Goal: Task Accomplishment & Management: Manage account settings

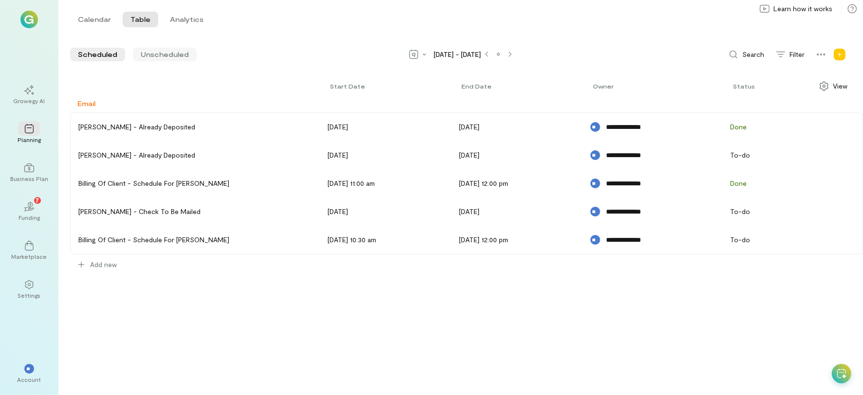
click at [166, 51] on span "Unscheduled" at bounding box center [165, 55] width 48 height 10
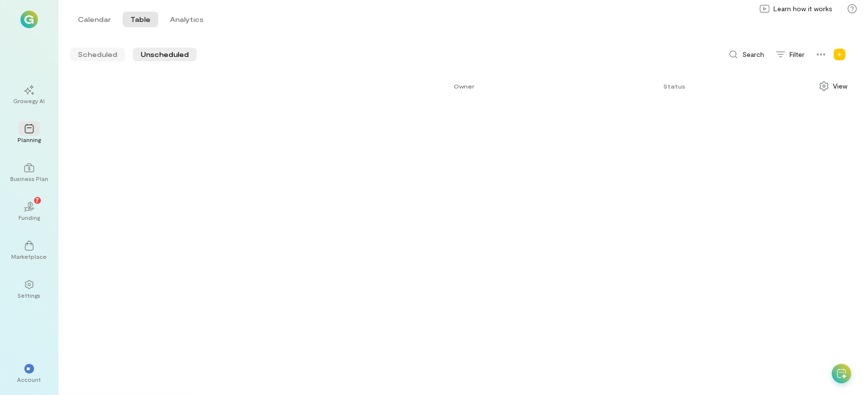
click at [91, 51] on span "Scheduled" at bounding box center [97, 55] width 39 height 10
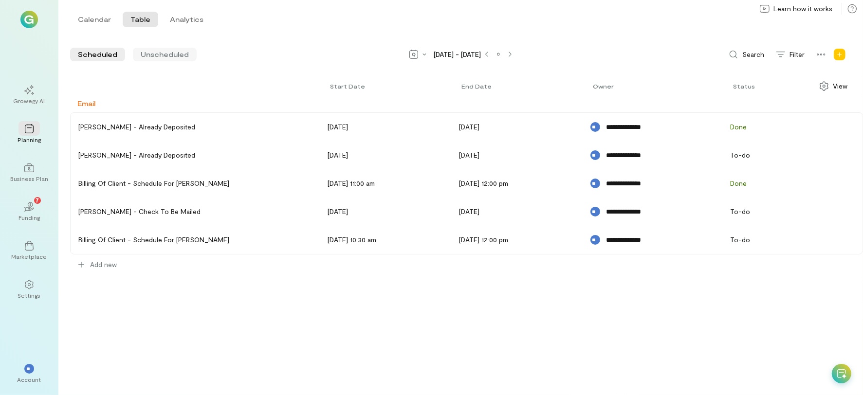
click at [147, 52] on span "Unscheduled" at bounding box center [165, 55] width 48 height 10
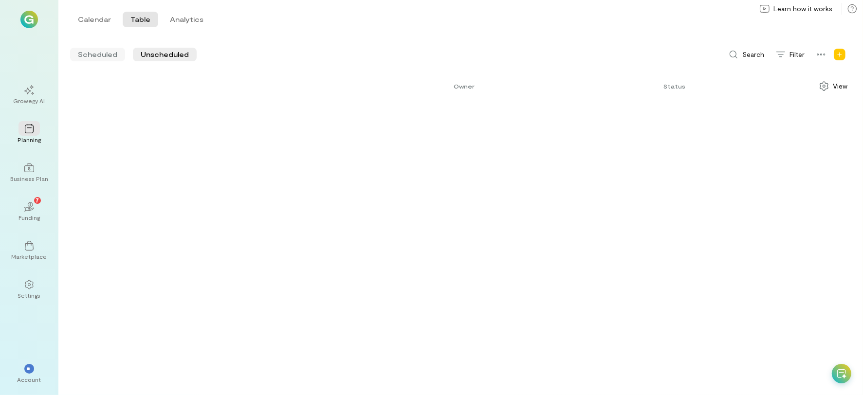
click at [93, 49] on div "Scheduled" at bounding box center [97, 55] width 55 height 14
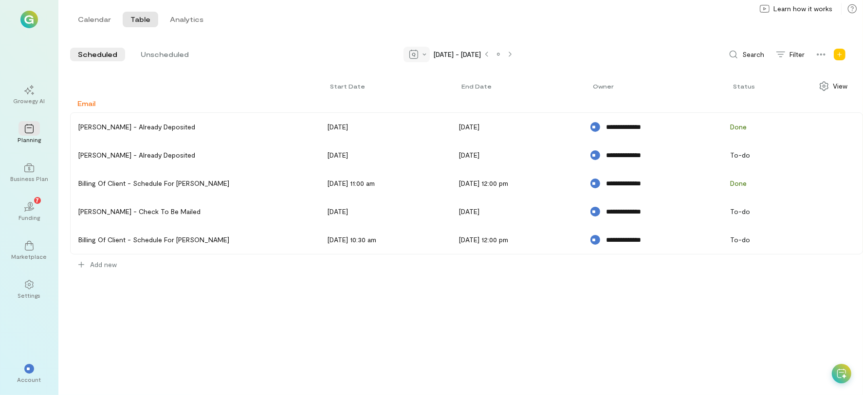
click at [420, 55] on div at bounding box center [417, 55] width 26 height 16
click at [560, 37] on div "Calendar Table Analytics Calendar Table Analytics" at bounding box center [460, 19] width 805 height 39
drag, startPoint x: 847, startPoint y: 56, endPoint x: 795, endPoint y: 193, distance: 146.9
click at [792, 319] on div "**********" at bounding box center [460, 221] width 805 height 349
click at [793, 10] on span "Learn how it works" at bounding box center [803, 9] width 59 height 10
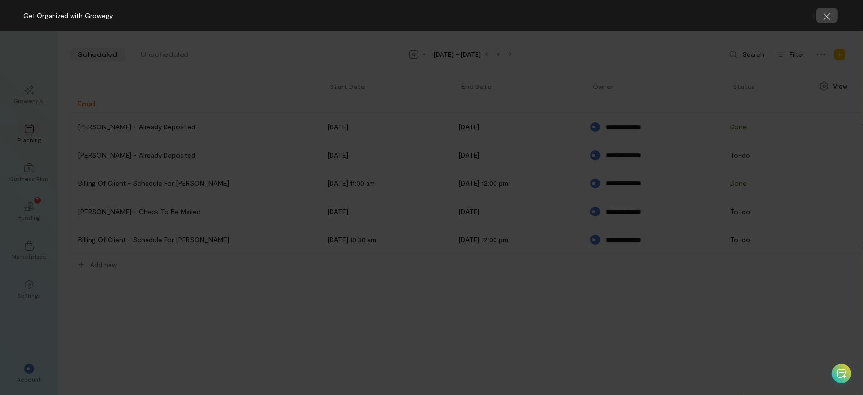
click at [830, 12] on icon "button" at bounding box center [828, 17] width 10 height 10
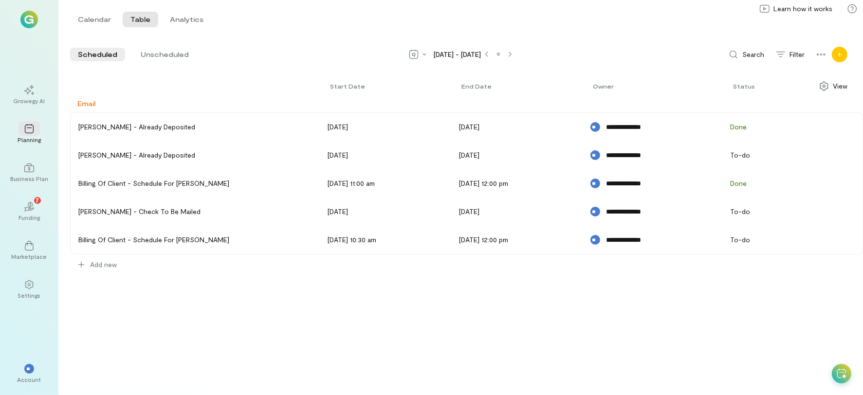
click at [840, 52] on icon "Add new" at bounding box center [840, 55] width 6 height 6
click at [812, 79] on link "Program" at bounding box center [808, 75] width 73 height 19
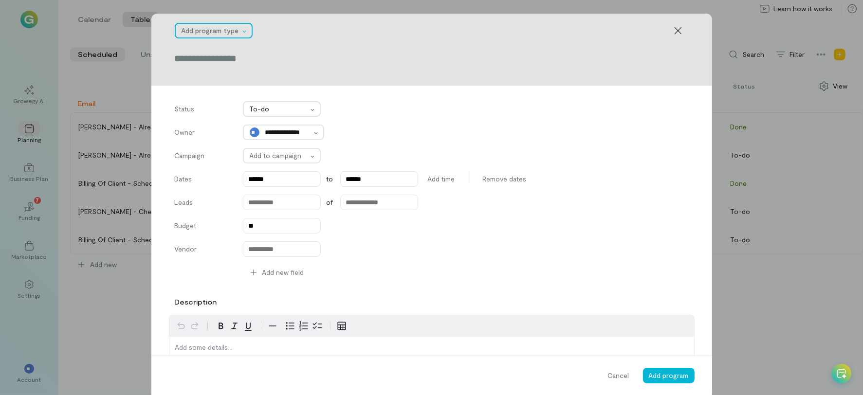
click at [216, 32] on div at bounding box center [211, 31] width 58 height 12
click at [314, 38] on div "Add program type" at bounding box center [432, 30] width 514 height 19
click at [224, 36] on div "Add program type" at bounding box center [208, 31] width 65 height 14
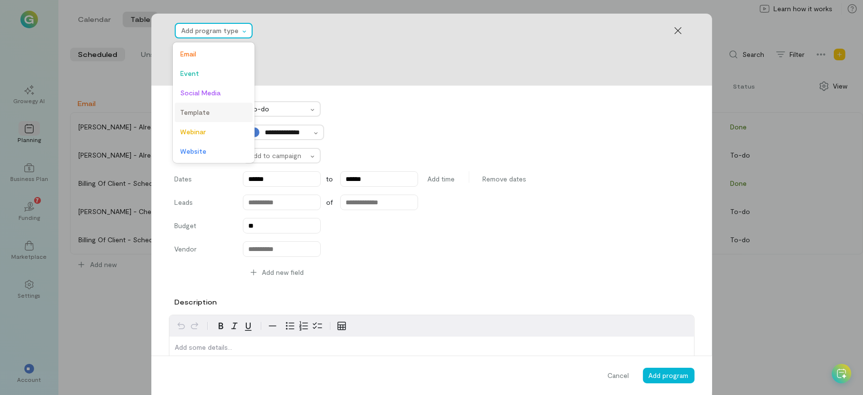
click at [200, 117] on span "Template" at bounding box center [214, 113] width 66 height 10
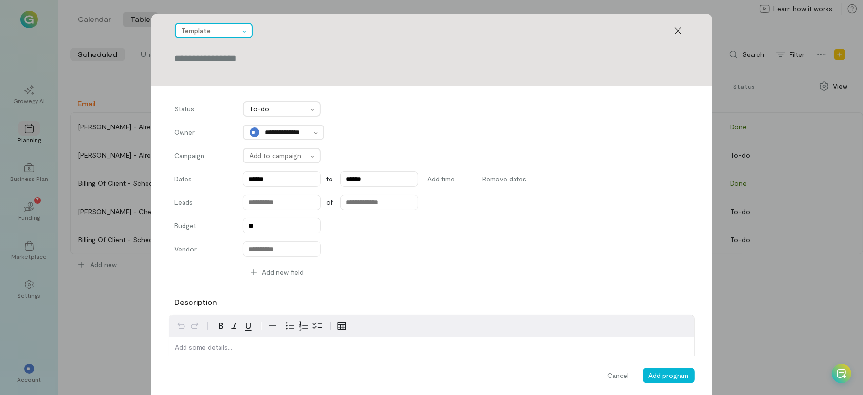
click at [200, 32] on div at bounding box center [211, 31] width 58 height 12
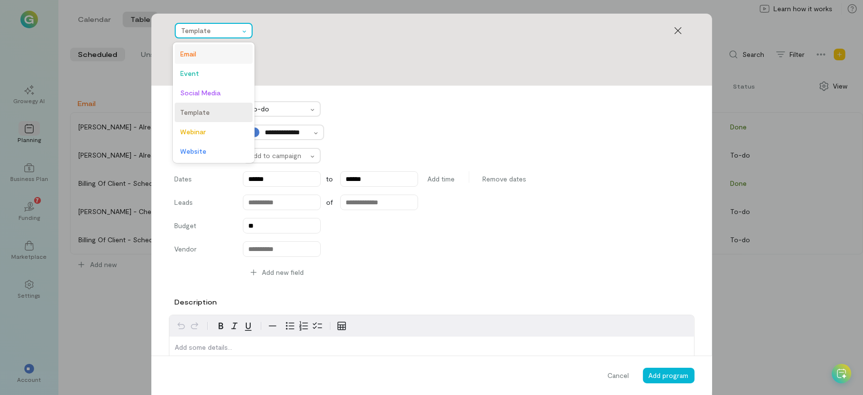
click at [202, 47] on div "Email" at bounding box center [214, 53] width 78 height 19
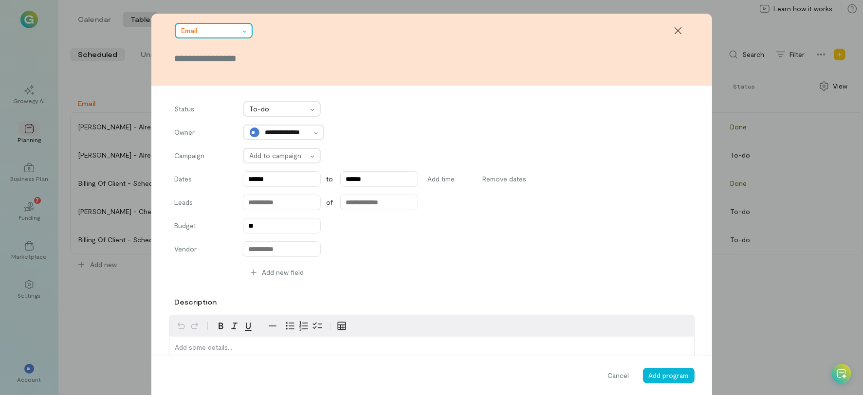
click at [206, 35] on div at bounding box center [211, 31] width 58 height 12
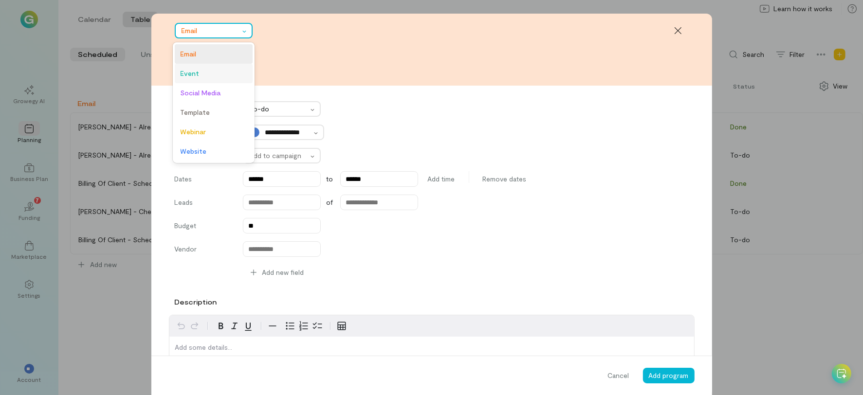
click at [203, 70] on span "Event" at bounding box center [214, 74] width 66 height 10
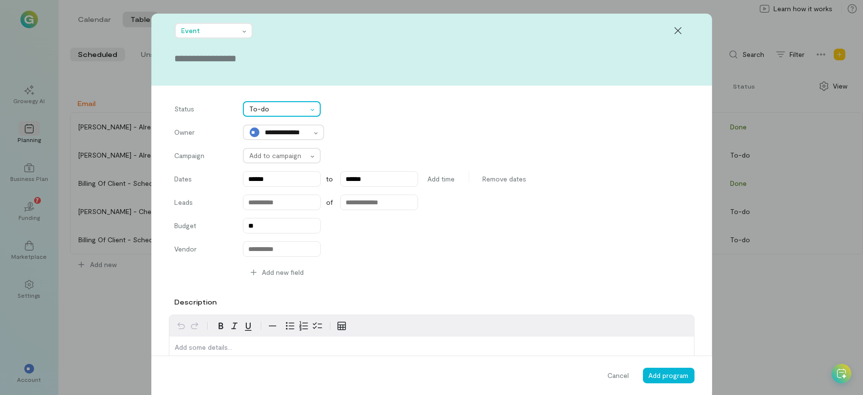
click at [263, 114] on div "To-do" at bounding box center [276, 109] width 65 height 14
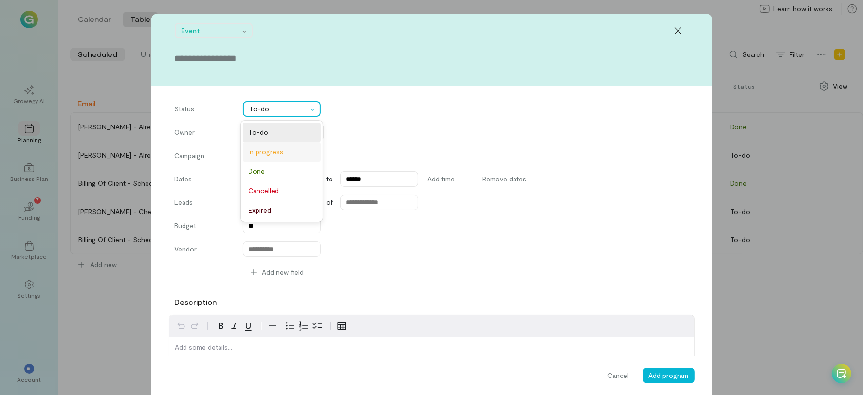
click at [274, 150] on span "In progress" at bounding box center [282, 152] width 66 height 10
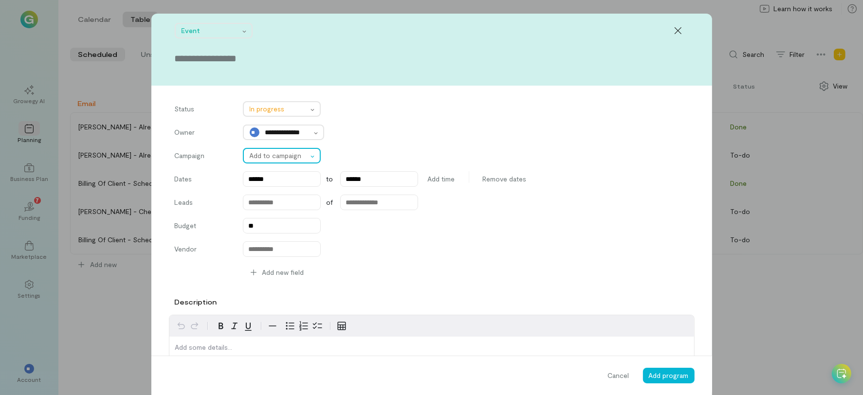
click at [268, 156] on div at bounding box center [279, 156] width 58 height 12
click at [369, 132] on div "**********" at bounding box center [432, 133] width 514 height 16
click at [491, 175] on span "Remove dates" at bounding box center [505, 179] width 44 height 10
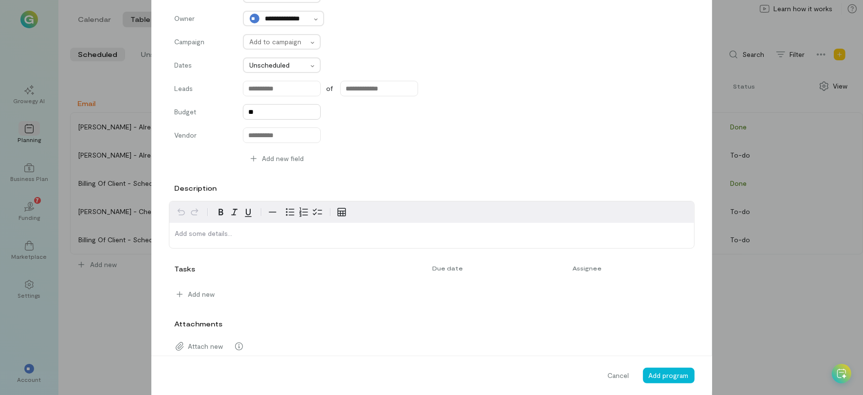
scroll to position [146, 0]
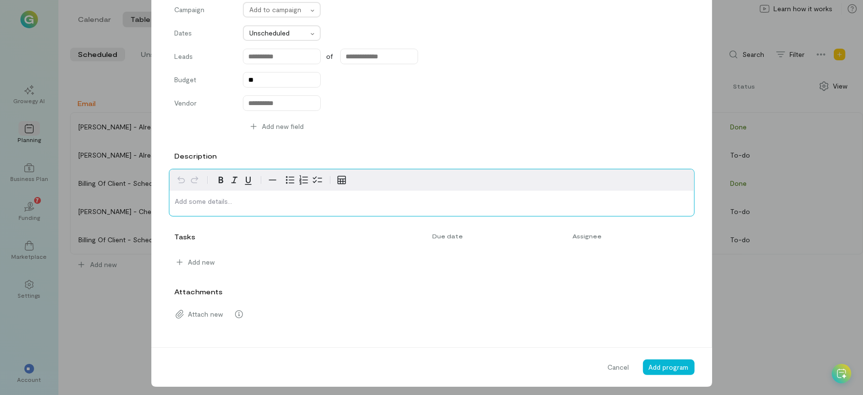
click at [256, 206] on p "editable markdown" at bounding box center [431, 202] width 513 height 10
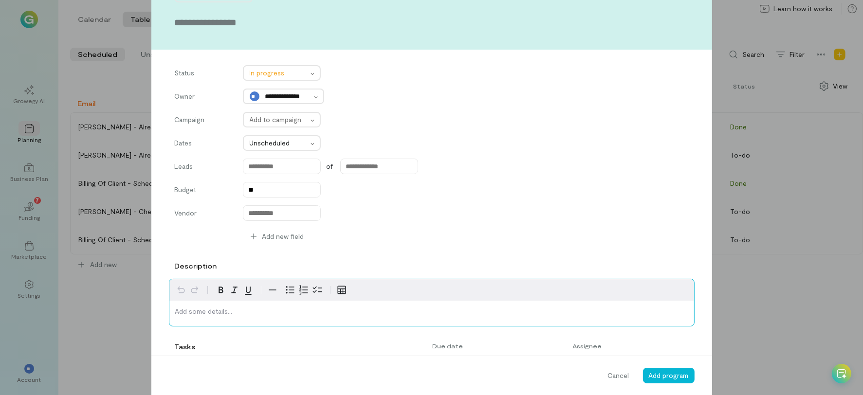
scroll to position [0, 0]
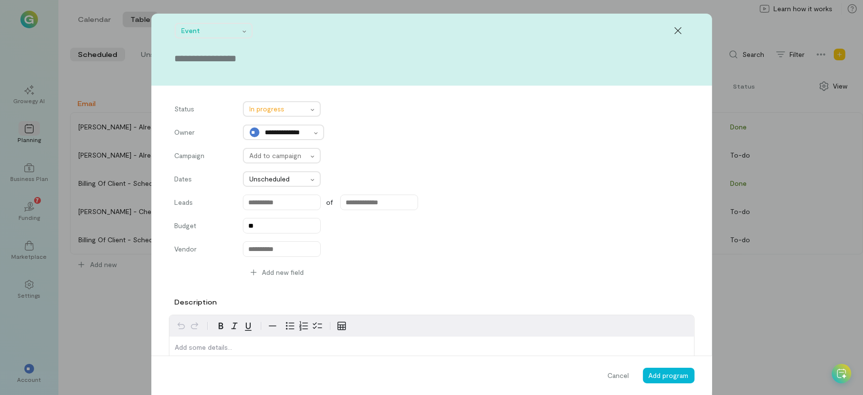
click at [202, 53] on input "text" at bounding box center [432, 59] width 514 height 14
type input "*"
type input "**********"
click at [452, 150] on div "Campaign Add to campaign" at bounding box center [432, 156] width 514 height 16
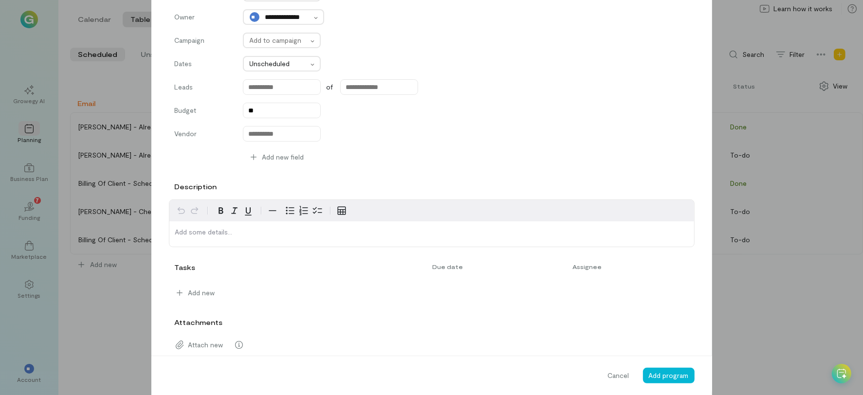
scroll to position [114, 0]
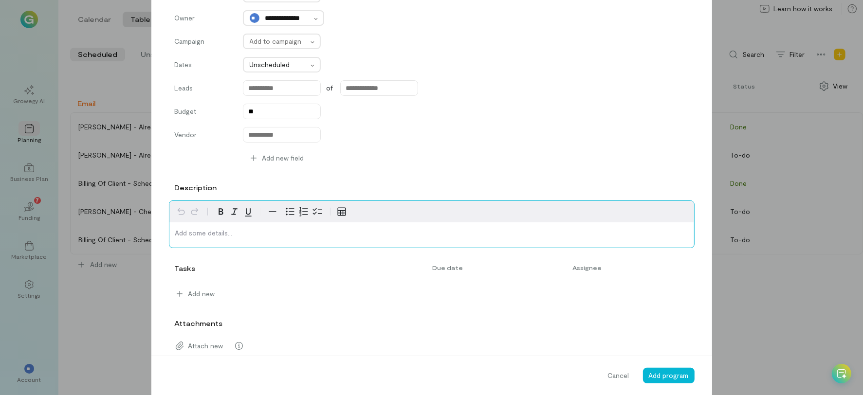
click at [224, 236] on p "editable markdown" at bounding box center [431, 233] width 513 height 10
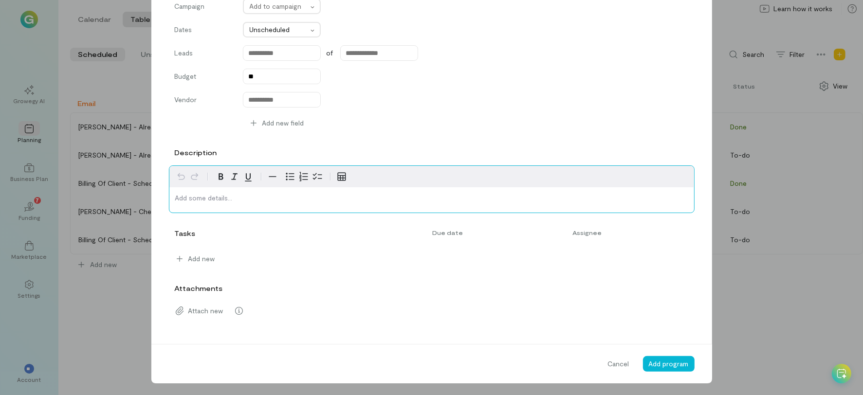
scroll to position [150, 0]
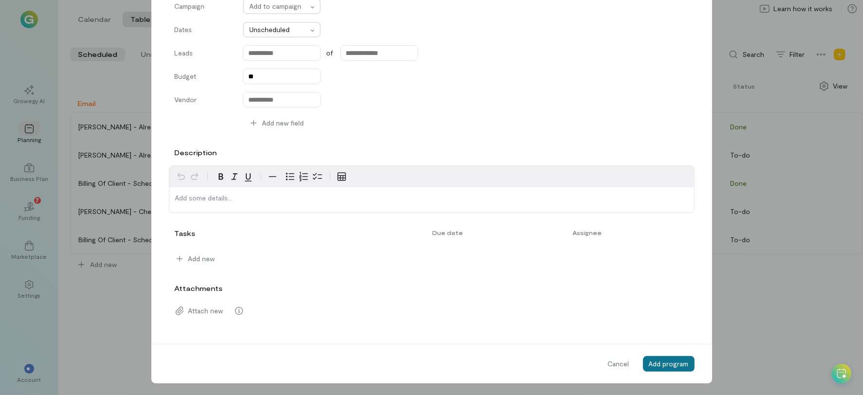
click at [665, 364] on span "Add program" at bounding box center [669, 364] width 40 height 8
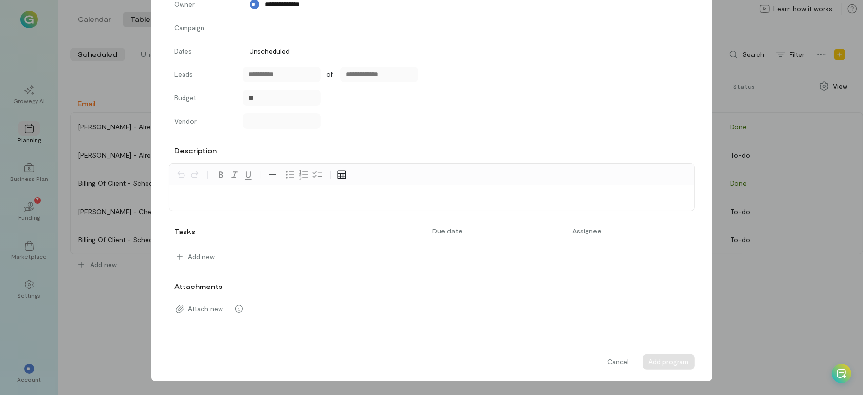
scroll to position [127, 0]
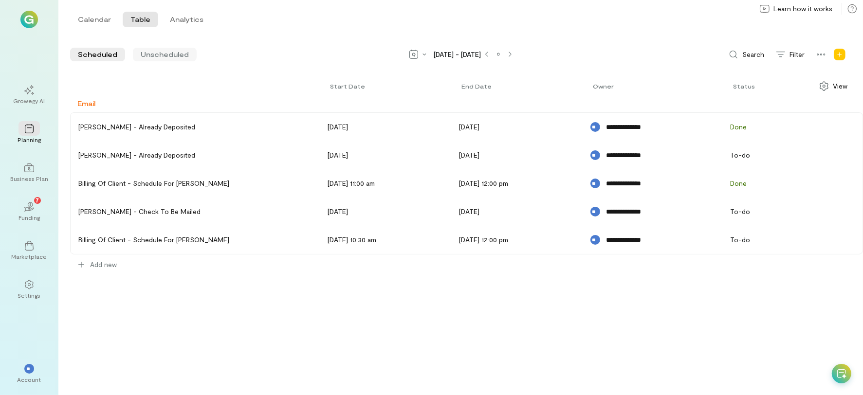
click at [161, 50] on span "Unscheduled" at bounding box center [165, 55] width 48 height 10
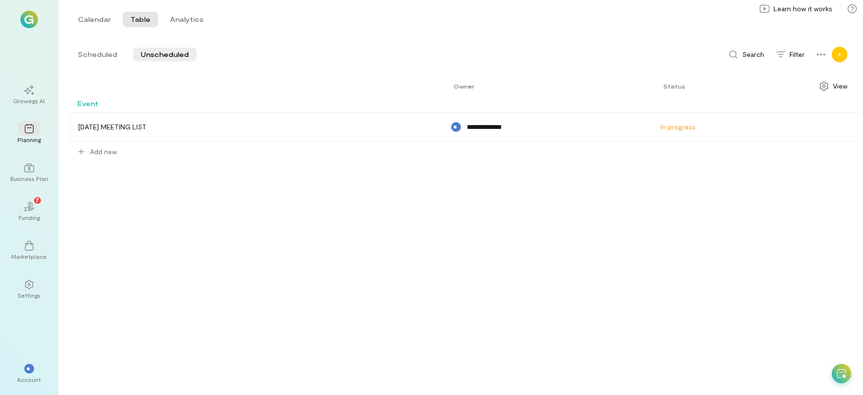
click at [838, 55] on icon "Add new" at bounding box center [840, 55] width 6 height 6
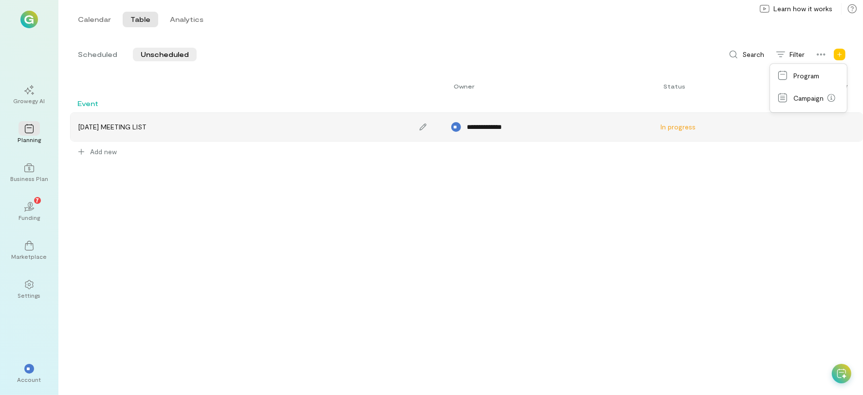
click at [139, 131] on div "TUESDAY MEETING LIST" at bounding box center [112, 127] width 68 height 10
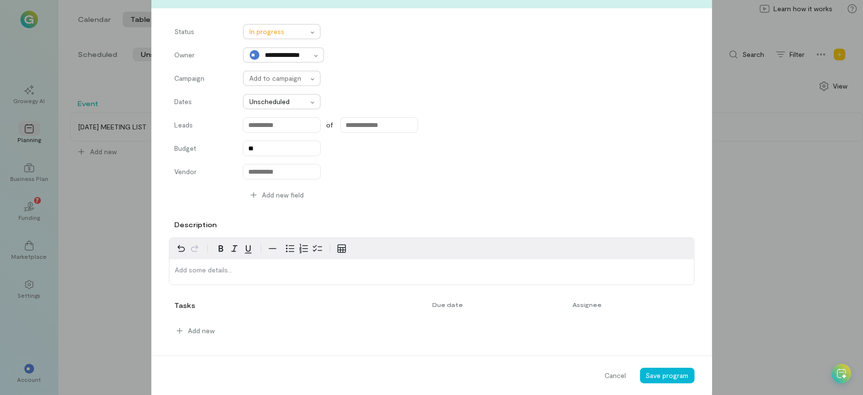
scroll to position [150, 0]
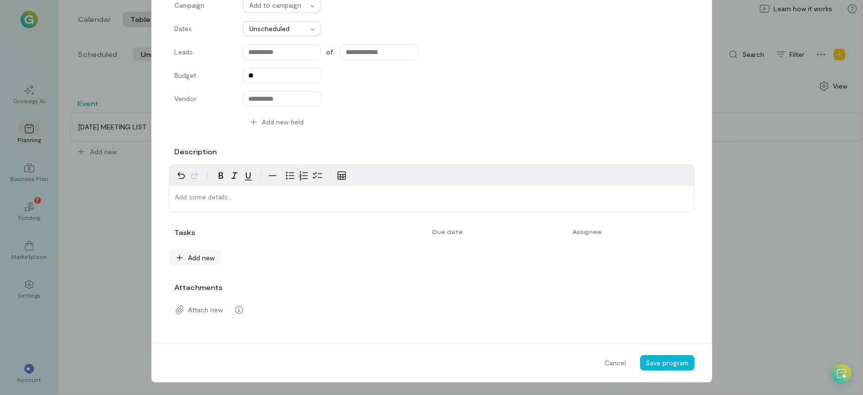
click at [179, 258] on div "Add new" at bounding box center [195, 258] width 40 height 10
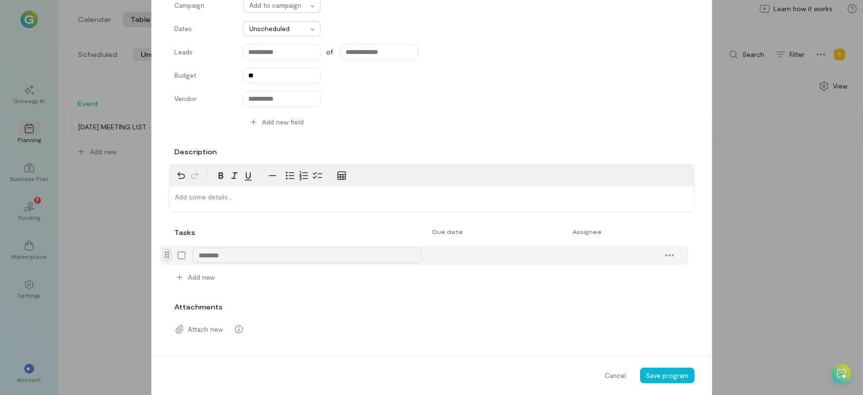
click at [274, 251] on textarea at bounding box center [307, 256] width 229 height 16
type textarea "******"
click at [425, 354] on form "**********" at bounding box center [431, 132] width 561 height 539
click at [665, 253] on icon at bounding box center [670, 256] width 10 height 10
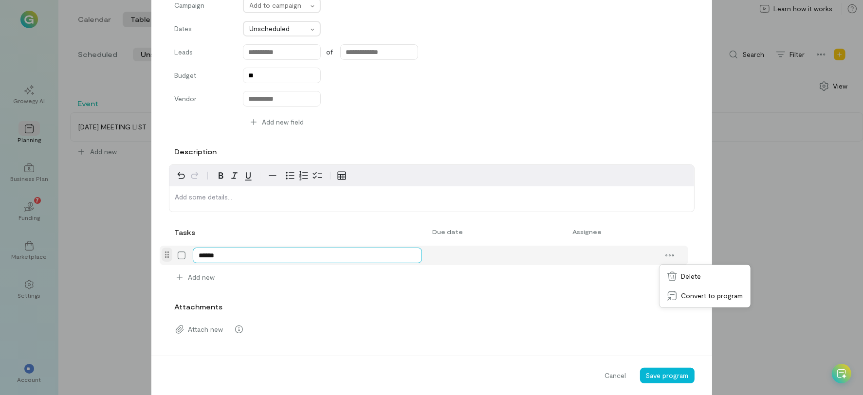
click at [226, 258] on textarea "******" at bounding box center [307, 256] width 229 height 16
type textarea "**********"
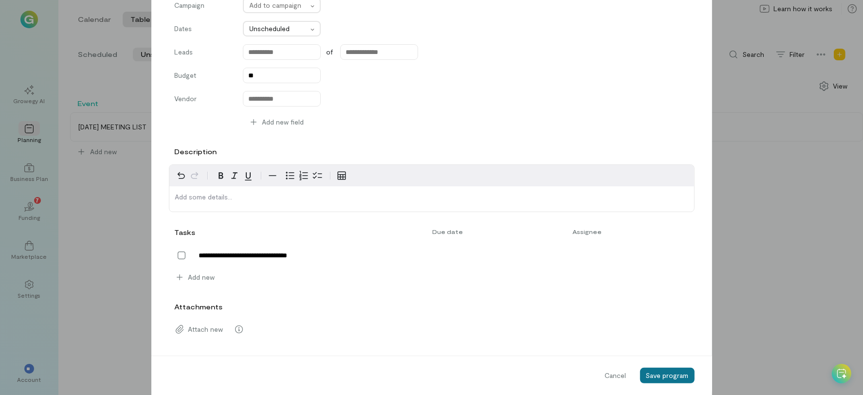
click at [674, 374] on span "Save program" at bounding box center [667, 376] width 43 height 8
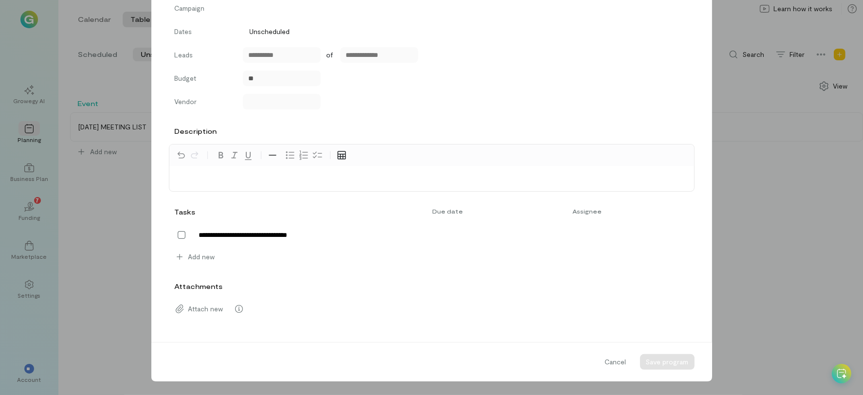
scroll to position [147, 0]
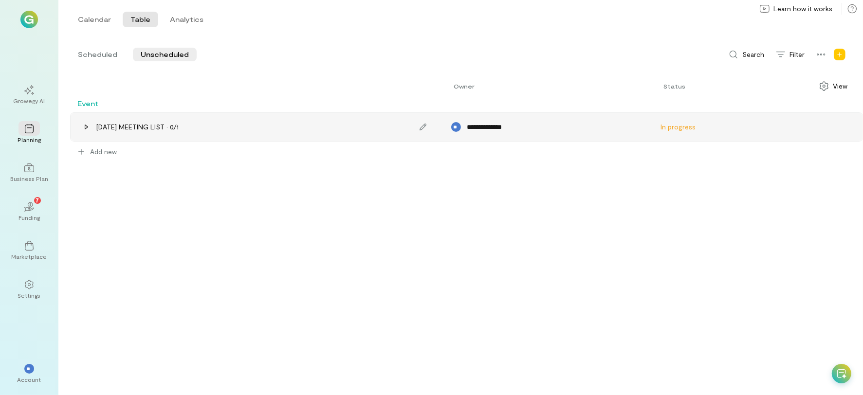
click at [157, 127] on div "TUESDAY MEETING LIST · 0/1" at bounding box center [137, 127] width 82 height 10
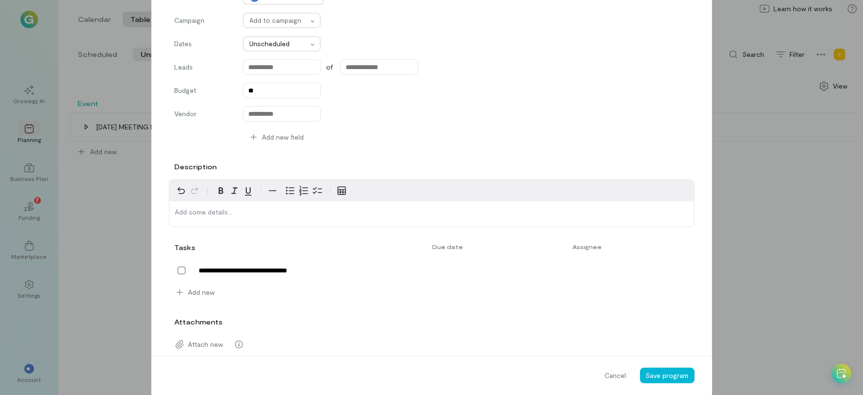
scroll to position [170, 0]
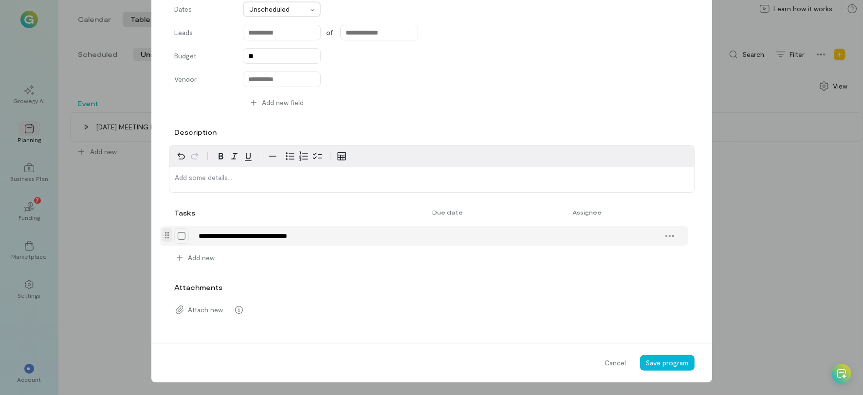
click at [178, 237] on icon at bounding box center [182, 236] width 10 height 10
click at [0, 0] on icon at bounding box center [0, 0] width 0 height 0
click at [772, 347] on div "**********" at bounding box center [431, 197] width 863 height 395
click at [618, 359] on span "Cancel" at bounding box center [615, 363] width 21 height 10
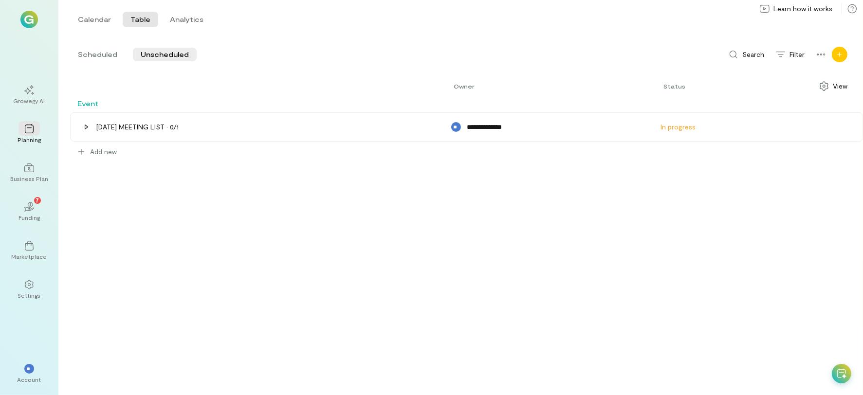
click at [837, 56] on icon "Add new" at bounding box center [840, 55] width 6 height 6
click at [793, 73] on link "Program" at bounding box center [808, 75] width 73 height 19
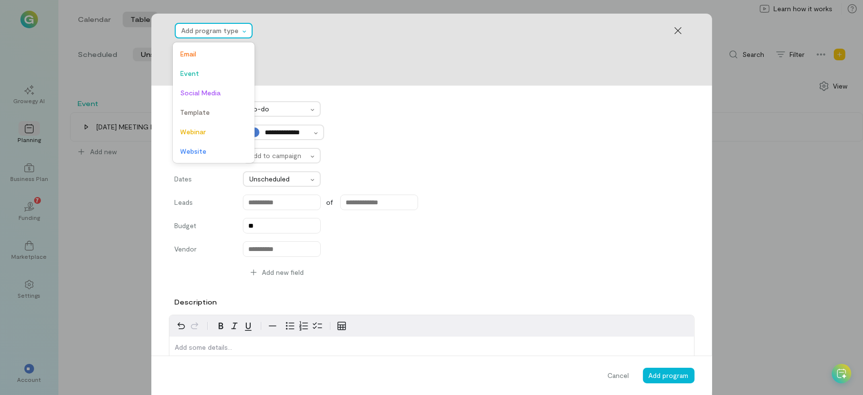
click at [216, 29] on div at bounding box center [211, 31] width 58 height 12
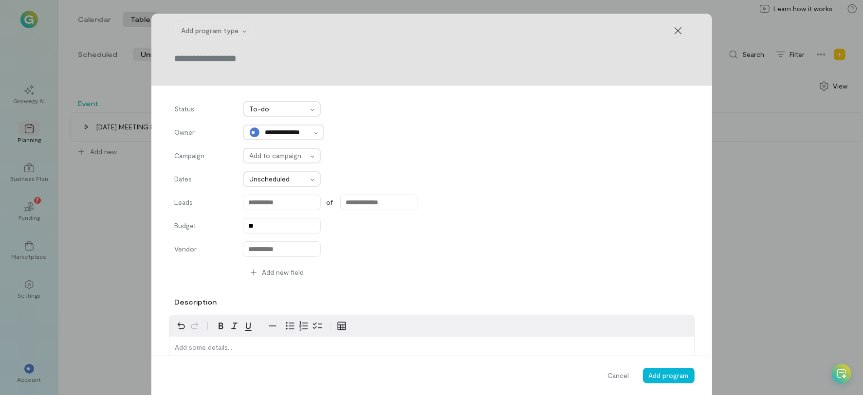
click at [491, 119] on div "**********" at bounding box center [432, 194] width 514 height 187
click at [276, 161] on div "Add to campaign" at bounding box center [276, 156] width 65 height 14
click at [279, 184] on div "No options" at bounding box center [282, 178] width 78 height 18
click at [83, 235] on div "**********" at bounding box center [431, 197] width 863 height 395
click at [674, 30] on icon at bounding box center [679, 31] width 10 height 10
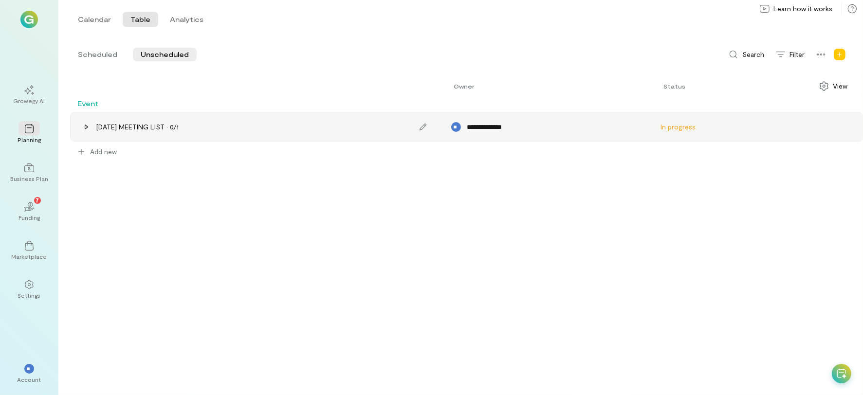
click at [131, 129] on div "TUESDAY MEETING LIST · 0/1" at bounding box center [137, 127] width 82 height 10
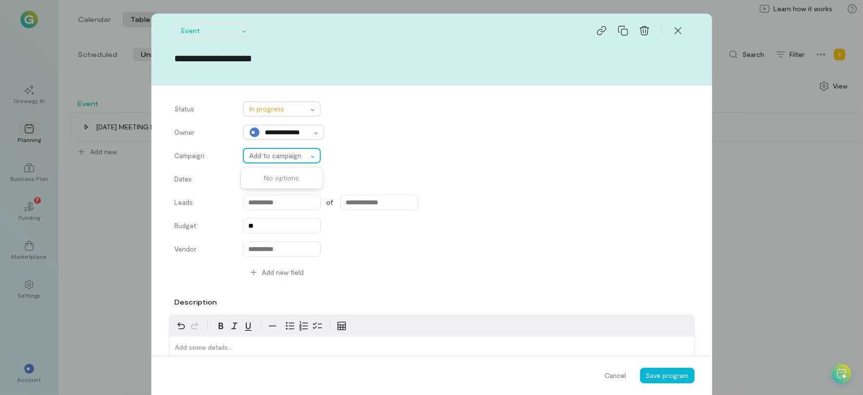
click at [281, 160] on div at bounding box center [279, 156] width 58 height 12
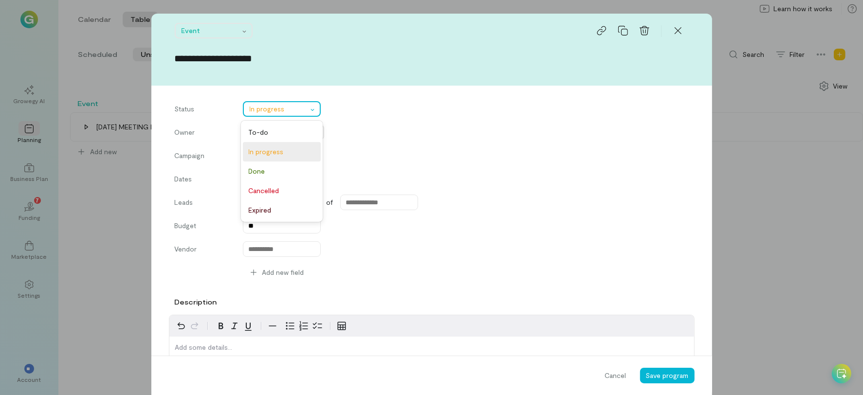
click at [280, 108] on div at bounding box center [279, 109] width 58 height 12
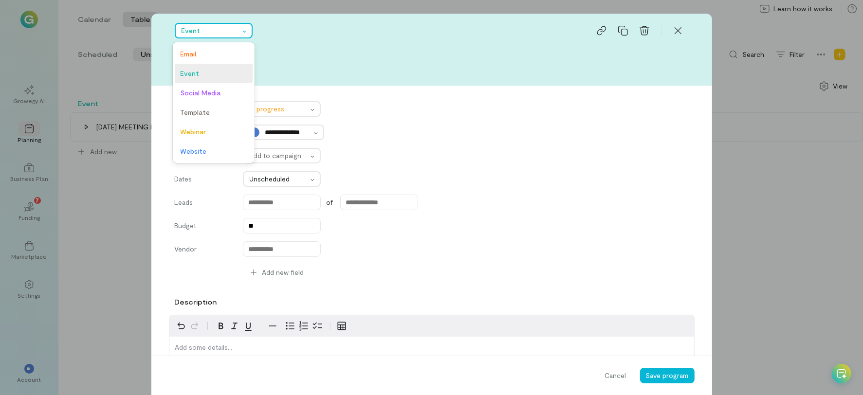
click at [241, 31] on icon at bounding box center [245, 32] width 8 height 2
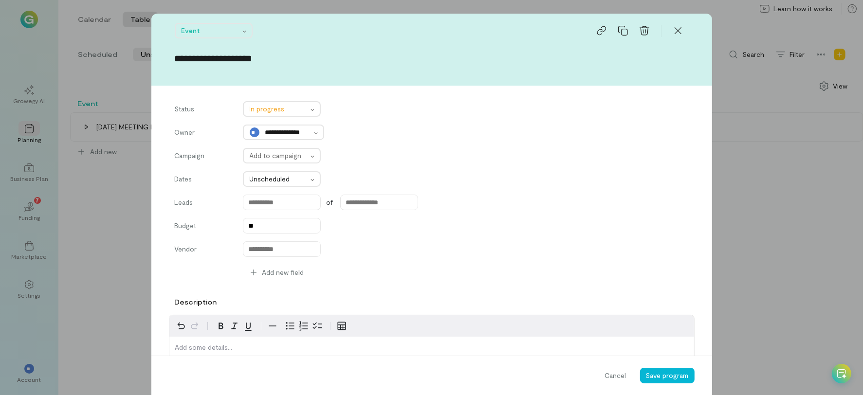
click at [595, 167] on div "**********" at bounding box center [432, 194] width 514 height 187
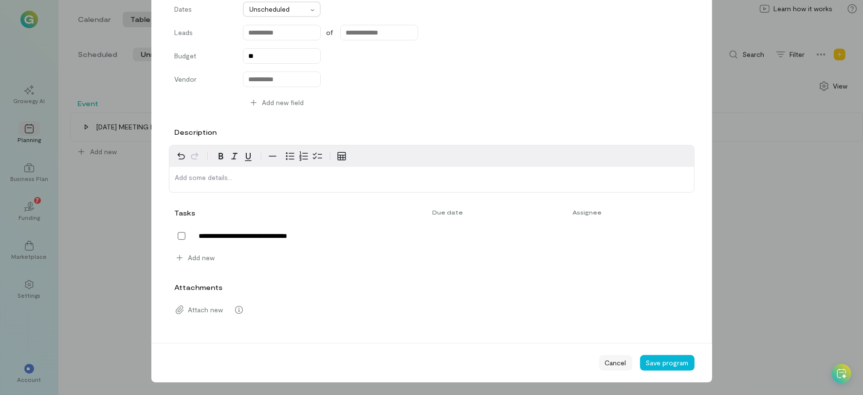
click at [611, 358] on span "Cancel" at bounding box center [615, 363] width 21 height 10
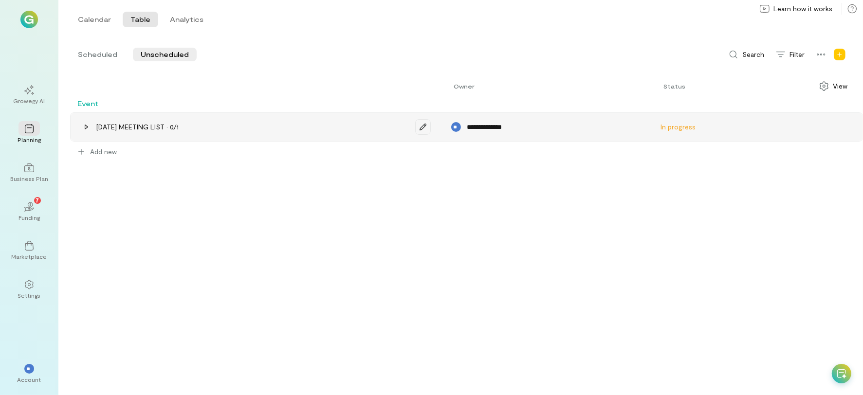
click at [422, 126] on icon "button" at bounding box center [423, 127] width 7 height 7
click at [422, 209] on div "**********" at bounding box center [466, 234] width 793 height 321
click at [712, 132] on div "In progress" at bounding box center [757, 127] width 205 height 16
click at [759, 158] on div "Add new" at bounding box center [466, 153] width 793 height 23
click at [354, 133] on div "TUESDAY MEETING LIST · 0/1" at bounding box center [257, 126] width 367 height 23
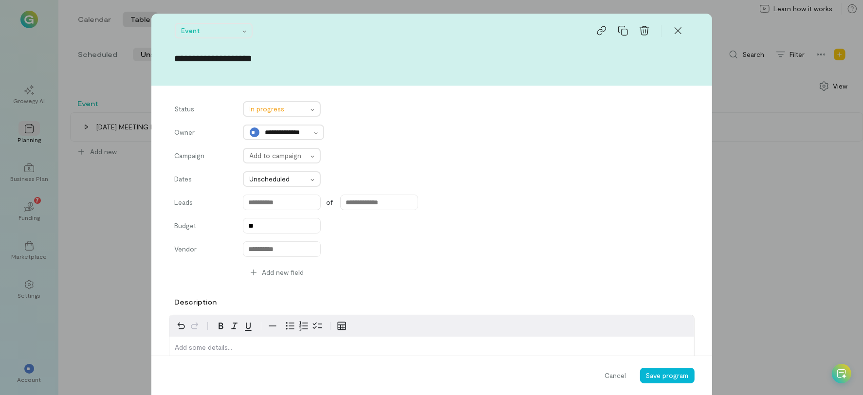
click at [779, 244] on div "**********" at bounding box center [431, 197] width 863 height 395
click at [676, 33] on icon at bounding box center [679, 31] width 10 height 10
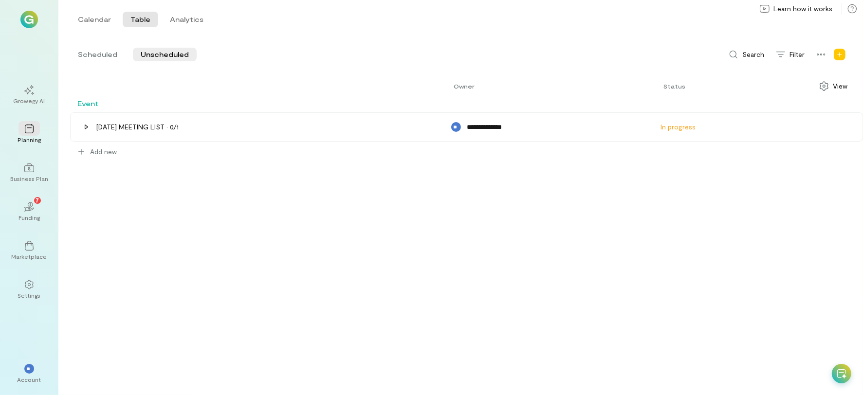
click at [832, 51] on div "Add new" at bounding box center [840, 55] width 16 height 16
click at [821, 83] on link "Program" at bounding box center [808, 75] width 73 height 19
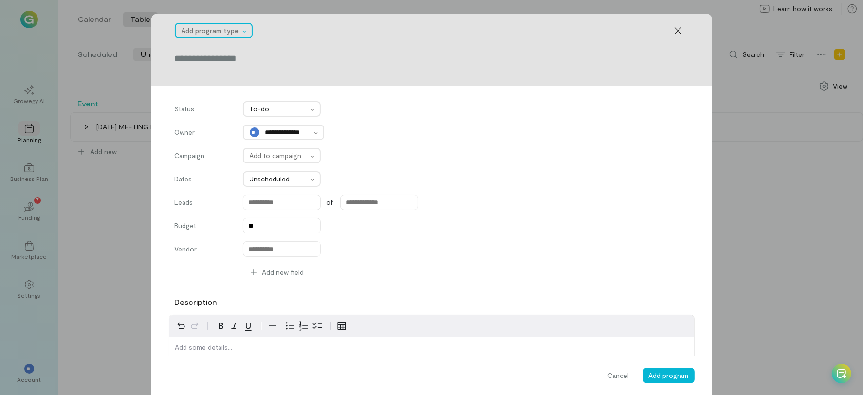
click at [213, 26] on div at bounding box center [211, 31] width 58 height 12
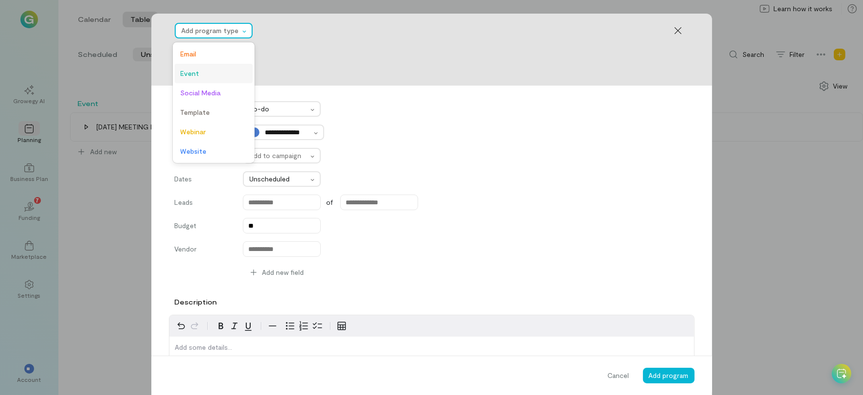
click at [202, 70] on span "Event" at bounding box center [214, 74] width 66 height 10
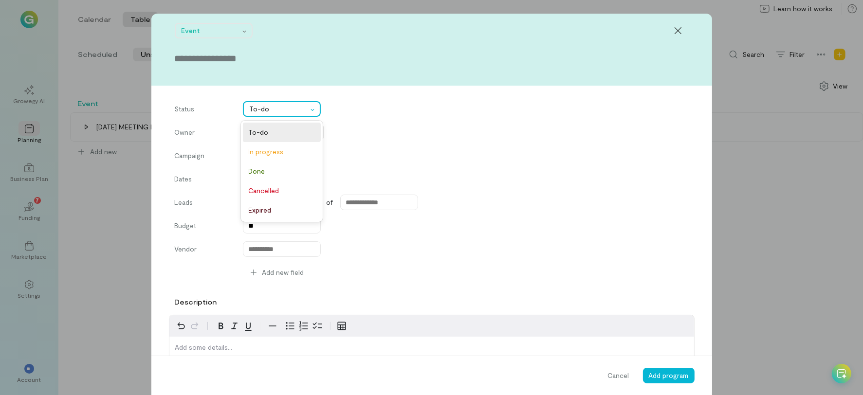
click at [251, 103] on div at bounding box center [279, 109] width 58 height 12
click at [258, 158] on div "In progress" at bounding box center [282, 151] width 78 height 19
click at [259, 110] on div at bounding box center [279, 109] width 58 height 12
click at [262, 133] on span "To-do" at bounding box center [282, 133] width 66 height 10
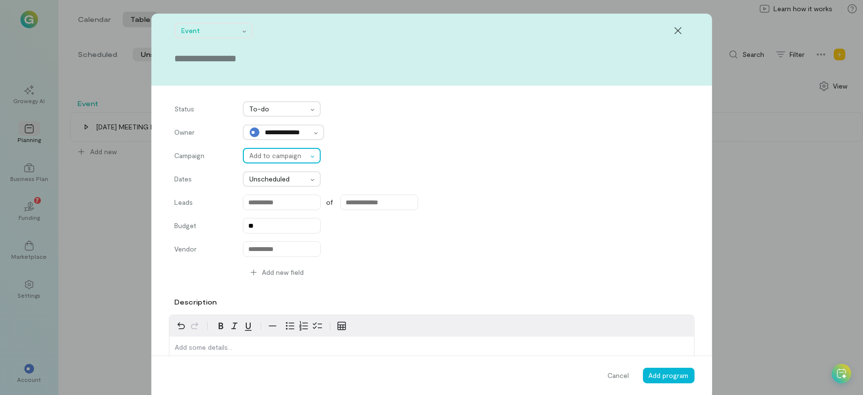
click at [278, 158] on div at bounding box center [279, 156] width 58 height 12
click at [283, 189] on div "**********" at bounding box center [432, 194] width 514 height 187
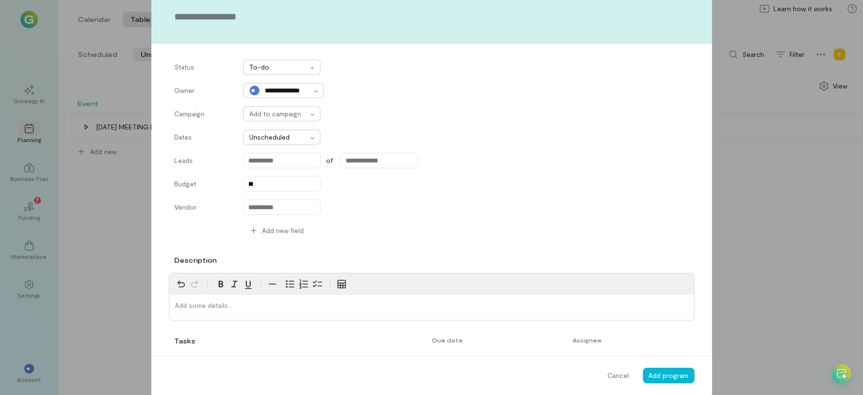
scroll to position [0, 0]
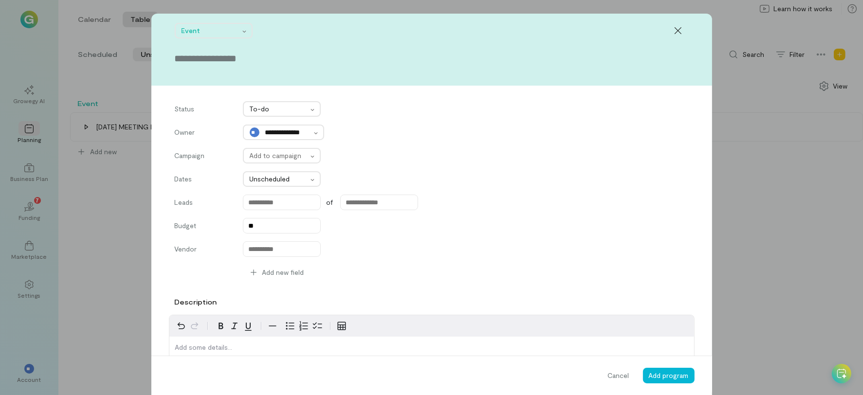
click at [184, 64] on input "text" at bounding box center [432, 59] width 514 height 14
type input "*"
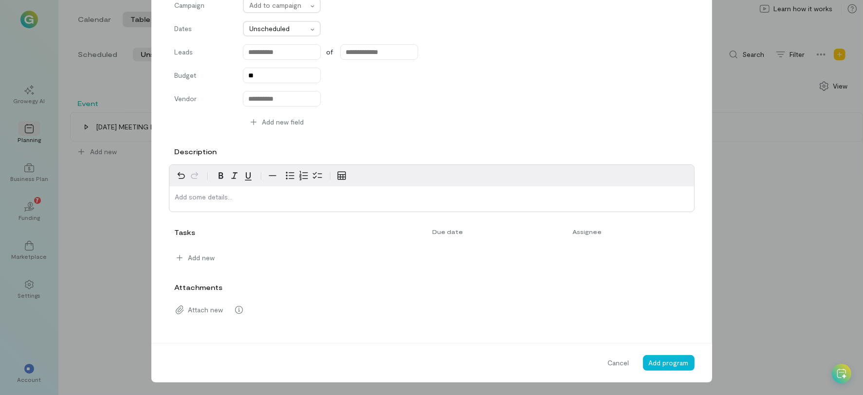
scroll to position [148, 0]
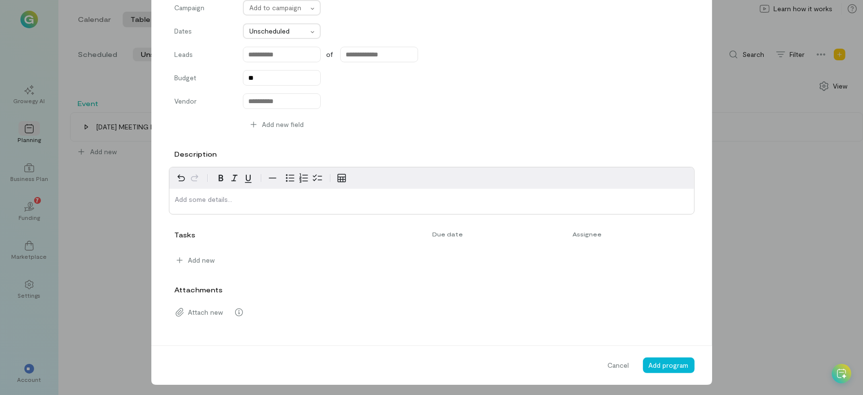
type input "******"
click at [219, 206] on div "editable markdown" at bounding box center [431, 201] width 525 height 25
click at [649, 361] on span "Add program" at bounding box center [669, 365] width 40 height 8
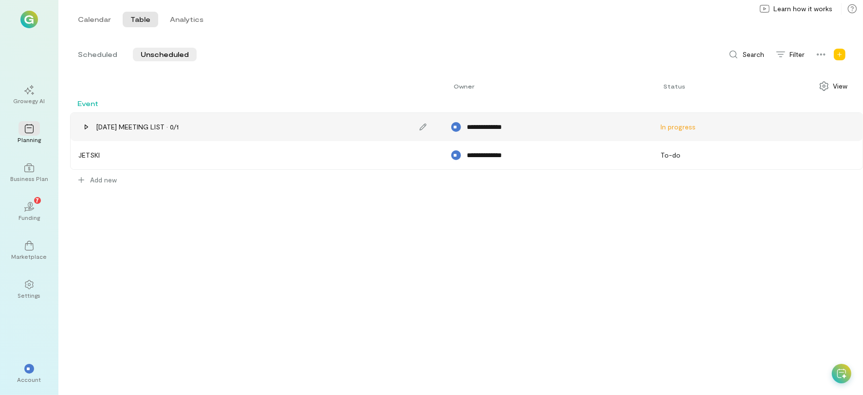
click at [225, 128] on div "TUESDAY MEETING LIST · 0/1" at bounding box center [257, 126] width 367 height 23
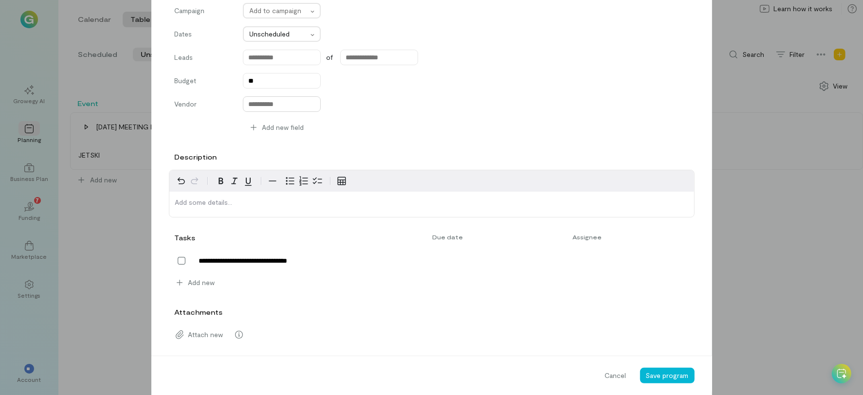
scroll to position [170, 0]
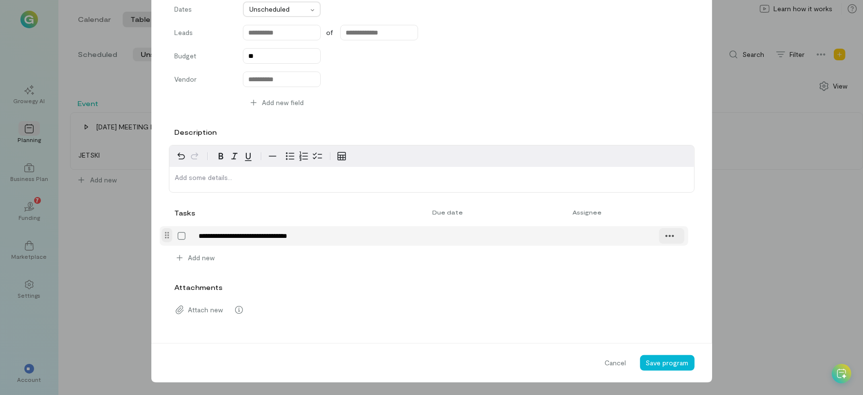
click at [665, 237] on icon at bounding box center [670, 236] width 10 height 10
click at [681, 261] on span "Delete" at bounding box center [712, 257] width 62 height 10
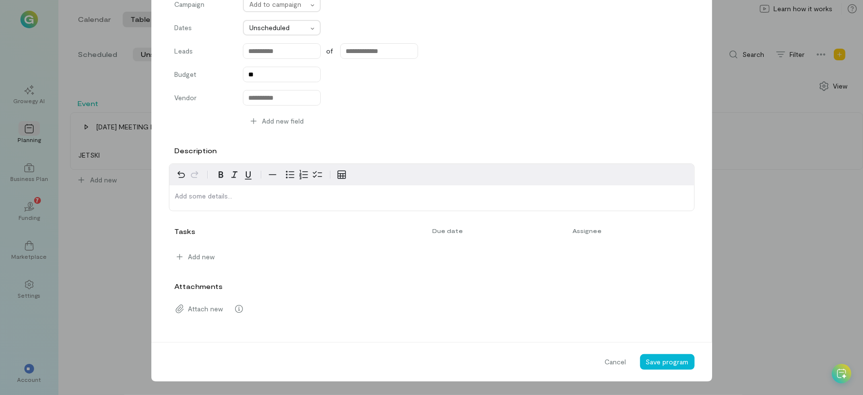
scroll to position [150, 0]
click at [782, 233] on div "**********" at bounding box center [431, 197] width 863 height 395
click at [658, 356] on button "Save program" at bounding box center [667, 364] width 55 height 16
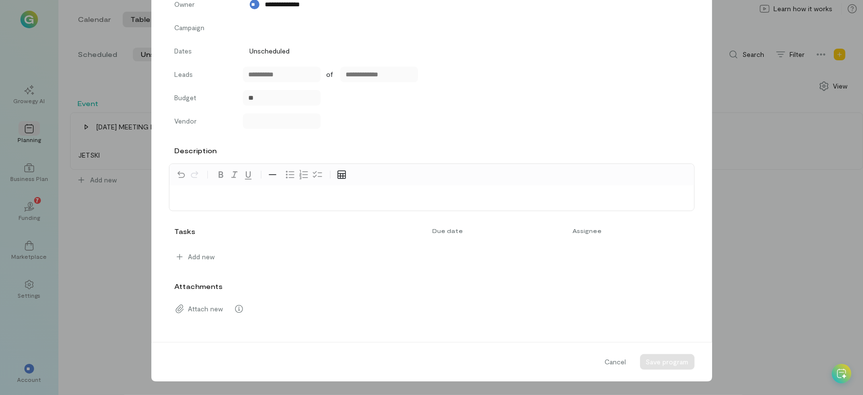
scroll to position [127, 0]
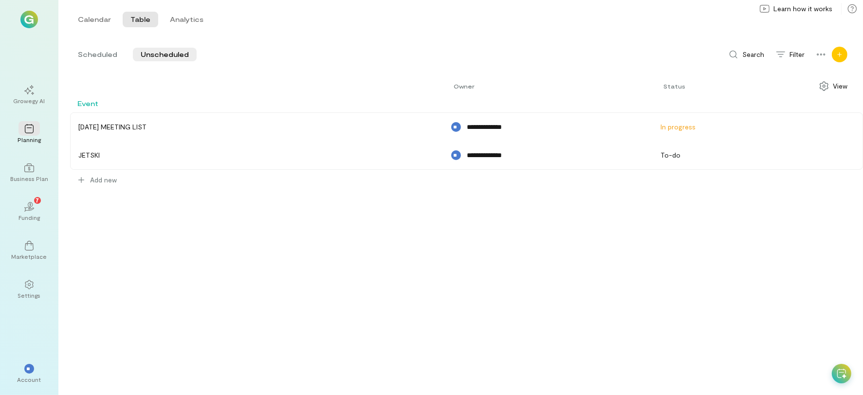
click at [841, 52] on icon "Add new" at bounding box center [840, 55] width 6 height 6
click at [807, 100] on div "Campaign" at bounding box center [809, 98] width 30 height 8
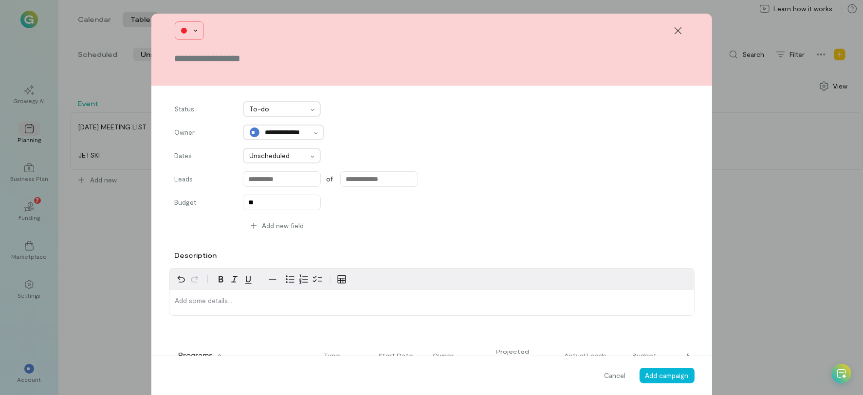
click at [181, 33] on div at bounding box center [184, 31] width 6 height 6
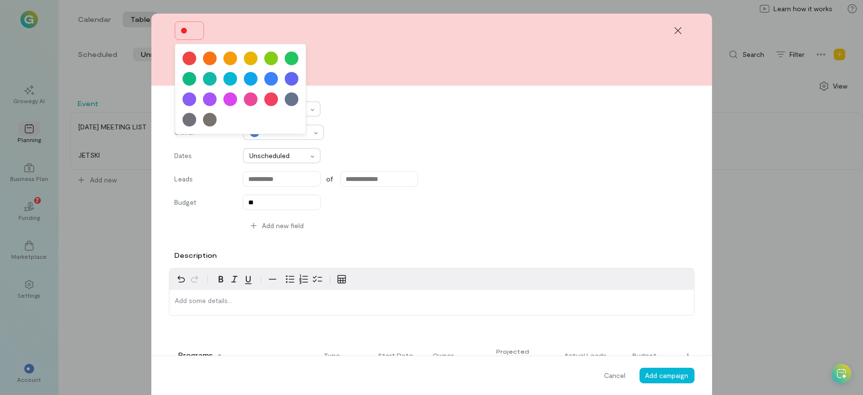
click at [457, 94] on form "**********" at bounding box center [431, 245] width 561 height 463
click at [677, 31] on icon at bounding box center [679, 31] width 10 height 10
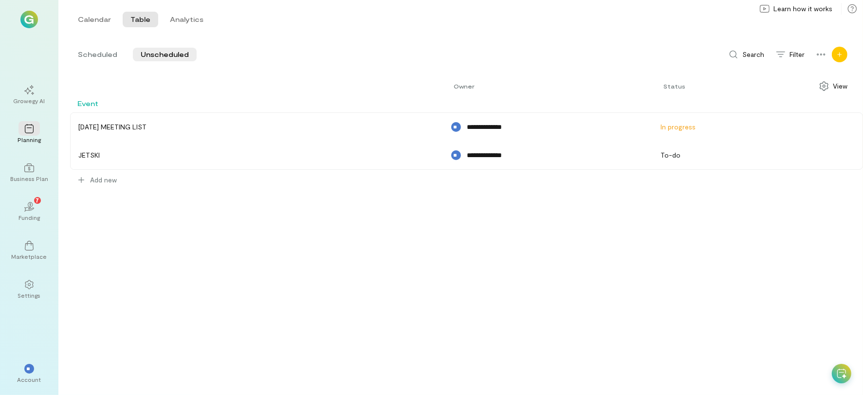
click at [842, 56] on icon "Add new" at bounding box center [840, 55] width 6 height 6
click at [813, 105] on link "Campaign" at bounding box center [808, 97] width 73 height 25
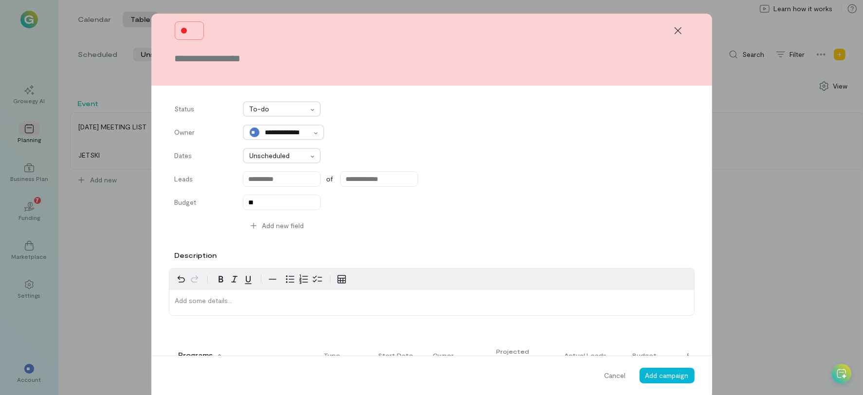
click at [244, 64] on input "text" at bounding box center [432, 59] width 514 height 14
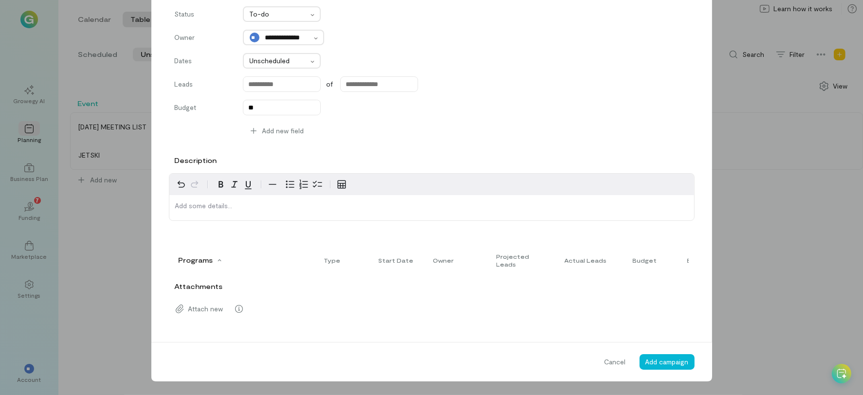
scroll to position [104, 0]
type input "**********"
click at [648, 366] on span "Add campaign" at bounding box center [667, 362] width 43 height 8
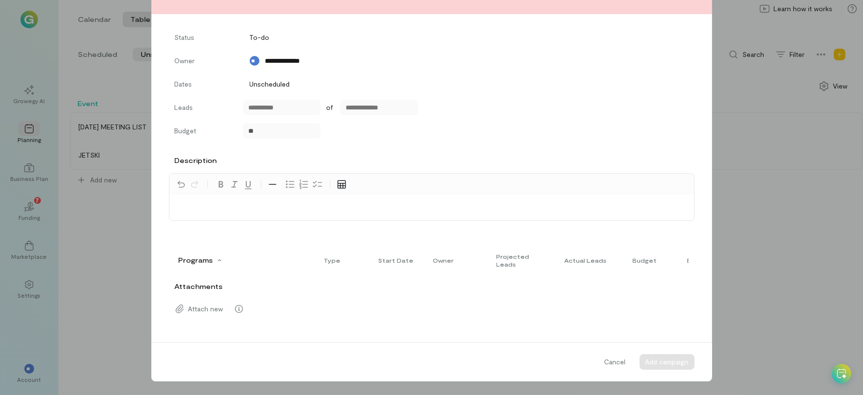
scroll to position [82, 0]
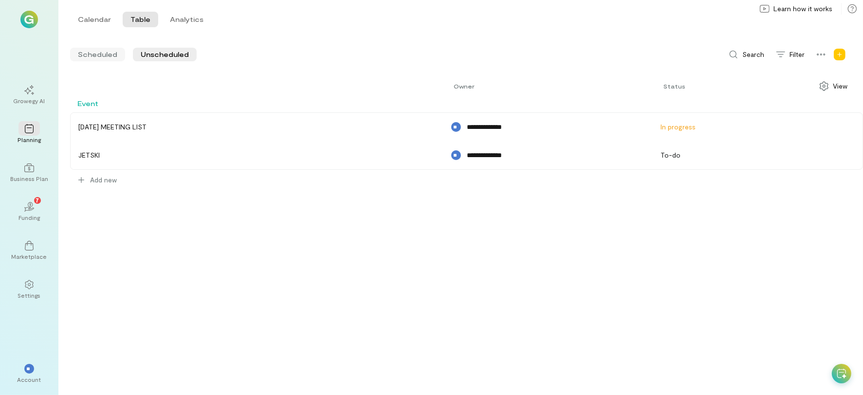
click at [87, 52] on span "Scheduled" at bounding box center [97, 55] width 39 height 10
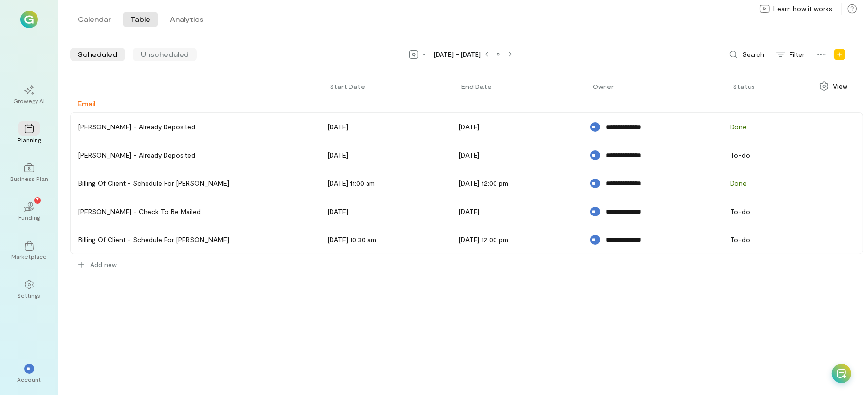
click at [159, 61] on div "Unscheduled" at bounding box center [165, 55] width 64 height 14
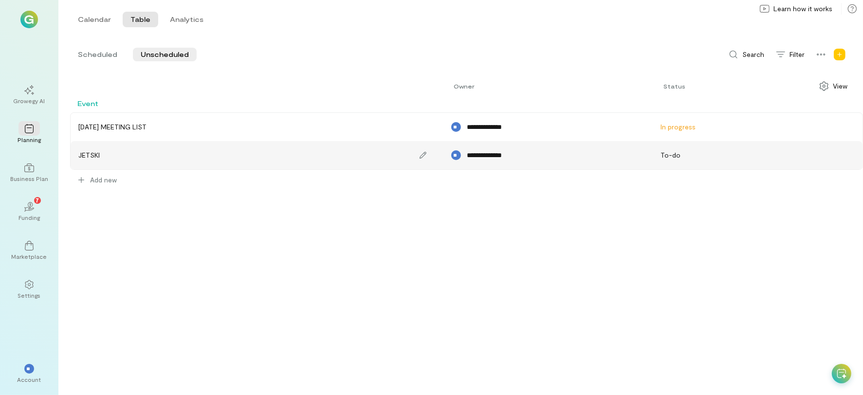
click at [122, 156] on div "JETSKI" at bounding box center [257, 155] width 367 height 23
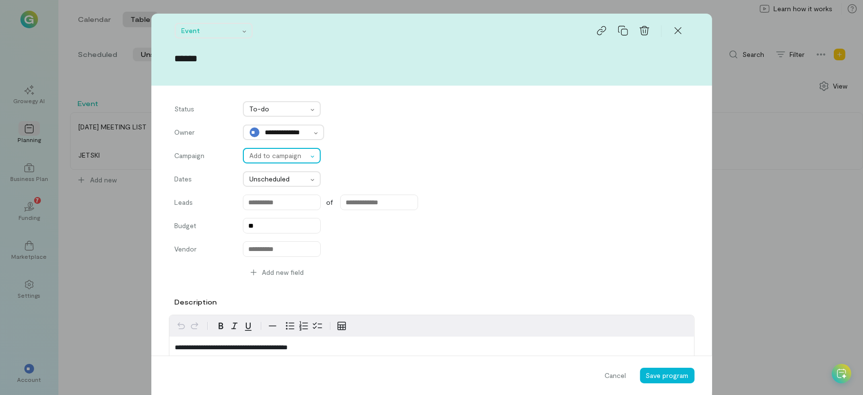
click at [254, 160] on div at bounding box center [279, 156] width 58 height 12
click at [286, 180] on span "[DATE] MEETING TO-DO" at bounding box center [287, 180] width 67 height 8
click at [683, 376] on span "Save program" at bounding box center [667, 376] width 43 height 8
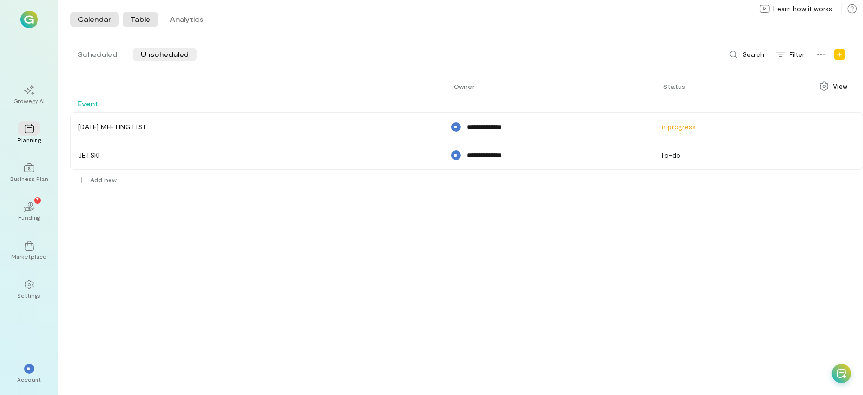
click at [98, 12] on button "Calendar" at bounding box center [94, 20] width 49 height 16
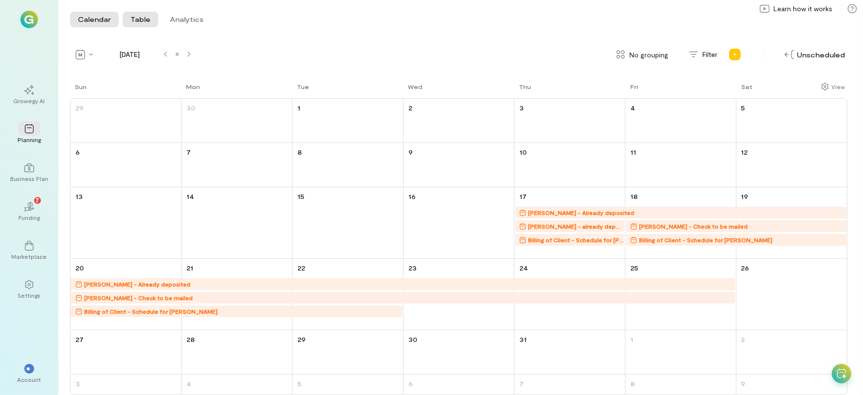
click at [146, 20] on button "Table" at bounding box center [141, 20] width 36 height 16
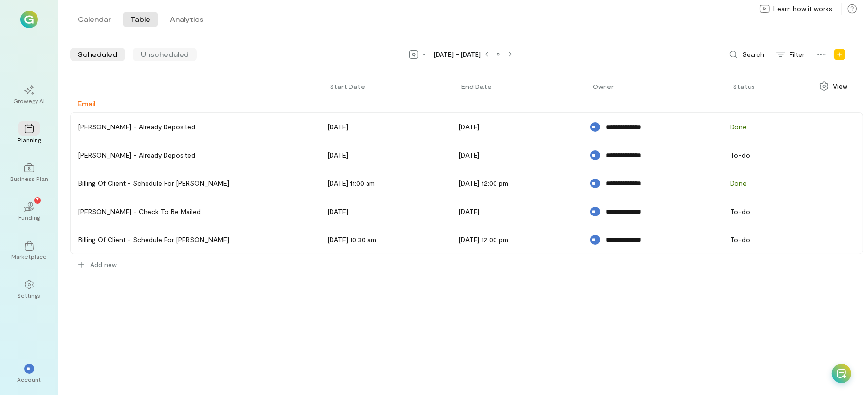
click at [175, 55] on span "Unscheduled" at bounding box center [165, 55] width 48 height 10
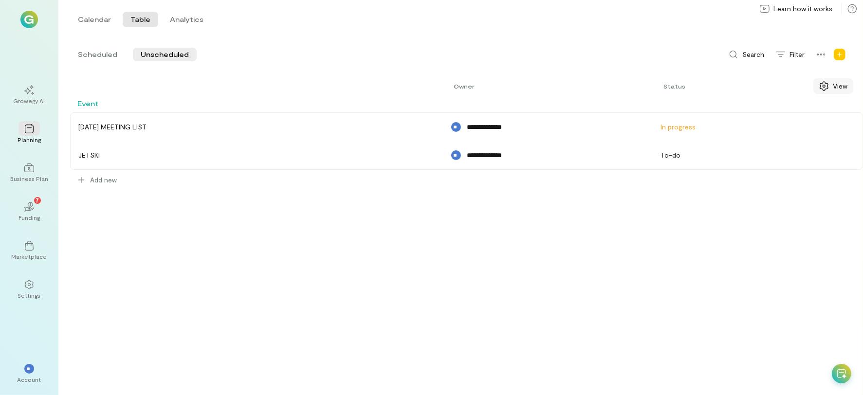
click at [826, 89] on icon "Show columns" at bounding box center [824, 86] width 9 height 10
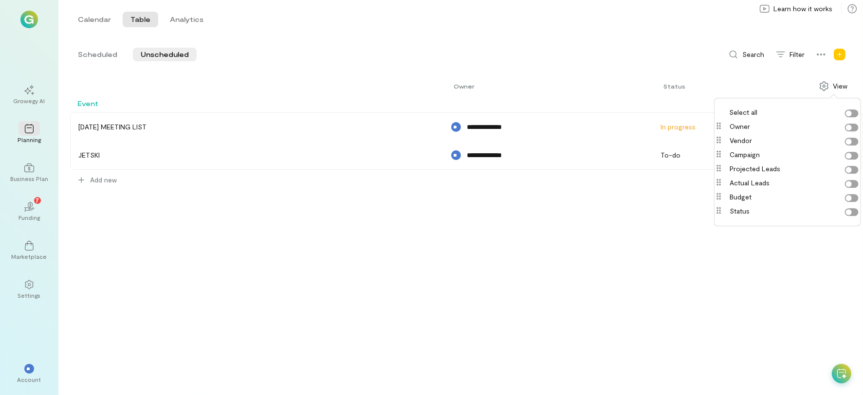
click at [806, 279] on div "**********" at bounding box center [466, 234] width 793 height 321
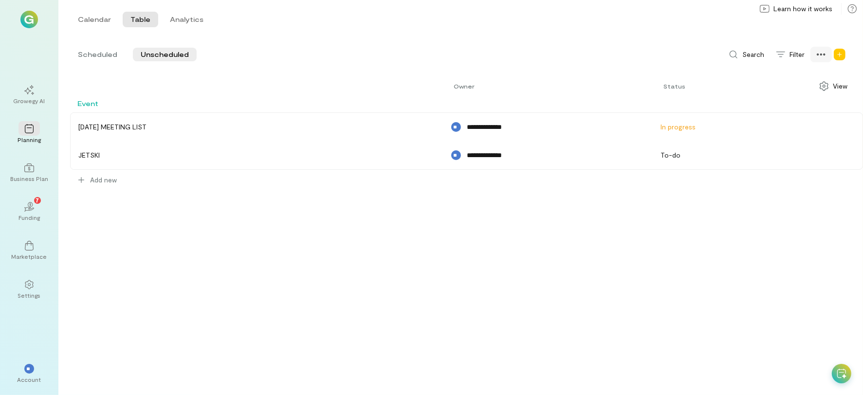
click at [825, 53] on icon at bounding box center [822, 55] width 10 height 10
click at [718, 283] on div "**********" at bounding box center [466, 234] width 793 height 321
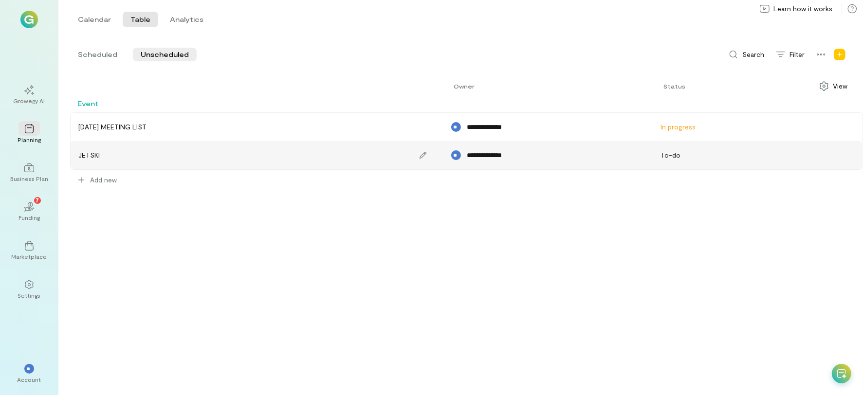
click at [114, 150] on div "JETSKI" at bounding box center [257, 155] width 367 height 23
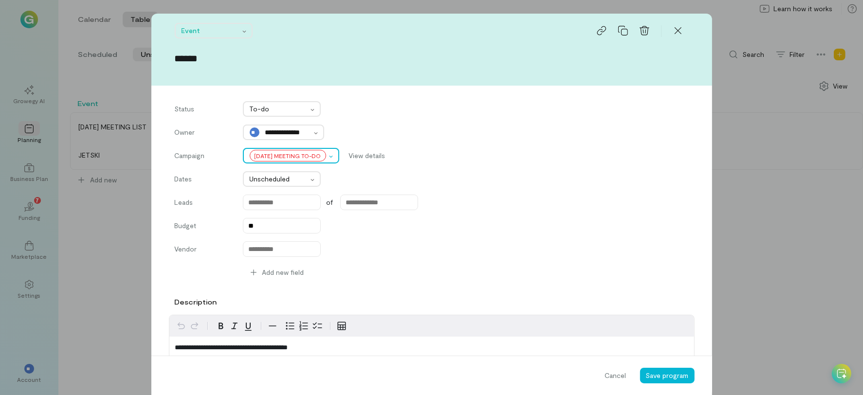
click at [302, 159] on div at bounding box center [288, 156] width 76 height 12
click at [368, 156] on span "View details" at bounding box center [367, 156] width 37 height 10
type input "**********"
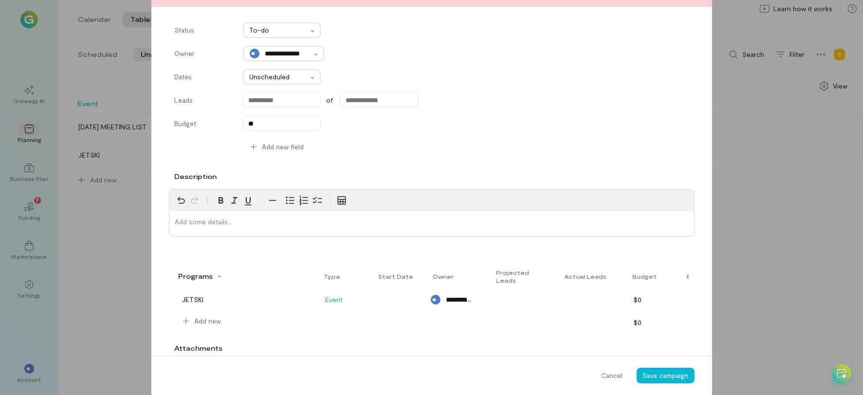
scroll to position [146, 0]
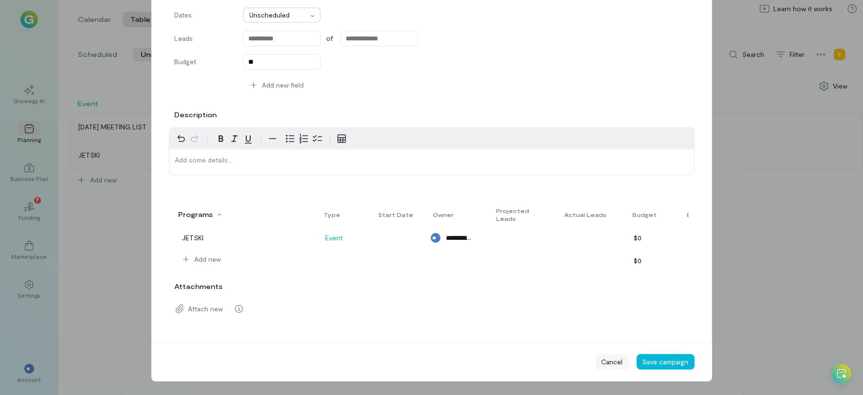
click at [611, 364] on span "Cancel" at bounding box center [612, 362] width 21 height 10
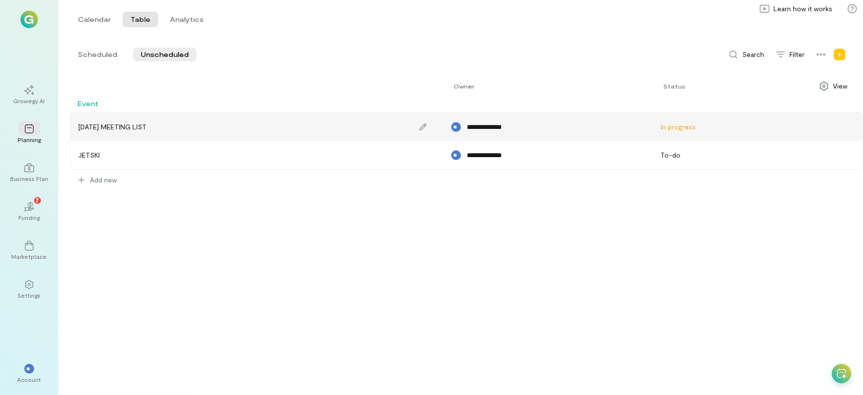
click at [146, 131] on div "TUESDAY MEETING LIST" at bounding box center [112, 127] width 68 height 10
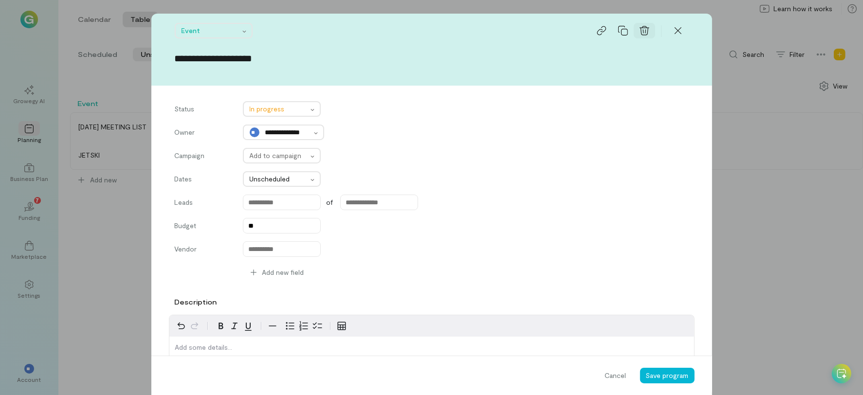
click at [640, 30] on icon at bounding box center [645, 30] width 10 height 9
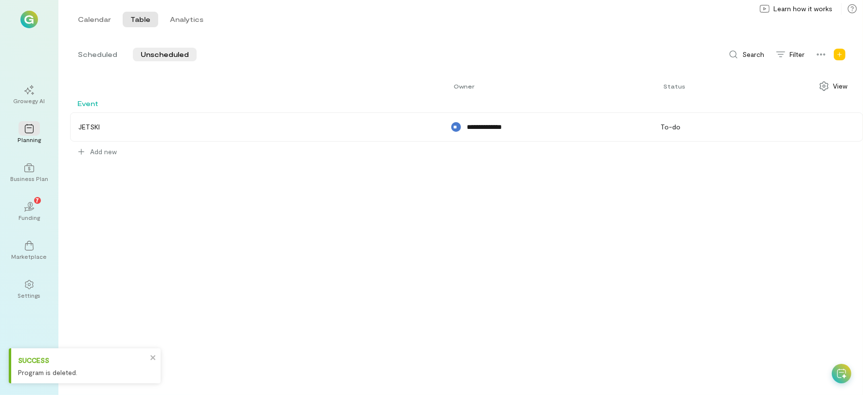
click at [187, 297] on div "**********" at bounding box center [466, 234] width 793 height 321
click at [91, 105] on span "Event" at bounding box center [87, 103] width 21 height 8
click at [79, 156] on icon at bounding box center [81, 152] width 10 height 10
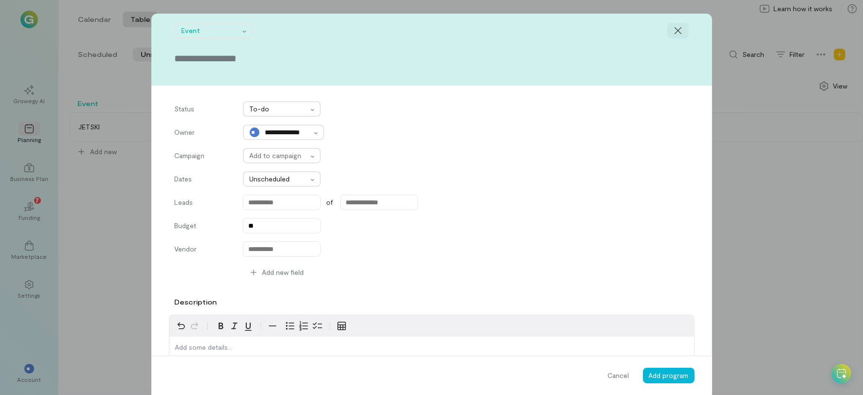
click at [682, 27] on div at bounding box center [678, 31] width 21 height 16
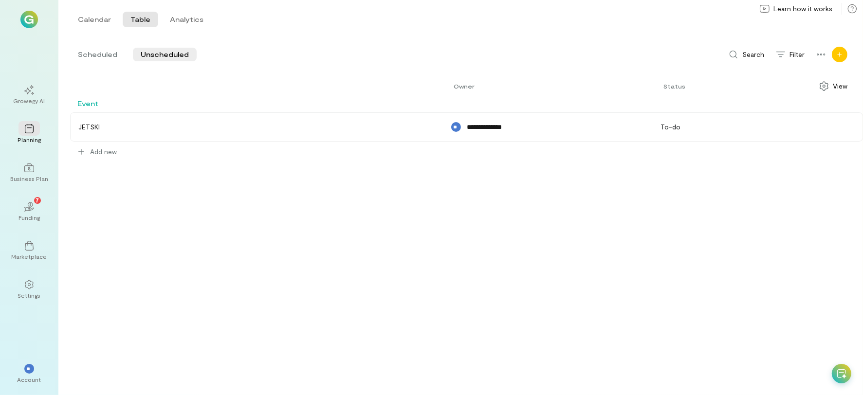
click at [841, 57] on icon "Add new" at bounding box center [840, 55] width 6 height 6
click at [791, 72] on link "Program" at bounding box center [808, 75] width 73 height 19
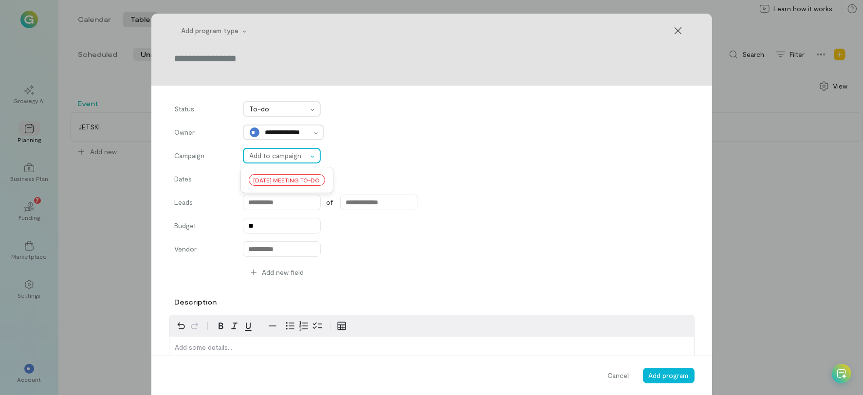
click at [274, 156] on div at bounding box center [279, 156] width 58 height 12
click at [280, 175] on div "[DATE] MEETING TO-DO" at bounding box center [287, 180] width 76 height 12
click at [674, 30] on icon at bounding box center [679, 31] width 10 height 10
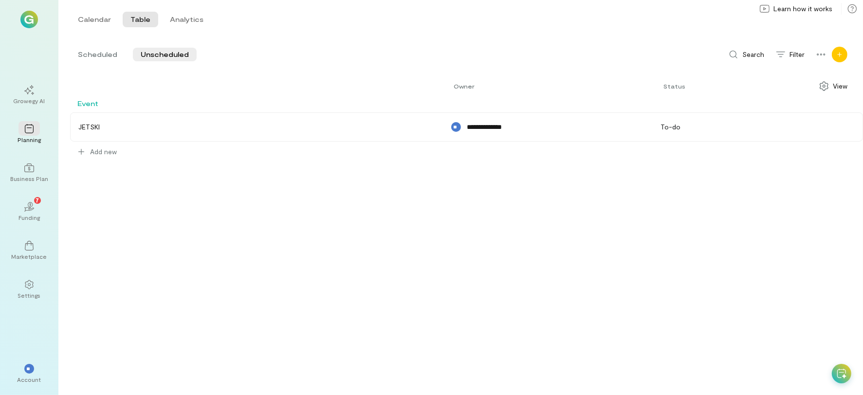
click at [841, 49] on div "Add new" at bounding box center [840, 55] width 16 height 16
click at [786, 80] on icon at bounding box center [783, 76] width 10 height 10
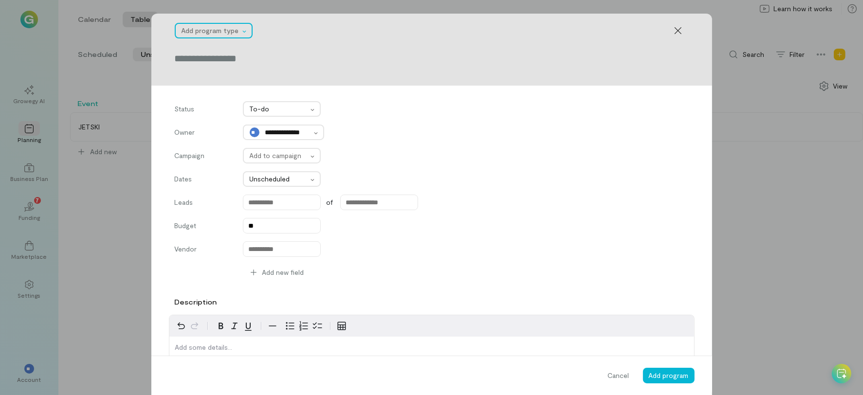
click at [229, 30] on div at bounding box center [211, 31] width 58 height 12
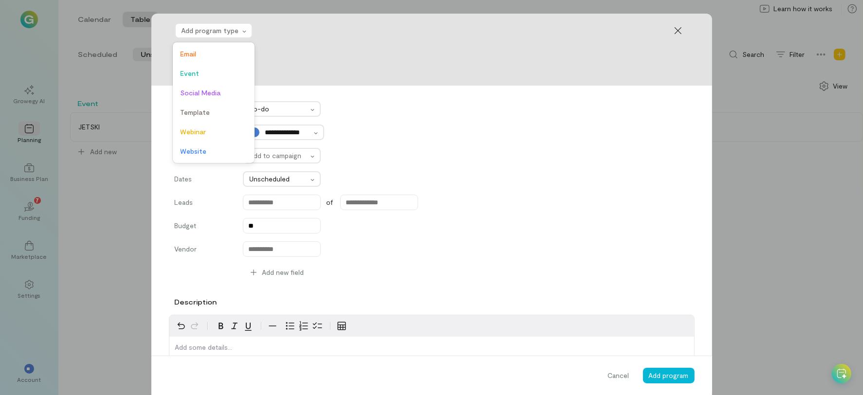
click at [161, 140] on form "**********" at bounding box center [431, 274] width 561 height 520
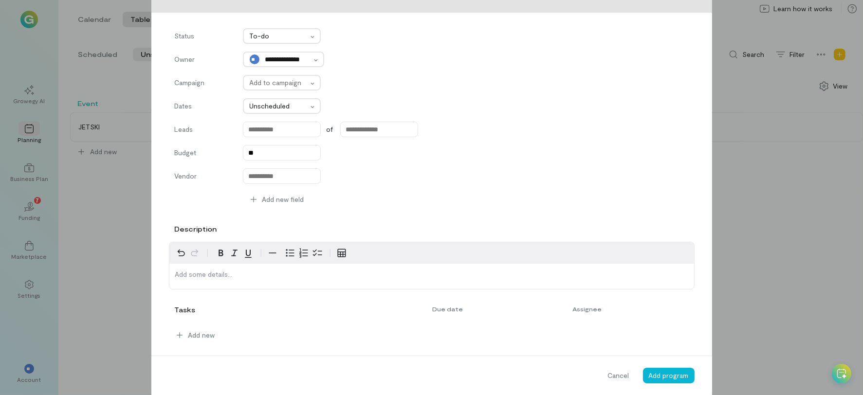
scroll to position [0, 0]
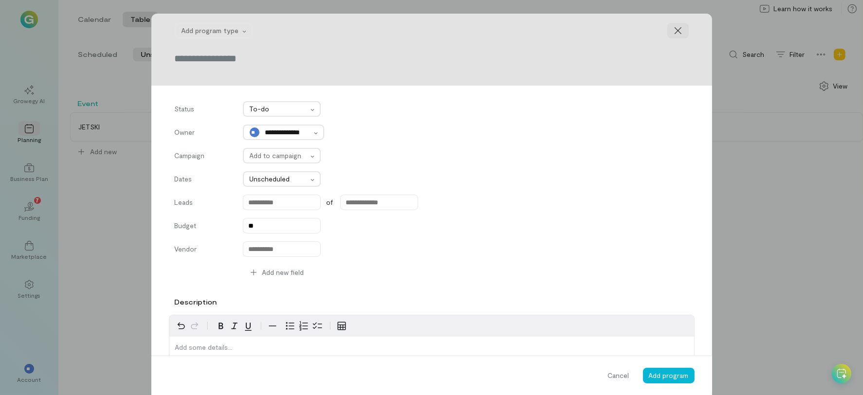
click at [674, 27] on icon at bounding box center [679, 31] width 10 height 10
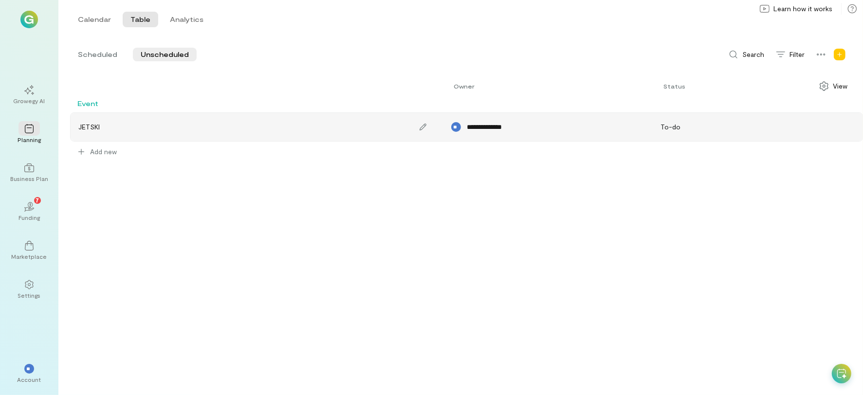
click at [110, 125] on div "JETSKI" at bounding box center [257, 126] width 367 height 23
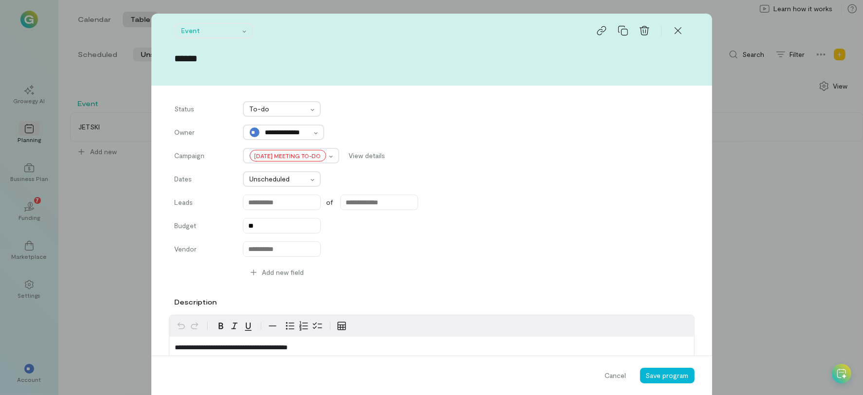
click at [676, 38] on div "Event" at bounding box center [432, 30] width 514 height 19
click at [674, 32] on icon at bounding box center [677, 30] width 7 height 7
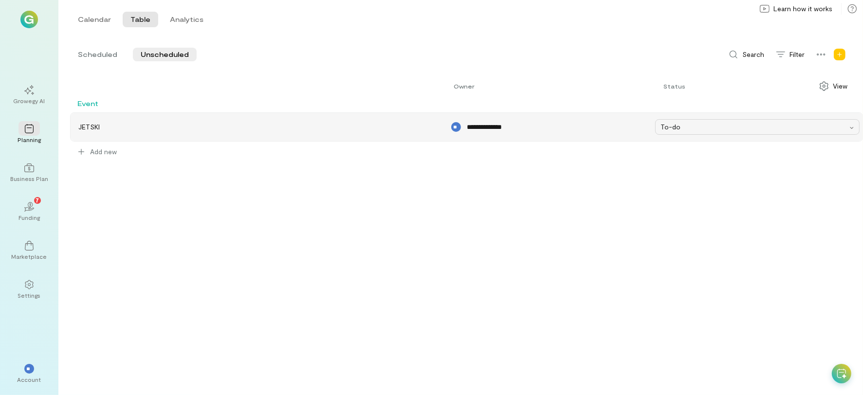
click at [665, 131] on div "To-do" at bounding box center [754, 127] width 187 height 10
click at [753, 191] on div "**********" at bounding box center [466, 234] width 793 height 321
click at [695, 122] on div "To-do" at bounding box center [754, 127] width 187 height 10
click at [479, 336] on div "**********" at bounding box center [466, 234] width 793 height 321
click at [502, 132] on div "**********" at bounding box center [548, 127] width 205 height 16
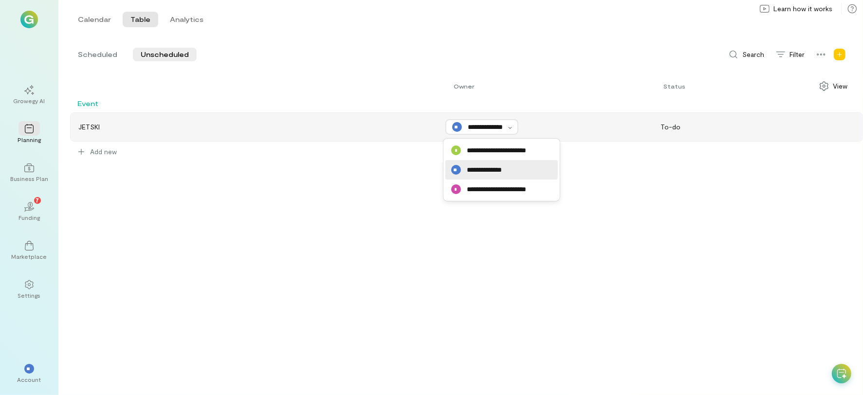
click at [240, 275] on div "**********" at bounding box center [466, 234] width 793 height 321
click at [466, 125] on div "**********" at bounding box center [487, 127] width 52 height 10
click at [326, 281] on div "**********" at bounding box center [466, 234] width 793 height 321
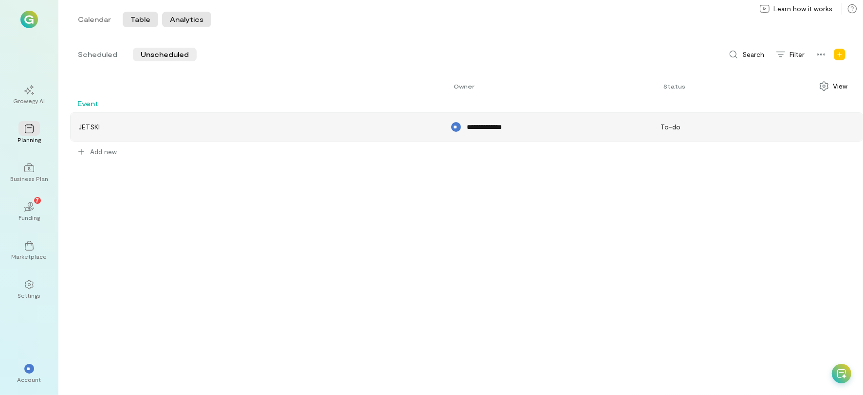
click at [170, 15] on button "Analytics" at bounding box center [186, 20] width 49 height 16
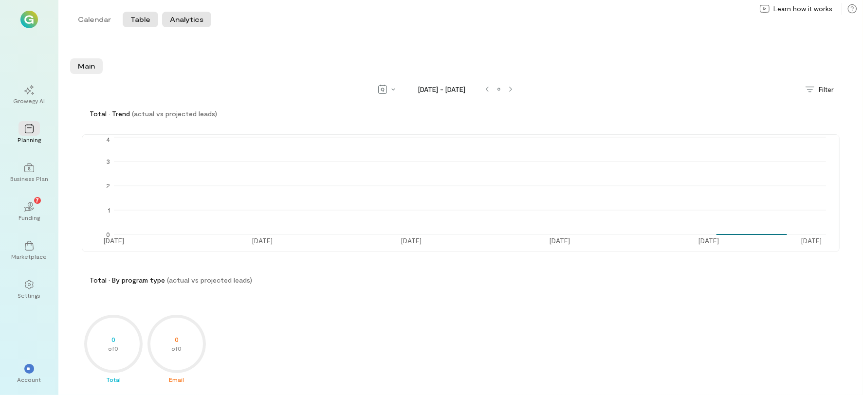
click at [141, 20] on button "Table" at bounding box center [141, 20] width 36 height 16
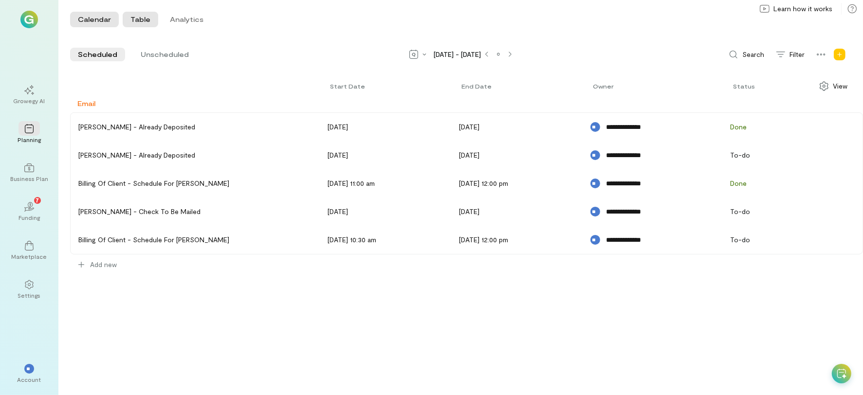
click at [90, 20] on button "Calendar" at bounding box center [94, 20] width 49 height 16
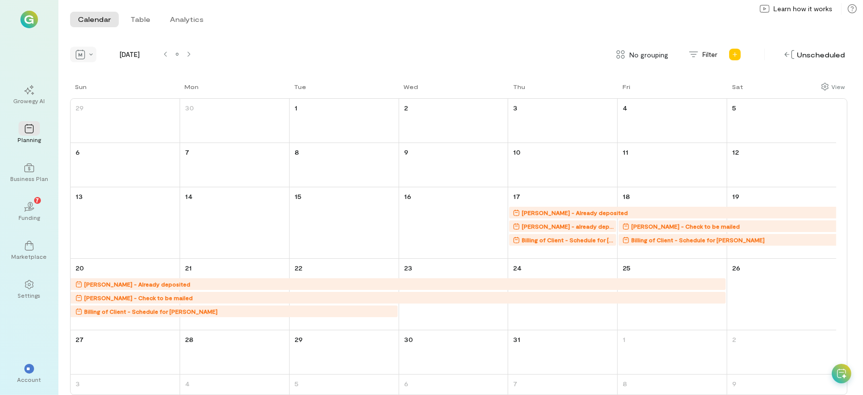
click at [85, 56] on div at bounding box center [83, 55] width 26 height 16
click at [85, 57] on div at bounding box center [83, 55] width 26 height 16
click at [135, 17] on button "Table" at bounding box center [141, 20] width 36 height 16
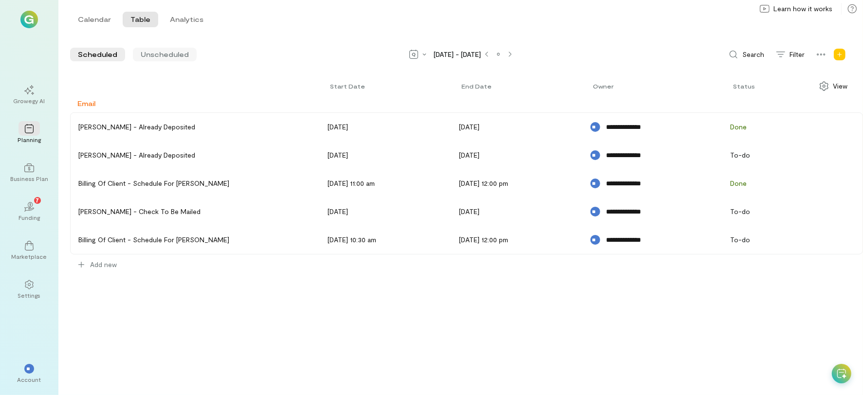
click at [158, 52] on span "Unscheduled" at bounding box center [165, 55] width 48 height 10
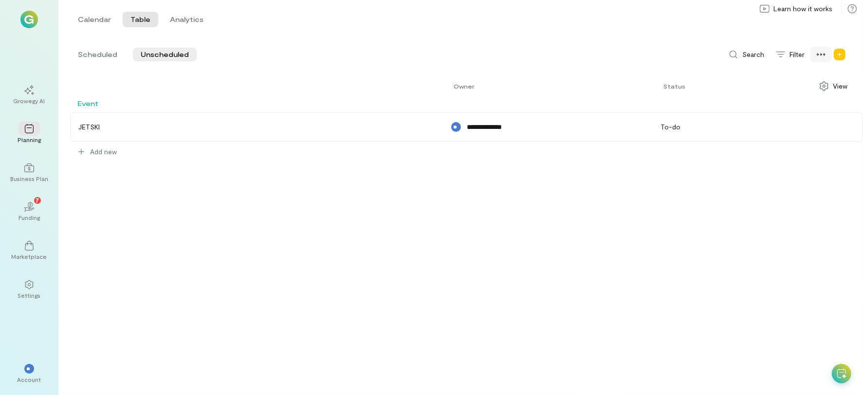
click at [824, 57] on icon at bounding box center [822, 55] width 10 height 10
click at [744, 249] on div "**********" at bounding box center [466, 234] width 793 height 321
click at [835, 87] on span "View" at bounding box center [840, 86] width 15 height 10
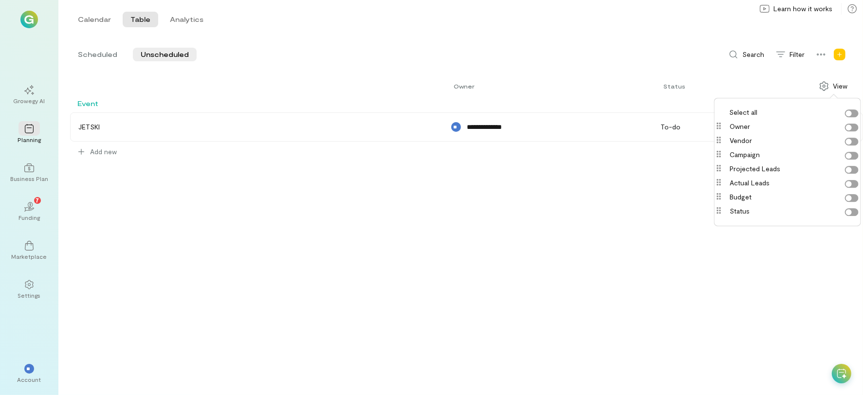
click at [769, 255] on div "**********" at bounding box center [466, 234] width 793 height 321
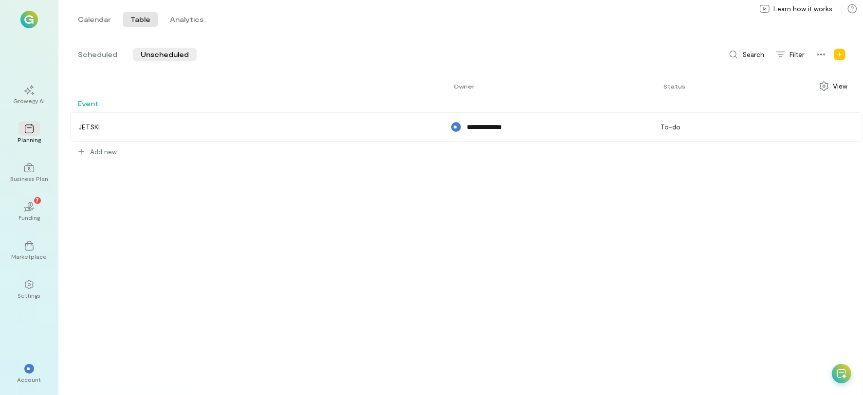
click at [846, 54] on div "Add new" at bounding box center [840, 55] width 16 height 16
click at [729, 207] on div "**********" at bounding box center [466, 234] width 793 height 321
click at [94, 104] on span "Event" at bounding box center [87, 103] width 21 height 8
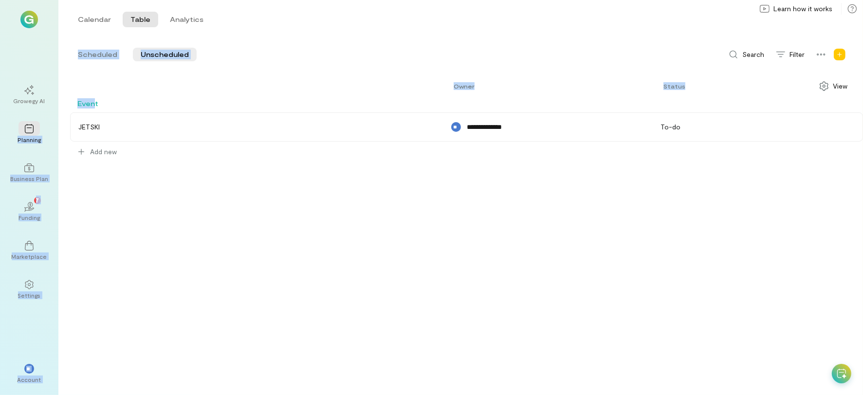
drag, startPoint x: 94, startPoint y: 104, endPoint x: 51, endPoint y: 95, distance: 43.8
click at [51, 95] on div "**********" at bounding box center [431, 197] width 863 height 395
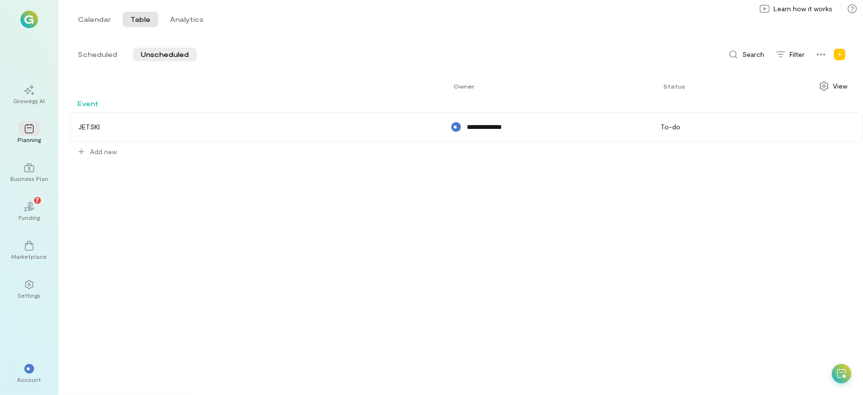
click at [102, 106] on div "Event" at bounding box center [118, 103] width 97 height 10
click at [845, 47] on div "Add new" at bounding box center [840, 55] width 16 height 16
click at [195, 166] on div "**********" at bounding box center [466, 143] width 793 height 90
click at [76, 106] on div "Event" at bounding box center [118, 103] width 97 height 10
click at [95, 102] on span "Event" at bounding box center [87, 103] width 21 height 8
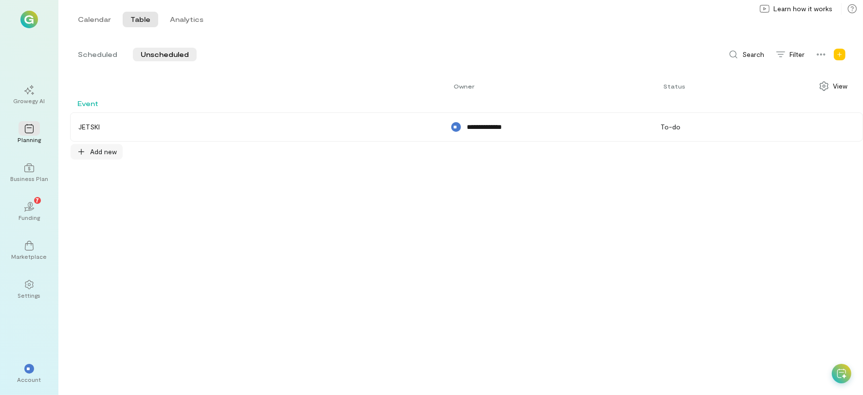
click at [88, 147] on div "Add new" at bounding box center [96, 152] width 40 height 10
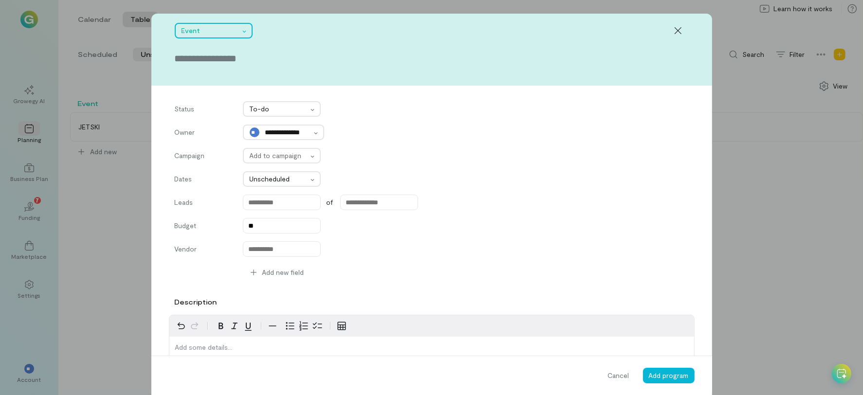
click at [213, 29] on div at bounding box center [211, 31] width 58 height 12
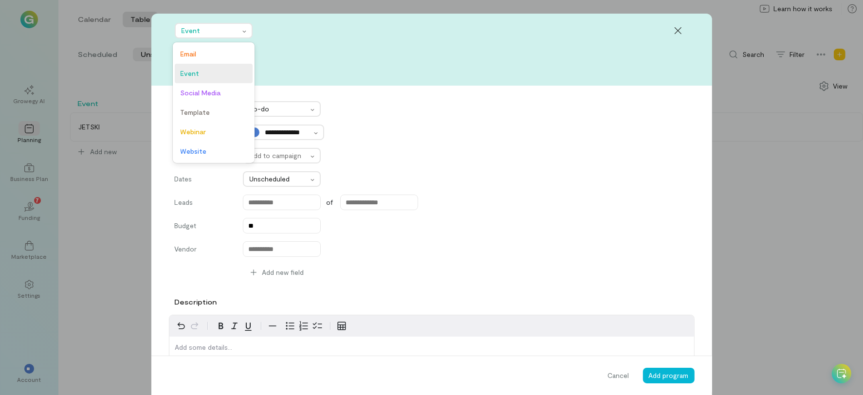
click at [284, 19] on div "option focused, 1 of 6. 6 results available. Use Up and Down to choose options,…" at bounding box center [431, 50] width 561 height 72
click at [228, 27] on div at bounding box center [211, 31] width 58 height 12
click at [210, 50] on span "Email" at bounding box center [214, 54] width 66 height 10
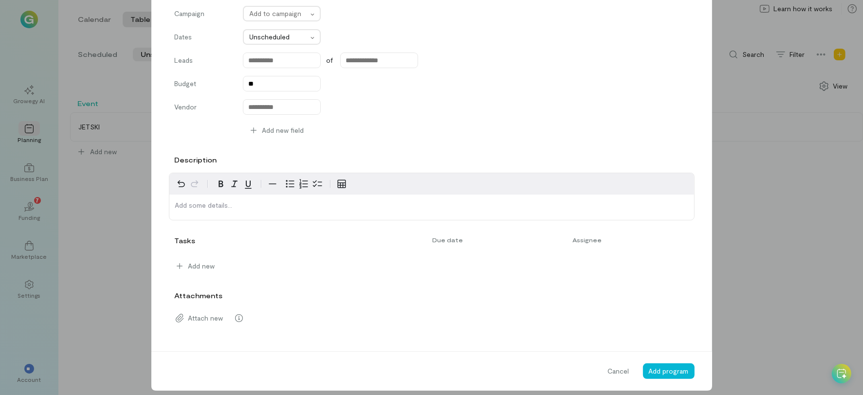
scroll to position [146, 0]
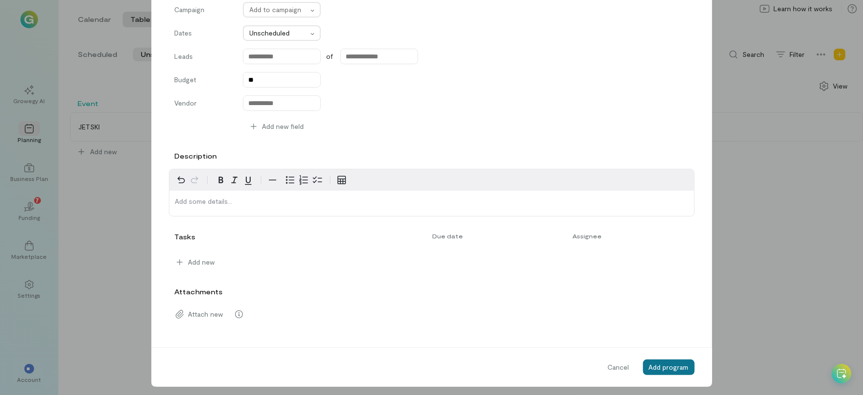
click at [651, 368] on span "Add program" at bounding box center [669, 367] width 40 height 8
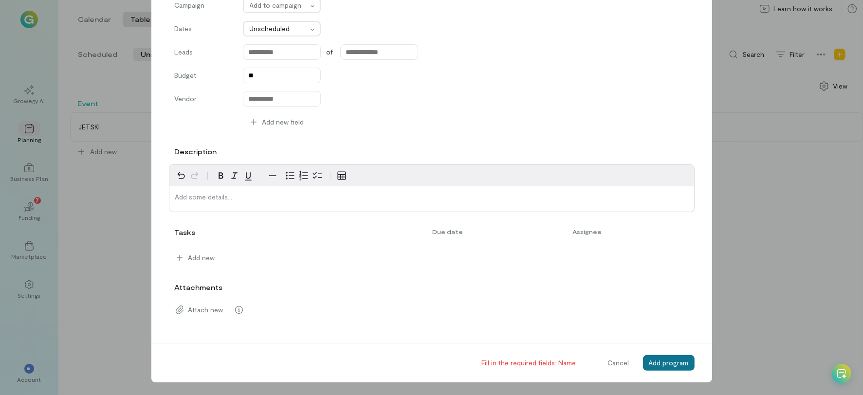
scroll to position [0, 0]
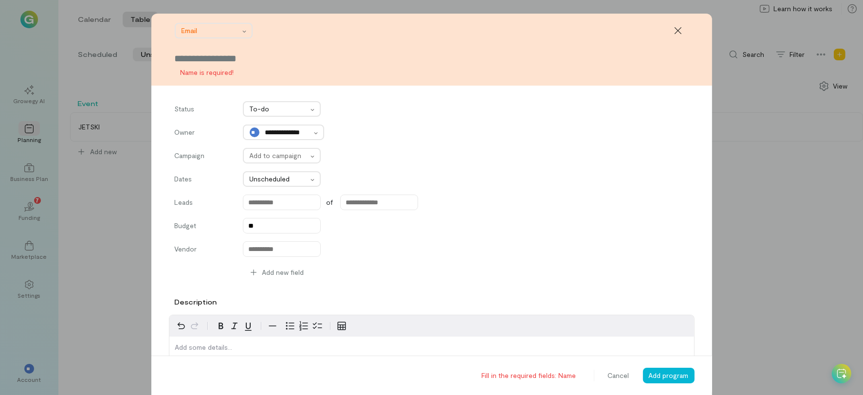
click at [227, 53] on input "text" at bounding box center [432, 59] width 514 height 14
type input "**"
click at [655, 373] on span "Add program" at bounding box center [669, 376] width 40 height 8
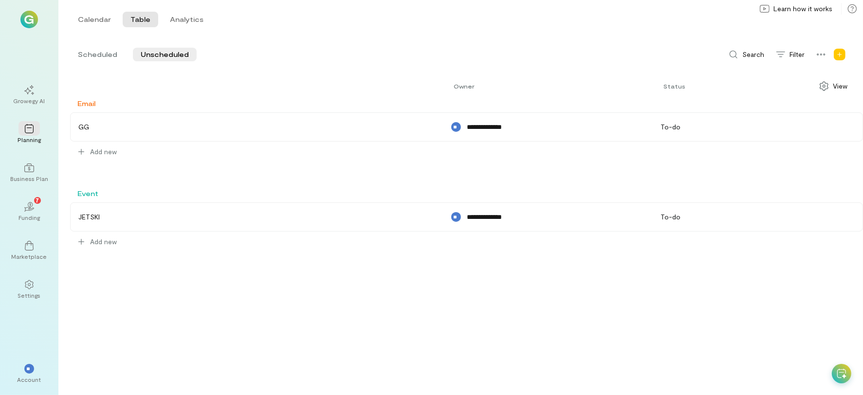
click at [846, 365] on div at bounding box center [841, 373] width 19 height 19
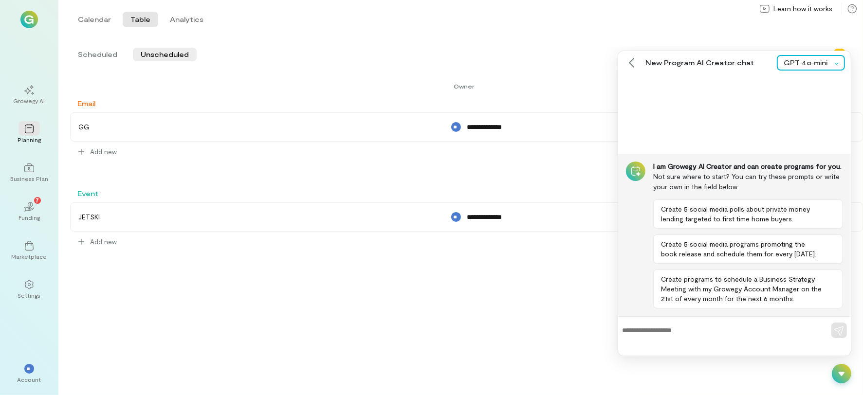
click at [815, 63] on div "GPT‑4o‑mini" at bounding box center [808, 63] width 48 height 10
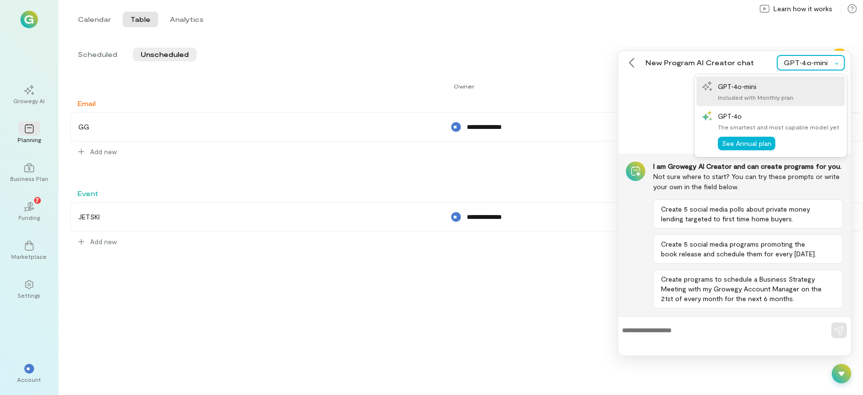
click at [814, 62] on div "GPT‑4o‑mini" at bounding box center [808, 63] width 48 height 10
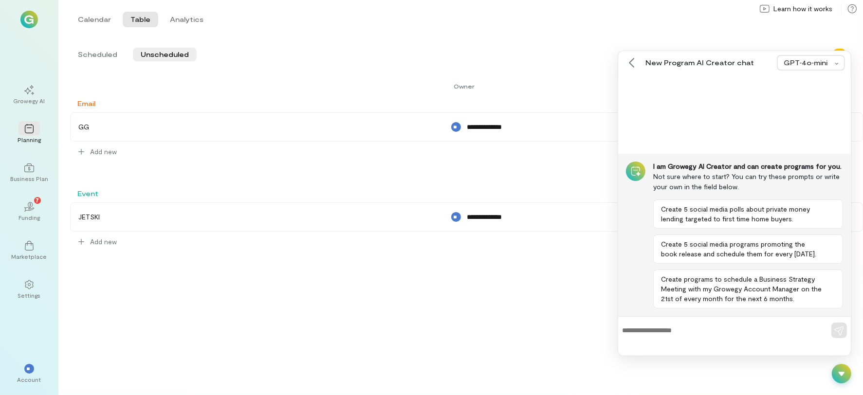
click at [395, 301] on div "**********" at bounding box center [466, 234] width 793 height 321
click at [604, 32] on div "Calendar Table Analytics Calendar Table Analytics" at bounding box center [460, 19] width 805 height 39
click at [839, 377] on icon at bounding box center [842, 374] width 10 height 10
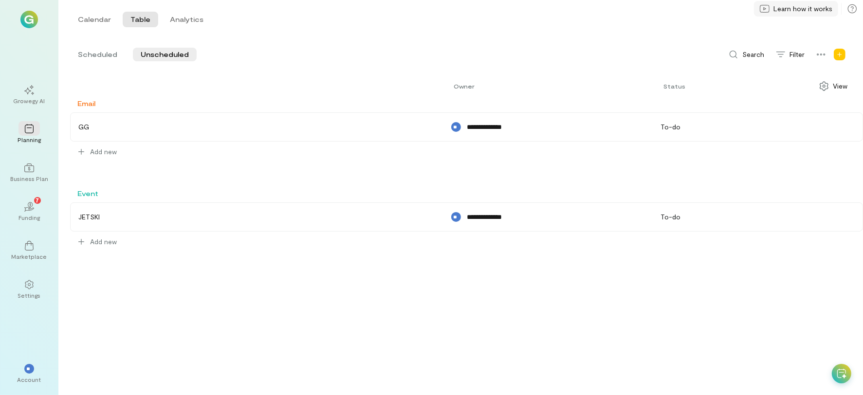
click at [812, 7] on span "Learn how it works" at bounding box center [803, 9] width 59 height 10
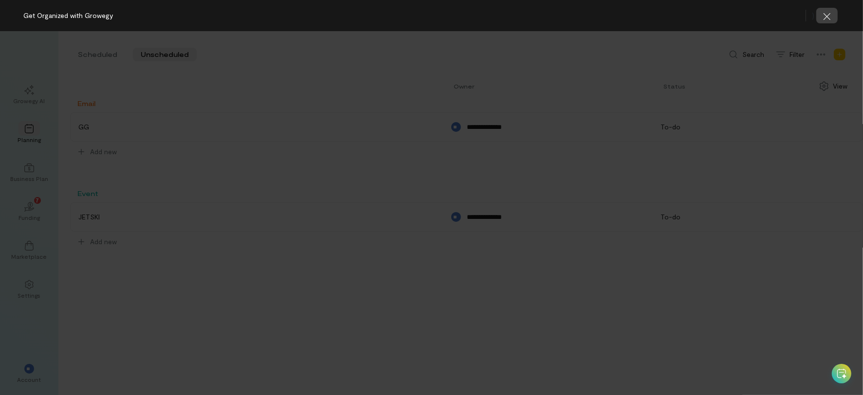
click at [829, 17] on icon "button" at bounding box center [828, 17] width 10 height 10
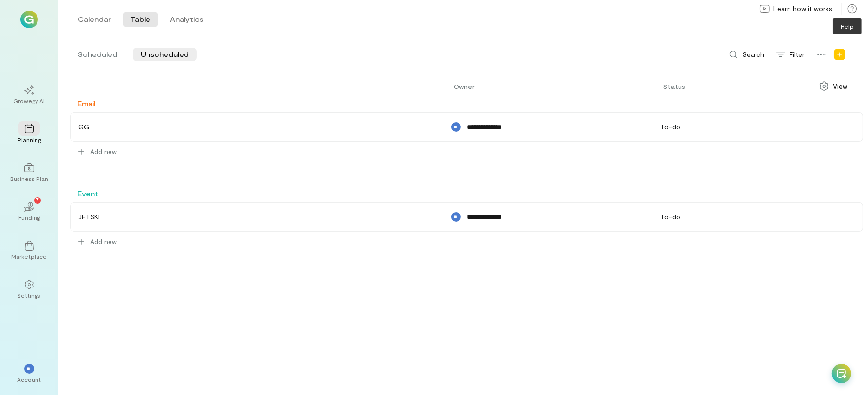
click at [853, 11] on icon at bounding box center [853, 9] width 10 height 10
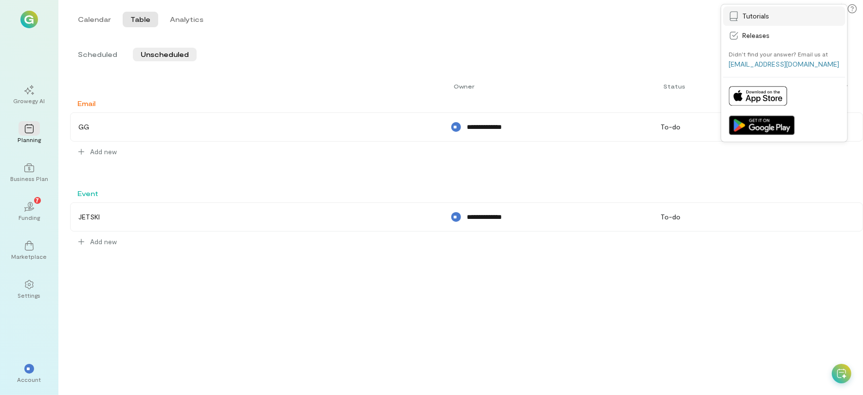
click at [808, 6] on link "Tutorials" at bounding box center [785, 15] width 122 height 19
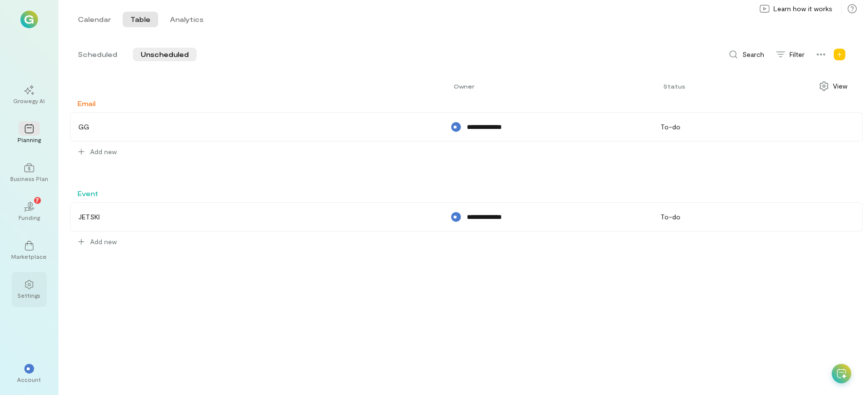
click at [37, 284] on div at bounding box center [29, 284] width 21 height 15
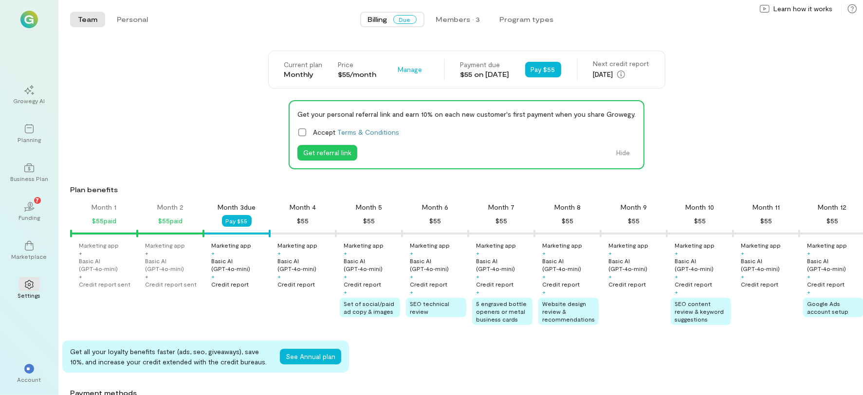
scroll to position [0, 33]
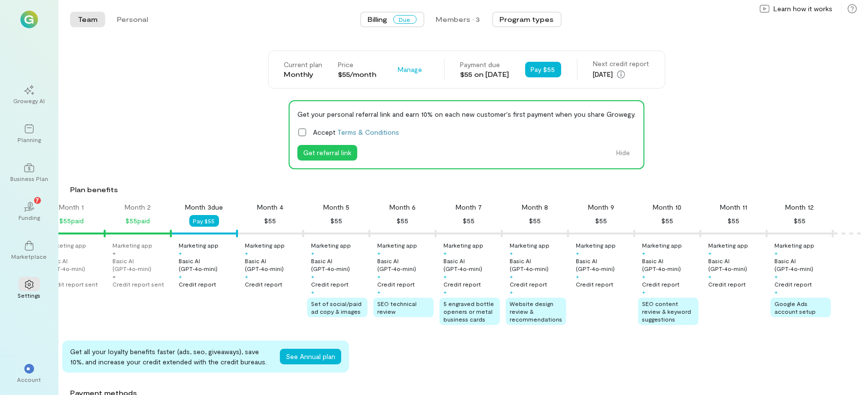
click at [526, 19] on button "Program types" at bounding box center [527, 20] width 70 height 16
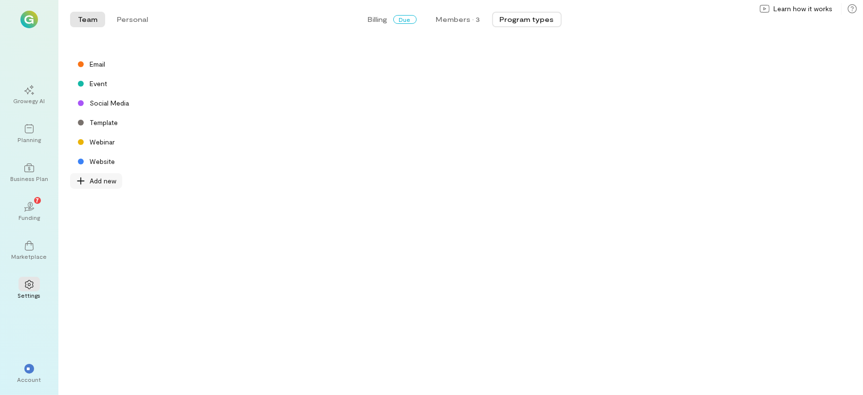
click at [88, 179] on div "Add new" at bounding box center [96, 181] width 40 height 10
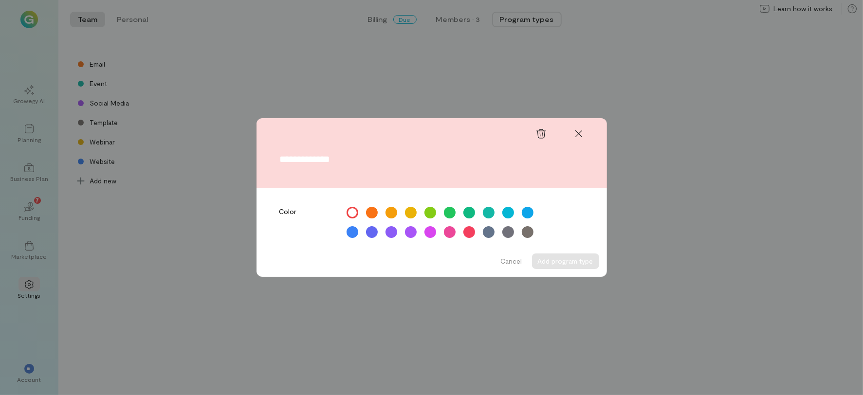
click at [582, 142] on div at bounding box center [432, 165] width 351 height 47
click at [578, 132] on icon at bounding box center [579, 134] width 10 height 10
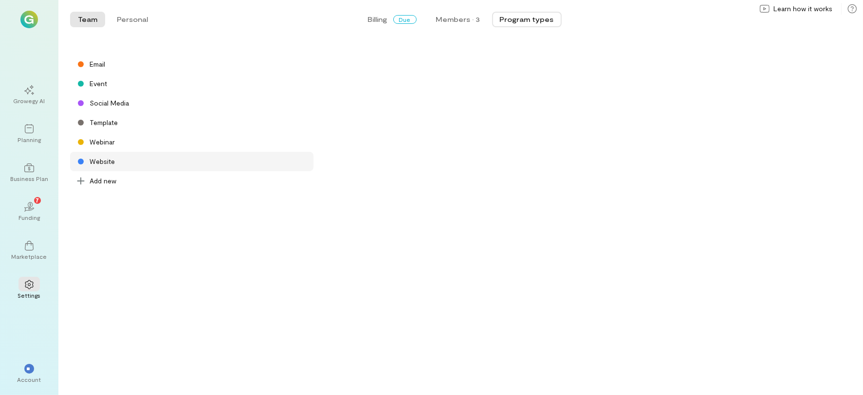
click at [114, 152] on div "Website" at bounding box center [191, 161] width 243 height 19
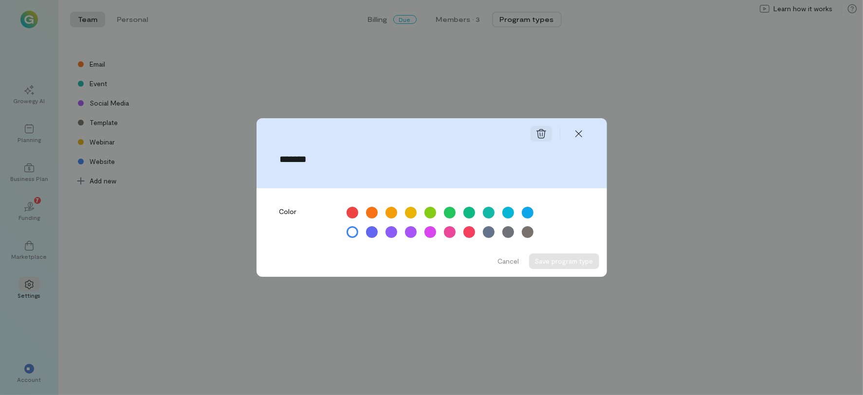
click at [533, 135] on div at bounding box center [541, 134] width 21 height 16
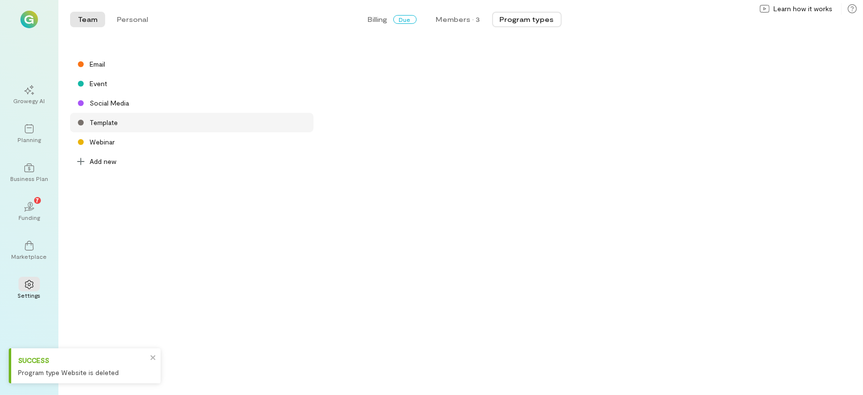
click at [87, 125] on div "Template" at bounding box center [191, 122] width 243 height 19
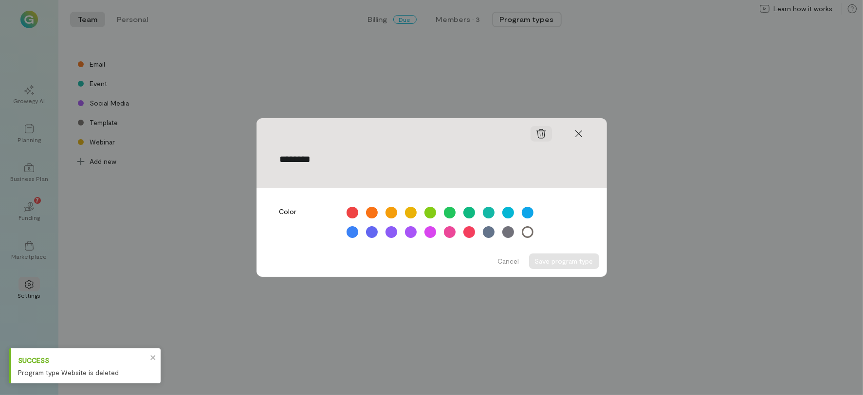
click at [543, 139] on div at bounding box center [541, 134] width 21 height 16
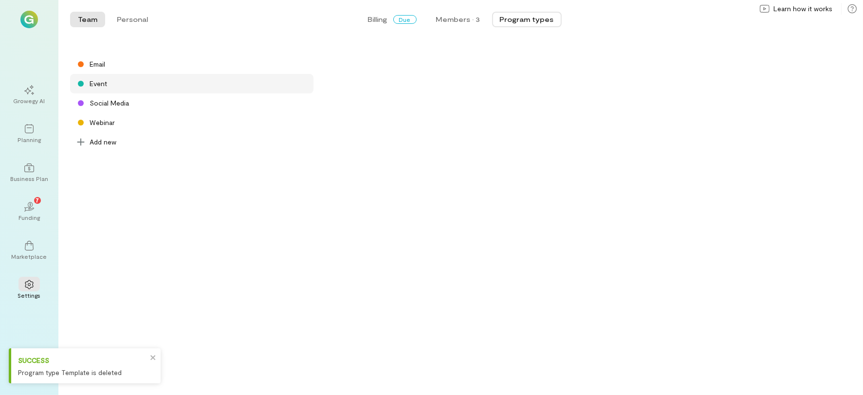
click at [118, 91] on div "Event" at bounding box center [191, 83] width 243 height 19
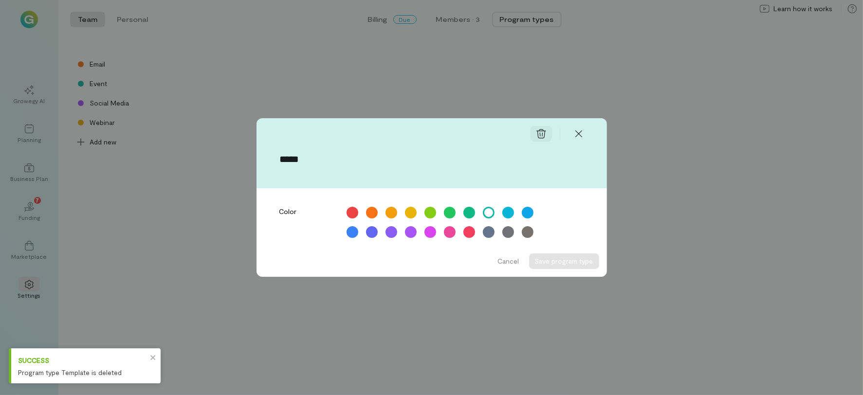
click at [531, 132] on div at bounding box center [541, 134] width 21 height 16
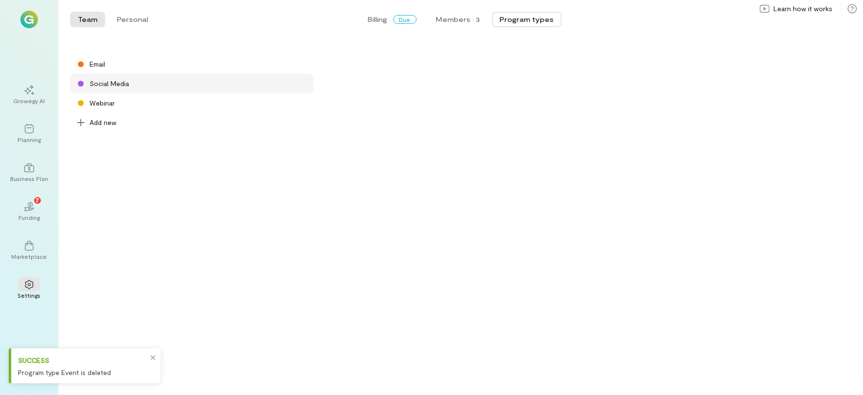
click at [97, 79] on div "Social Media" at bounding box center [109, 84] width 39 height 10
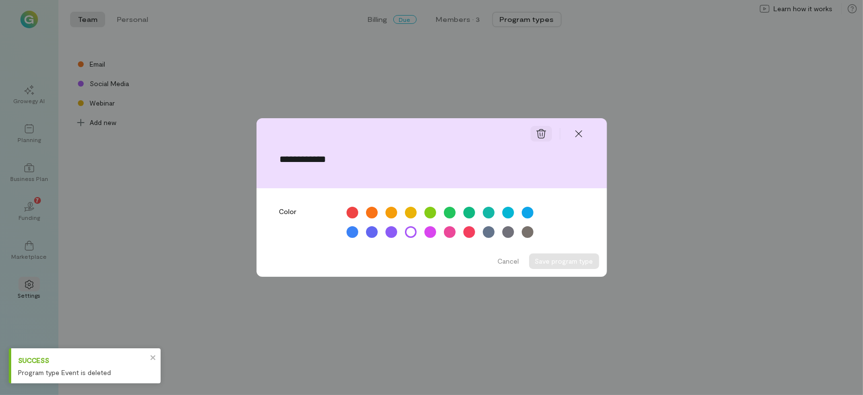
drag, startPoint x: 527, startPoint y: 131, endPoint x: 533, endPoint y: 130, distance: 6.4
click at [528, 130] on div at bounding box center [432, 134] width 351 height 16
click at [534, 130] on div at bounding box center [541, 134] width 21 height 16
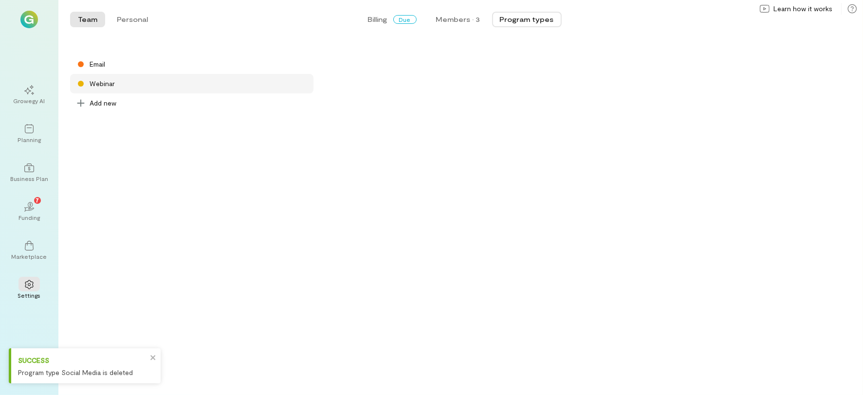
click at [121, 79] on div "Webinar" at bounding box center [191, 83] width 243 height 19
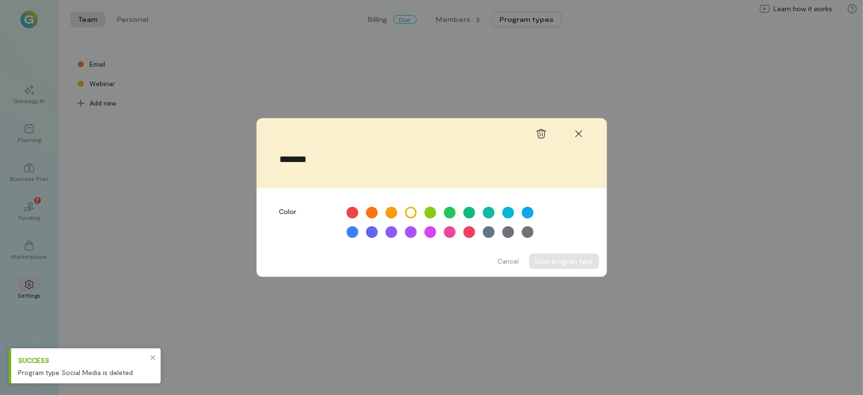
click at [330, 163] on input "*******" at bounding box center [432, 159] width 304 height 11
drag, startPoint x: 325, startPoint y: 163, endPoint x: 210, endPoint y: 150, distance: 115.6
click at [210, 150] on div "******* Color Cancel Save program type" at bounding box center [431, 197] width 863 height 395
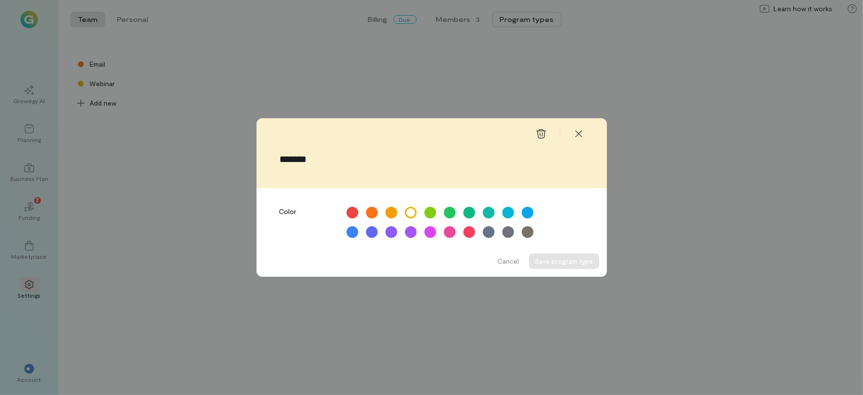
type input "*"
type input "**********"
click at [432, 218] on div at bounding box center [430, 213] width 14 height 14
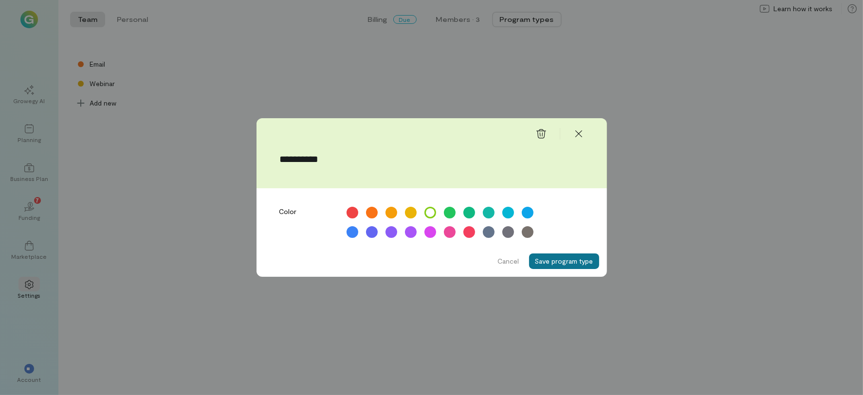
click at [543, 264] on button "Save program type" at bounding box center [564, 262] width 70 height 16
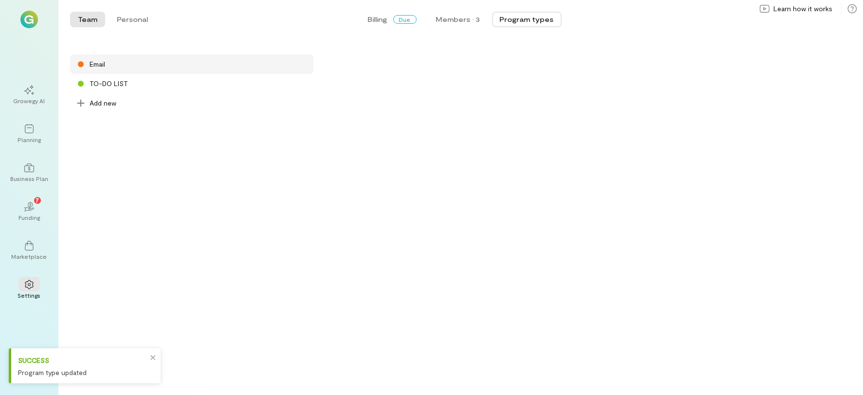
click at [99, 71] on div "Email" at bounding box center [191, 64] width 243 height 19
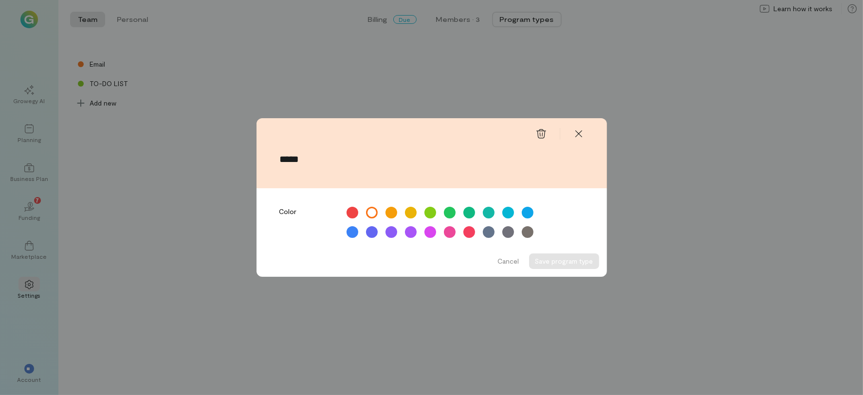
click at [292, 158] on input "*****" at bounding box center [432, 159] width 304 height 11
drag, startPoint x: 307, startPoint y: 158, endPoint x: 266, endPoint y: 158, distance: 40.4
click at [266, 158] on div "*****" at bounding box center [432, 165] width 351 height 47
type input "**********"
click at [553, 261] on button "Save program type" at bounding box center [564, 262] width 70 height 16
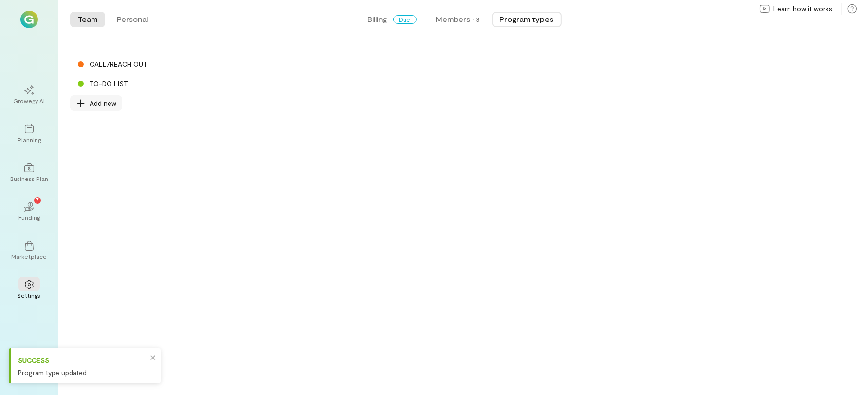
click at [110, 102] on span "Add new" at bounding box center [103, 103] width 27 height 10
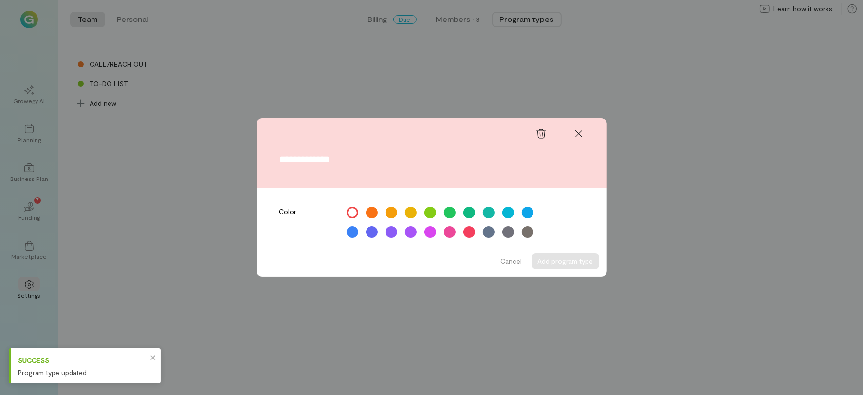
click at [298, 155] on input "text" at bounding box center [432, 159] width 304 height 11
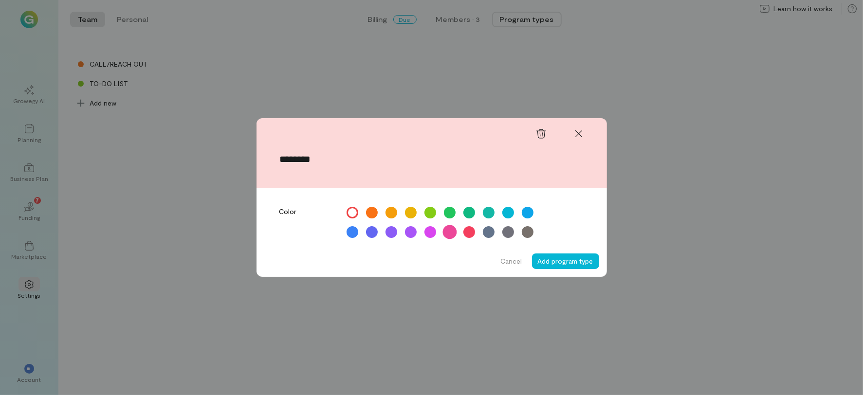
type input "********"
click at [448, 231] on div at bounding box center [450, 232] width 14 height 14
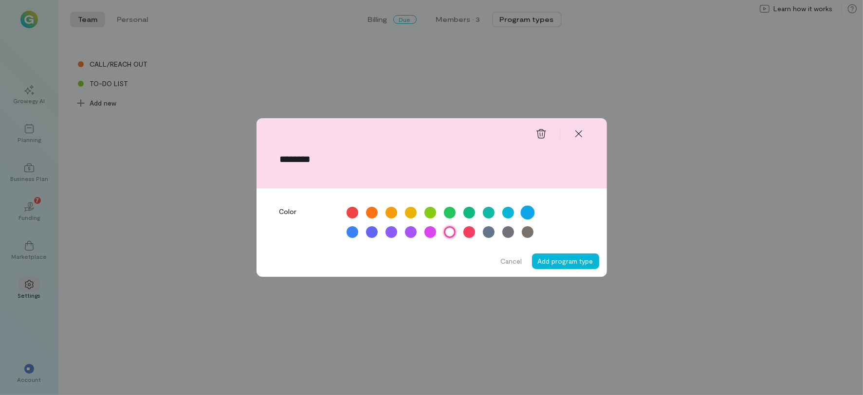
click at [527, 219] on div at bounding box center [528, 213] width 14 height 14
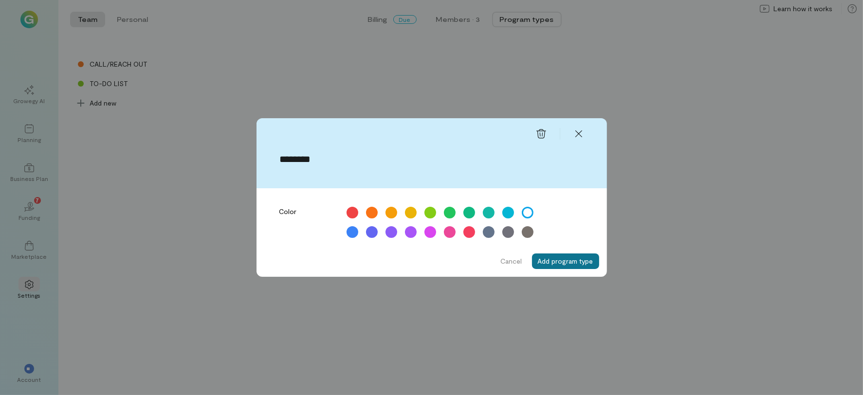
click at [553, 269] on button "Add program type" at bounding box center [565, 262] width 67 height 16
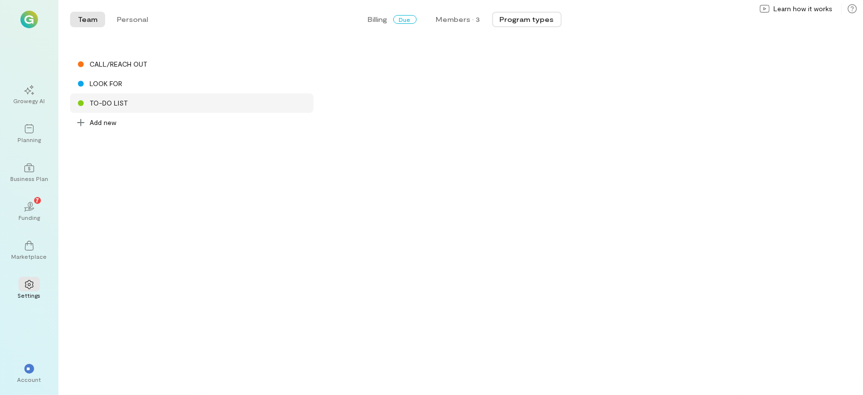
click at [117, 101] on div "TO-DO LIST" at bounding box center [109, 103] width 38 height 10
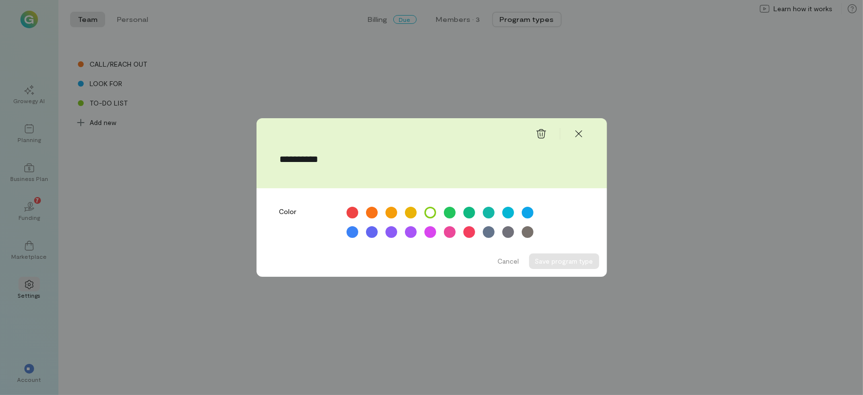
drag, startPoint x: 344, startPoint y: 158, endPoint x: 279, endPoint y: 155, distance: 65.8
click at [279, 155] on div "**********" at bounding box center [432, 165] width 351 height 47
click at [577, 137] on icon at bounding box center [579, 134] width 10 height 10
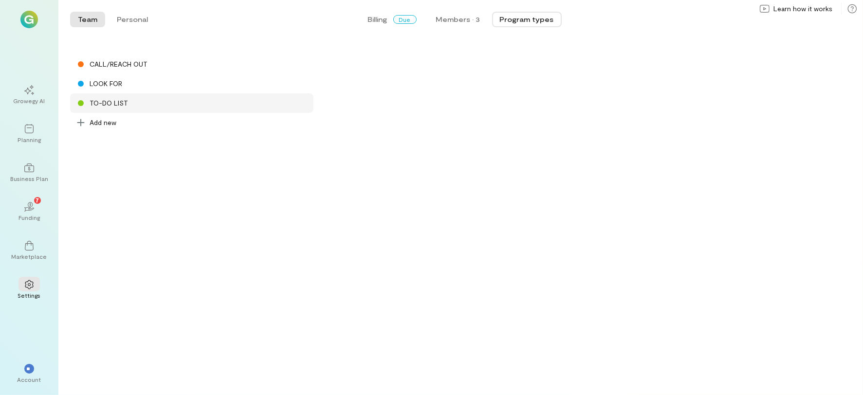
click at [109, 111] on div "TO-DO LIST" at bounding box center [191, 103] width 243 height 19
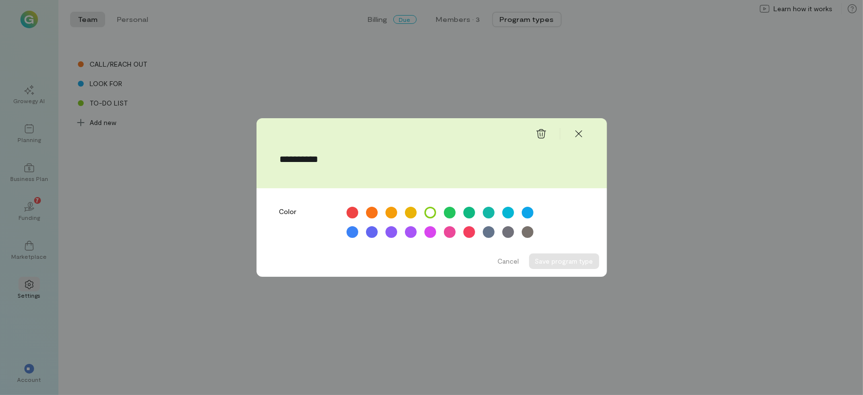
click at [350, 163] on input "**********" at bounding box center [432, 159] width 304 height 11
drag, startPoint x: 350, startPoint y: 163, endPoint x: 233, endPoint y: 153, distance: 117.3
click at [233, 153] on div "**********" at bounding box center [431, 197] width 863 height 395
type input "**********"
click at [577, 266] on button "Save program type" at bounding box center [564, 262] width 70 height 16
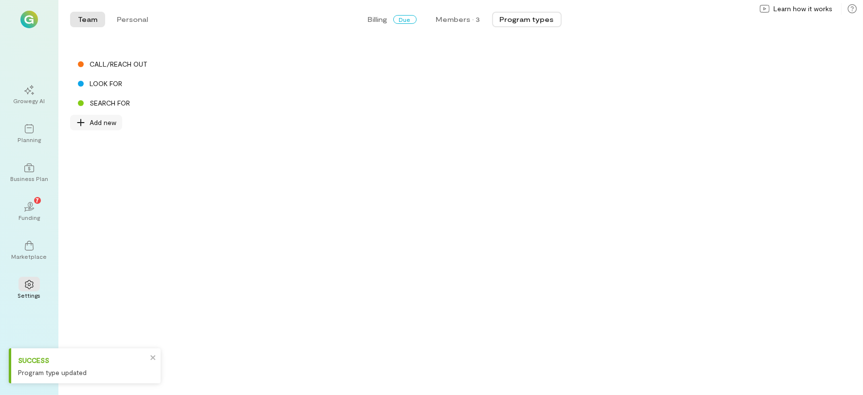
click at [110, 120] on span "Add new" at bounding box center [103, 123] width 27 height 10
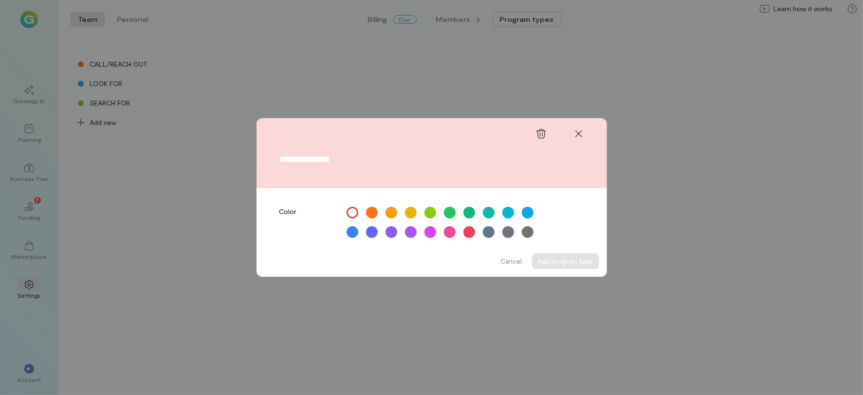
click at [326, 165] on div at bounding box center [432, 165] width 351 height 47
click at [331, 159] on input "text" at bounding box center [432, 159] width 304 height 11
type input "*"
type input "**********"
click at [469, 232] on div at bounding box center [469, 232] width 14 height 14
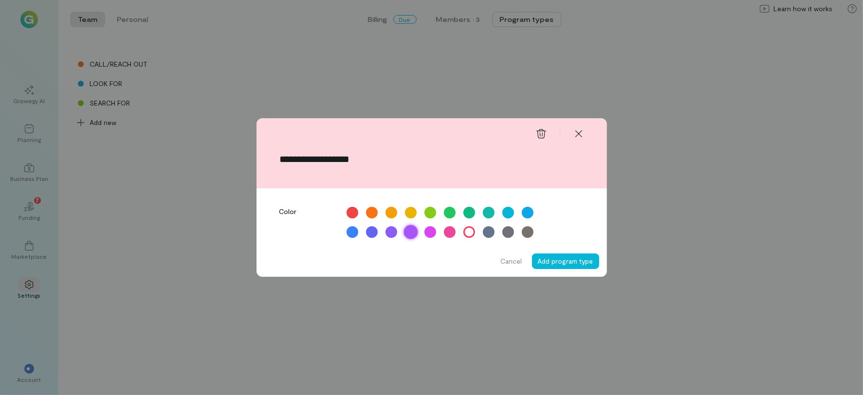
click at [406, 232] on div at bounding box center [411, 232] width 14 height 14
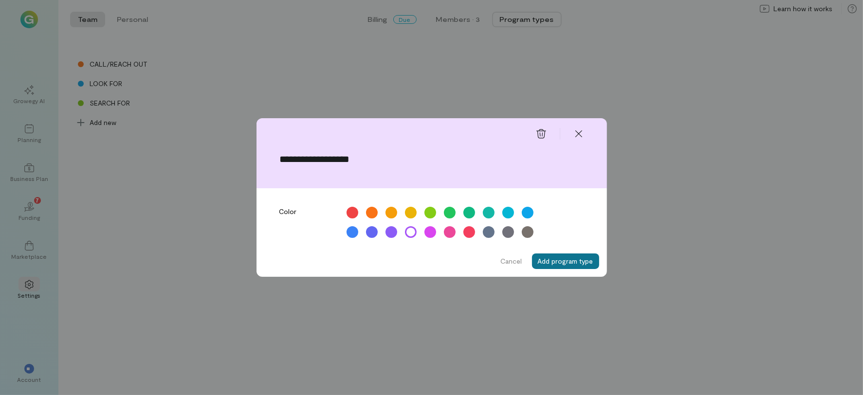
click at [548, 260] on button "Add program type" at bounding box center [565, 262] width 67 height 16
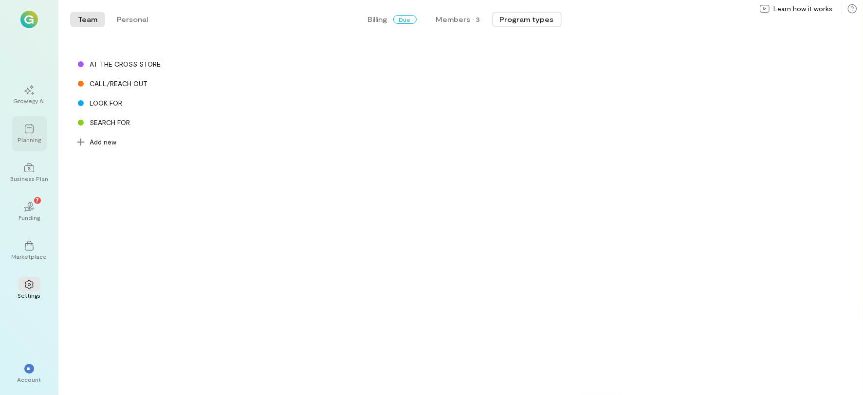
click at [37, 125] on div at bounding box center [29, 128] width 21 height 15
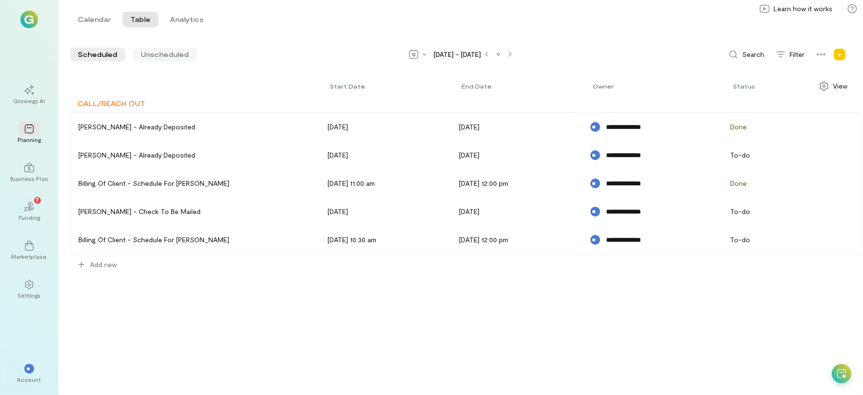
click at [162, 52] on span "Unscheduled" at bounding box center [165, 55] width 48 height 10
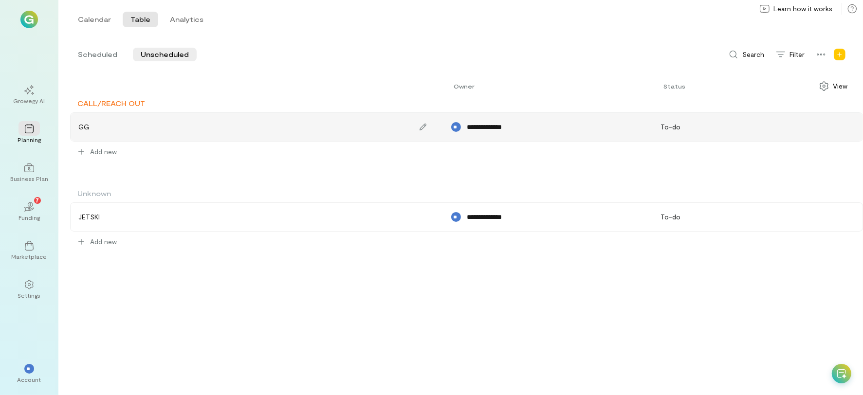
click at [357, 130] on div "GG" at bounding box center [257, 126] width 367 height 23
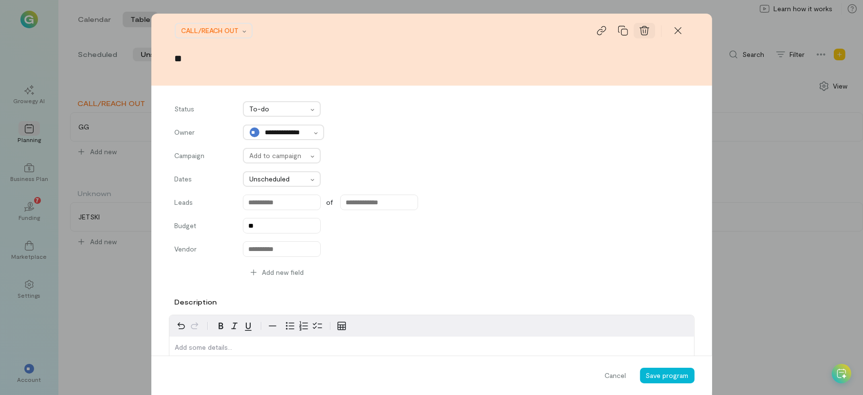
click at [640, 31] on icon at bounding box center [645, 30] width 10 height 9
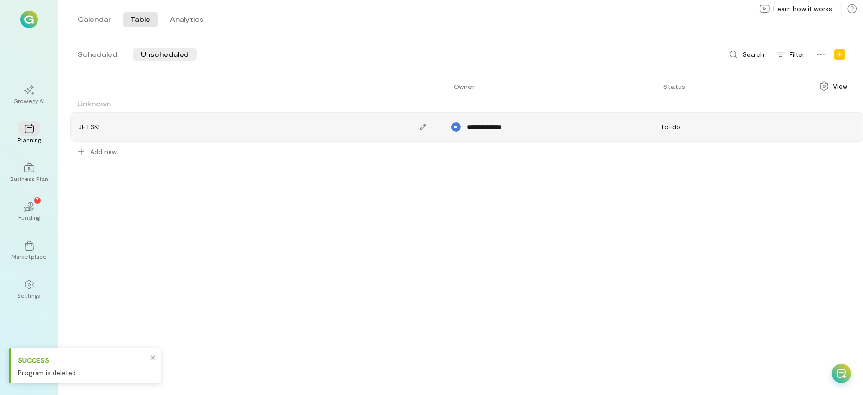
click at [99, 125] on div "JETSKI" at bounding box center [88, 127] width 21 height 10
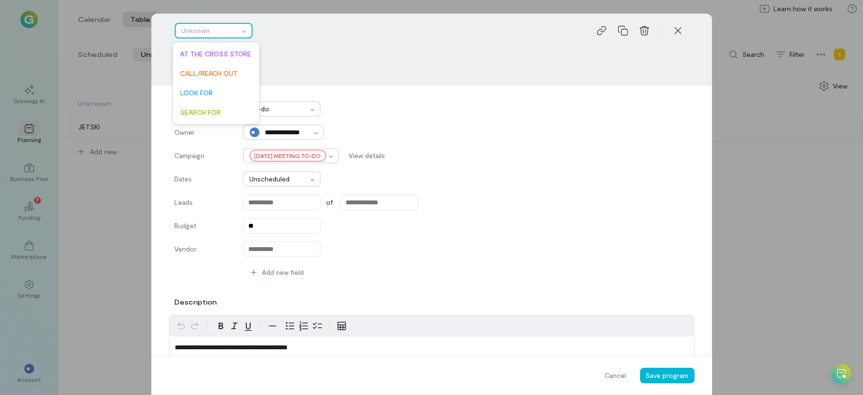
click at [232, 30] on div at bounding box center [211, 31] width 58 height 12
click at [339, 155] on div "[DATE] MEETING TO-DO" at bounding box center [291, 156] width 96 height 16
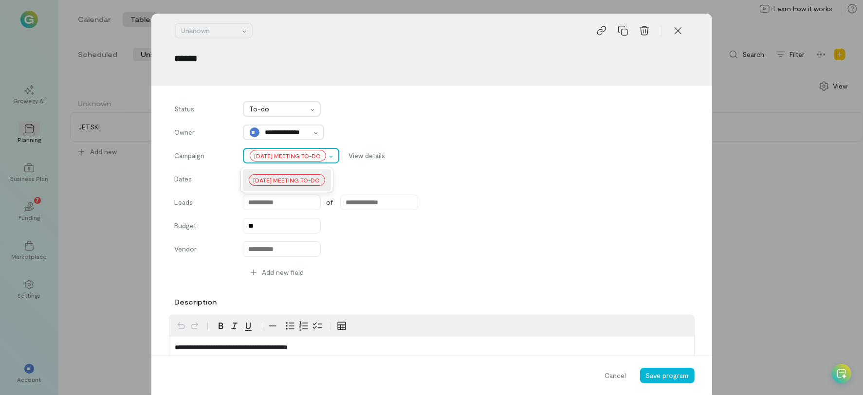
click at [339, 155] on div "[DATE] MEETING TO-DO" at bounding box center [291, 156] width 96 height 16
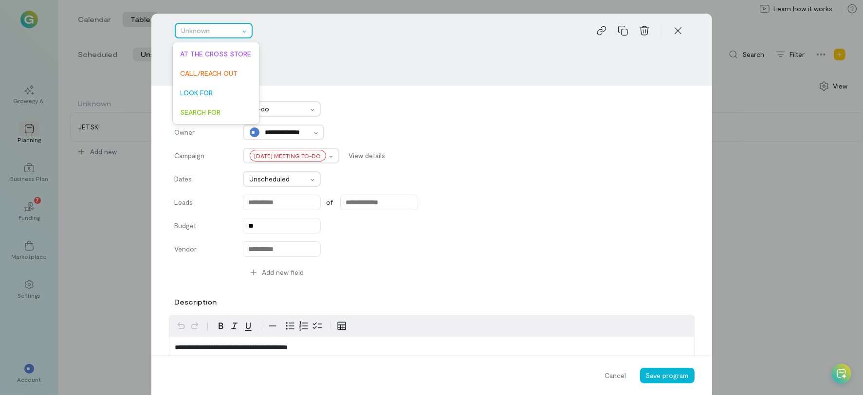
click at [208, 33] on div at bounding box center [211, 31] width 58 height 12
click at [217, 70] on span "CALL/REACH OUT" at bounding box center [216, 74] width 71 height 10
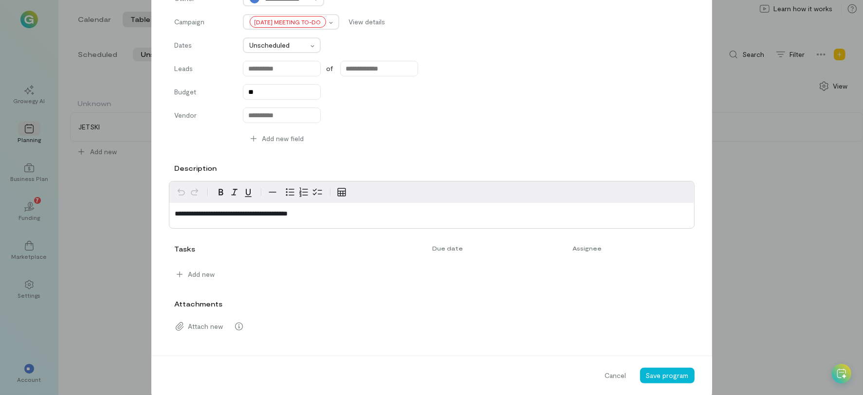
scroll to position [150, 0]
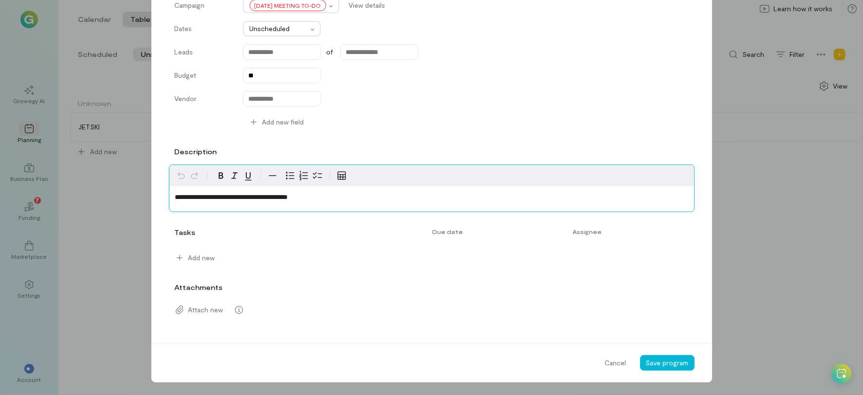
click at [390, 196] on p "**********" at bounding box center [431, 197] width 513 height 10
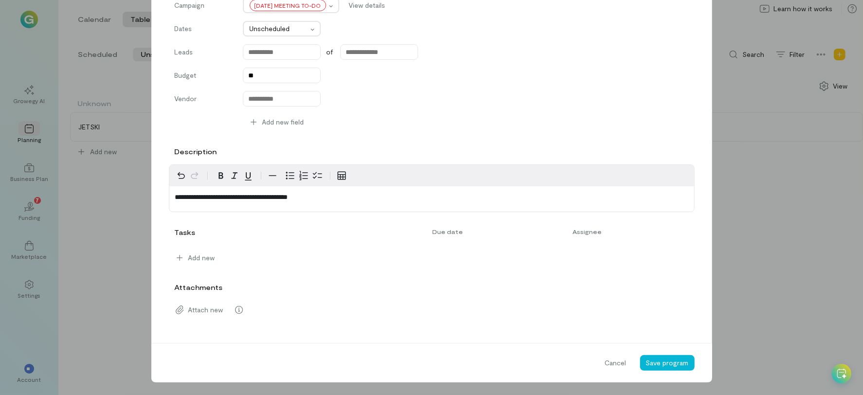
click at [220, 259] on div "Add new" at bounding box center [429, 255] width 520 height 19
click at [191, 256] on span "Add new" at bounding box center [201, 258] width 27 height 10
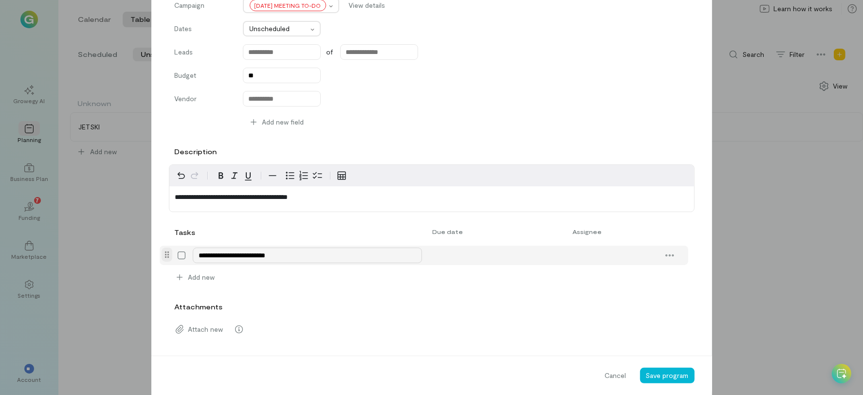
type textarea "**********"
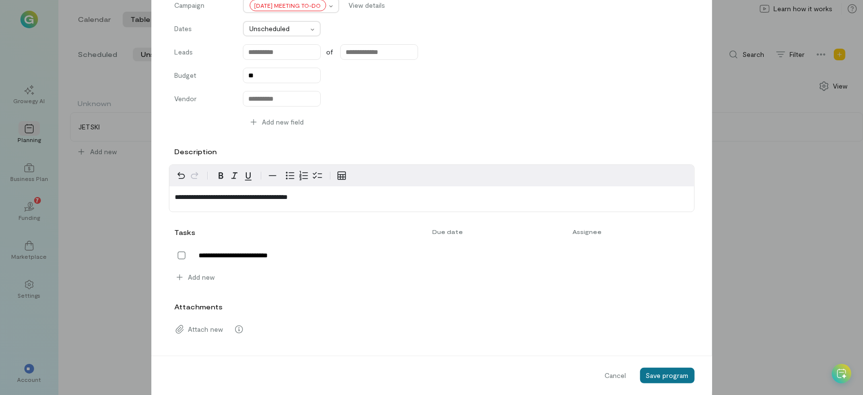
click at [657, 376] on span "Save program" at bounding box center [667, 376] width 43 height 8
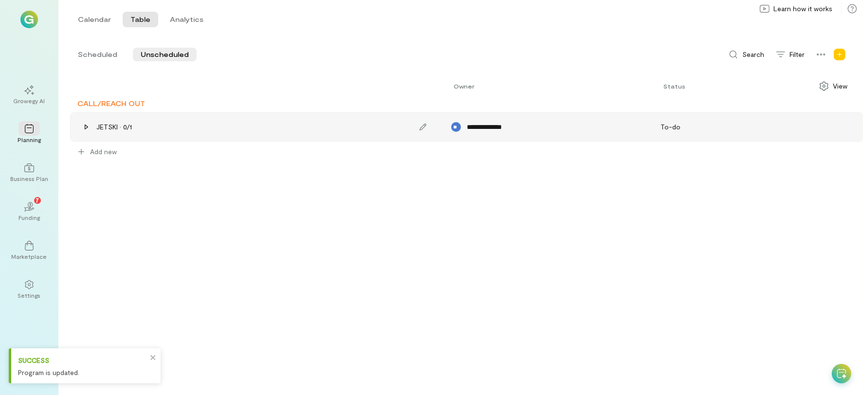
click at [293, 125] on div "JETSKI · 0/1" at bounding box center [257, 126] width 367 height 23
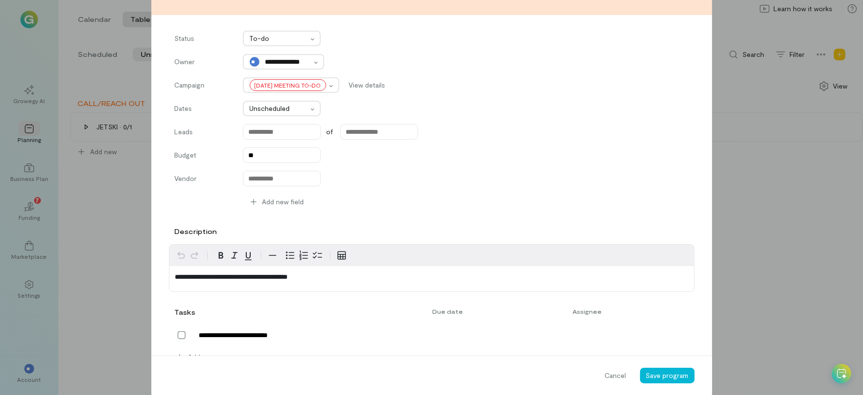
scroll to position [70, 0]
click at [273, 205] on span "Add new field" at bounding box center [283, 203] width 42 height 10
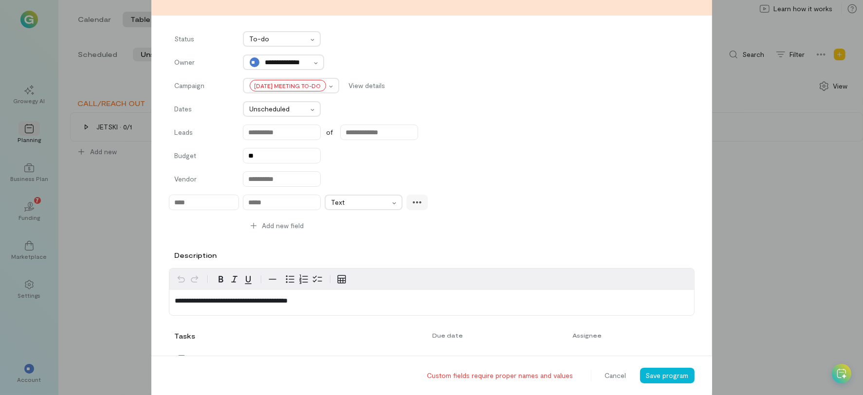
click at [412, 202] on icon at bounding box center [417, 203] width 10 height 10
click at [429, 227] on span "Delete" at bounding box center [453, 224] width 48 height 10
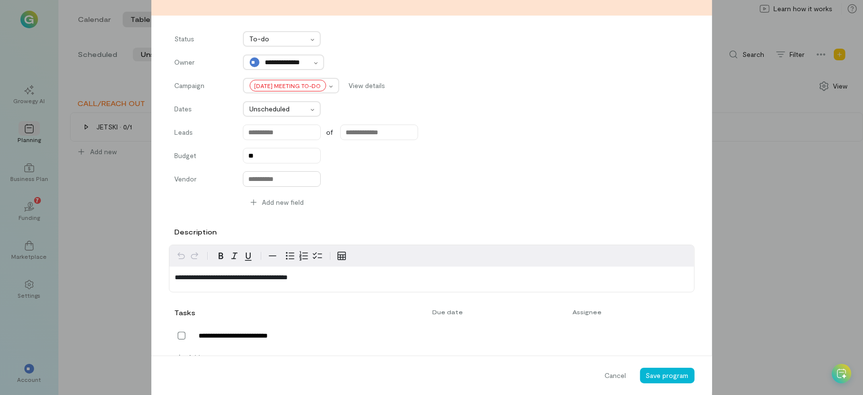
click at [278, 182] on input at bounding box center [282, 179] width 78 height 16
click at [400, 150] on div "Budget **" at bounding box center [432, 156] width 514 height 16
click at [655, 372] on span "Save program" at bounding box center [667, 376] width 43 height 8
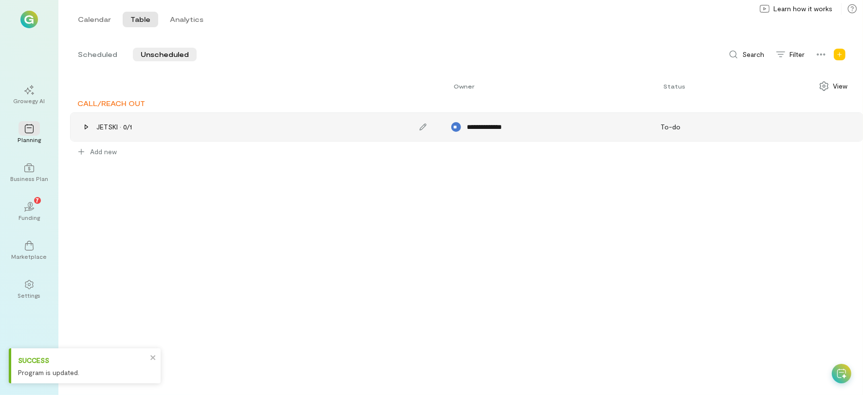
click at [120, 126] on div "JETSKI · 0/1" at bounding box center [114, 127] width 36 height 10
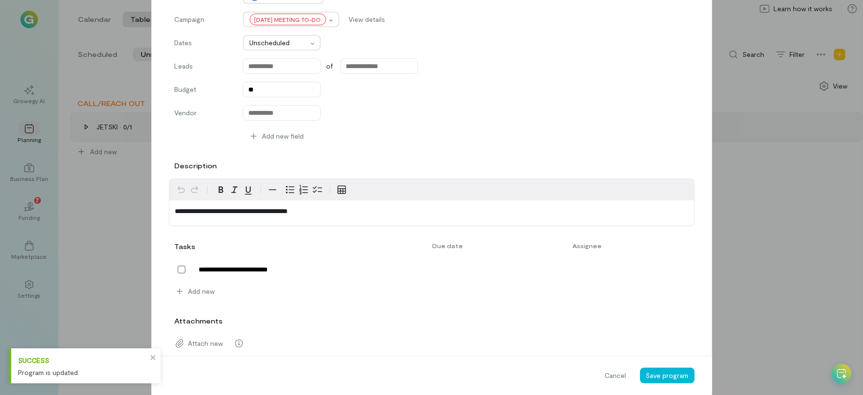
scroll to position [170, 0]
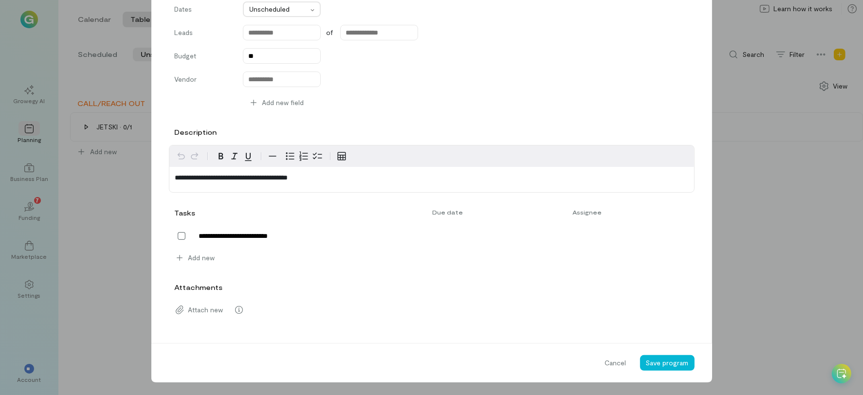
click at [87, 213] on div "**********" at bounding box center [431, 197] width 863 height 395
click at [622, 356] on div "Cancel" at bounding box center [615, 364] width 33 height 16
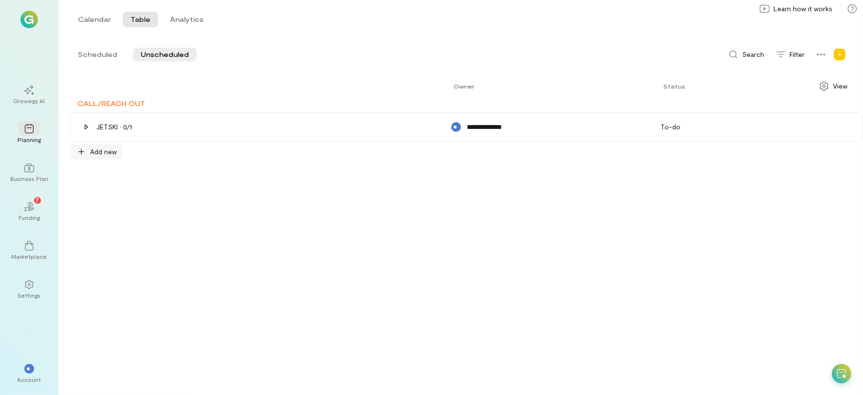
click at [91, 151] on span "Add new" at bounding box center [103, 152] width 27 height 10
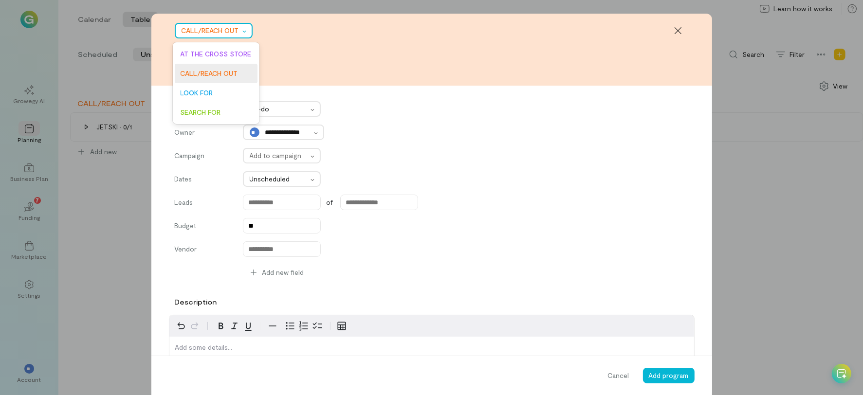
click at [210, 34] on div at bounding box center [211, 31] width 58 height 12
click at [202, 109] on span "SEARCH FOR" at bounding box center [216, 113] width 71 height 10
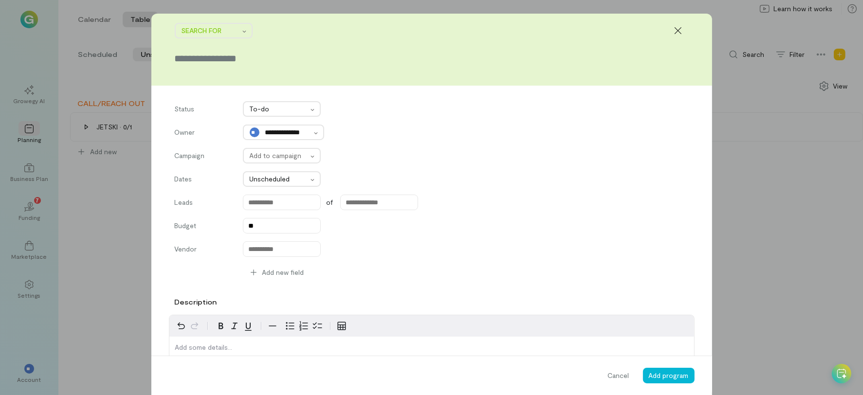
click at [669, 384] on div "Cancel Add program" at bounding box center [431, 375] width 561 height 39
click at [667, 372] on span "Add program" at bounding box center [669, 376] width 40 height 8
click at [222, 38] on div "SEARCH FOR" at bounding box center [432, 30] width 514 height 19
click at [217, 57] on input "text" at bounding box center [432, 59] width 514 height 14
type input "*"
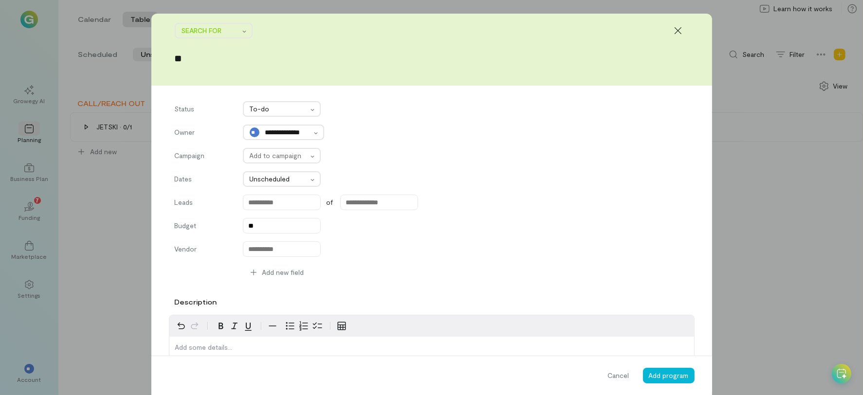
type input "*"
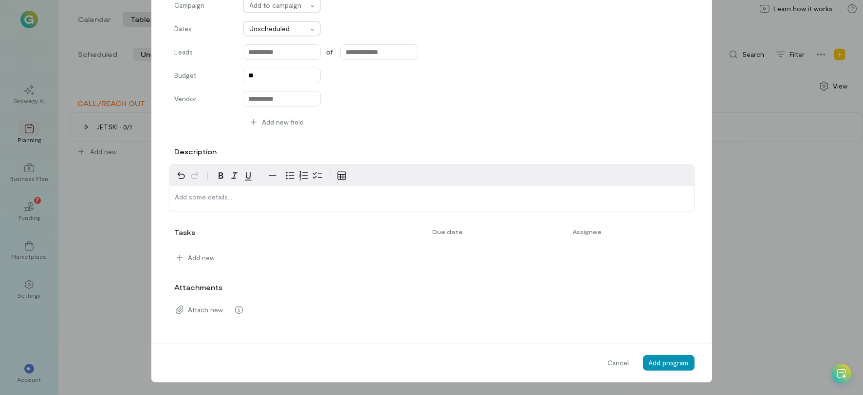
type input "**********"
click at [669, 369] on button "Add program" at bounding box center [669, 364] width 52 height 16
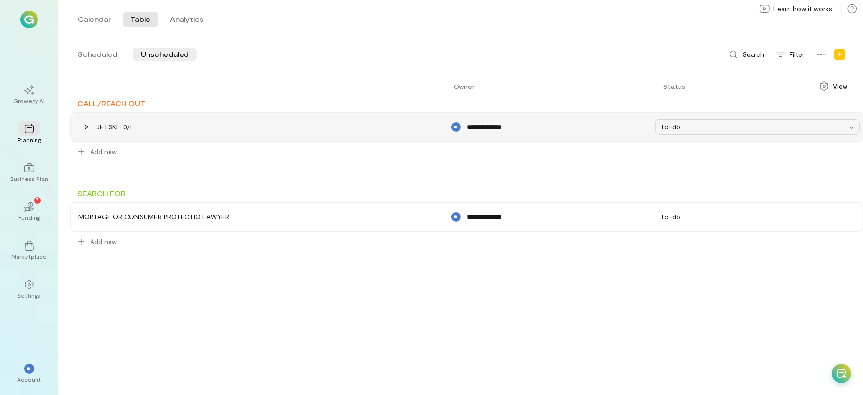
click at [678, 131] on div "To-do" at bounding box center [754, 127] width 187 height 10
click at [679, 189] on span "Done" at bounding box center [691, 190] width 61 height 10
click at [111, 128] on div "JETSKI · 0/1" at bounding box center [114, 127] width 36 height 10
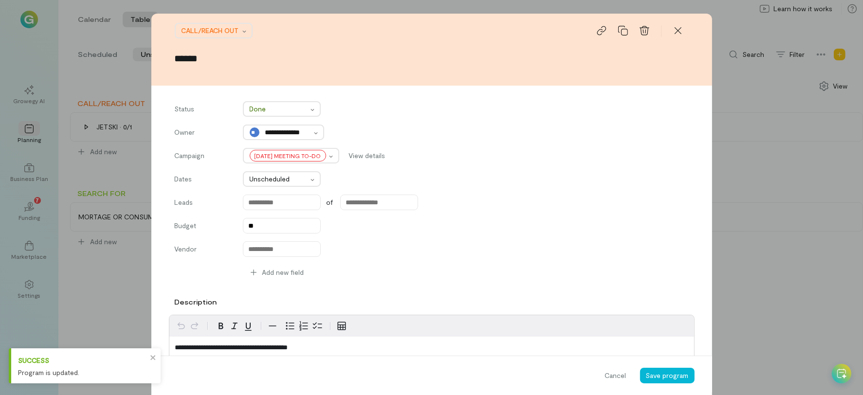
scroll to position [170, 0]
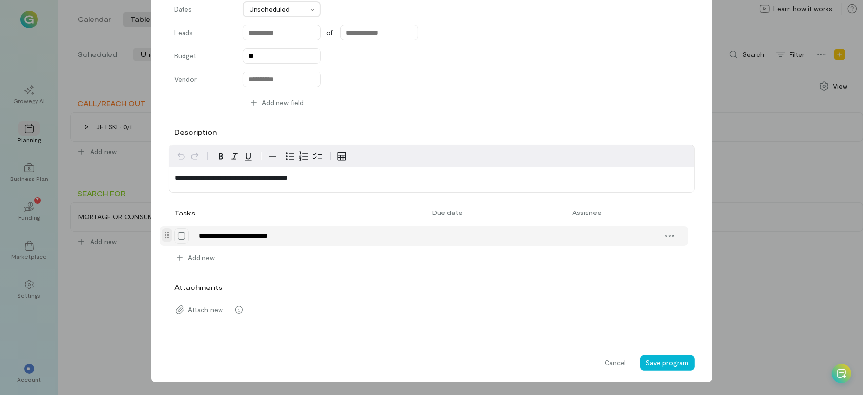
click at [178, 237] on icon at bounding box center [182, 236] width 10 height 10
click at [0, 0] on icon at bounding box center [0, 0] width 0 height 0
drag, startPoint x: 308, startPoint y: 234, endPoint x: 154, endPoint y: 232, distance: 153.9
click at [160, 232] on div "**********" at bounding box center [424, 235] width 529 height 19
click at [666, 231] on icon at bounding box center [670, 236] width 10 height 10
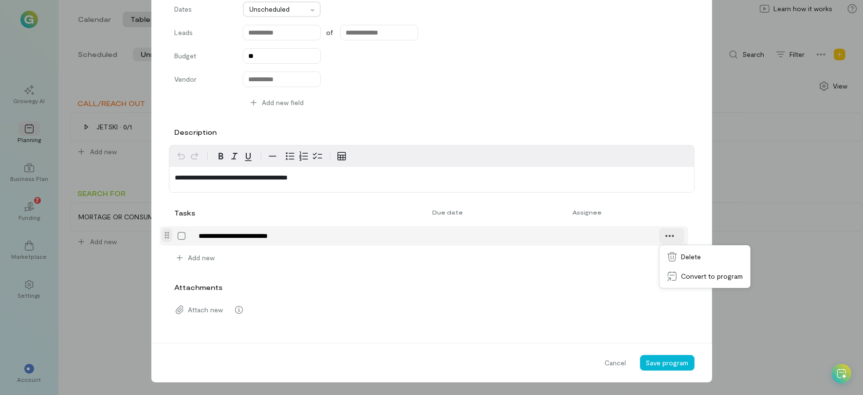
click at [659, 234] on div at bounding box center [671, 236] width 25 height 16
click at [665, 238] on icon at bounding box center [670, 236] width 10 height 10
click at [677, 262] on link "Delete" at bounding box center [705, 256] width 87 height 19
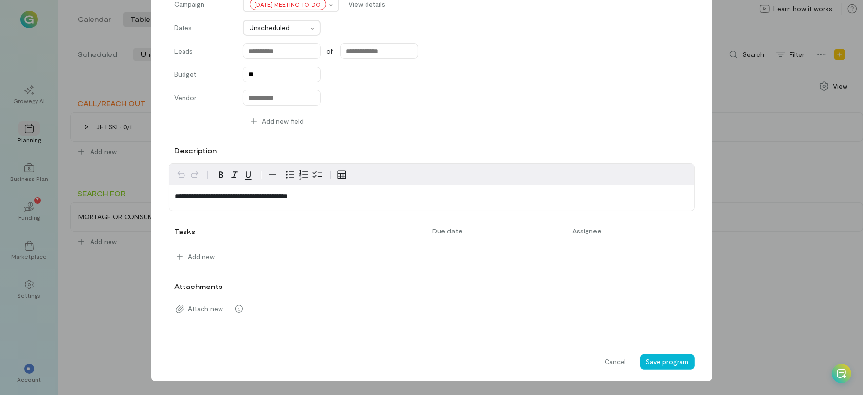
scroll to position [150, 0]
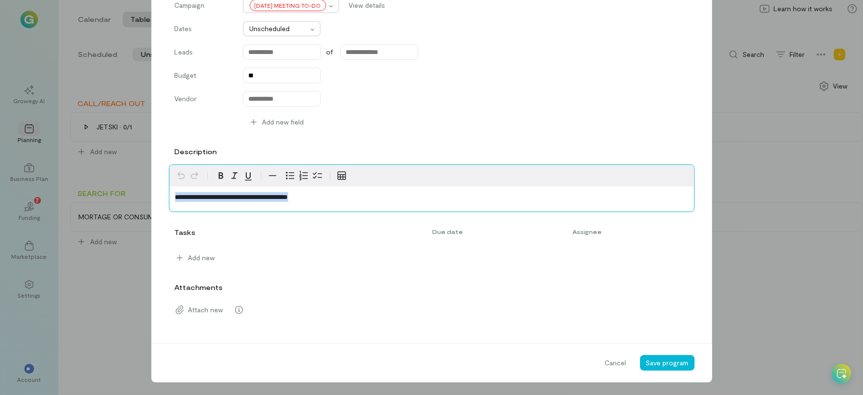
drag, startPoint x: 351, startPoint y: 196, endPoint x: 48, endPoint y: 230, distance: 304.8
click at [48, 230] on div "**********" at bounding box center [431, 197] width 863 height 395
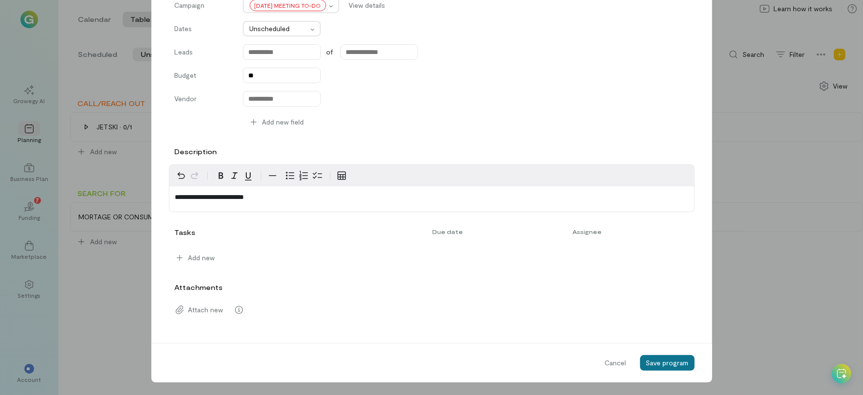
click at [646, 360] on span "Save program" at bounding box center [667, 363] width 43 height 8
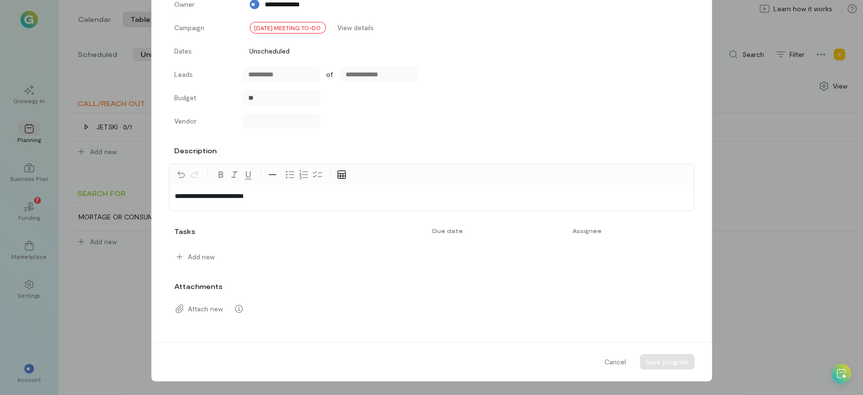
scroll to position [127, 0]
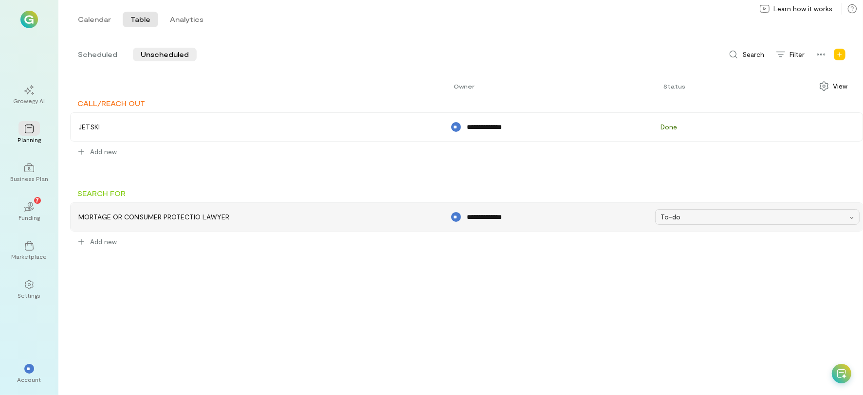
click at [686, 212] on div "To-do" at bounding box center [754, 217] width 187 height 10
click at [428, 284] on div "**********" at bounding box center [466, 234] width 793 height 321
click at [837, 88] on span "View" at bounding box center [840, 86] width 15 height 10
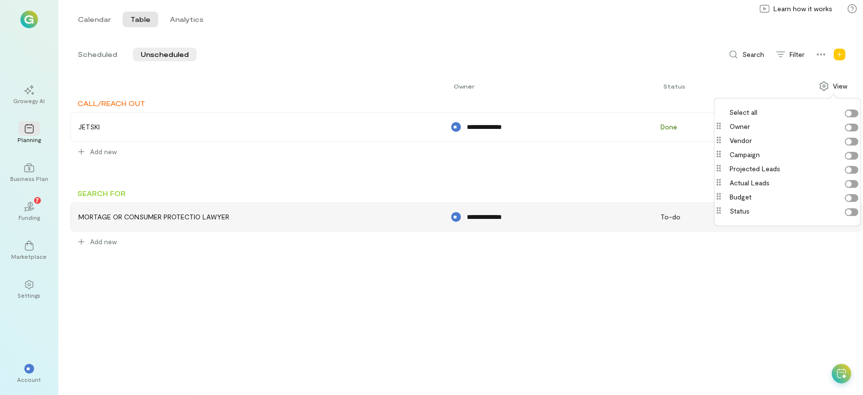
click at [502, 357] on div "**********" at bounding box center [466, 234] width 793 height 321
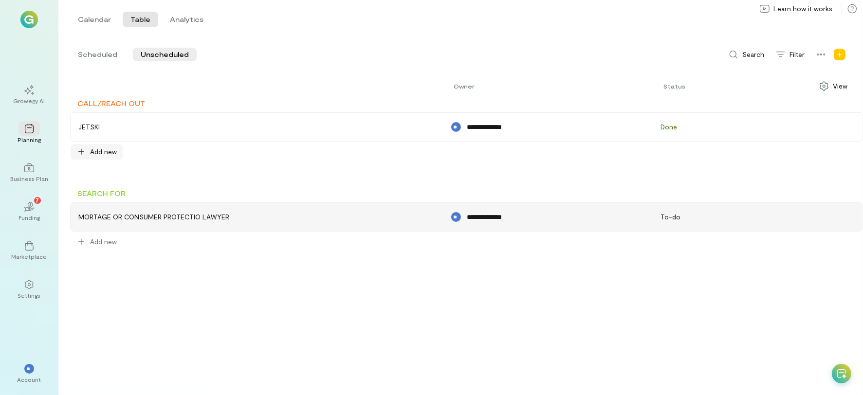
click at [90, 155] on span "Add new" at bounding box center [103, 152] width 27 height 10
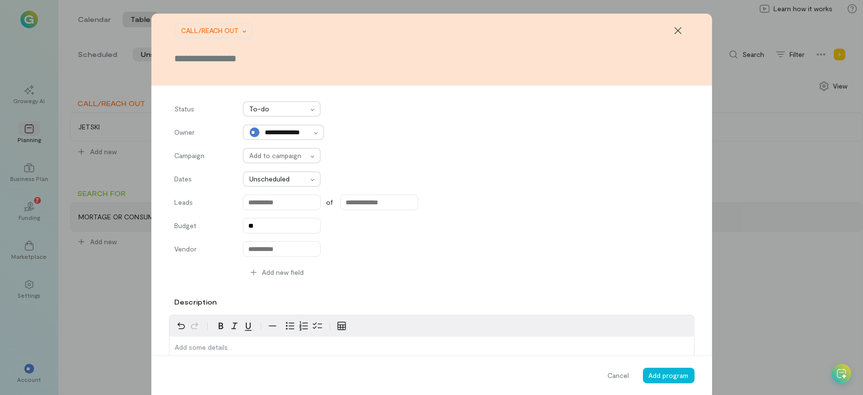
click at [247, 57] on input "text" at bounding box center [432, 59] width 514 height 14
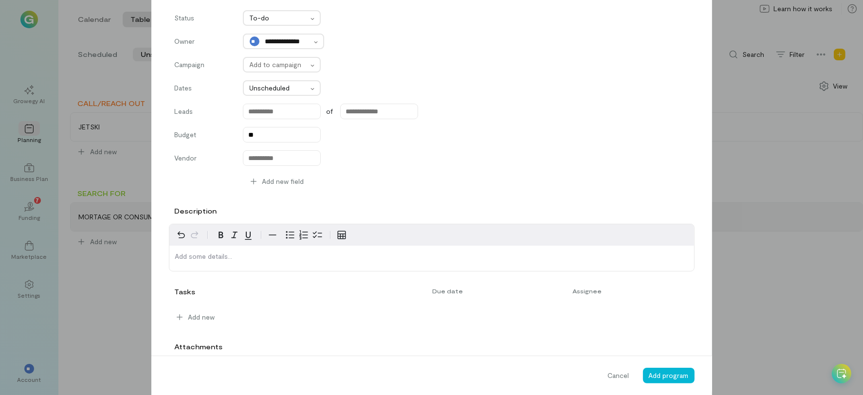
scroll to position [91, 0]
type input "**********"
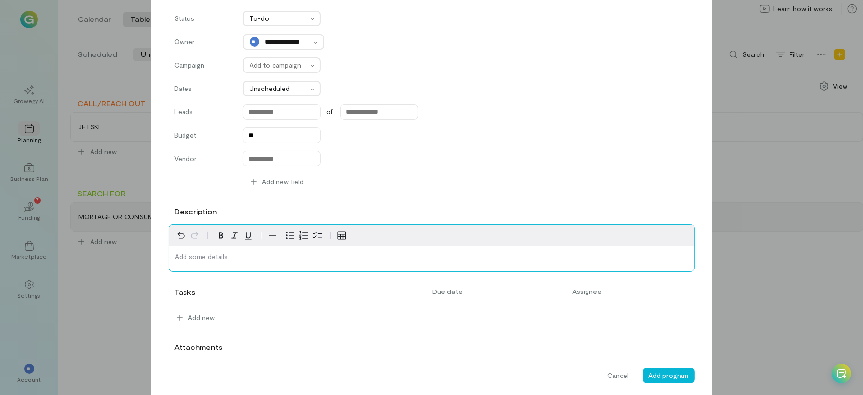
click at [211, 259] on p "editable markdown" at bounding box center [431, 257] width 513 height 10
drag, startPoint x: 211, startPoint y: 259, endPoint x: 283, endPoint y: 255, distance: 72.2
click at [283, 255] on p "**********" at bounding box center [431, 257] width 513 height 10
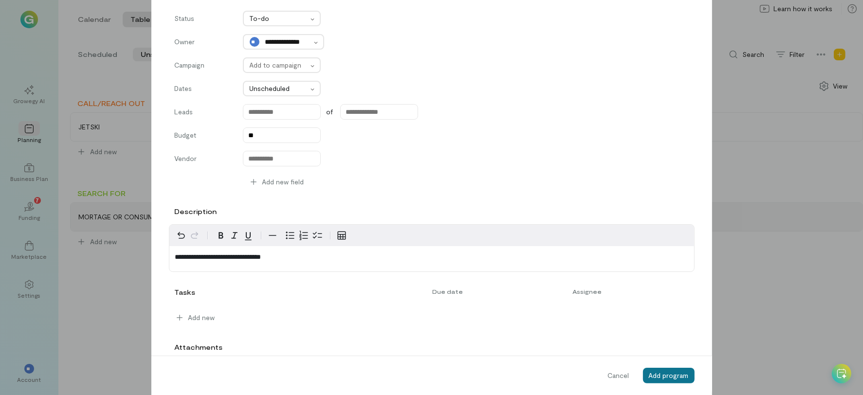
click at [655, 381] on button "Add program" at bounding box center [669, 376] width 52 height 16
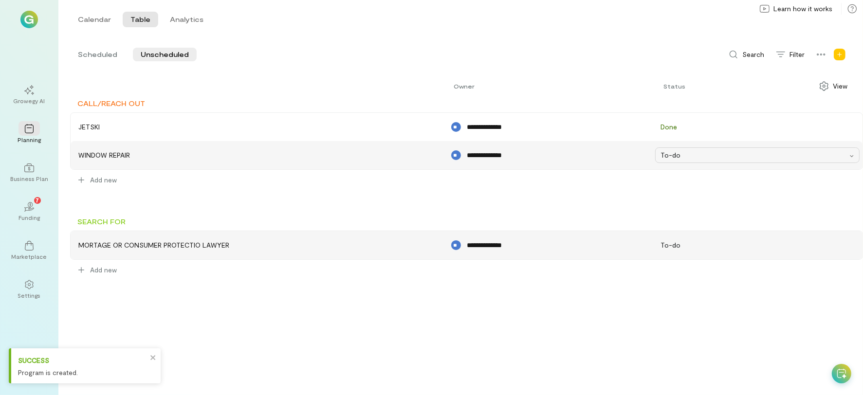
click at [668, 160] on div "To-do" at bounding box center [754, 155] width 187 height 10
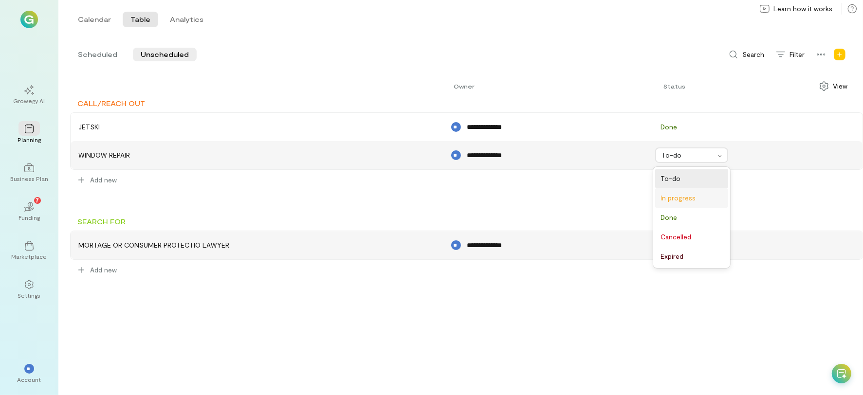
click at [677, 196] on span "In progress" at bounding box center [691, 198] width 61 height 10
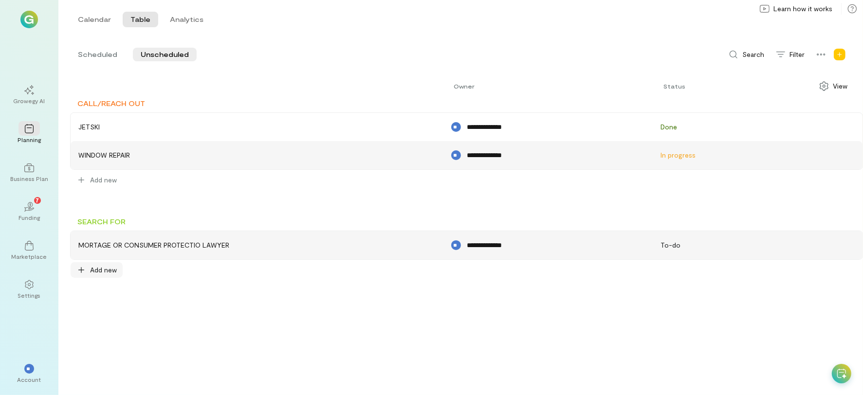
click at [103, 272] on span "Add new" at bounding box center [103, 270] width 27 height 10
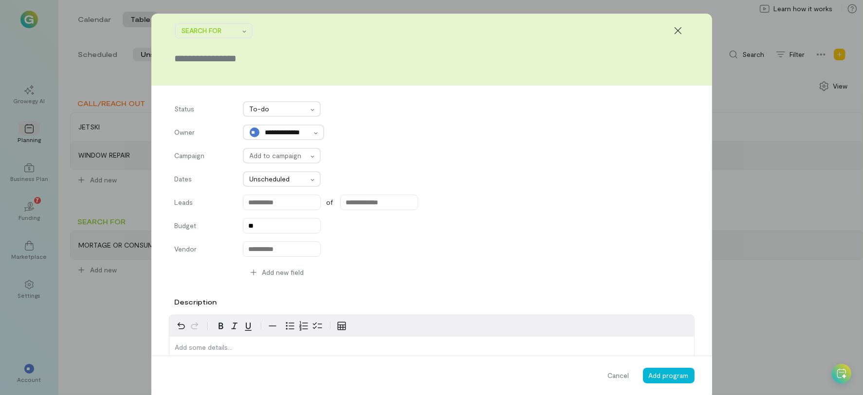
click at [238, 65] on div at bounding box center [432, 59] width 514 height 14
click at [231, 62] on input "text" at bounding box center [432, 59] width 514 height 14
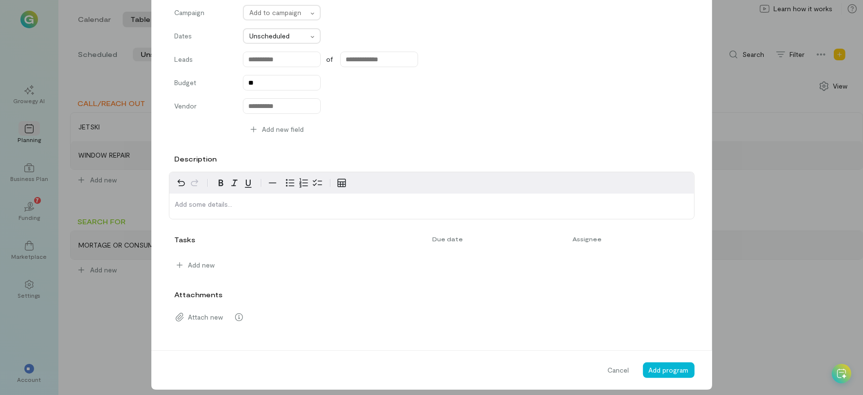
scroll to position [144, 0]
type input "**********"
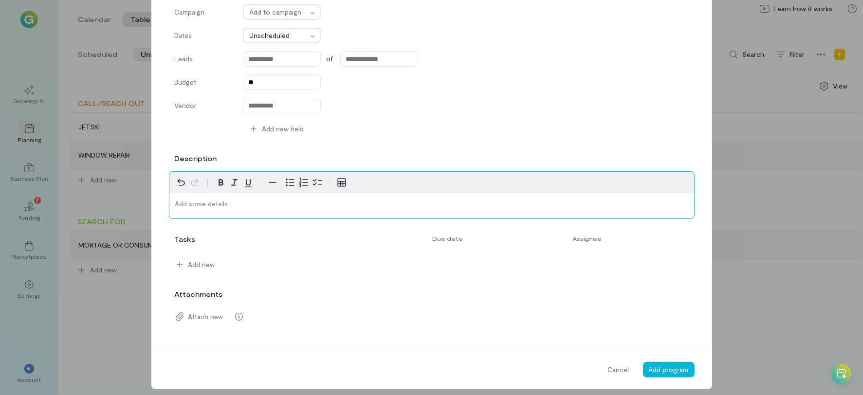
click at [234, 200] on p "editable markdown" at bounding box center [431, 204] width 513 height 10
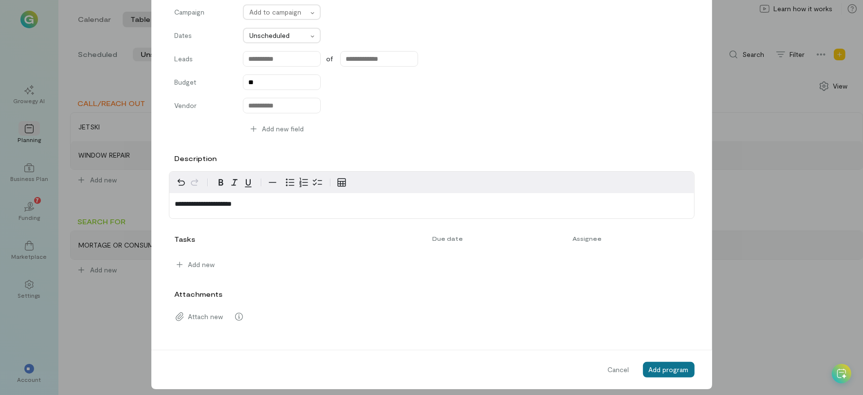
click at [678, 367] on span "Add program" at bounding box center [669, 370] width 40 height 8
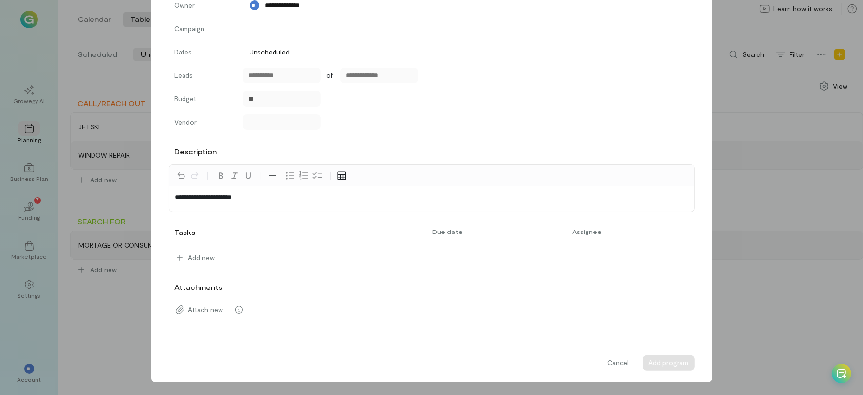
scroll to position [0, 0]
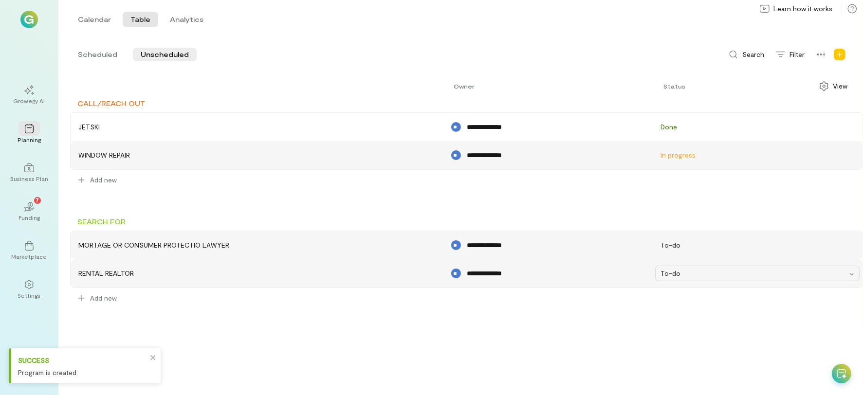
click at [664, 276] on div "To-do" at bounding box center [754, 274] width 187 height 10
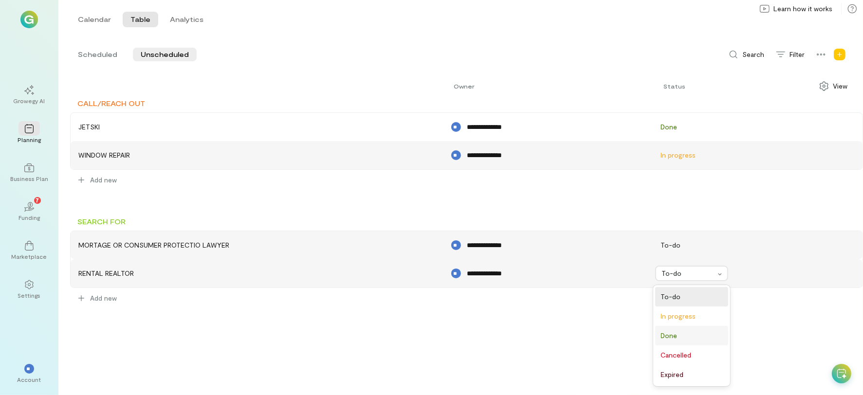
click at [678, 342] on div "Done" at bounding box center [691, 335] width 73 height 19
click at [705, 244] on div "To-do" at bounding box center [754, 246] width 187 height 10
click at [683, 287] on span "In progress" at bounding box center [691, 288] width 61 height 10
click at [116, 294] on div "Add new" at bounding box center [97, 299] width 52 height 16
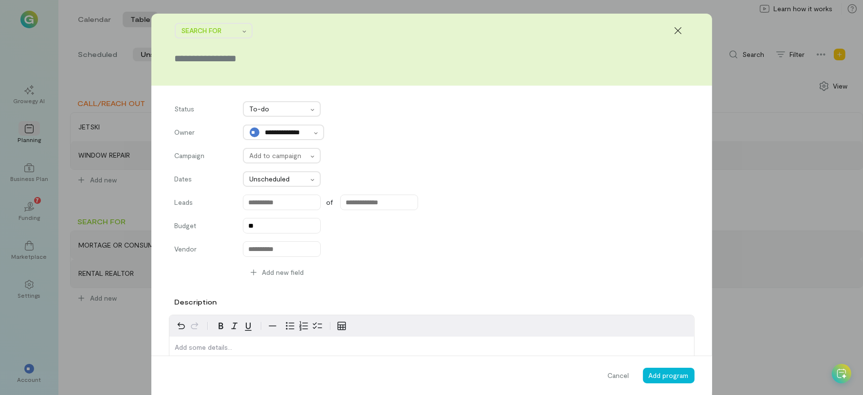
click at [255, 63] on input "text" at bounding box center [432, 59] width 514 height 14
type input "*"
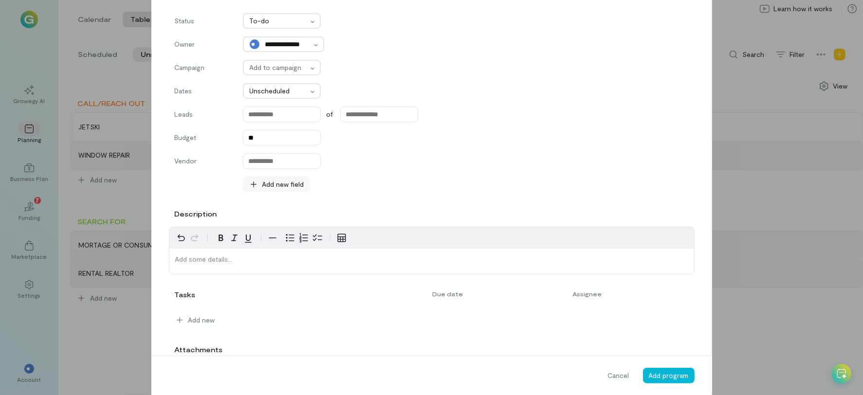
scroll to position [91, 0]
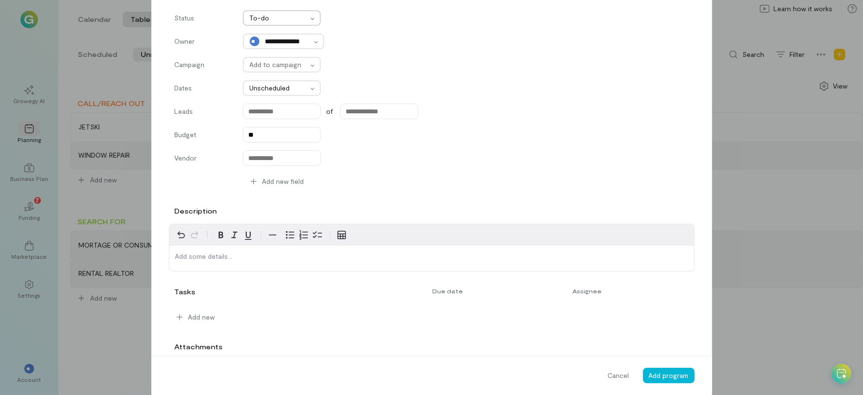
type input "**********"
click at [284, 16] on div at bounding box center [279, 18] width 58 height 12
click at [274, 44] on span "To-do" at bounding box center [282, 42] width 66 height 10
click at [218, 265] on div "editable markdown" at bounding box center [431, 258] width 525 height 25
click at [681, 381] on button "Add program" at bounding box center [669, 376] width 52 height 16
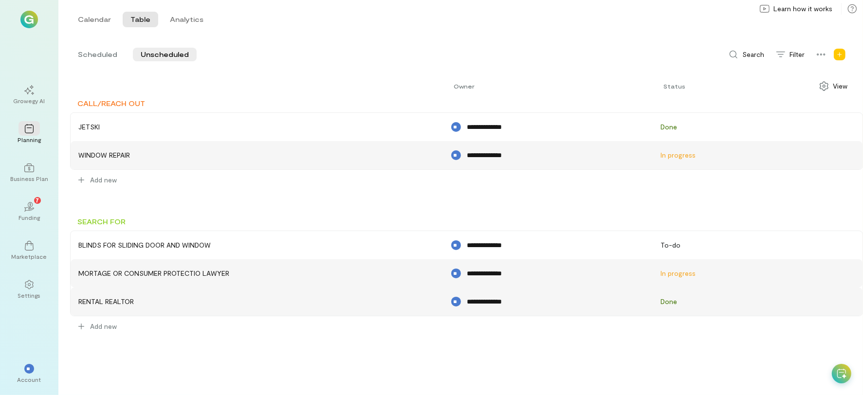
drag, startPoint x: 203, startPoint y: 243, endPoint x: 525, endPoint y: 381, distance: 351.2
click at [525, 381] on div "**********" at bounding box center [466, 234] width 793 height 321
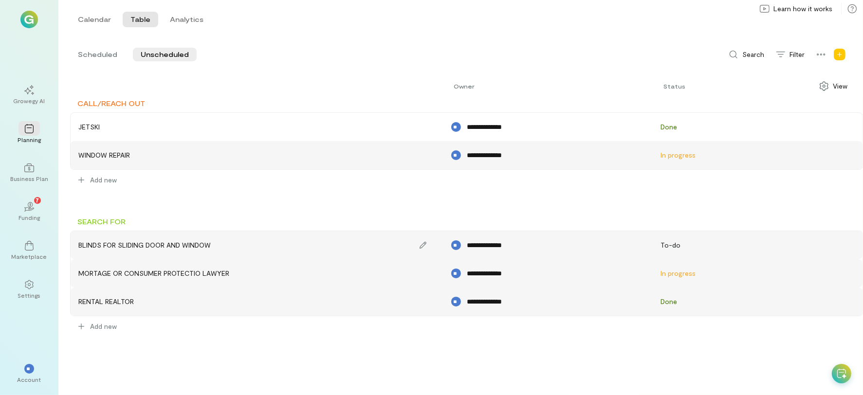
click at [216, 243] on div "BLINDS FOR SLIDING DOOR AND WINDOW" at bounding box center [257, 245] width 367 height 23
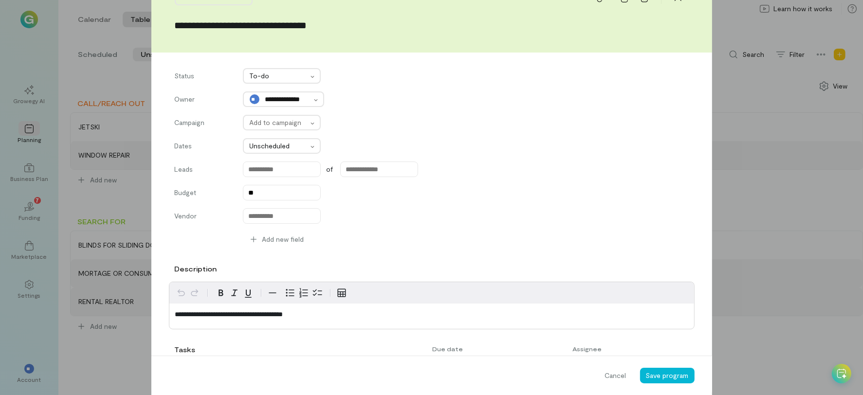
scroll to position [0, 0]
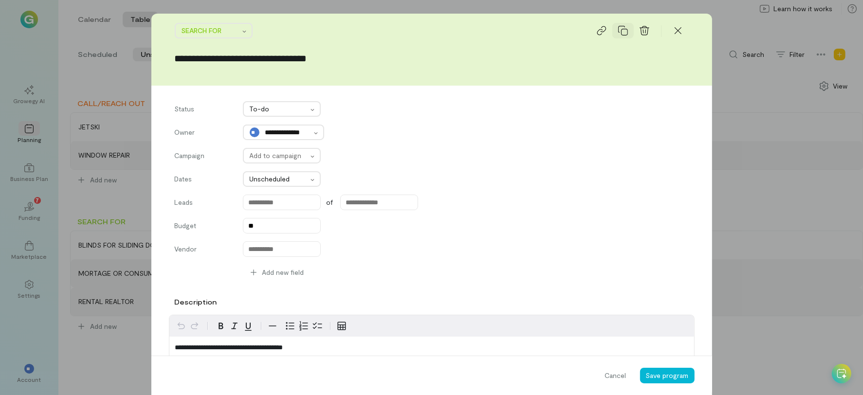
click at [618, 29] on icon at bounding box center [623, 31] width 10 height 10
type input "**********"
click at [674, 30] on icon at bounding box center [677, 30] width 7 height 7
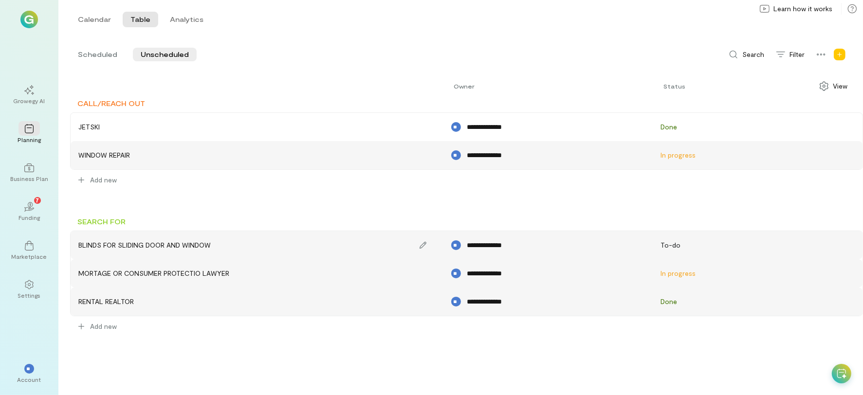
click at [127, 238] on div "BLINDS FOR SLIDING DOOR AND WINDOW" at bounding box center [257, 245] width 367 height 23
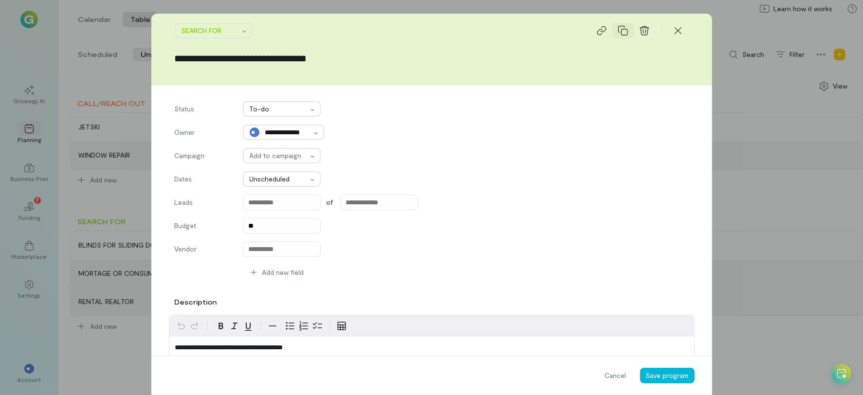
click at [618, 31] on icon at bounding box center [623, 31] width 10 height 10
click at [246, 62] on input "**********" at bounding box center [432, 59] width 514 height 14
drag, startPoint x: 169, startPoint y: 56, endPoint x: 551, endPoint y: 79, distance: 382.0
click at [551, 79] on div "**********" at bounding box center [431, 50] width 561 height 72
type input "**********"
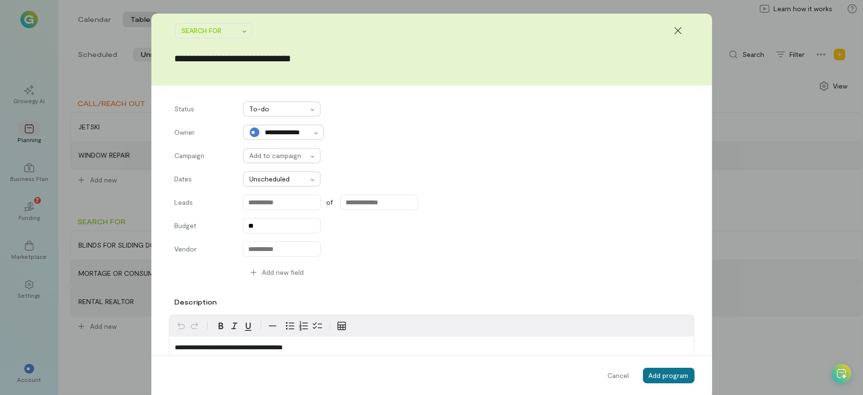
click at [663, 376] on span "Add program" at bounding box center [669, 376] width 40 height 8
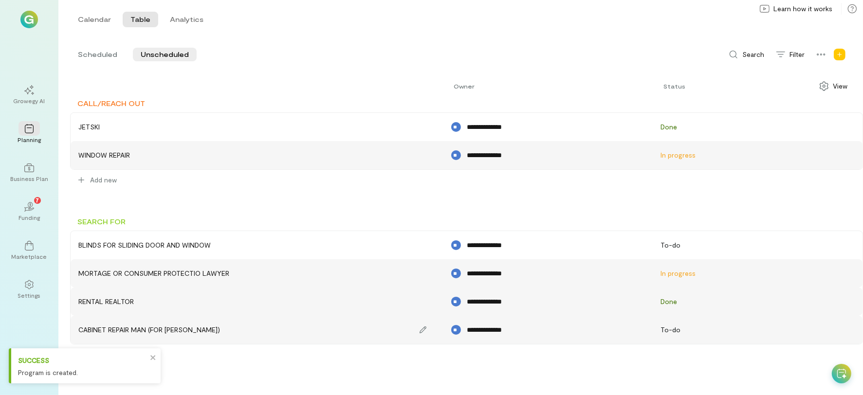
click at [236, 335] on div "CABINET REPAIR MAN (FOR [PERSON_NAME])" at bounding box center [257, 329] width 367 height 23
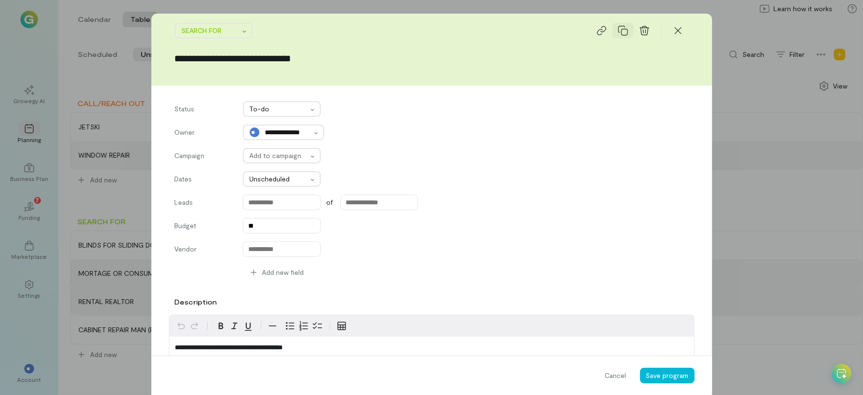
click at [617, 37] on div at bounding box center [623, 31] width 21 height 16
drag, startPoint x: 412, startPoint y: 55, endPoint x: 328, endPoint y: 60, distance: 84.4
click at [328, 60] on input "**********" at bounding box center [432, 59] width 514 height 14
drag, startPoint x: 204, startPoint y: 56, endPoint x: 161, endPoint y: 63, distance: 43.9
click at [161, 63] on div "**********" at bounding box center [431, 50] width 561 height 72
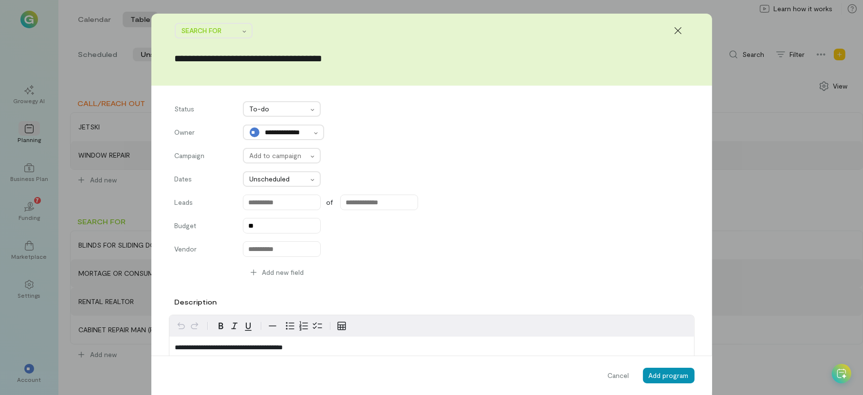
type input "**********"
click at [661, 376] on span "Add program" at bounding box center [669, 376] width 40 height 8
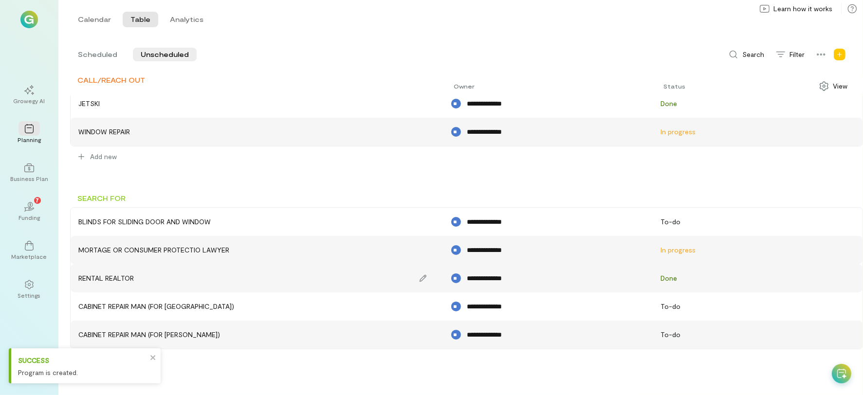
scroll to position [22, 0]
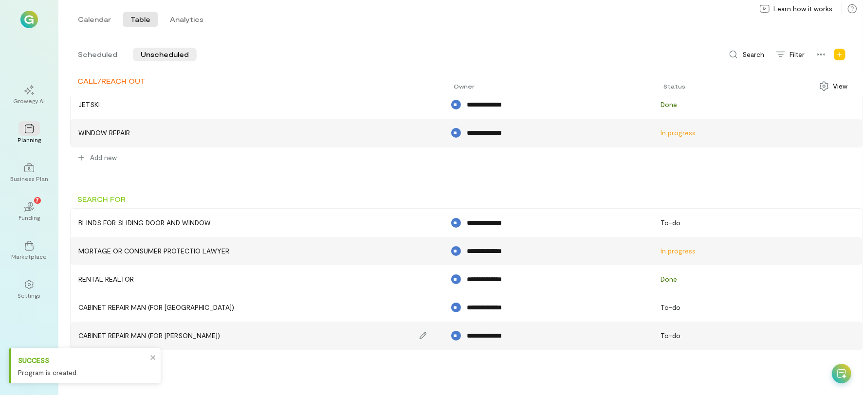
click at [174, 326] on div "CABINET REPAIR MAN (FOR [PERSON_NAME])" at bounding box center [257, 335] width 367 height 23
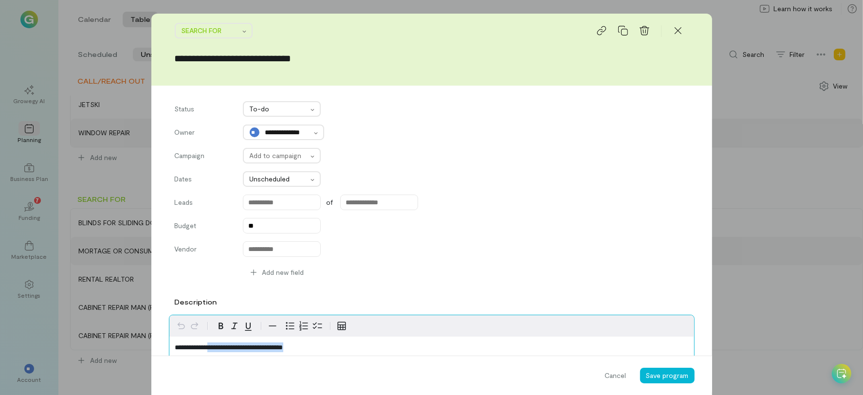
drag, startPoint x: 350, startPoint y: 348, endPoint x: 223, endPoint y: 357, distance: 127.0
click at [223, 357] on form "**********" at bounding box center [431, 274] width 561 height 520
click at [660, 378] on span "Save program" at bounding box center [667, 376] width 43 height 8
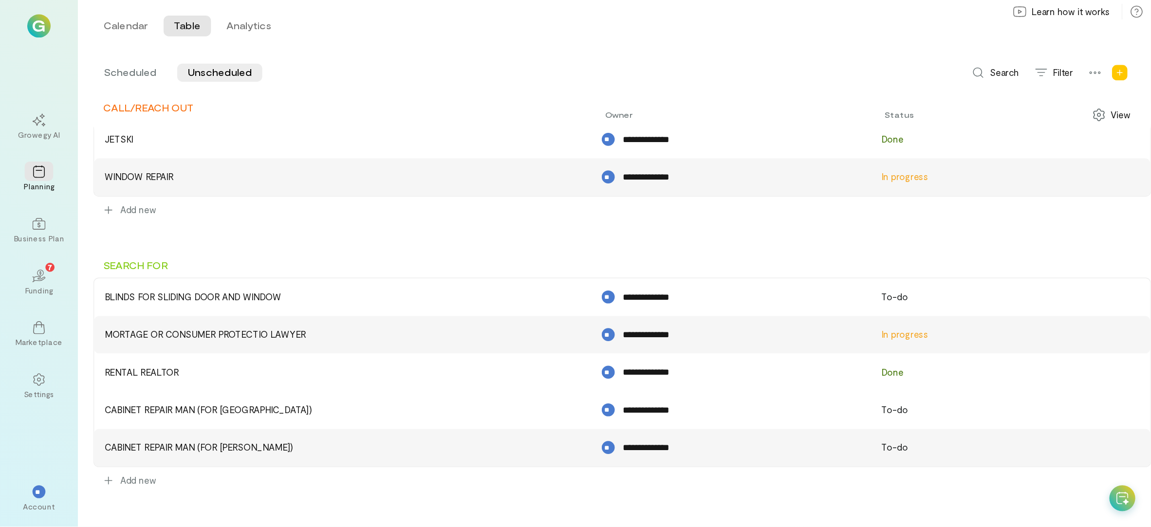
scroll to position [0, 0]
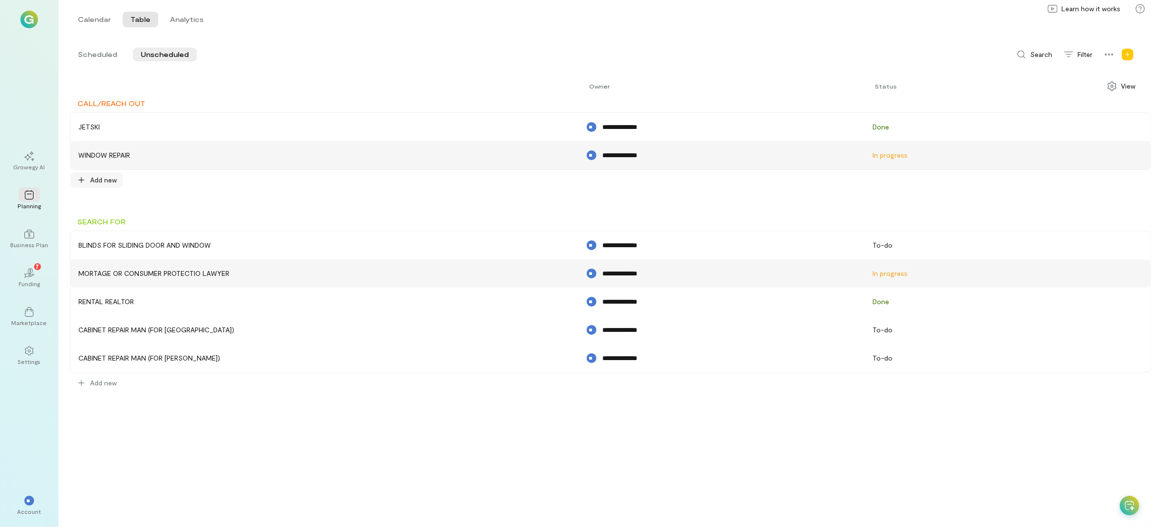
click at [104, 180] on span "Add new" at bounding box center [103, 180] width 27 height 10
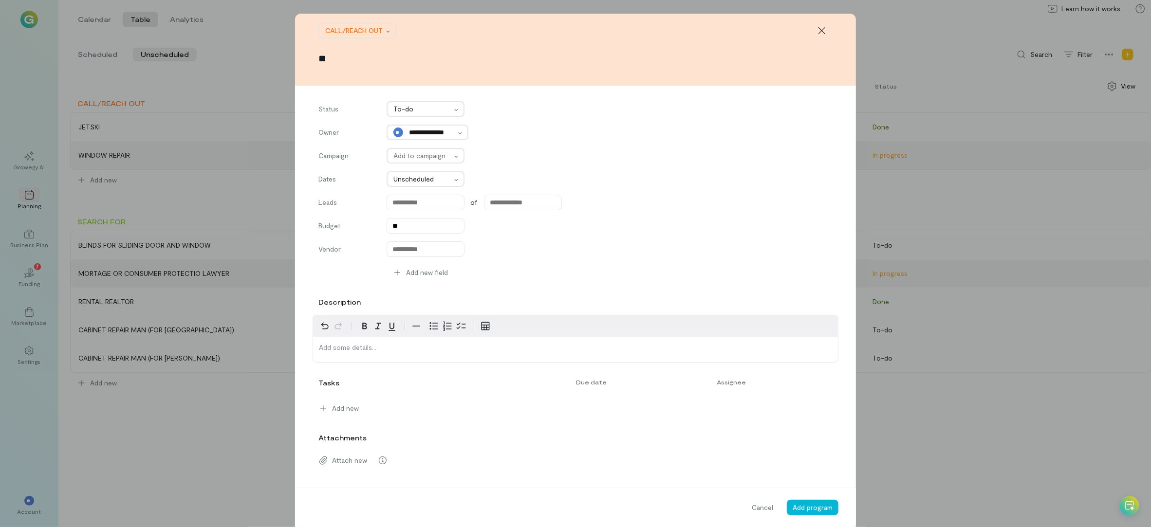
type input "*"
type input "****"
click at [364, 345] on p "editable markdown" at bounding box center [575, 348] width 513 height 10
click at [378, 54] on input "****" at bounding box center [575, 59] width 514 height 14
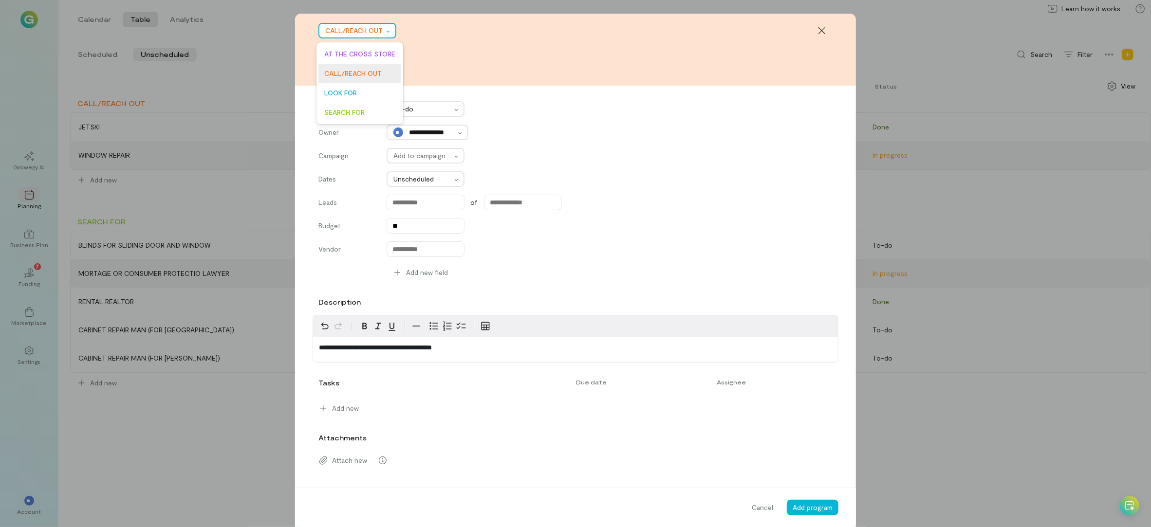
click at [359, 23] on div "CALL/REACH OUT" at bounding box center [357, 31] width 78 height 16
click at [354, 54] on span "AT THE CROSS STORE" at bounding box center [359, 54] width 71 height 10
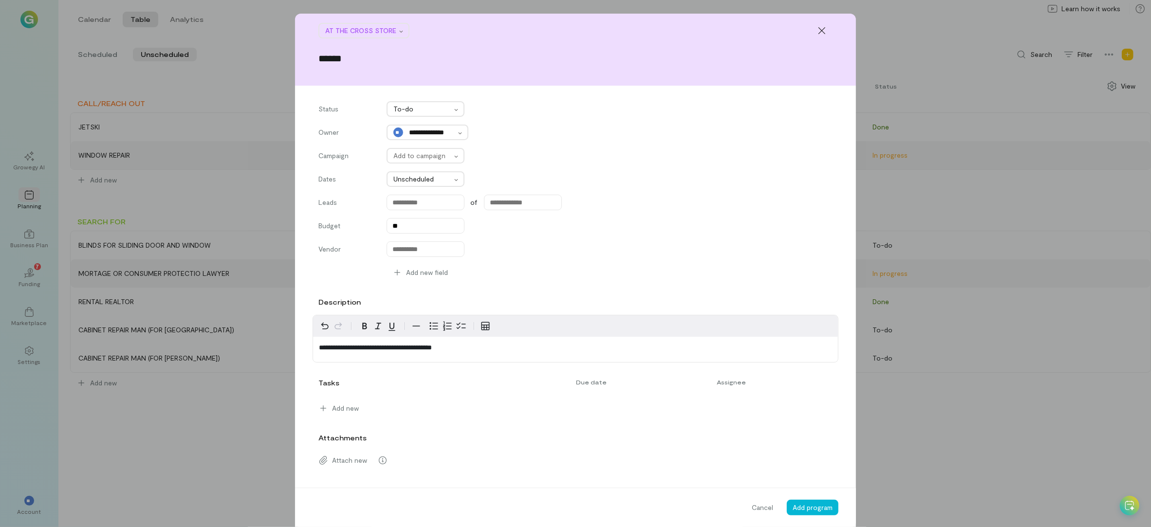
click at [353, 60] on input "******" at bounding box center [575, 59] width 514 height 14
type input "****"
click at [820, 395] on button "Add program" at bounding box center [813, 508] width 52 height 16
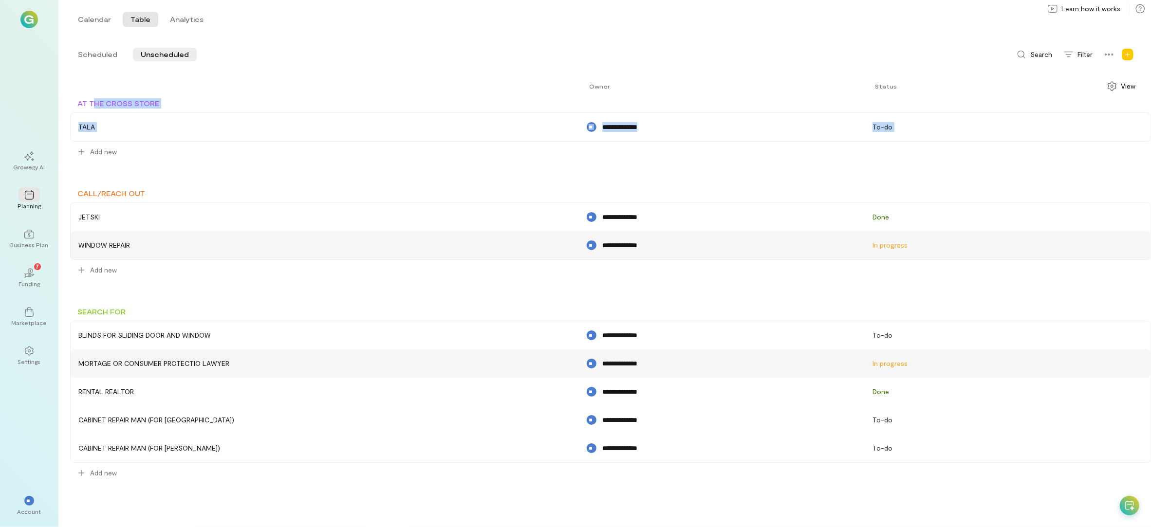
drag, startPoint x: 94, startPoint y: 104, endPoint x: 71, endPoint y: 191, distance: 90.1
click at [71, 191] on div "**********" at bounding box center [610, 304] width 1081 height 412
click at [113, 170] on div "**********" at bounding box center [610, 304] width 1081 height 412
click at [863, 81] on span "View" at bounding box center [1128, 86] width 15 height 10
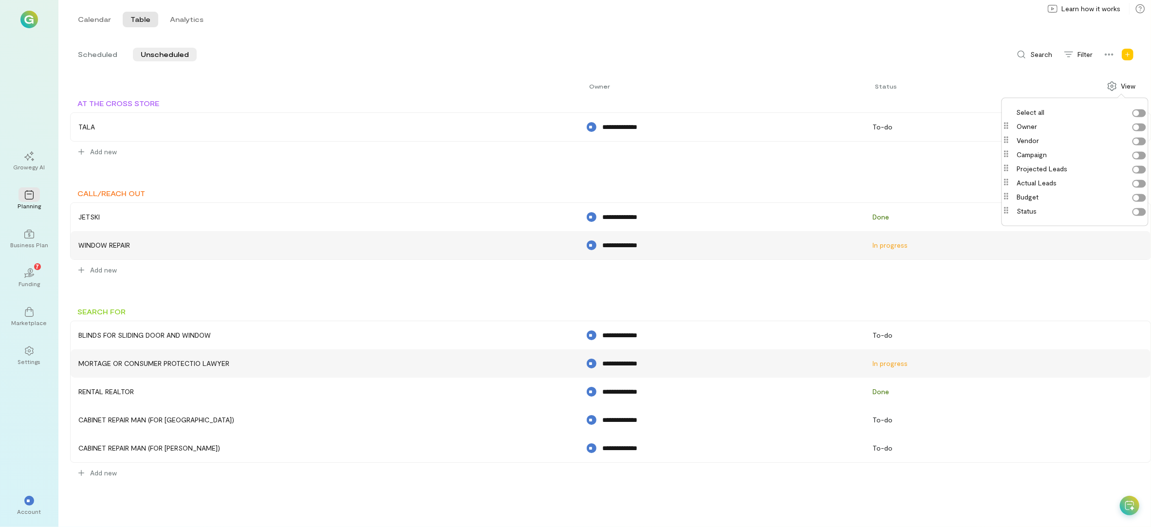
click at [863, 64] on div "**********" at bounding box center [604, 287] width 1093 height 481
click at [863, 93] on div "View" at bounding box center [1122, 86] width 40 height 16
click at [863, 155] on label "Campaign" at bounding box center [1081, 155] width 129 height 10
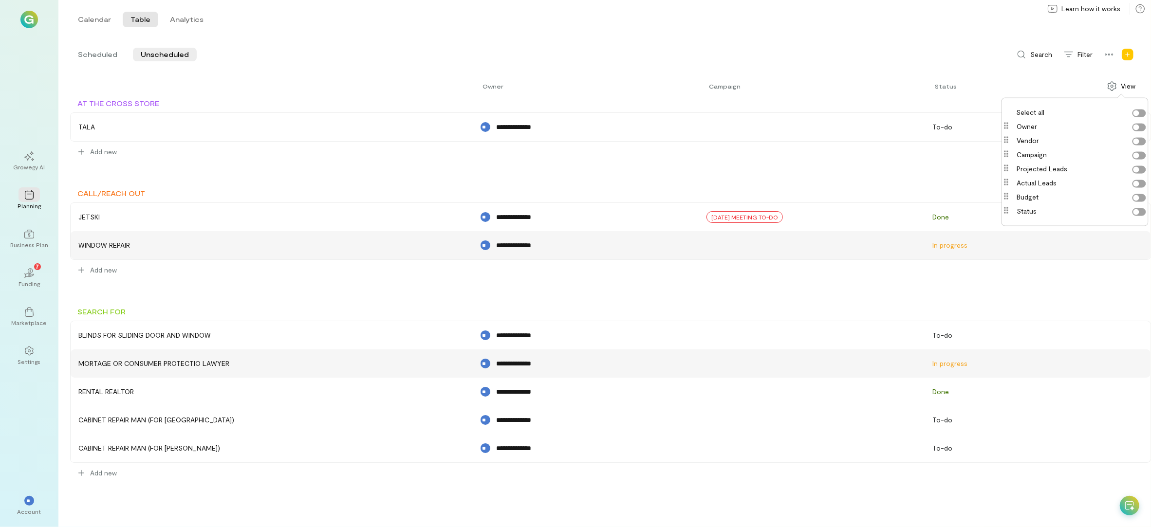
click at [863, 157] on label "Campaign" at bounding box center [1081, 155] width 129 height 10
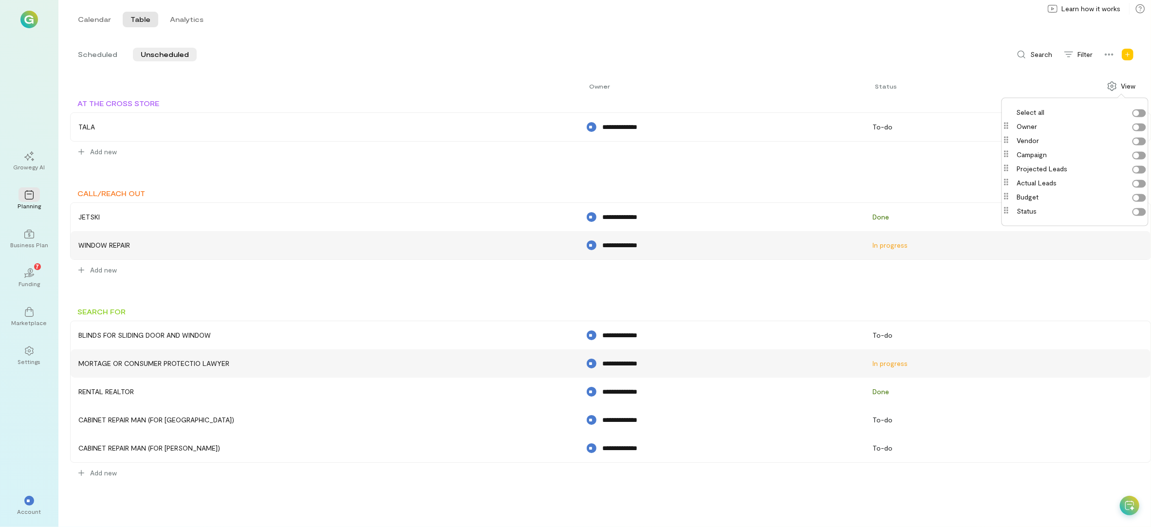
click at [863, 123] on label "Owner" at bounding box center [1081, 127] width 129 height 10
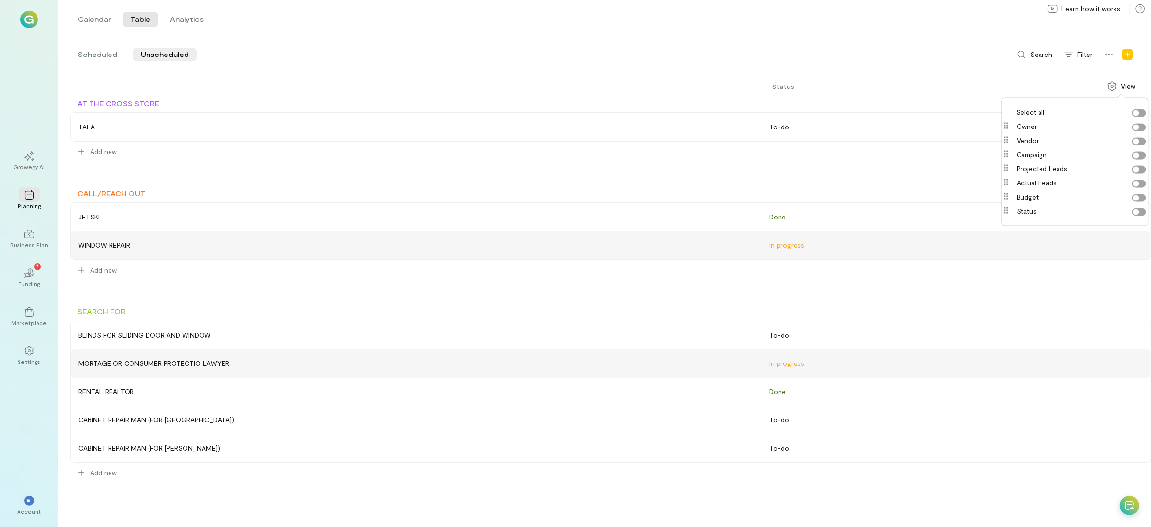
click at [863, 142] on label "Vendor" at bounding box center [1081, 141] width 129 height 10
click at [863, 129] on label "Owner" at bounding box center [1081, 127] width 129 height 10
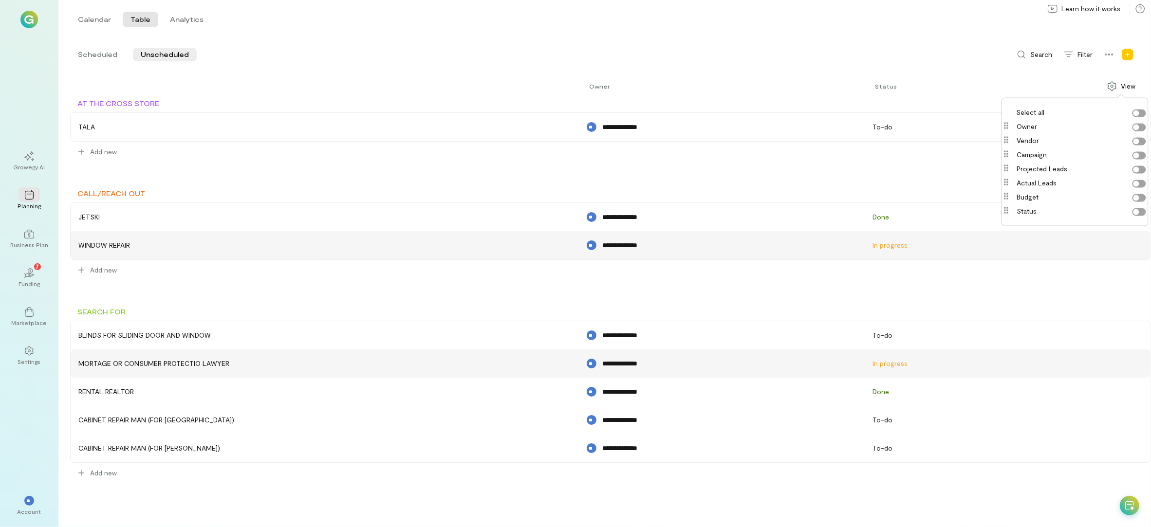
click at [863, 155] on label "Campaign" at bounding box center [1081, 155] width 129 height 10
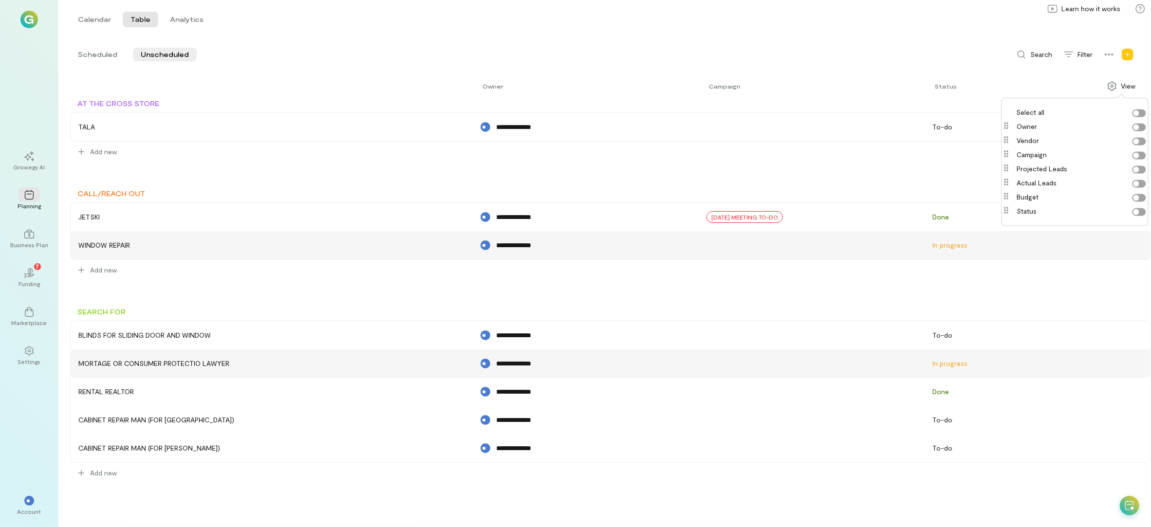
click at [863, 155] on label "Campaign" at bounding box center [1081, 155] width 129 height 10
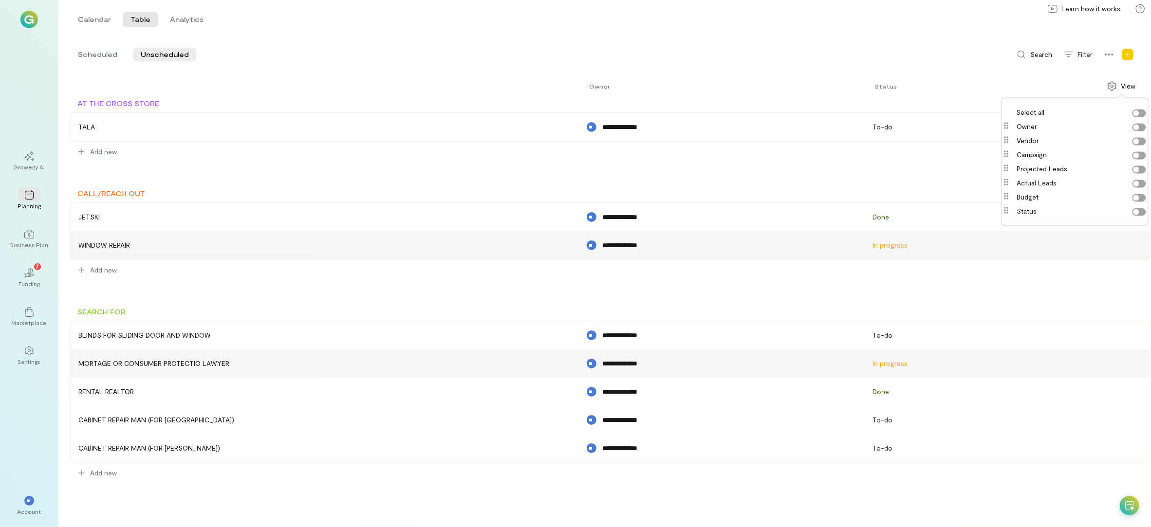
click at [863, 33] on div "Calendar Table Analytics Calendar Table Analytics" at bounding box center [604, 19] width 1093 height 39
click at [863, 56] on icon at bounding box center [1109, 55] width 10 height 10
click at [863, 48] on div "Scheduled Unscheduled Search Filter Upload CSV Download programs to CSV Delete …" at bounding box center [610, 55] width 1081 height 16
click at [863, 55] on icon "Add new" at bounding box center [1128, 55] width 6 height 6
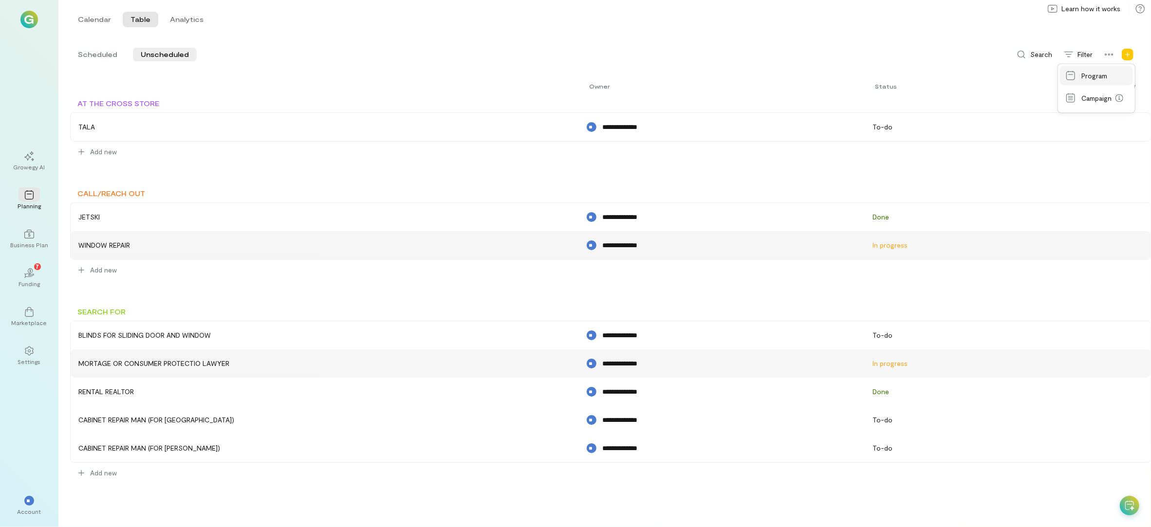
click at [863, 79] on link "Program" at bounding box center [1096, 75] width 73 height 19
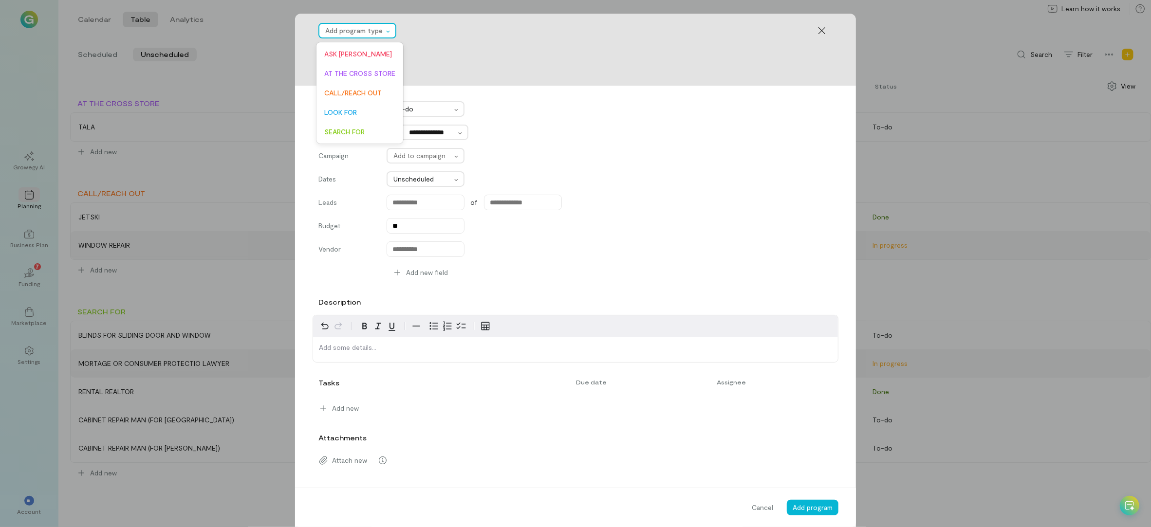
click at [367, 31] on div at bounding box center [354, 31] width 58 height 12
click at [346, 53] on span "ASK [PERSON_NAME]" at bounding box center [359, 54] width 71 height 10
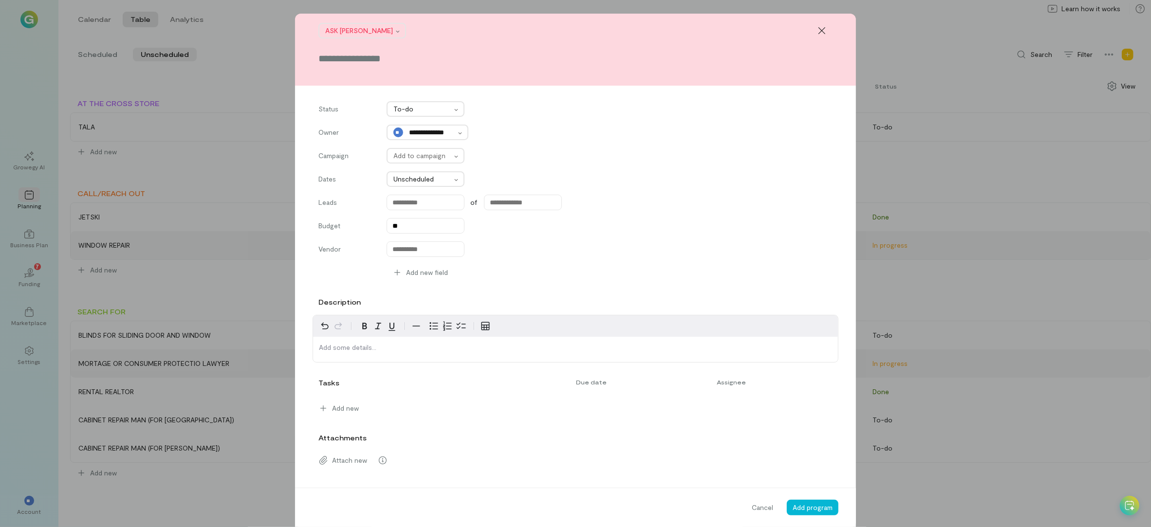
click at [411, 63] on input "text" at bounding box center [575, 59] width 514 height 14
click at [404, 57] on input "**********" at bounding box center [575, 59] width 514 height 14
click at [444, 56] on input "**********" at bounding box center [575, 59] width 514 height 14
click at [565, 62] on input "**********" at bounding box center [575, 59] width 514 height 14
type input "**********"
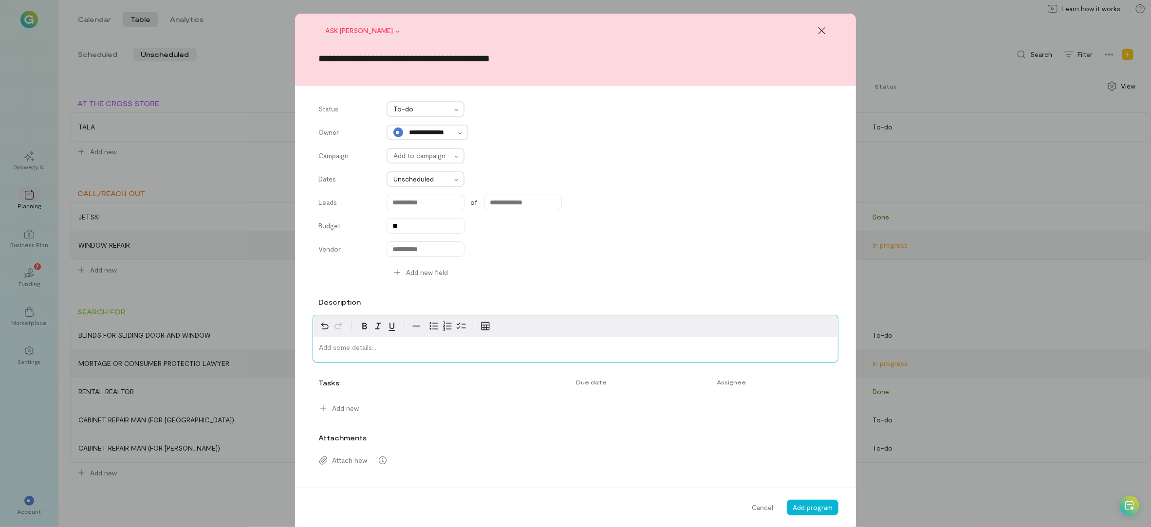
click at [428, 345] on p "editable markdown" at bounding box center [575, 348] width 513 height 10
click at [812, 395] on span "Add program" at bounding box center [813, 508] width 40 height 8
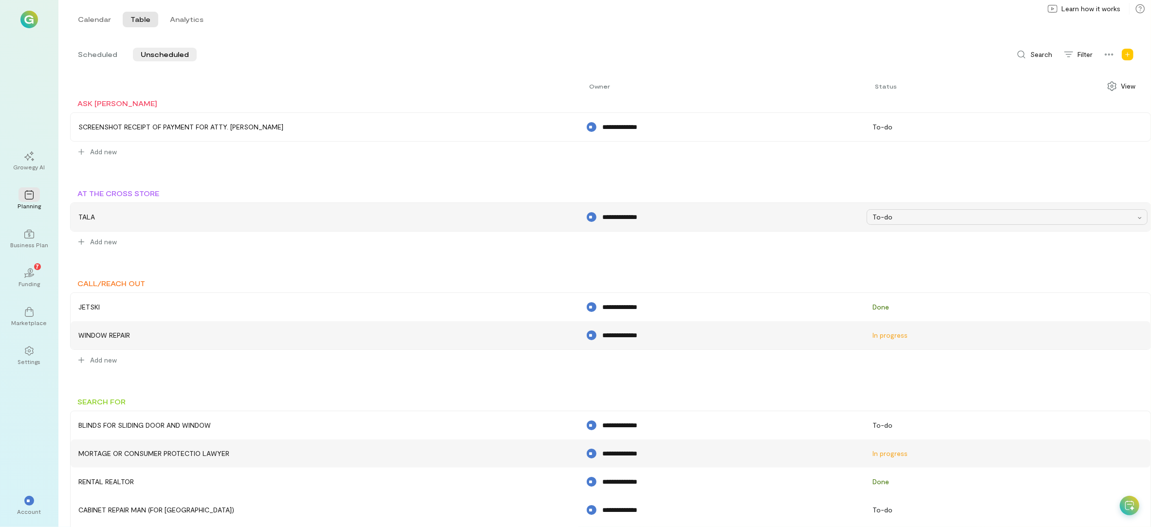
click at [863, 222] on div "To-do" at bounding box center [1004, 217] width 263 height 10
click at [863, 278] on span "Done" at bounding box center [903, 280] width 61 height 10
click at [863, 48] on div at bounding box center [1109, 55] width 21 height 16
click at [863, 49] on div "Add new" at bounding box center [1128, 55] width 16 height 16
click at [863, 79] on link "Program" at bounding box center [1096, 75] width 73 height 19
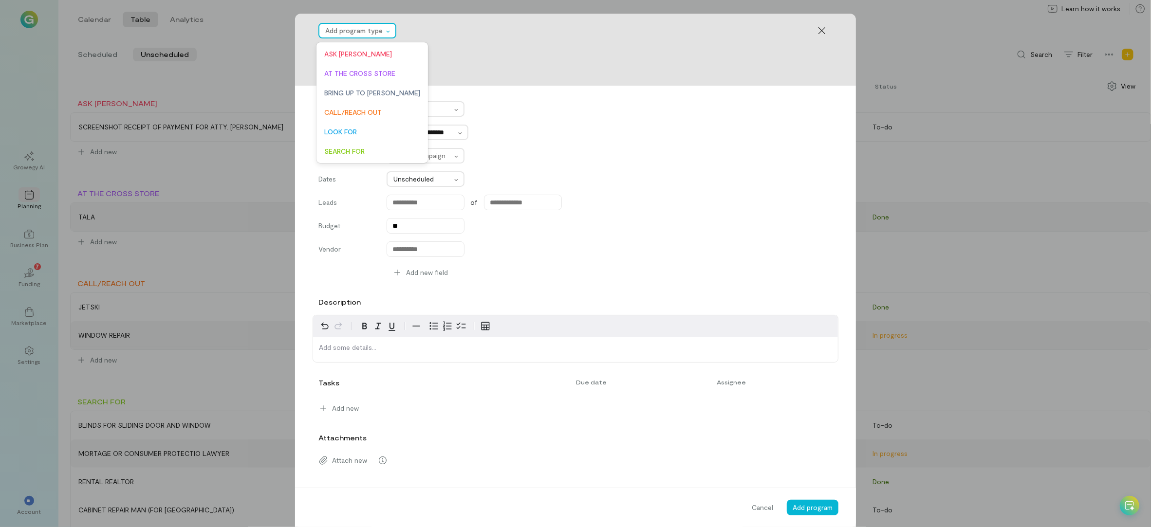
click at [375, 30] on div at bounding box center [354, 31] width 58 height 12
click at [366, 93] on span "BRING UP TO ROCCO" at bounding box center [372, 93] width 96 height 10
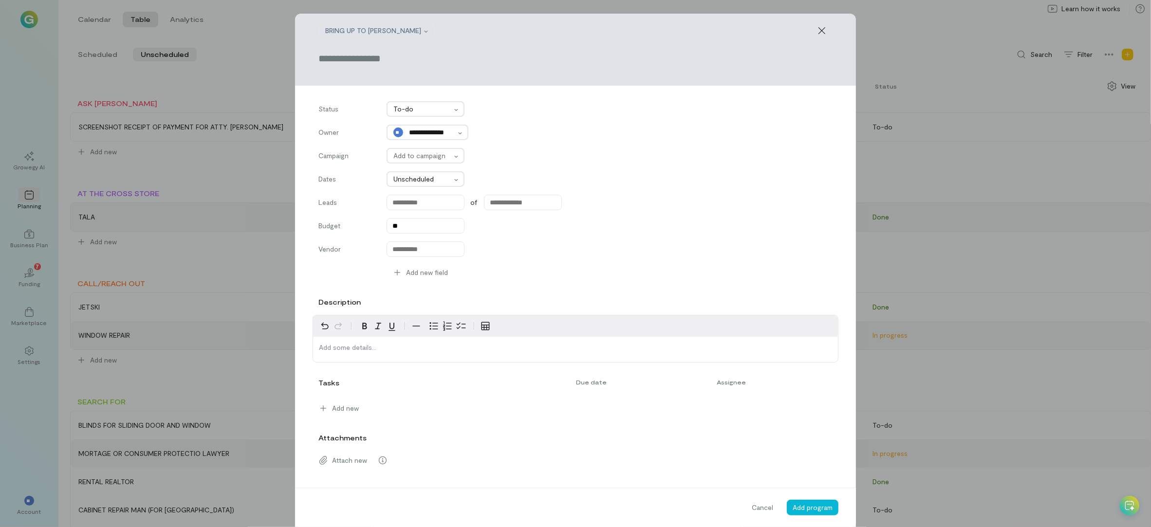
click at [395, 59] on input "text" at bounding box center [575, 59] width 514 height 14
type input "**********"
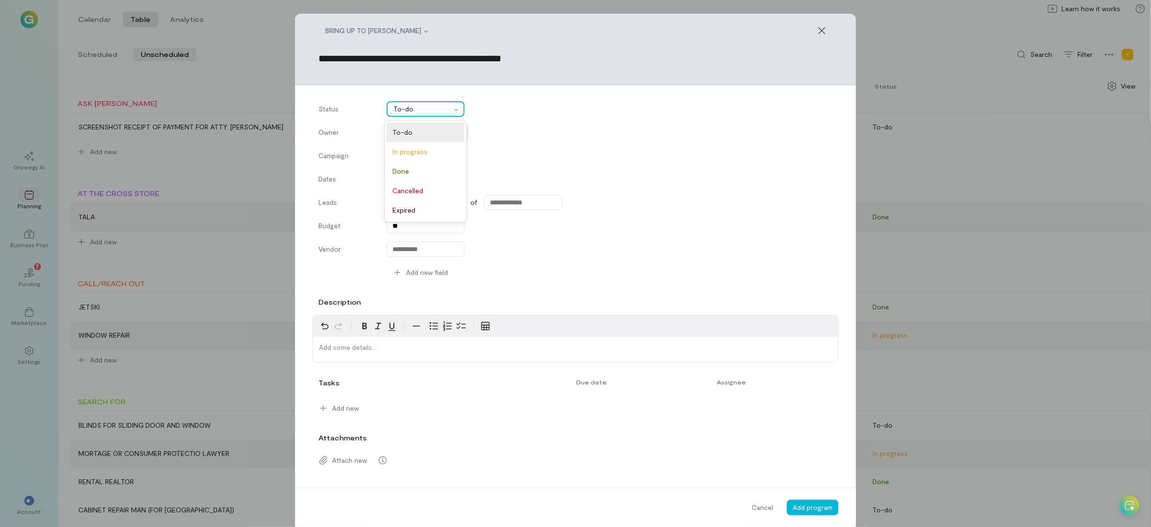
click at [435, 111] on div at bounding box center [422, 109] width 58 height 12
click at [413, 146] on div "In progress" at bounding box center [426, 151] width 78 height 19
click at [414, 179] on div at bounding box center [422, 179] width 58 height 12
click at [586, 171] on div "Dates Unscheduled" at bounding box center [575, 179] width 514 height 16
click at [396, 353] on div "editable markdown" at bounding box center [575, 349] width 525 height 25
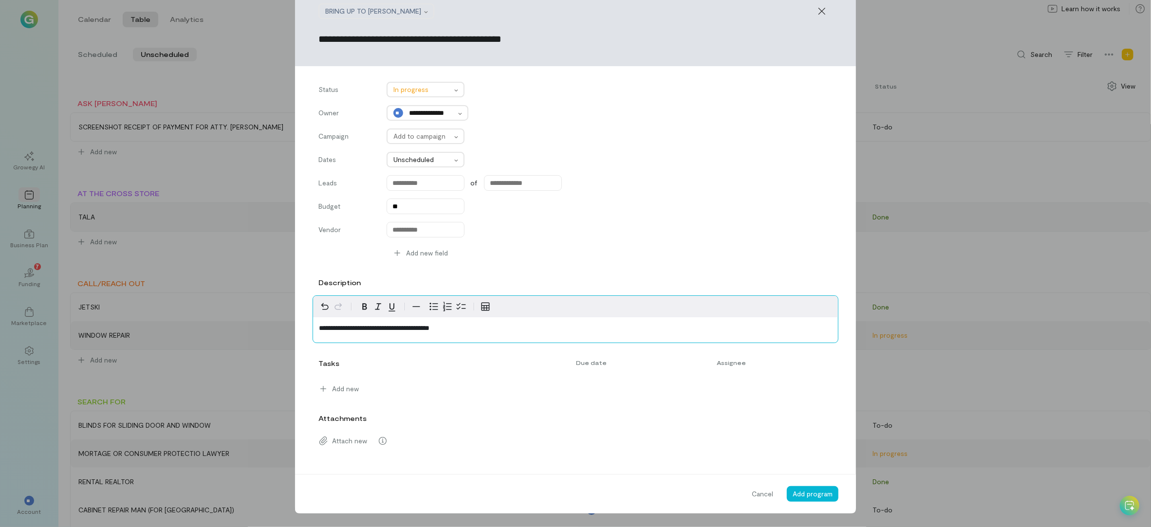
scroll to position [19, 0]
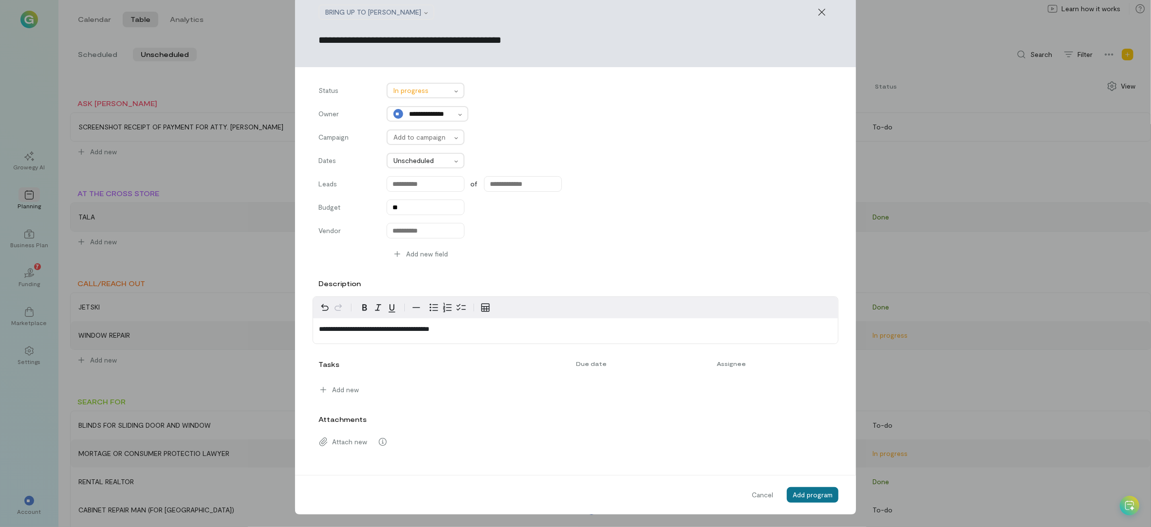
click at [800, 395] on button "Add program" at bounding box center [813, 495] width 52 height 16
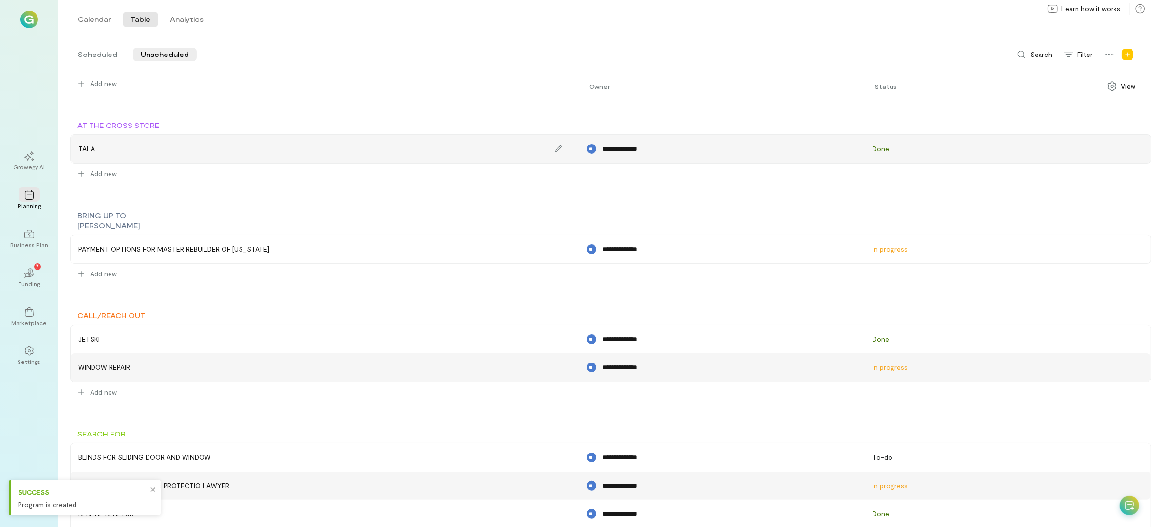
scroll to position [0, 0]
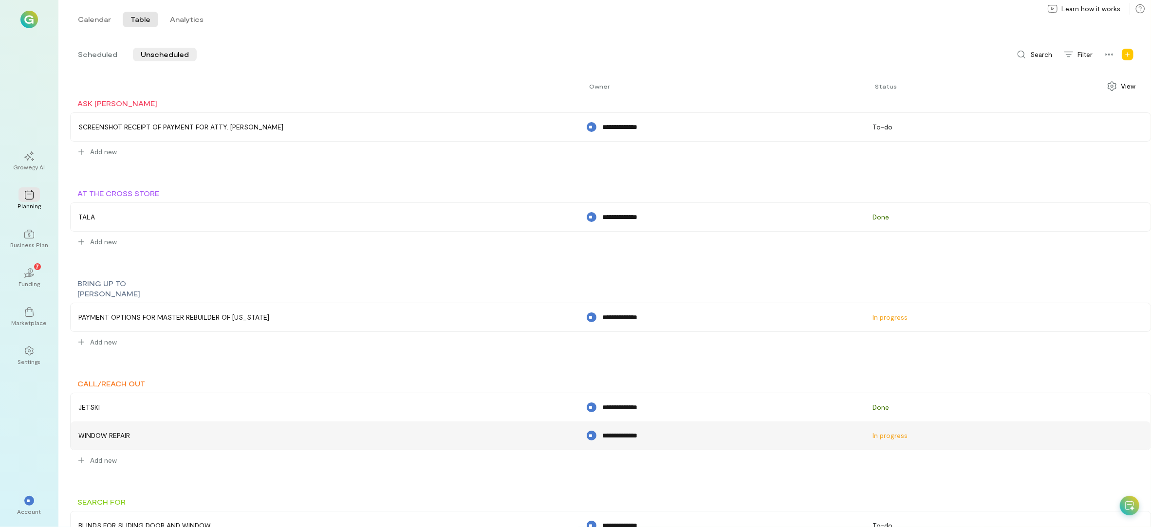
click at [134, 286] on span "BRING UP TO ROCCO" at bounding box center [108, 289] width 63 height 19
click at [863, 85] on div "View" at bounding box center [1121, 86] width 28 height 10
click at [863, 59] on div at bounding box center [1109, 55] width 21 height 16
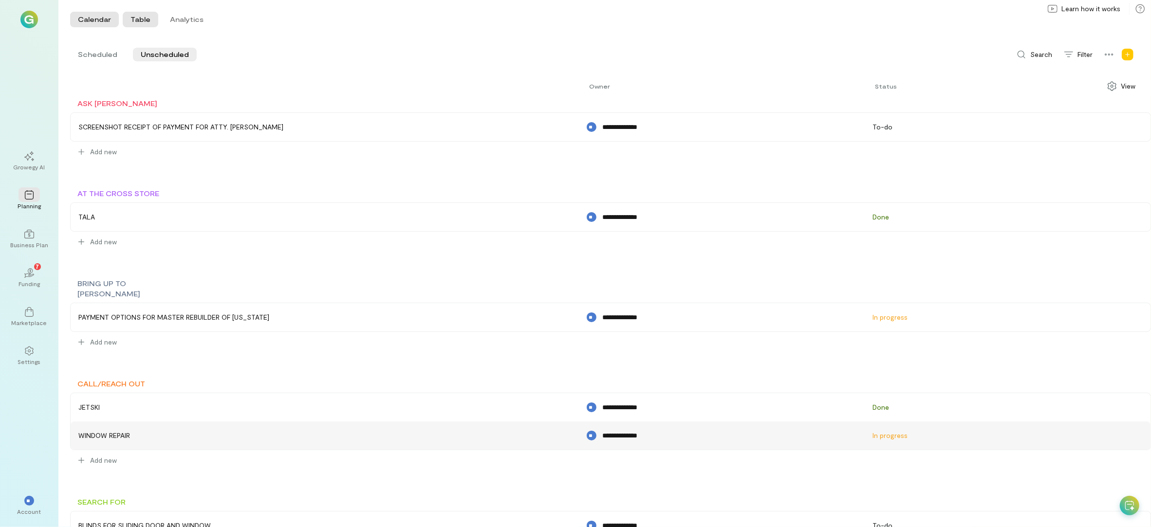
click at [89, 18] on button "Calendar" at bounding box center [94, 20] width 49 height 16
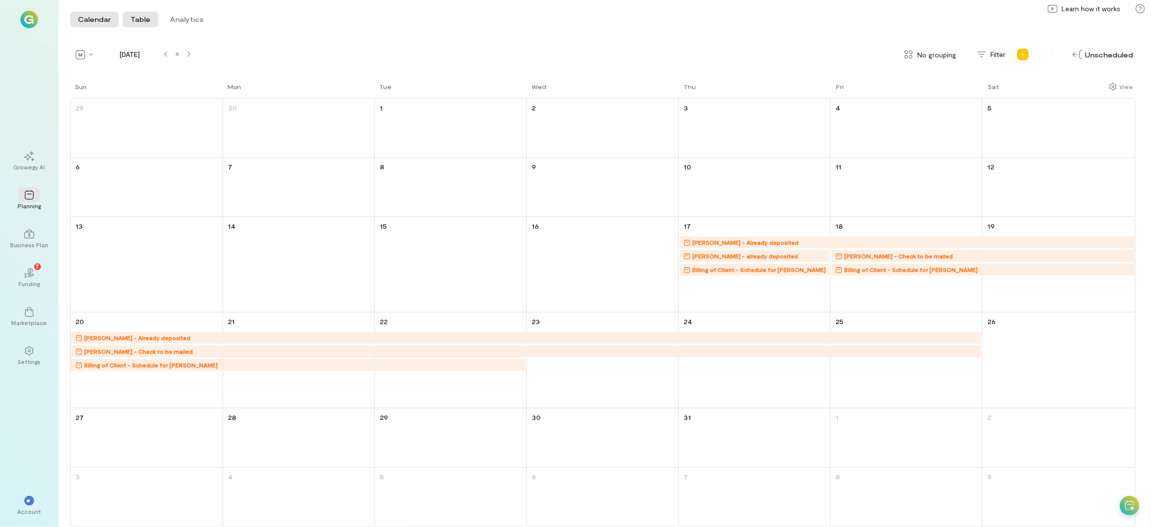
click at [143, 25] on button "Table" at bounding box center [141, 20] width 36 height 16
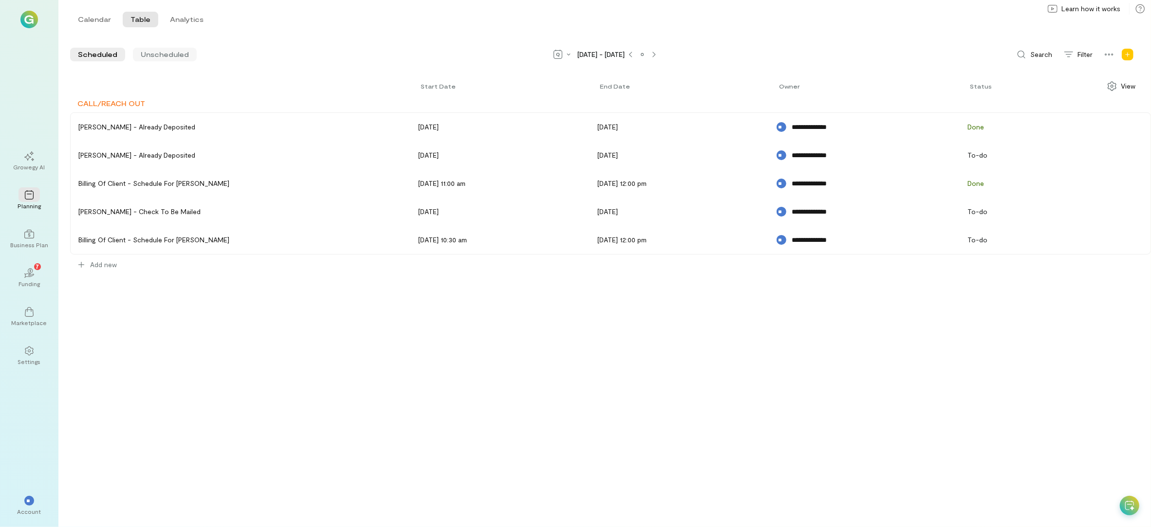
click at [165, 60] on div "Unscheduled" at bounding box center [165, 55] width 64 height 14
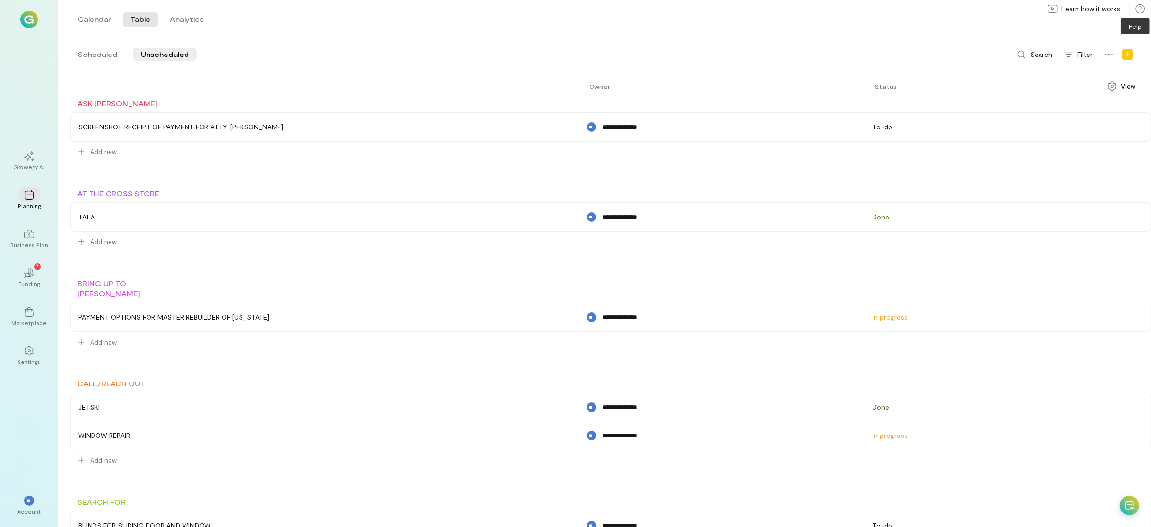
click at [863, 10] on icon at bounding box center [1141, 9] width 10 height 10
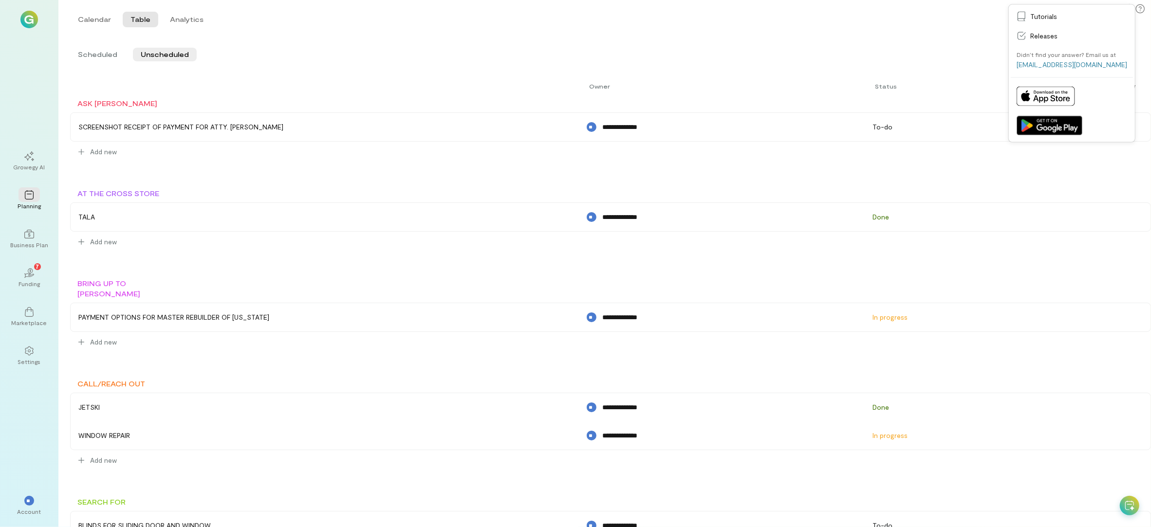
click at [863, 39] on div "**********" at bounding box center [604, 263] width 1093 height 527
click at [131, 281] on span "BRING UP TO ROCCO" at bounding box center [108, 289] width 63 height 19
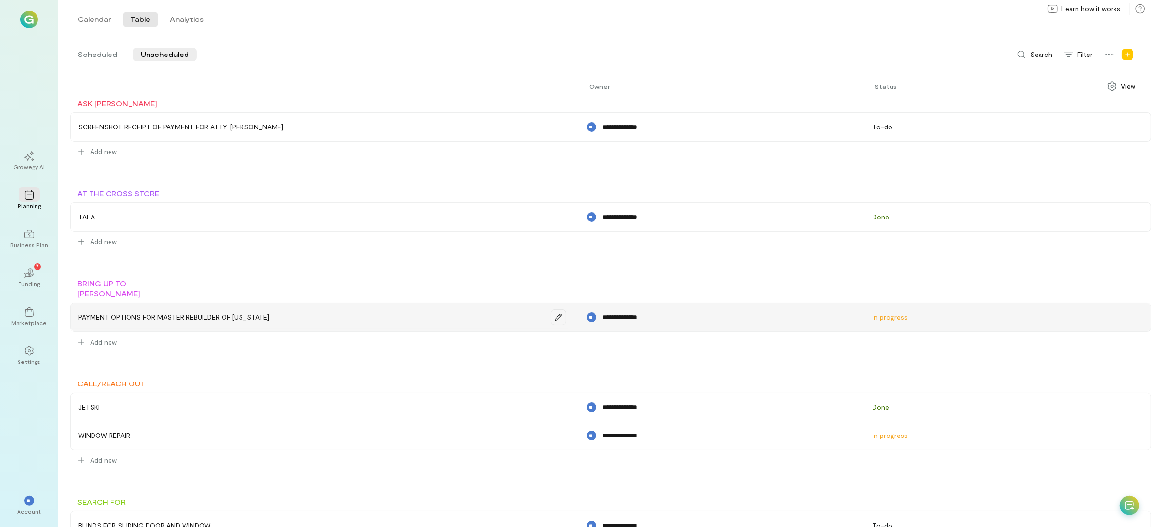
click at [551, 310] on button "button" at bounding box center [559, 318] width 16 height 16
click at [580, 348] on div "**********" at bounding box center [610, 399] width 1081 height 602
click at [138, 317] on div "PAYMENT OPTIONS FOR MASTER REBUILDER OF [US_STATE]" at bounding box center [325, 317] width 503 height 23
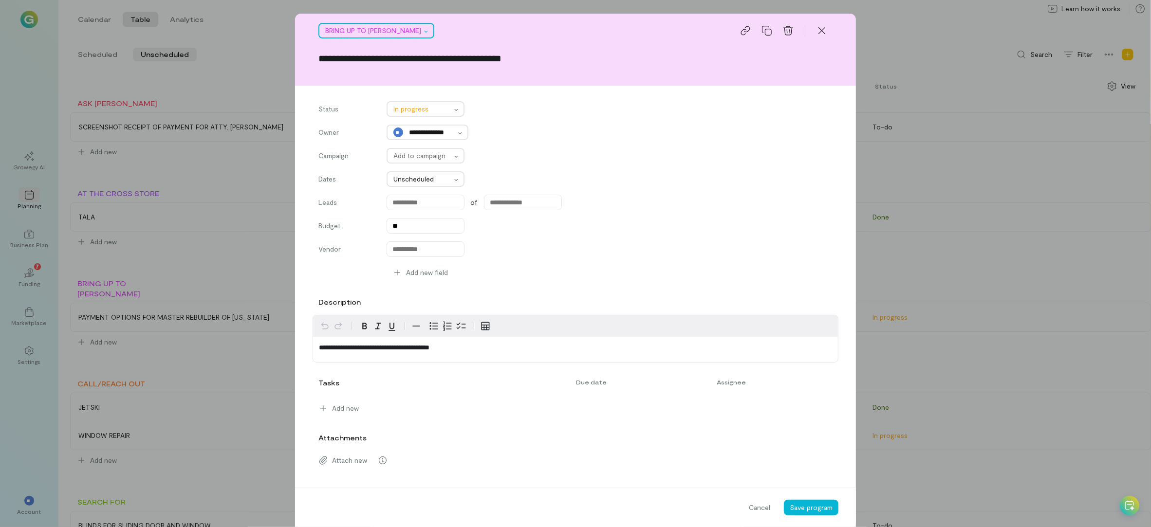
click at [331, 31] on div at bounding box center [373, 31] width 96 height 12
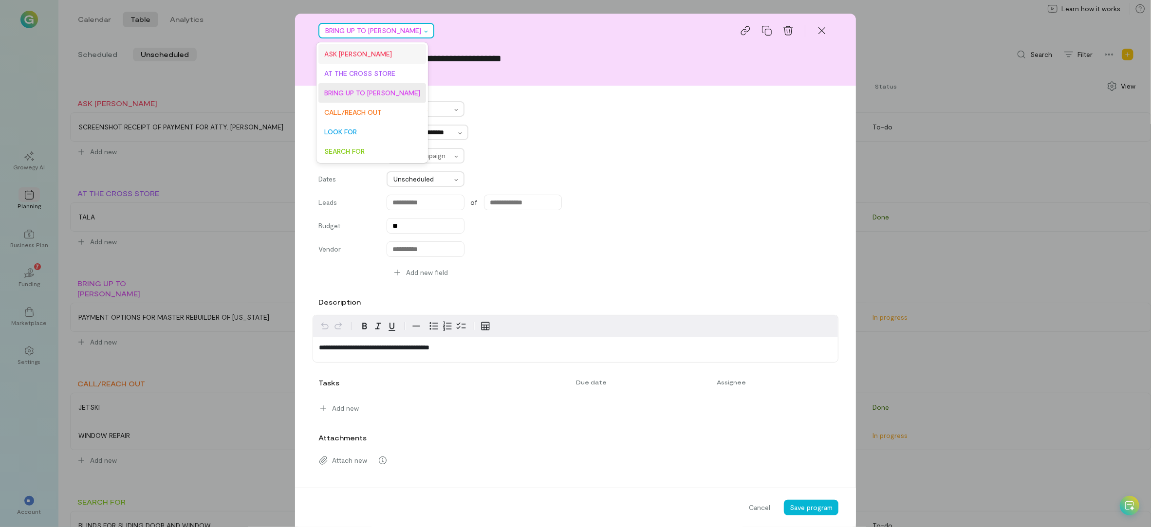
click at [343, 59] on div "ASK [PERSON_NAME]" at bounding box center [372, 53] width 108 height 19
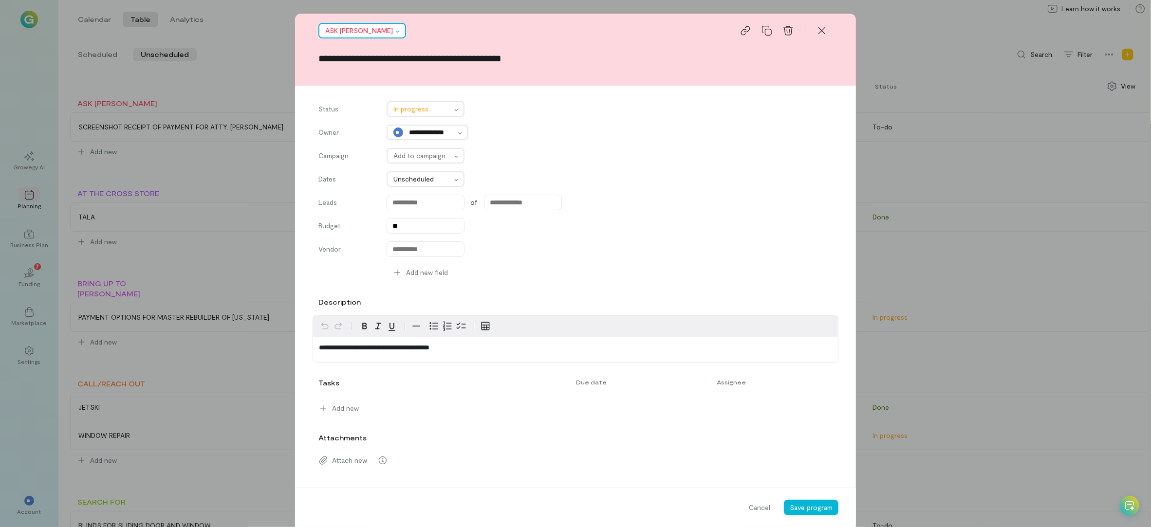
click at [351, 25] on div at bounding box center [359, 31] width 68 height 12
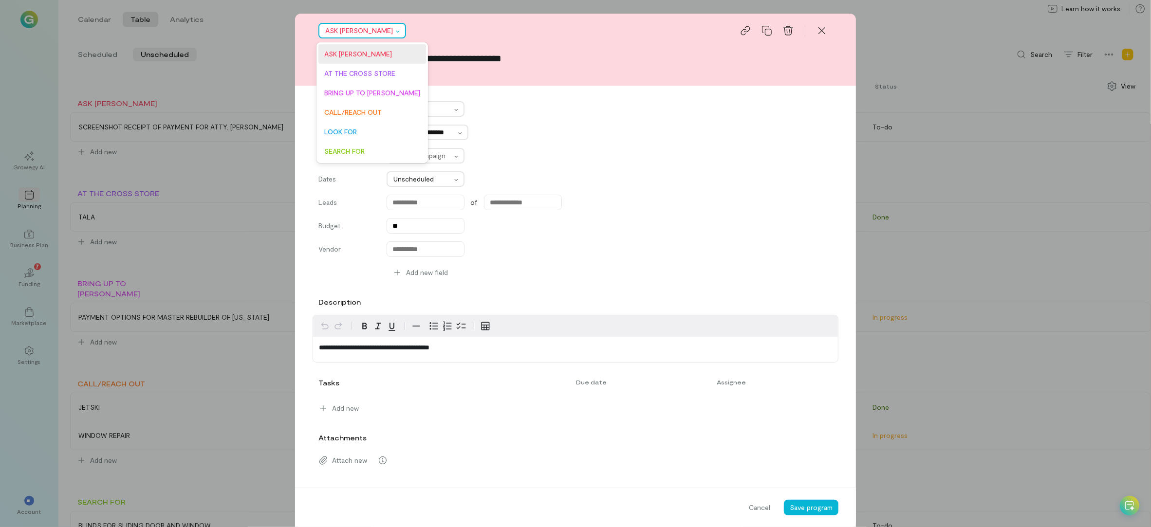
click at [233, 83] on div "**********" at bounding box center [575, 263] width 1151 height 527
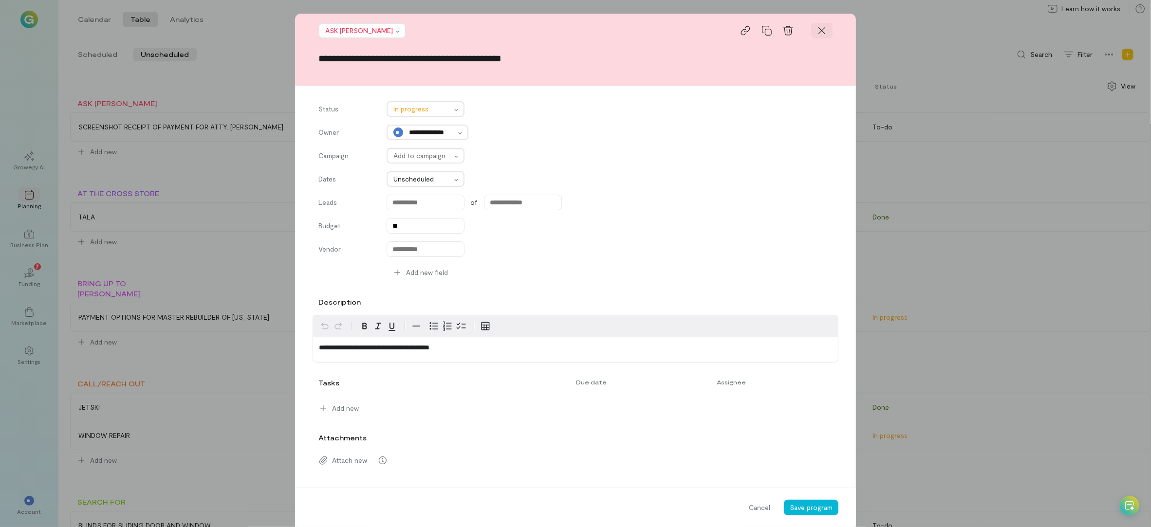
click at [813, 37] on div at bounding box center [821, 31] width 21 height 16
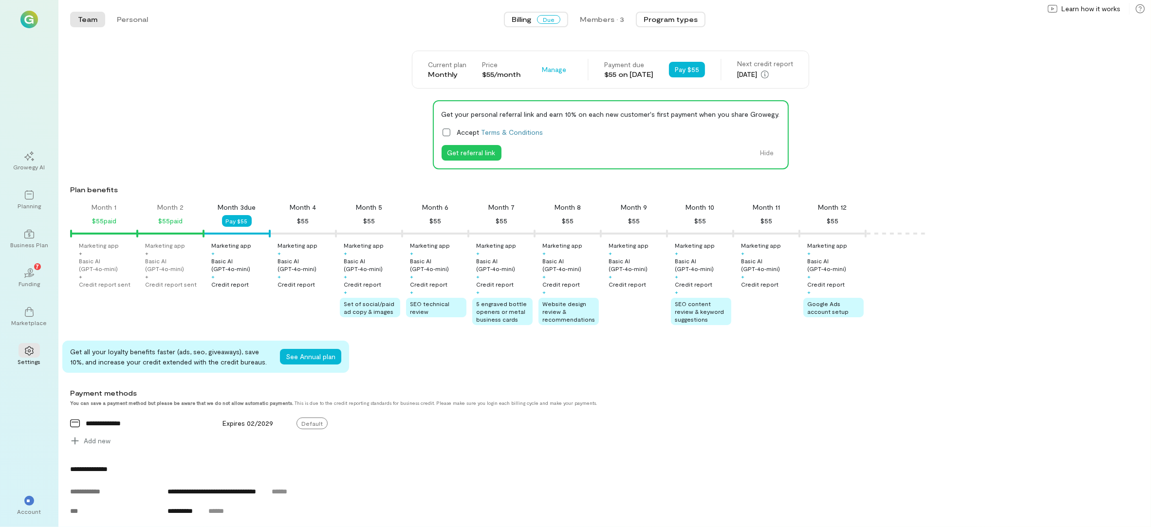
click at [659, 19] on button "Program types" at bounding box center [671, 20] width 70 height 16
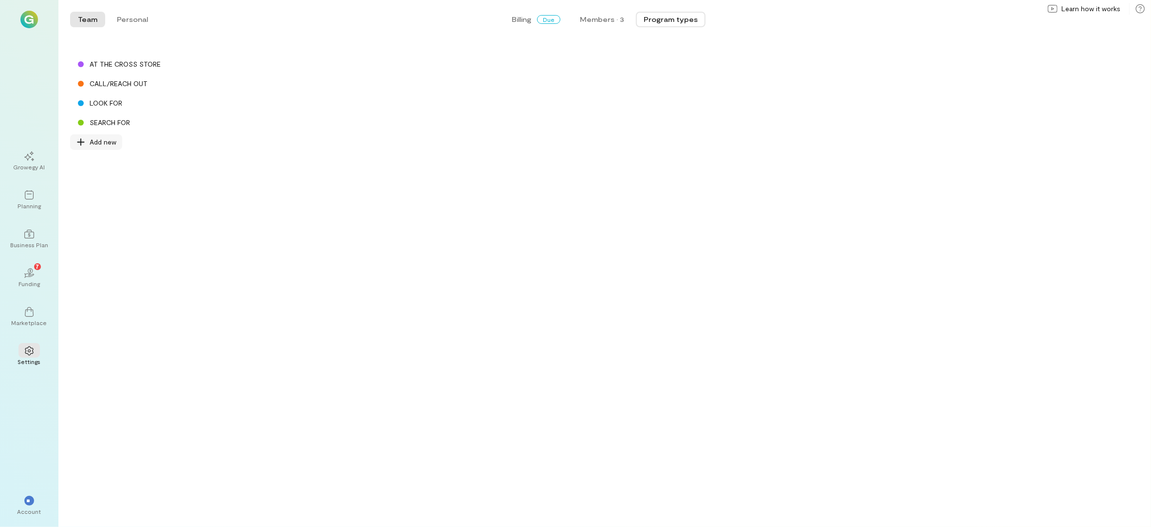
click at [111, 139] on span "Add new" at bounding box center [103, 142] width 27 height 10
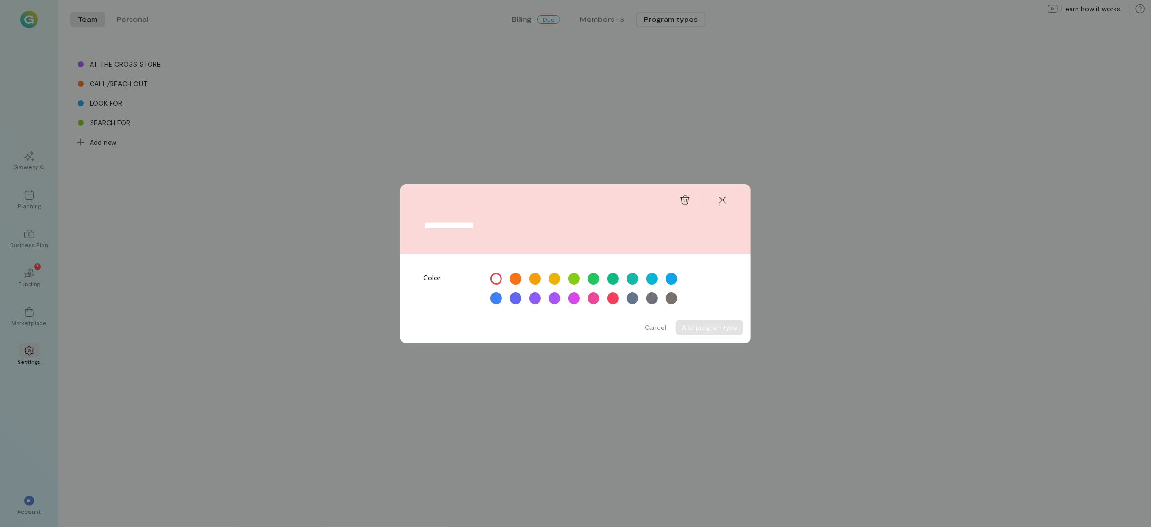
click at [468, 221] on input "text" at bounding box center [576, 225] width 304 height 11
type input "*********"
click at [608, 295] on div at bounding box center [613, 298] width 14 height 14
click at [707, 329] on button "Add program type" at bounding box center [709, 328] width 67 height 16
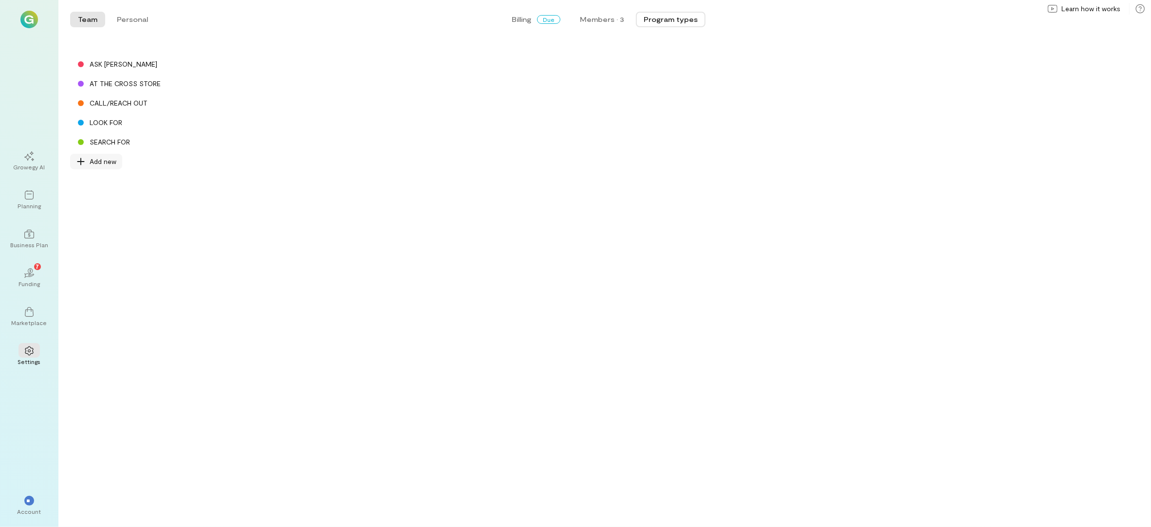
click at [110, 168] on div "Add new" at bounding box center [96, 162] width 52 height 16
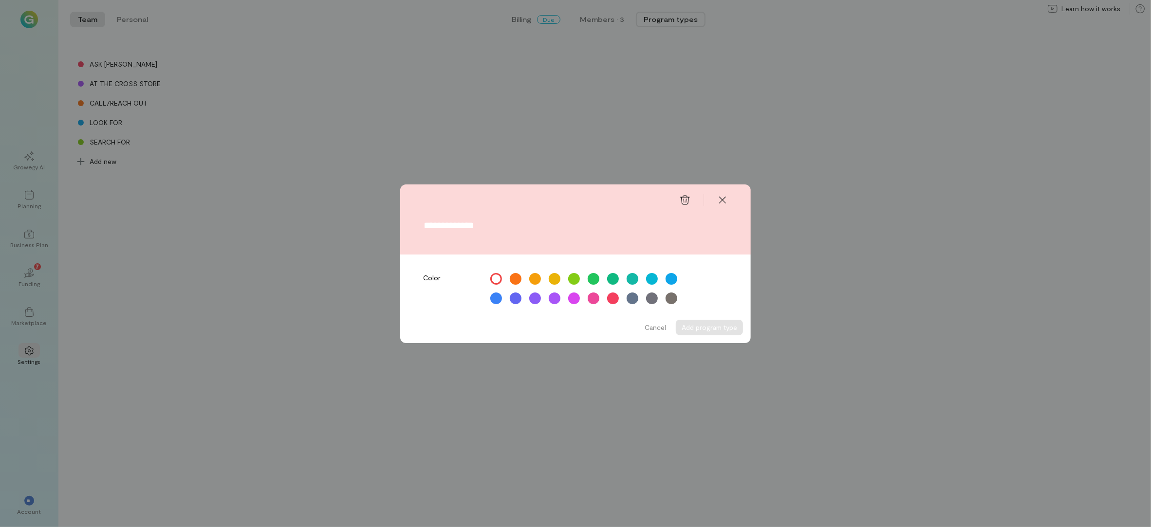
click at [473, 225] on input "text" at bounding box center [576, 225] width 304 height 11
type input "**********"
click at [632, 298] on div at bounding box center [633, 298] width 14 height 14
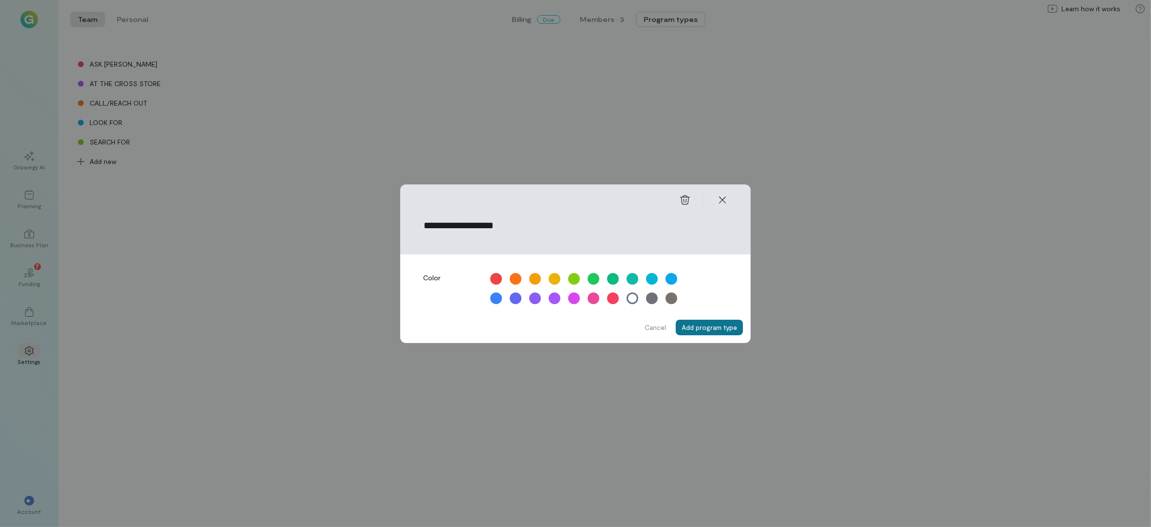
click at [707, 335] on button "Add program type" at bounding box center [709, 328] width 67 height 16
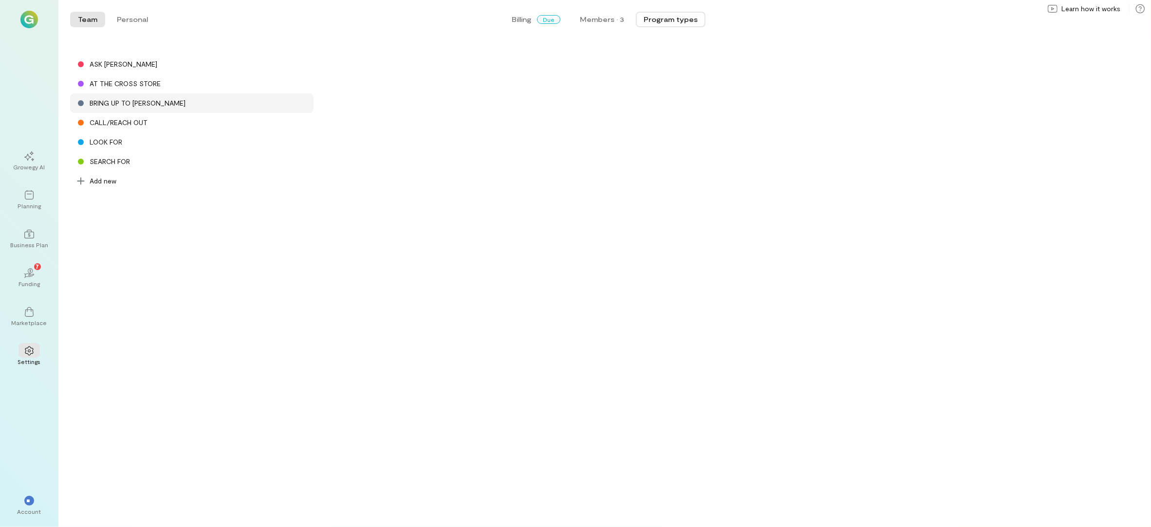
click at [149, 101] on div "BRING UP TO ROCCO" at bounding box center [138, 103] width 96 height 10
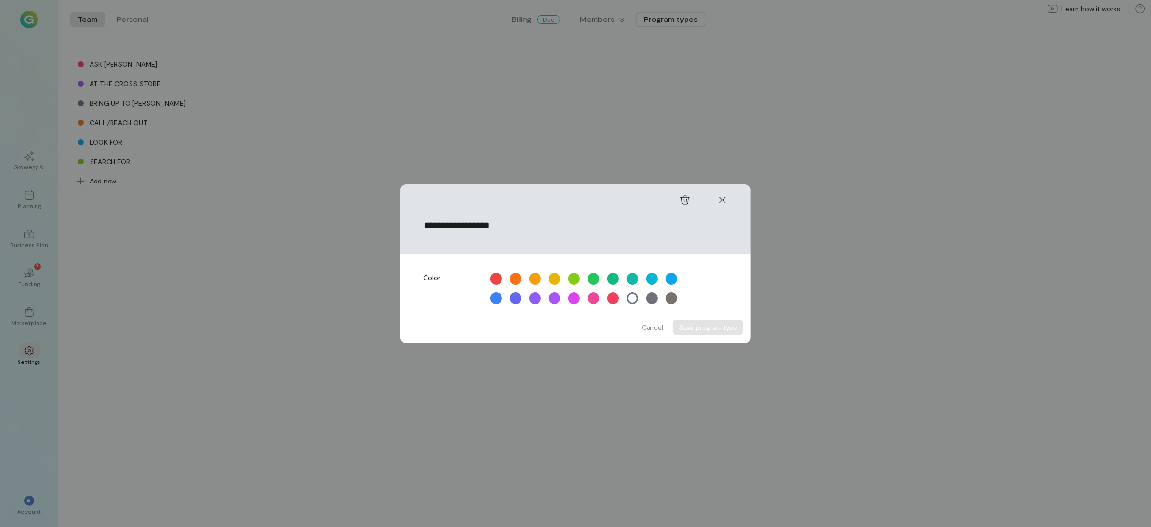
click at [424, 225] on input "**********" at bounding box center [576, 225] width 304 height 11
click at [571, 297] on div at bounding box center [574, 298] width 14 height 14
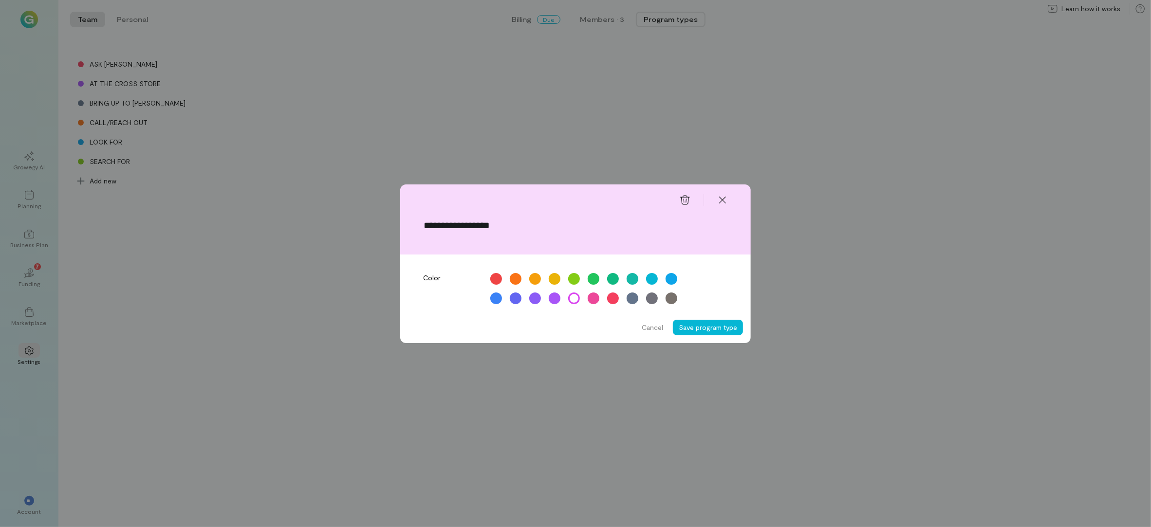
click at [427, 228] on input "**********" at bounding box center [576, 225] width 304 height 11
type input "**********"
click at [705, 324] on button "Save program type" at bounding box center [708, 328] width 70 height 16
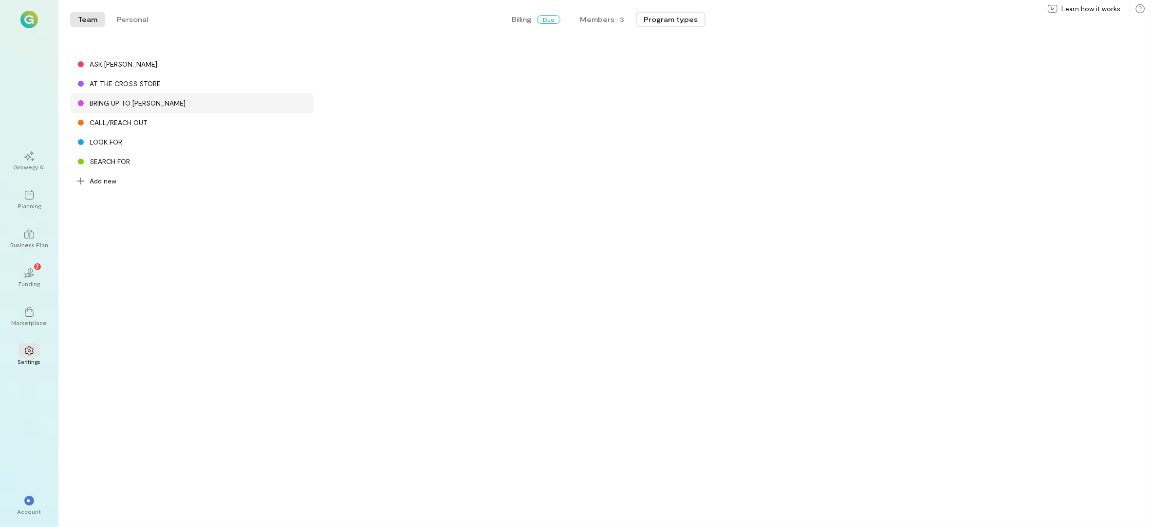
click at [124, 106] on div "BRING UP TO ROCCO" at bounding box center [138, 103] width 96 height 10
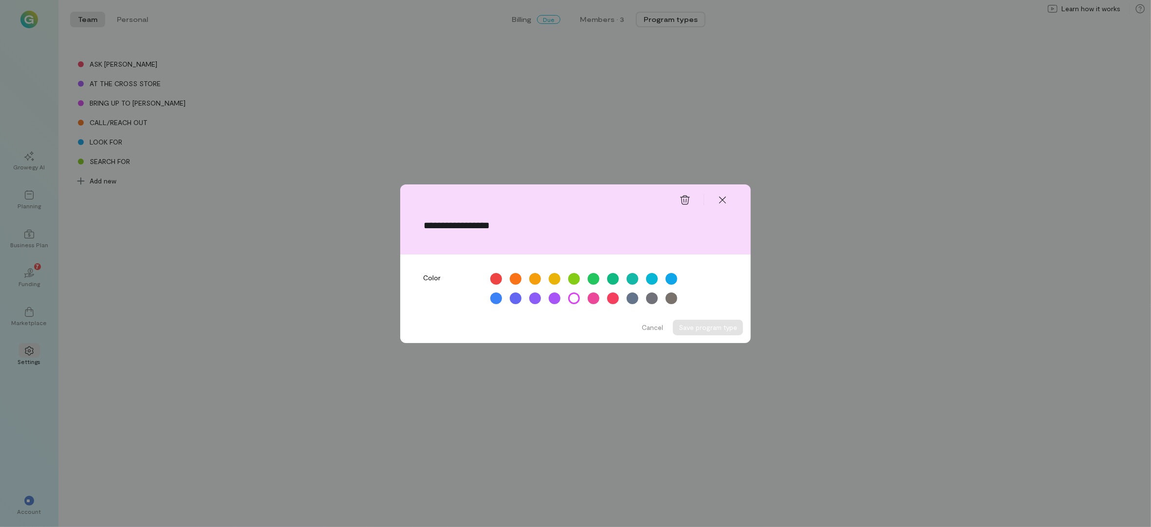
click at [193, 398] on div "**********" at bounding box center [575, 263] width 1151 height 527
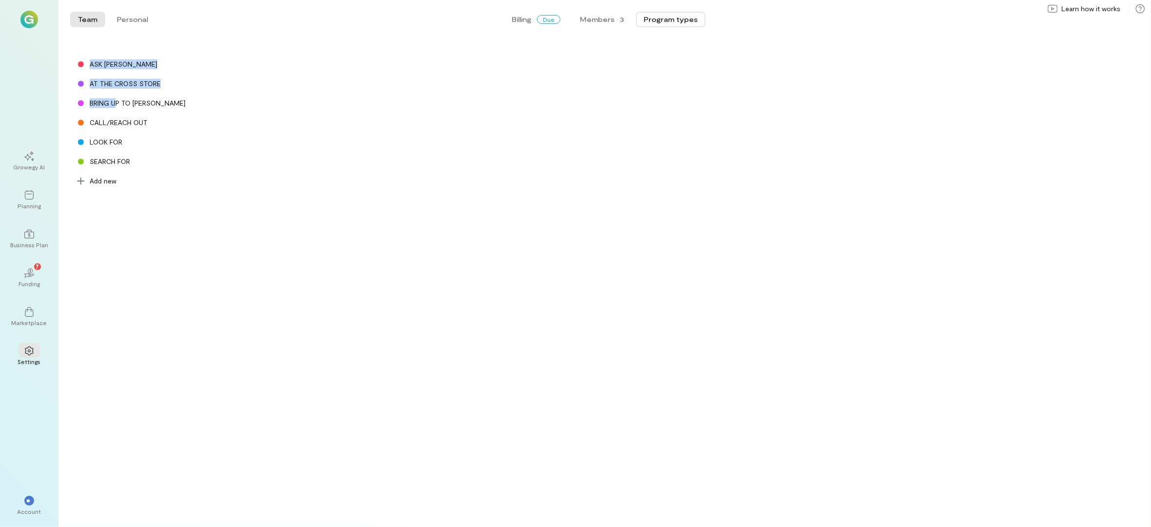
drag, startPoint x: 117, startPoint y: 101, endPoint x: 126, endPoint y: 40, distance: 61.5
click at [126, 40] on div "Team Personal Billing Due Members · 3 Program types Team Personal ASK ROCCO AT …" at bounding box center [604, 263] width 1093 height 527
click at [203, 291] on div "ASK ROCCO AT THE CROSS STORE BRING UP TO ROCCO CALL/REACH OUT LOOK FOR SEARCH F…" at bounding box center [604, 287] width 1093 height 481
click at [154, 97] on div "BRING UP TO ROCCO" at bounding box center [191, 103] width 243 height 19
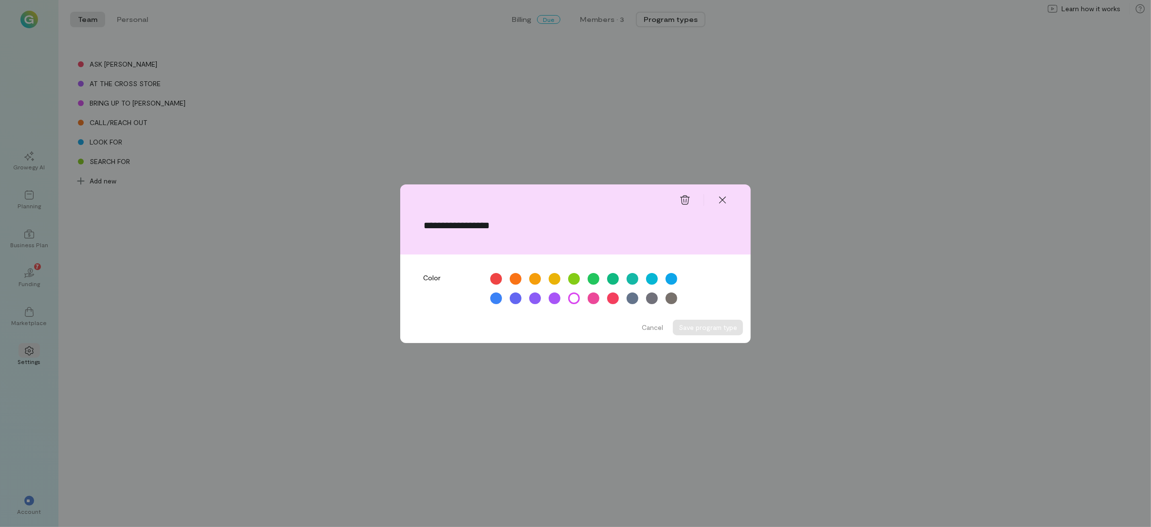
click at [429, 227] on input "**********" at bounding box center [576, 225] width 304 height 11
click at [425, 228] on input "**********" at bounding box center [576, 225] width 304 height 11
type input "**********"
click at [715, 329] on button "Save program type" at bounding box center [708, 328] width 70 height 16
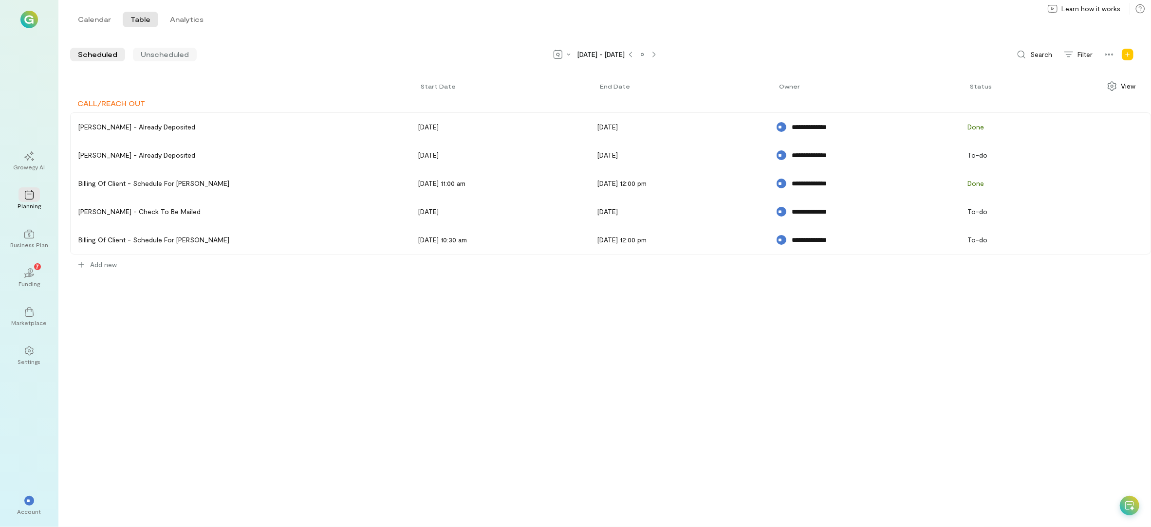
click at [162, 57] on span "Unscheduled" at bounding box center [165, 55] width 48 height 10
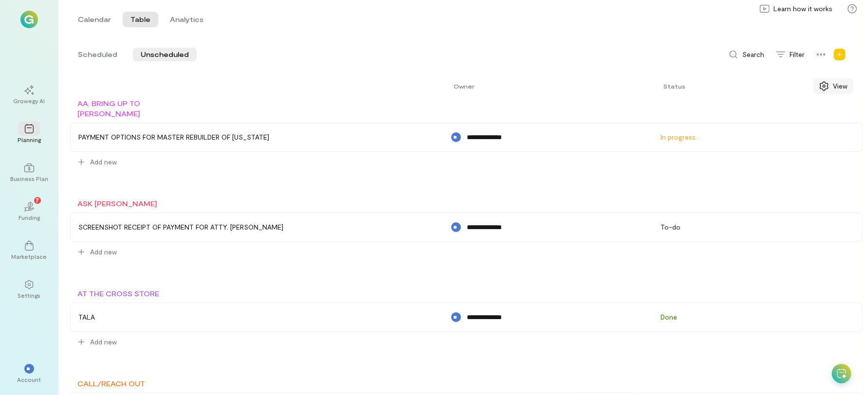
click at [839, 83] on span "View" at bounding box center [840, 86] width 15 height 10
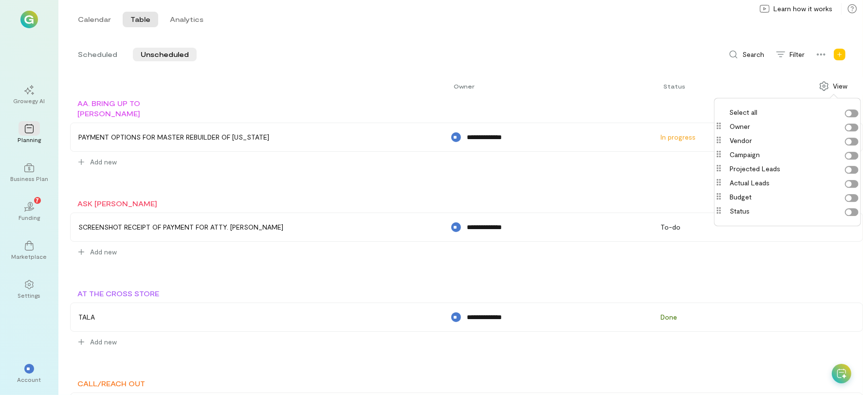
click at [619, 36] on div "Calendar Table Analytics Calendar Table Analytics" at bounding box center [460, 19] width 805 height 39
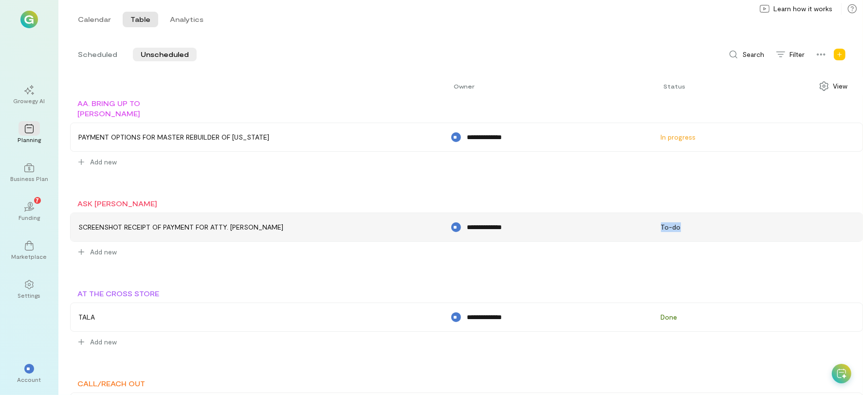
drag, startPoint x: 833, startPoint y: 348, endPoint x: 817, endPoint y: 184, distance: 165.3
click at [829, 209] on div "**********" at bounding box center [466, 232] width 793 height 67
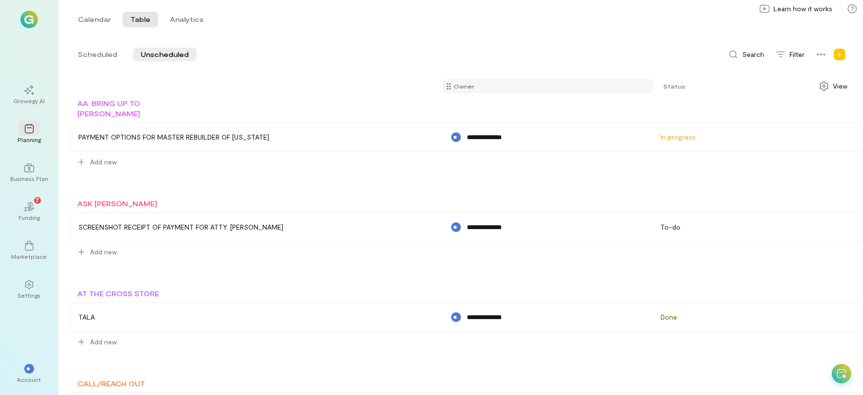
click at [561, 92] on div "Owner" at bounding box center [548, 86] width 210 height 15
click at [552, 112] on div "AA. BRING UP TO [PERSON_NAME]" at bounding box center [466, 108] width 793 height 20
click at [652, 86] on div "Owner Status" at bounding box center [466, 86] width 793 height 24
click at [649, 111] on div "AA. BRING UP TO [PERSON_NAME]" at bounding box center [466, 108] width 793 height 20
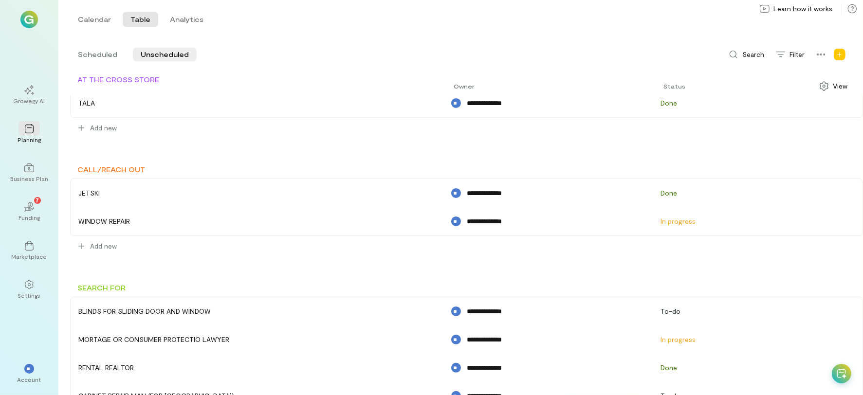
scroll to position [219, 0]
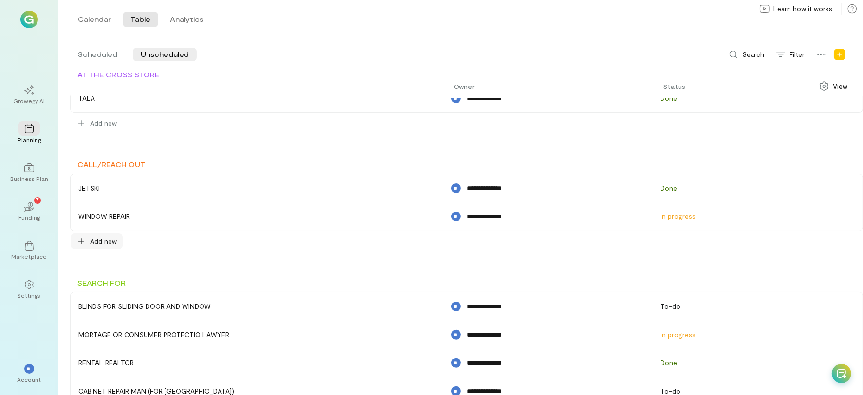
click at [114, 237] on span "Add new" at bounding box center [103, 242] width 27 height 10
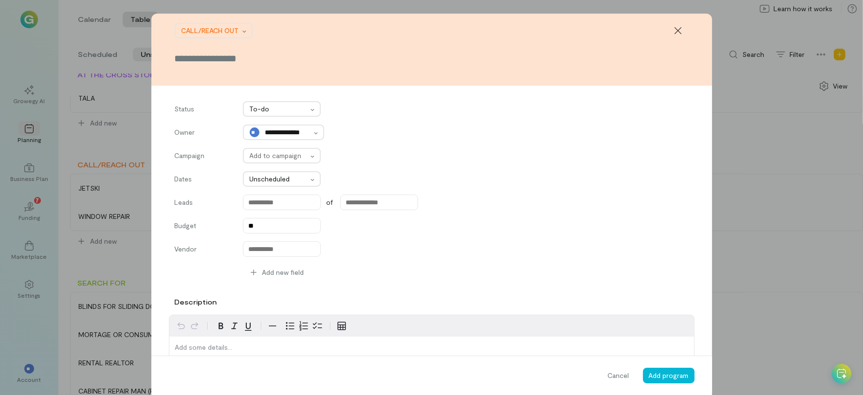
click at [252, 60] on input "text" at bounding box center [432, 59] width 514 height 14
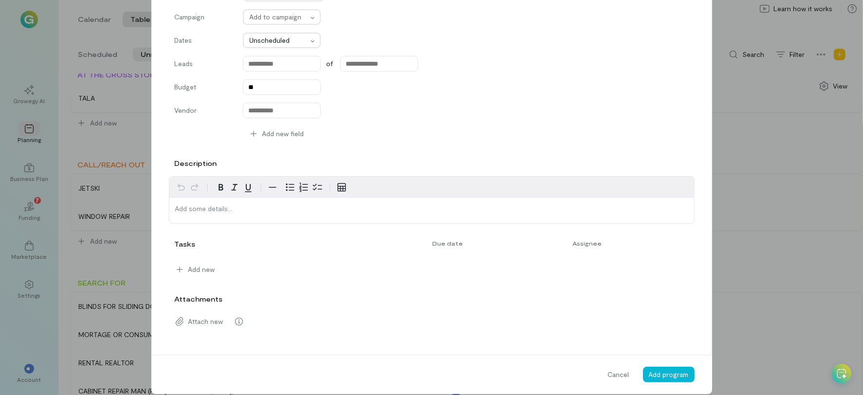
scroll to position [141, 0]
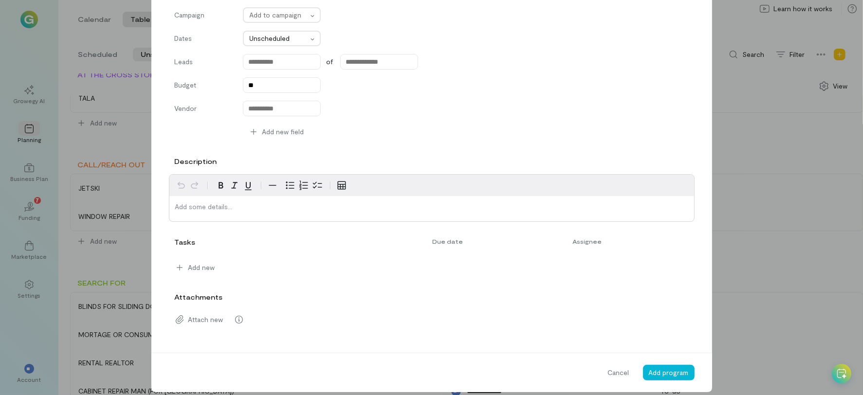
type input "****"
click at [247, 208] on p "editable markdown" at bounding box center [431, 207] width 513 height 10
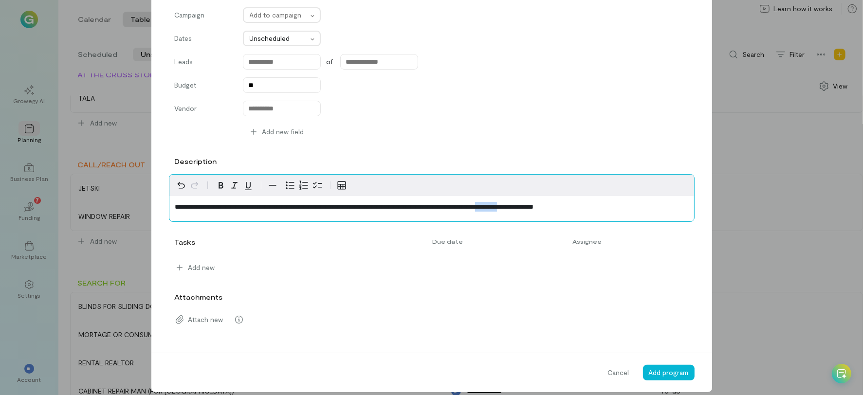
drag, startPoint x: 642, startPoint y: 206, endPoint x: 679, endPoint y: 206, distance: 37.0
click at [679, 206] on p "**********" at bounding box center [431, 207] width 513 height 10
click at [292, 210] on p "**********" at bounding box center [431, 207] width 513 height 10
click at [286, 212] on p "**********" at bounding box center [431, 207] width 513 height 10
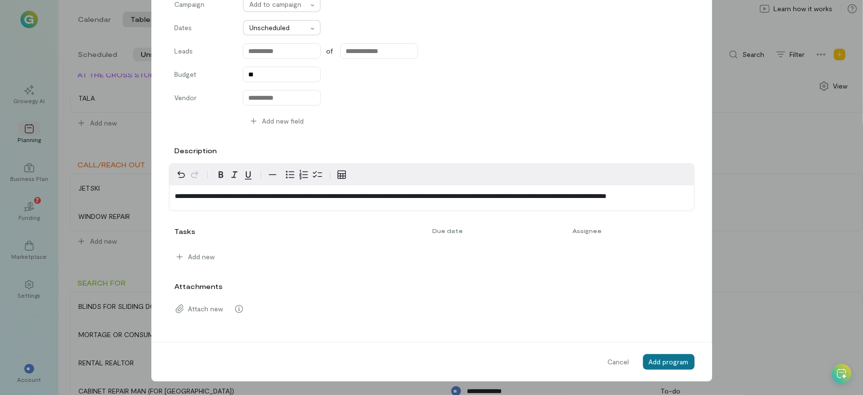
click at [685, 360] on button "Add program" at bounding box center [669, 363] width 52 height 16
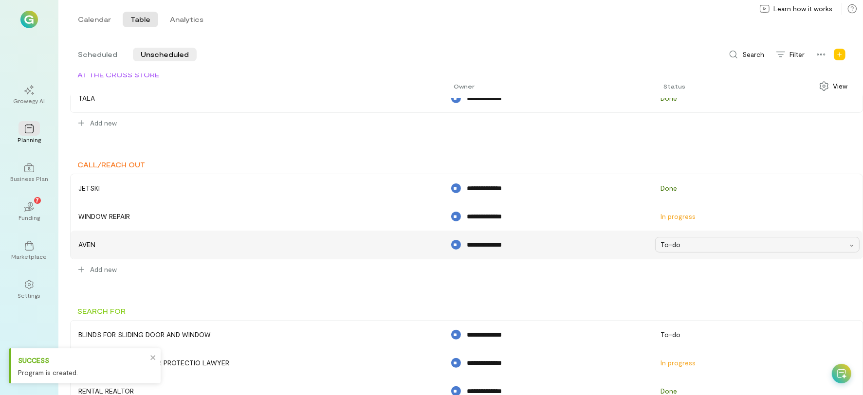
click at [681, 248] on div "To-do" at bounding box center [754, 245] width 187 height 10
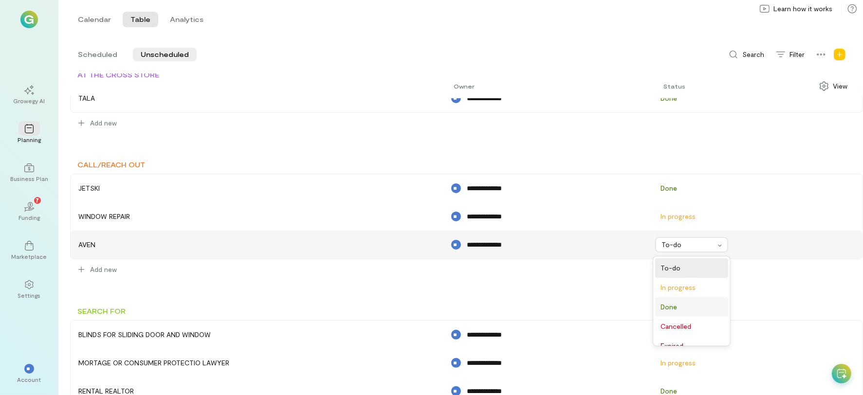
click at [672, 298] on div "Done" at bounding box center [691, 307] width 73 height 19
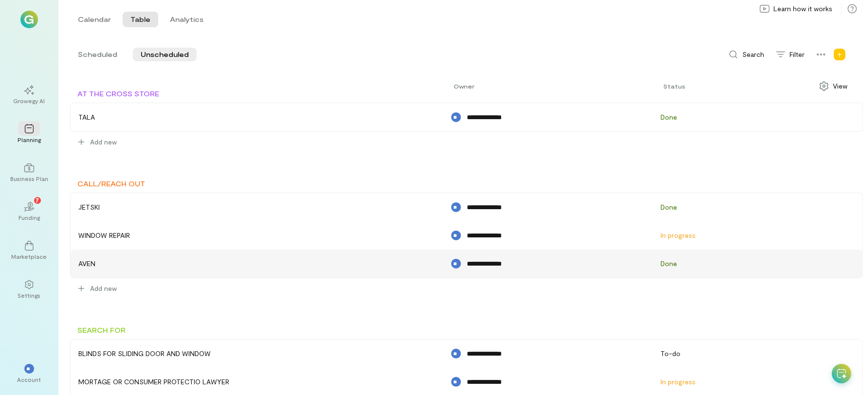
scroll to position [0, 0]
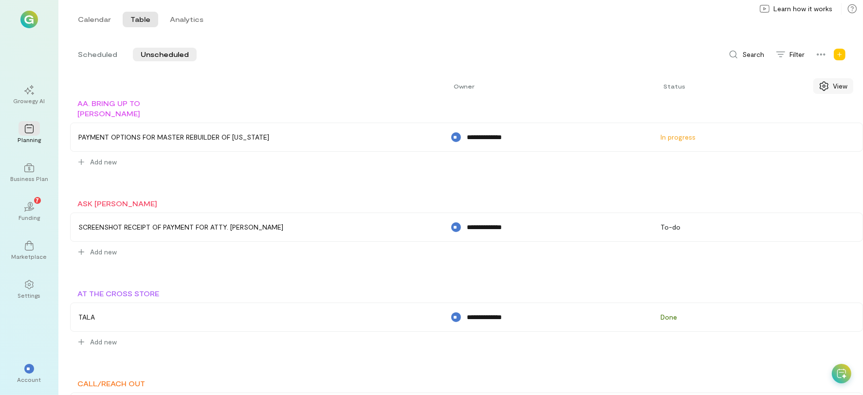
click at [838, 83] on span "View" at bounding box center [840, 86] width 15 height 10
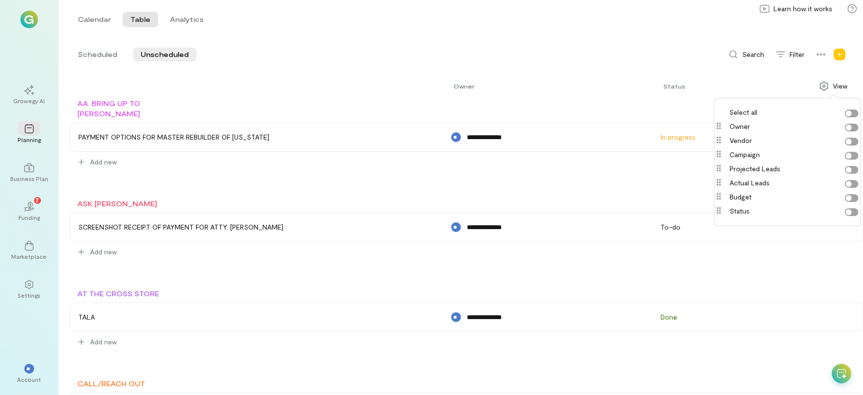
click at [851, 154] on label "Campaign" at bounding box center [794, 155] width 129 height 10
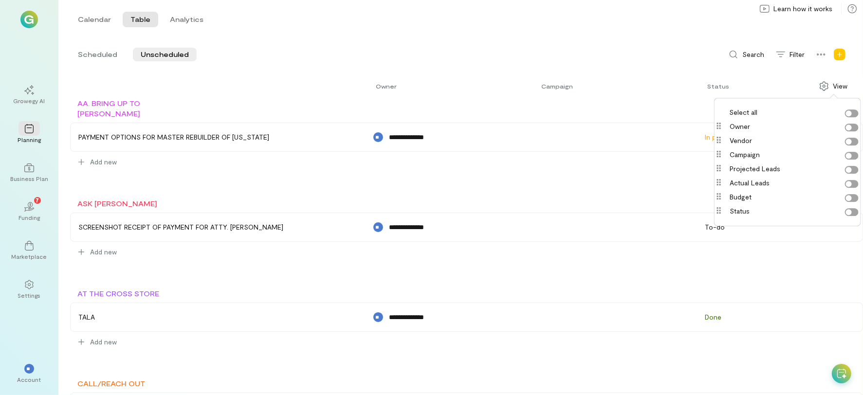
click at [699, 48] on div "Scheduled Unscheduled Search Filter View" at bounding box center [466, 55] width 793 height 16
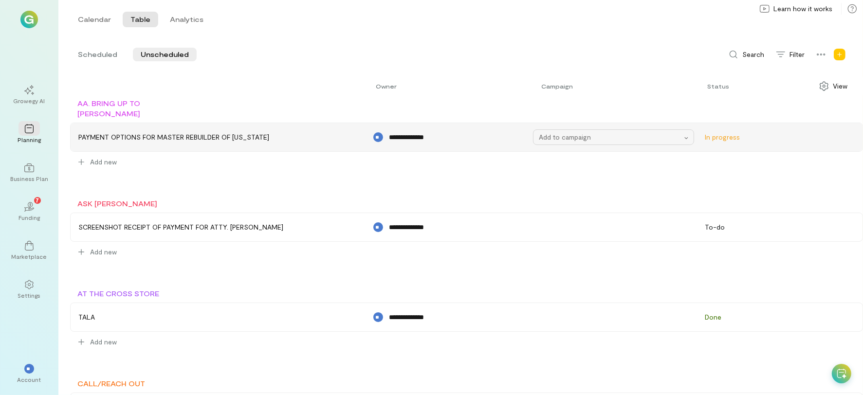
click at [554, 141] on div "Add to campaign" at bounding box center [610, 137] width 143 height 10
click at [566, 201] on div "ASK [PERSON_NAME]" at bounding box center [466, 204] width 793 height 10
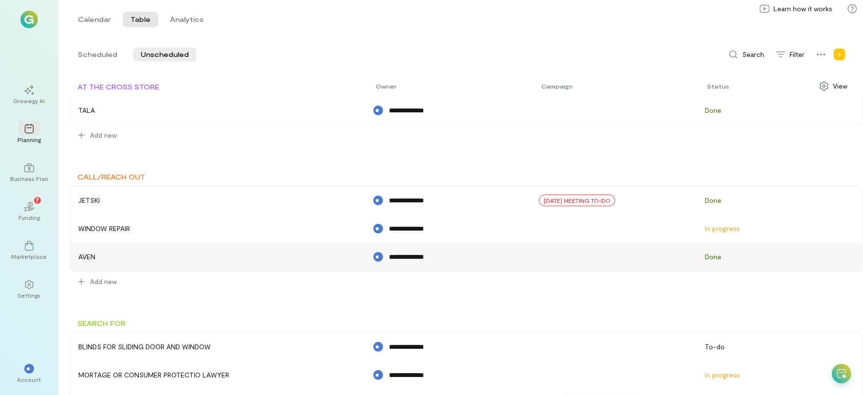
scroll to position [219, 0]
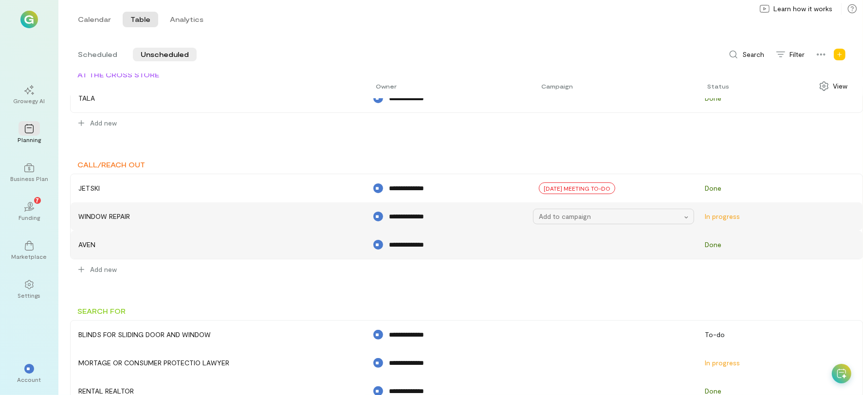
click at [592, 214] on div "Add to campaign" at bounding box center [610, 217] width 143 height 10
click at [582, 239] on span "[DATE] MEETING TO-DO" at bounding box center [577, 241] width 67 height 8
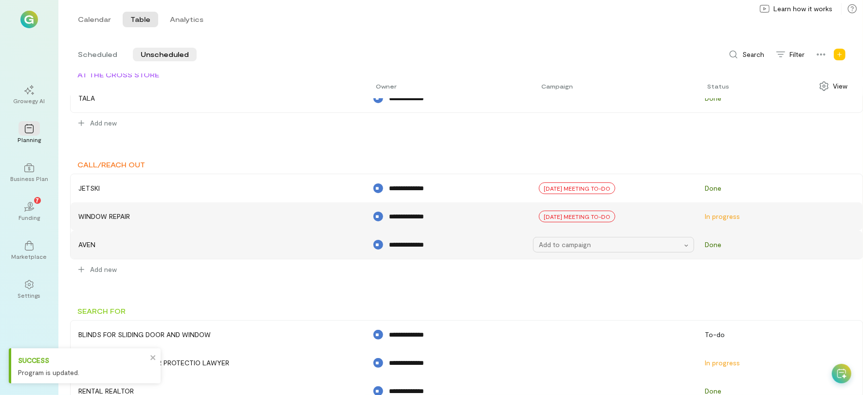
click at [569, 245] on div "Add to campaign" at bounding box center [610, 245] width 143 height 10
click at [572, 266] on span "[DATE] MEETING TO-DO" at bounding box center [577, 269] width 67 height 8
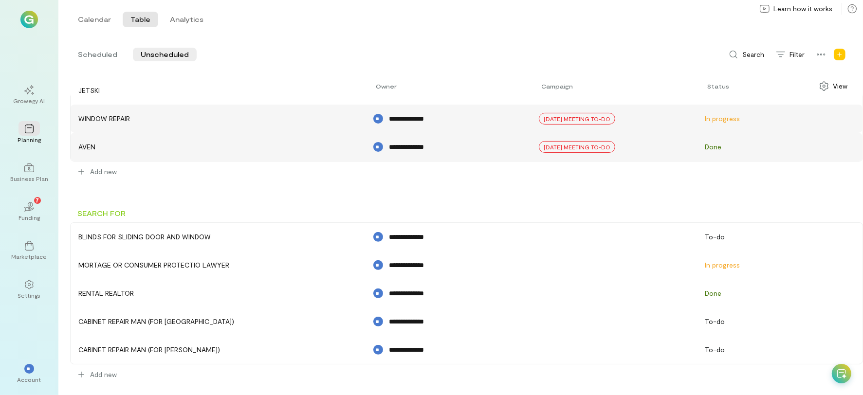
scroll to position [331, 0]
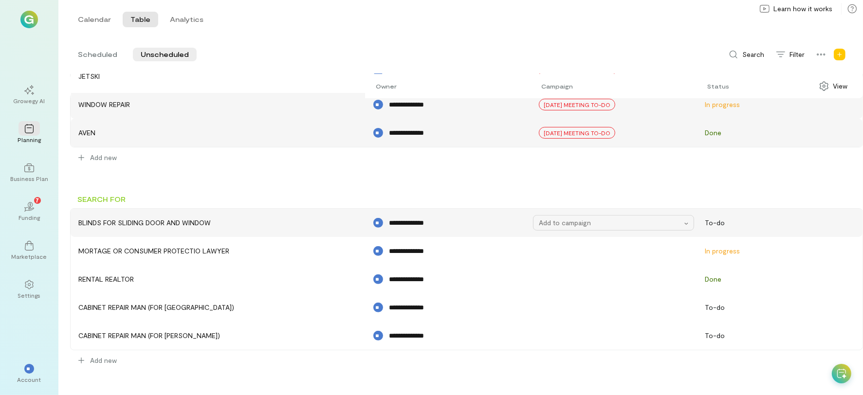
click at [571, 223] on div "Add to campaign" at bounding box center [610, 223] width 143 height 10
click at [575, 245] on span "[DATE] MEETING TO-DO" at bounding box center [577, 247] width 67 height 8
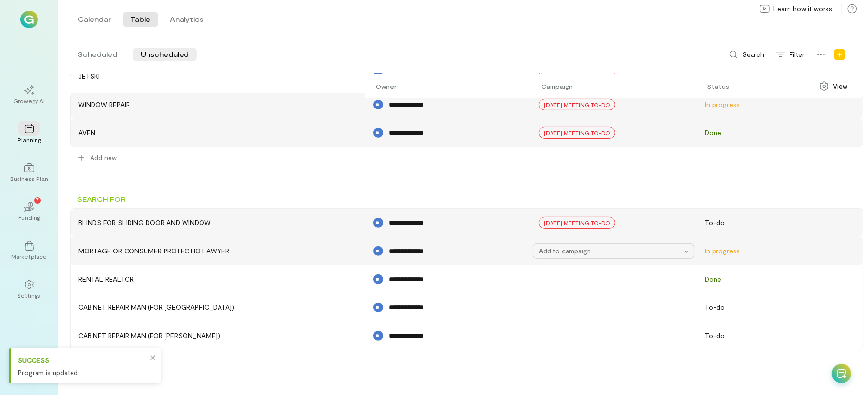
click at [572, 246] on div "Add to campaign" at bounding box center [610, 251] width 143 height 10
click at [572, 273] on span "[DATE] MEETING TO-DO" at bounding box center [577, 276] width 67 height 8
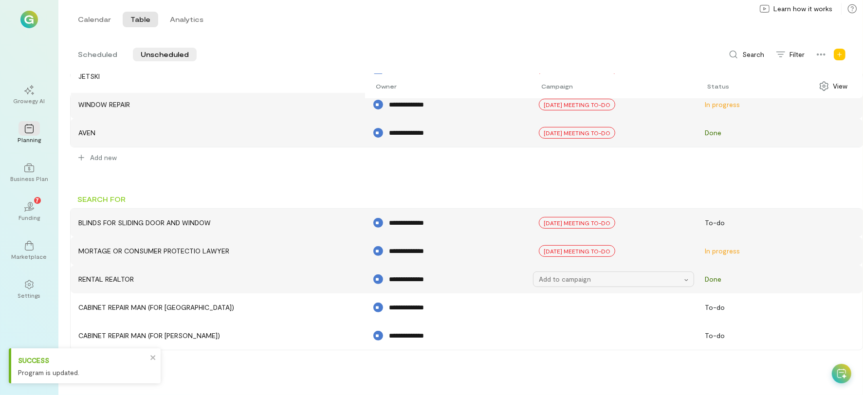
click at [569, 275] on div "Add to campaign" at bounding box center [610, 280] width 143 height 10
click at [566, 303] on span "[DATE] MEETING TO-DO" at bounding box center [577, 304] width 67 height 8
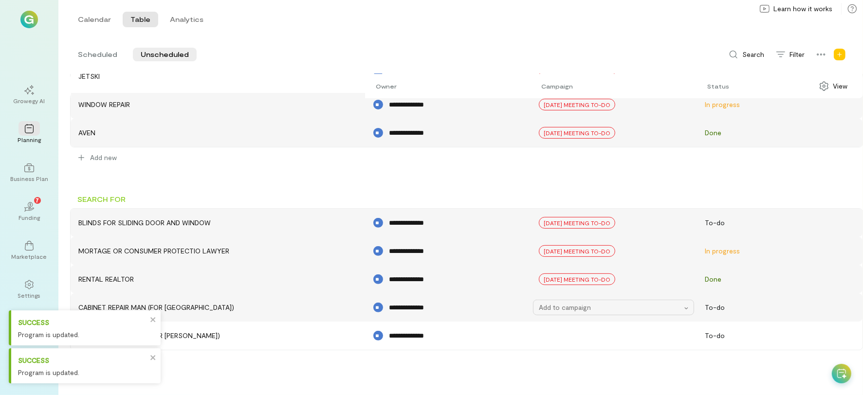
click at [564, 303] on div "Add to campaign" at bounding box center [610, 308] width 143 height 10
click at [563, 329] on span "[DATE] MEETING TO-DO" at bounding box center [577, 332] width 67 height 8
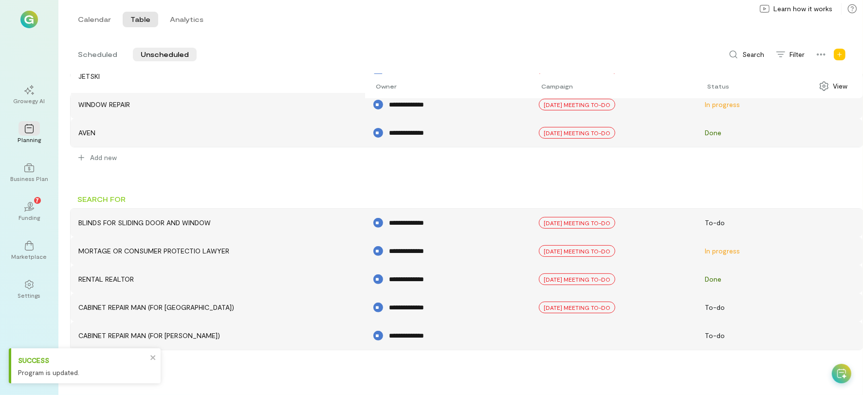
click at [563, 343] on div "**********" at bounding box center [467, 336] width 792 height 28
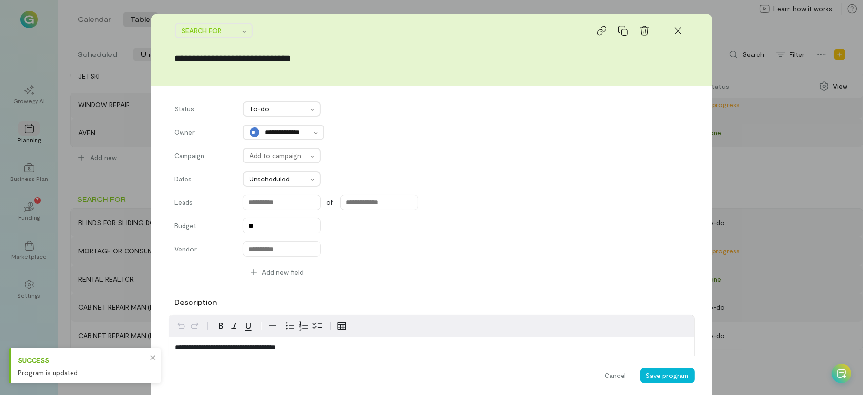
click at [758, 138] on div "**********" at bounding box center [431, 197] width 863 height 395
click at [668, 31] on div at bounding box center [678, 31] width 21 height 16
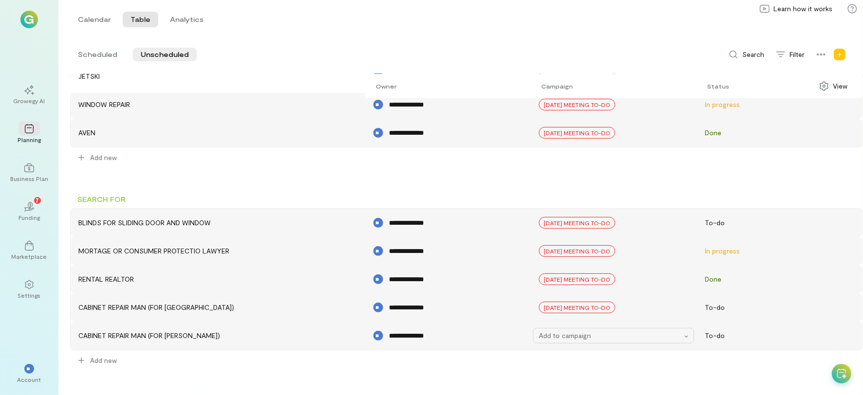
click at [596, 338] on div "Add to campaign" at bounding box center [610, 336] width 143 height 10
click at [577, 359] on span "[DATE] MEETING TO-DO" at bounding box center [577, 360] width 67 height 8
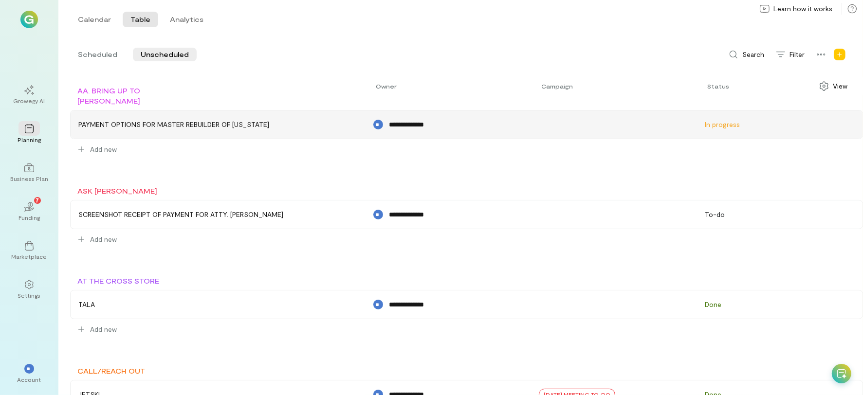
scroll to position [0, 0]
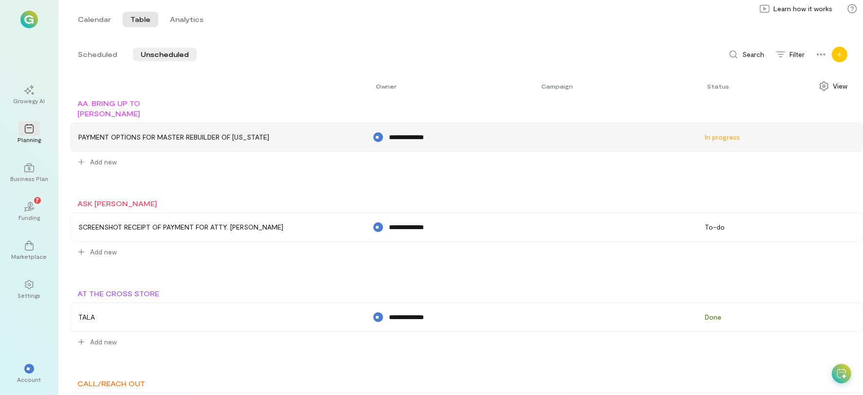
click at [841, 57] on icon "Add new" at bounding box center [840, 55] width 6 height 6
click at [816, 106] on link "Campaign" at bounding box center [808, 97] width 73 height 25
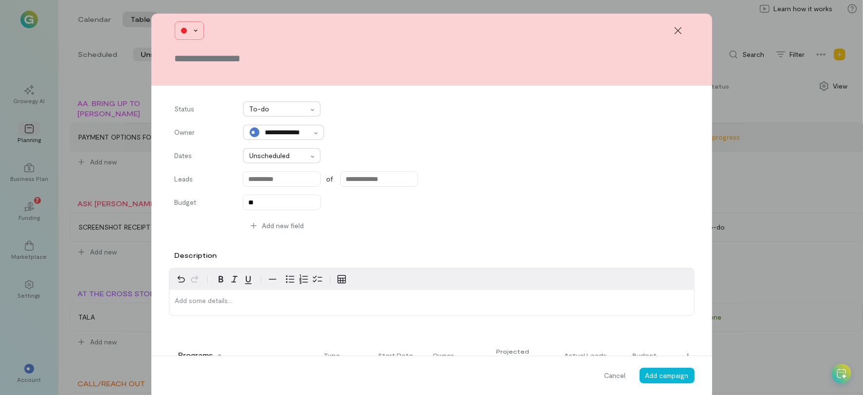
click at [189, 26] on div at bounding box center [189, 30] width 29 height 19
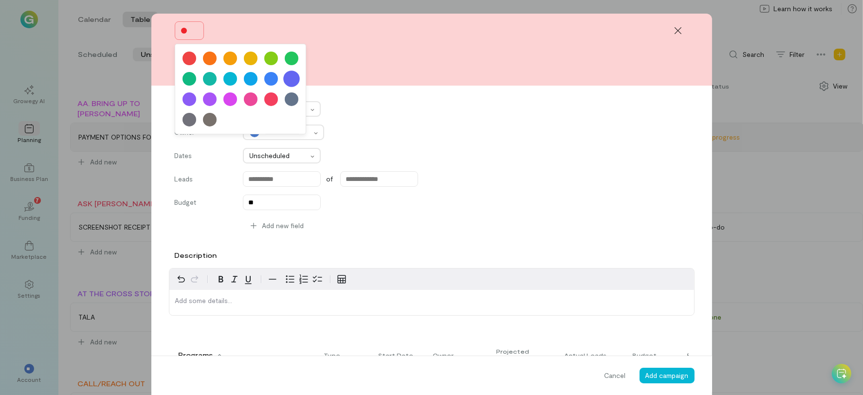
click at [288, 73] on div at bounding box center [291, 79] width 17 height 17
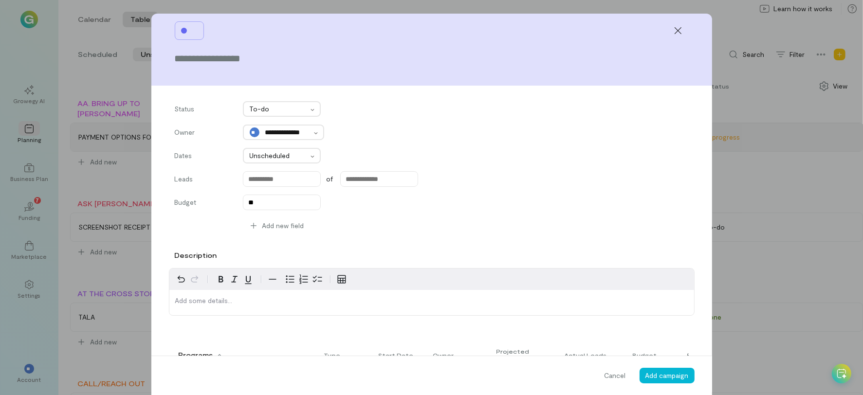
click at [235, 67] on div at bounding box center [432, 62] width 514 height 21
click at [235, 66] on div at bounding box center [432, 62] width 514 height 21
click at [306, 49] on div at bounding box center [431, 50] width 561 height 72
click at [239, 59] on input "text" at bounding box center [432, 59] width 514 height 14
type input "**********"
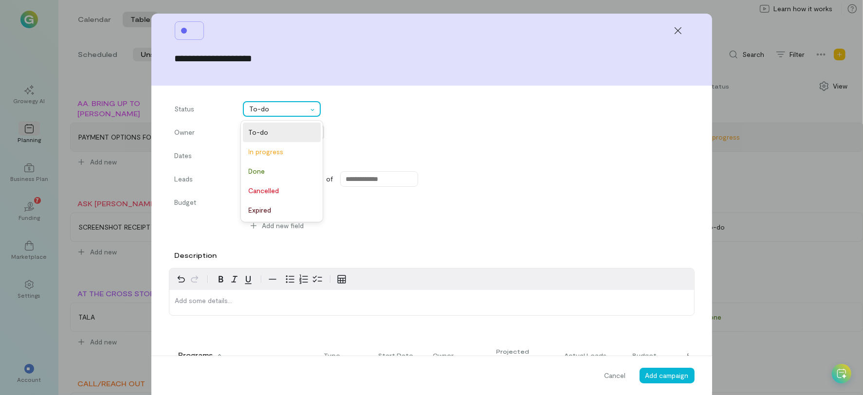
click at [288, 103] on div "To-do" at bounding box center [276, 109] width 65 height 14
click at [370, 109] on div "Status option focused, 1 of 5. 5 results available. Use Up and Down to choose o…" at bounding box center [432, 109] width 514 height 16
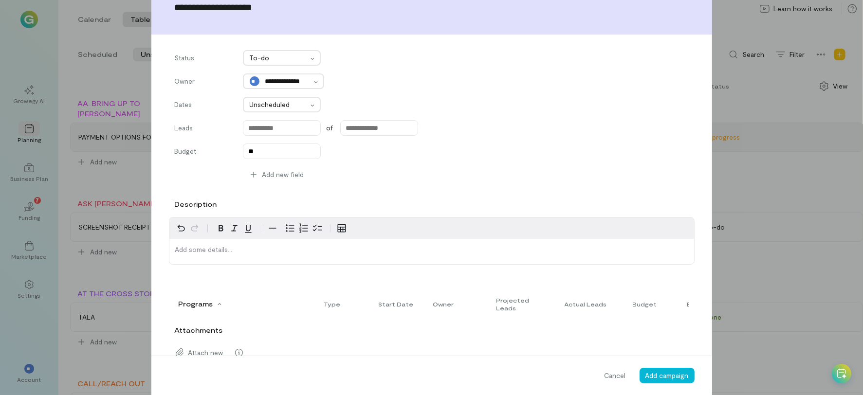
scroll to position [73, 0]
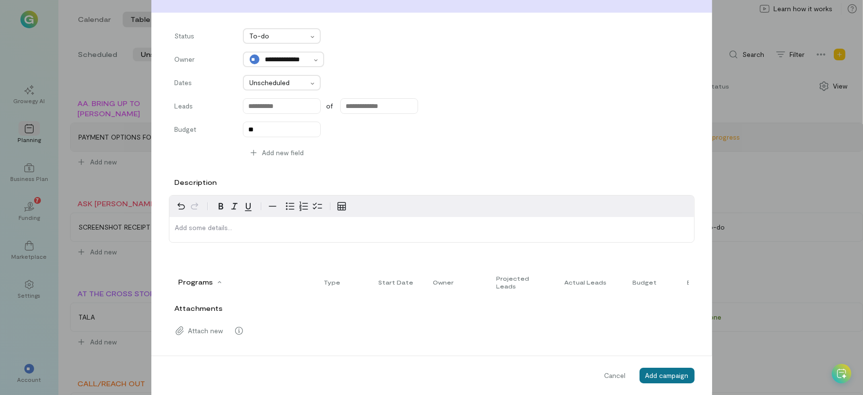
click at [647, 375] on span "Add campaign" at bounding box center [667, 376] width 43 height 8
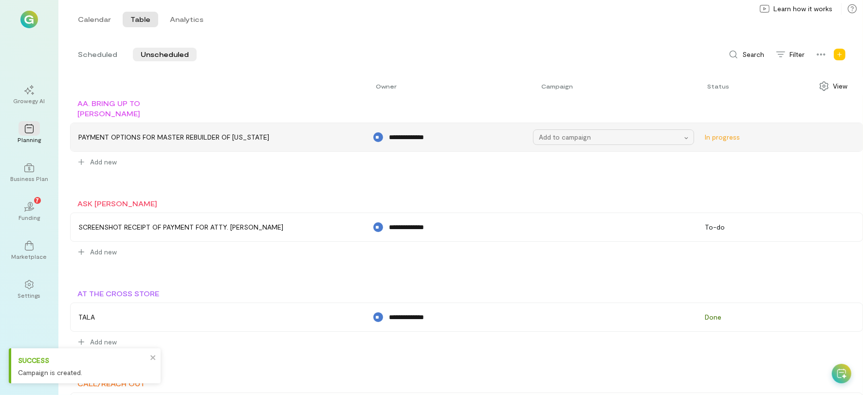
click at [596, 143] on div "Add to campaign" at bounding box center [613, 138] width 161 height 16
click at [569, 160] on span "[DATE] MEETING TO DO" at bounding box center [577, 162] width 66 height 8
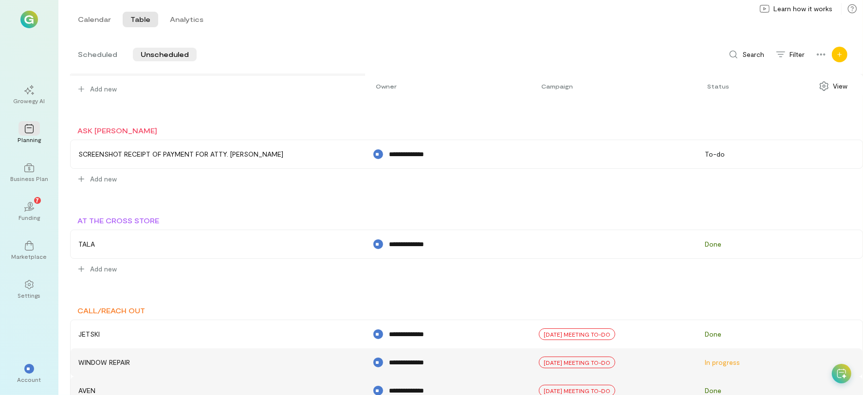
click at [842, 55] on icon "Add new" at bounding box center [840, 55] width 4 height 4
click at [811, 98] on div "Campaign" at bounding box center [809, 98] width 30 height 8
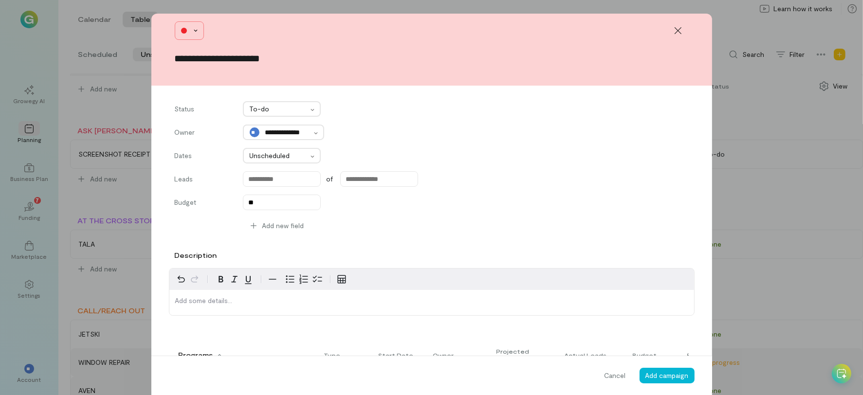
type input "**********"
click at [194, 30] on icon at bounding box center [196, 31] width 4 height 2
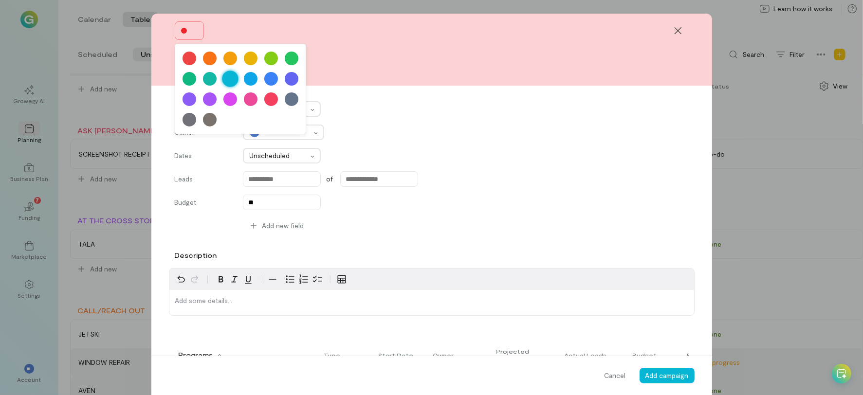
click at [222, 84] on div at bounding box center [230, 79] width 17 height 17
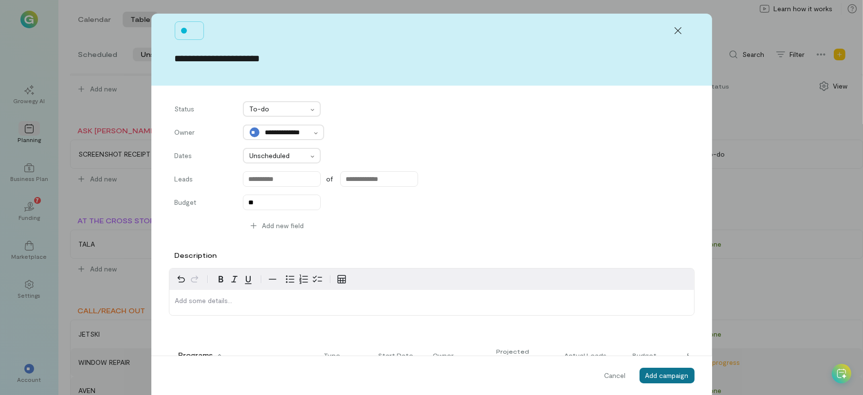
click at [662, 378] on span "Add campaign" at bounding box center [667, 376] width 43 height 8
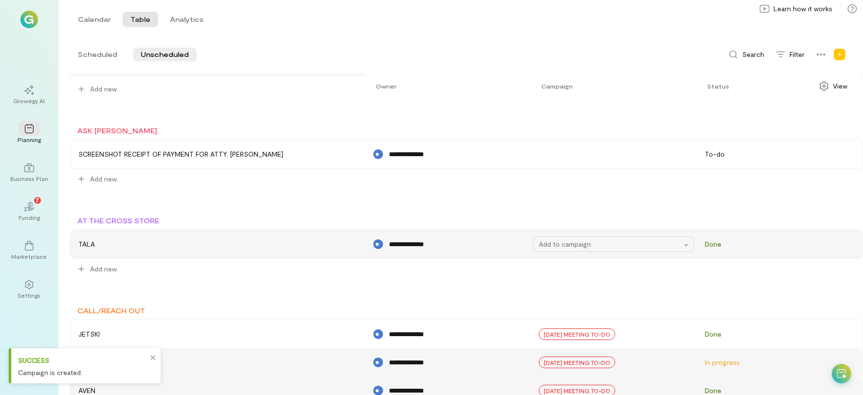
click at [611, 251] on div "Add to campaign" at bounding box center [613, 245] width 161 height 16
click at [581, 271] on span "FOR AT THE CROSS STORE" at bounding box center [581, 269] width 74 height 8
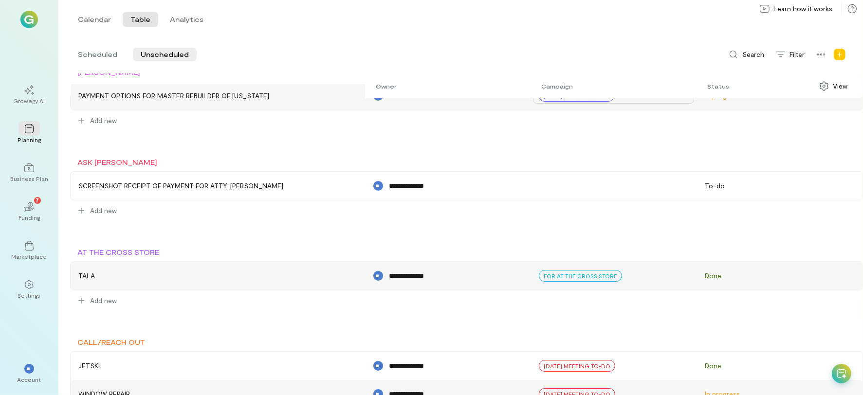
scroll to position [0, 0]
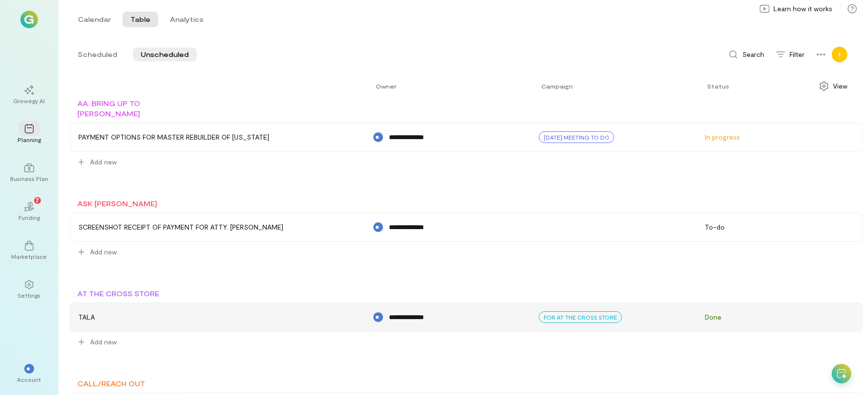
click at [842, 56] on icon "Add new" at bounding box center [840, 55] width 6 height 6
click at [799, 98] on div "Campaign" at bounding box center [809, 98] width 30 height 8
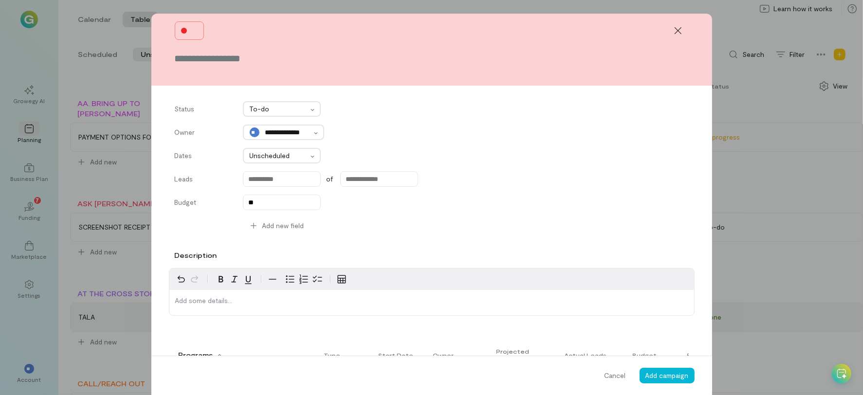
click at [189, 61] on input "text" at bounding box center [432, 59] width 514 height 14
type input "**********"
click at [188, 33] on div at bounding box center [189, 30] width 29 height 19
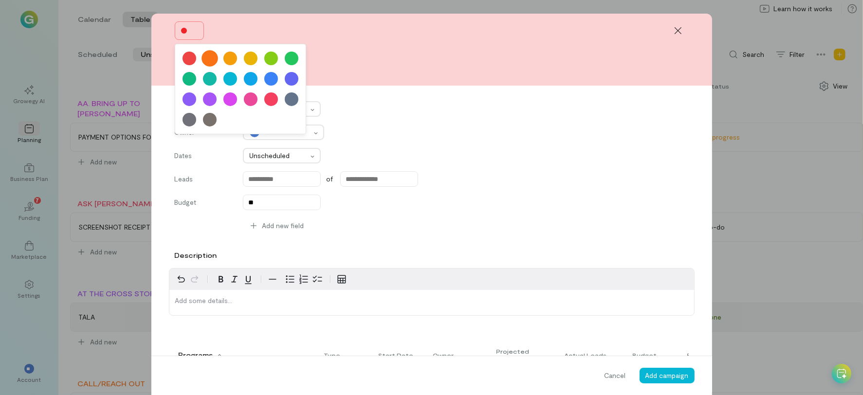
click at [207, 56] on div at bounding box center [210, 58] width 17 height 17
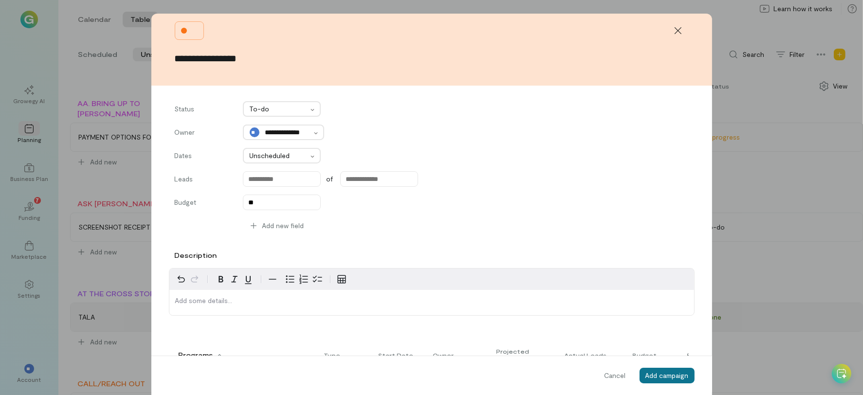
click at [655, 381] on button "Add campaign" at bounding box center [667, 376] width 55 height 16
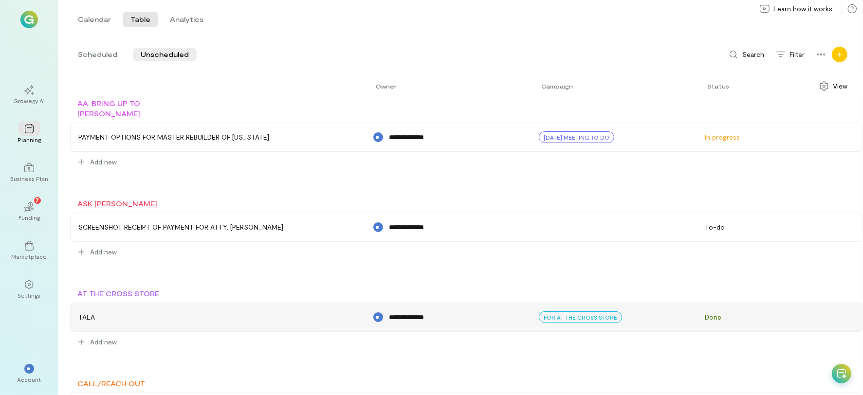
click at [837, 48] on div "Add new" at bounding box center [840, 55] width 16 height 16
click at [789, 81] on link "Program" at bounding box center [808, 75] width 73 height 19
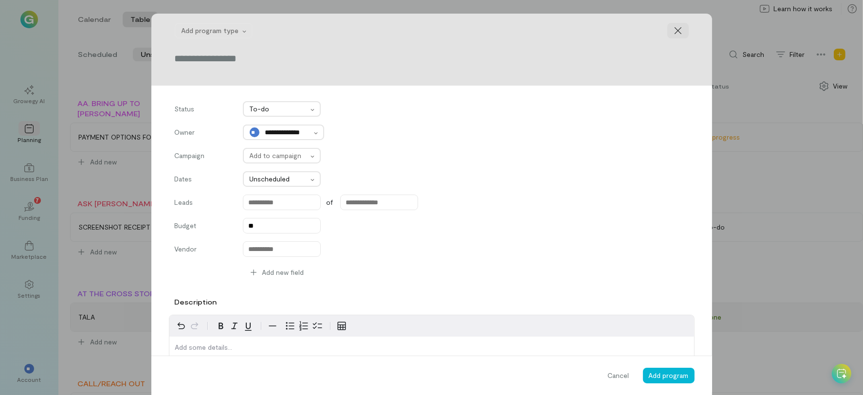
click at [668, 30] on div at bounding box center [678, 31] width 21 height 16
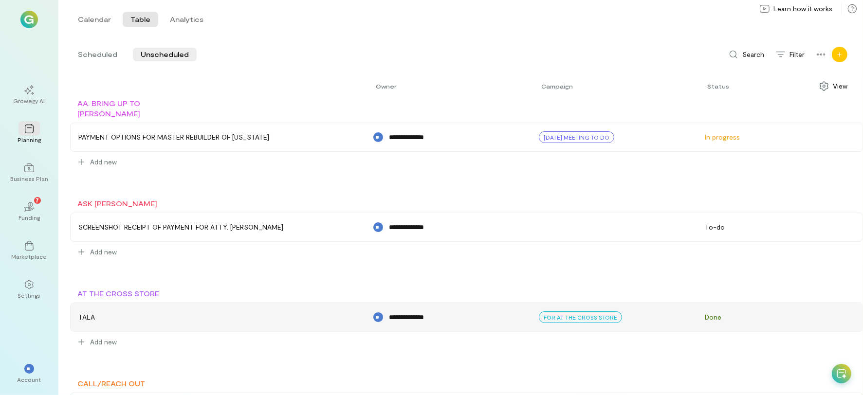
click at [837, 56] on icon "Add new" at bounding box center [840, 55] width 6 height 6
click at [800, 72] on link "Program" at bounding box center [808, 75] width 73 height 19
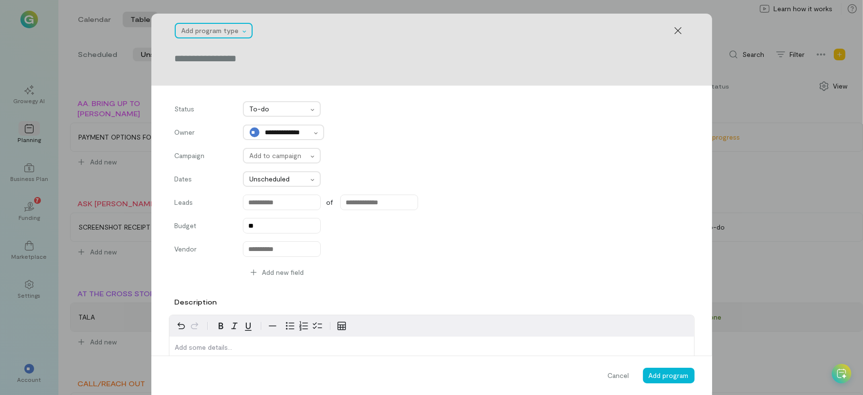
click at [228, 31] on div at bounding box center [211, 31] width 58 height 12
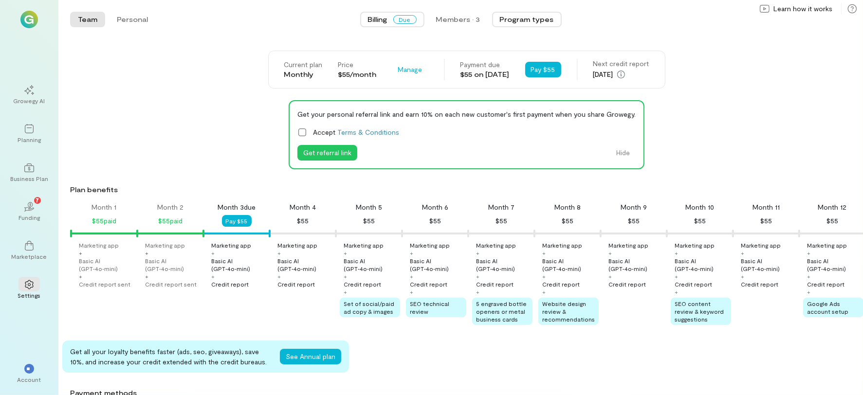
click at [525, 14] on button "Program types" at bounding box center [527, 20] width 70 height 16
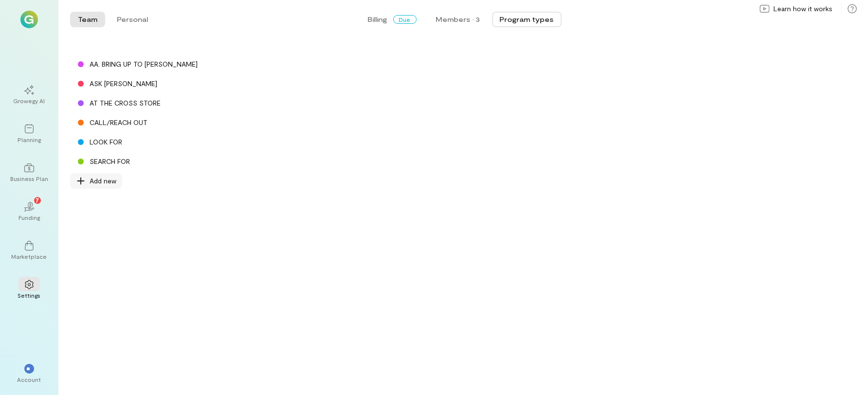
click at [94, 179] on span "Add new" at bounding box center [103, 181] width 27 height 10
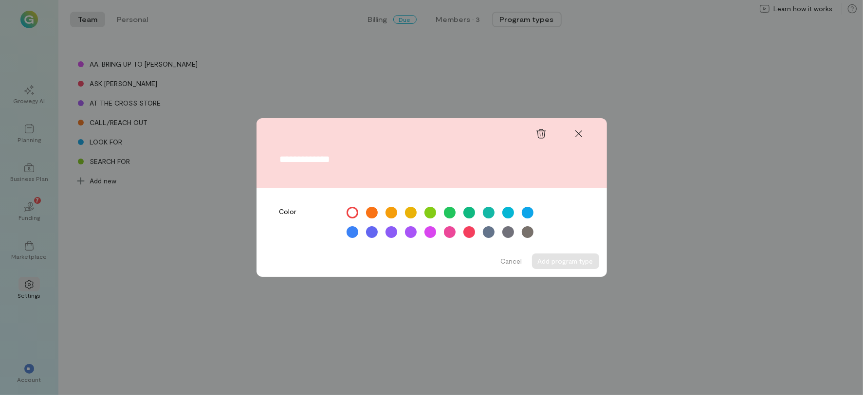
click at [339, 154] on input "text" at bounding box center [432, 159] width 304 height 11
click at [282, 159] on input "**********" at bounding box center [432, 159] width 304 height 11
type input "**********"
click at [434, 214] on div at bounding box center [430, 213] width 14 height 14
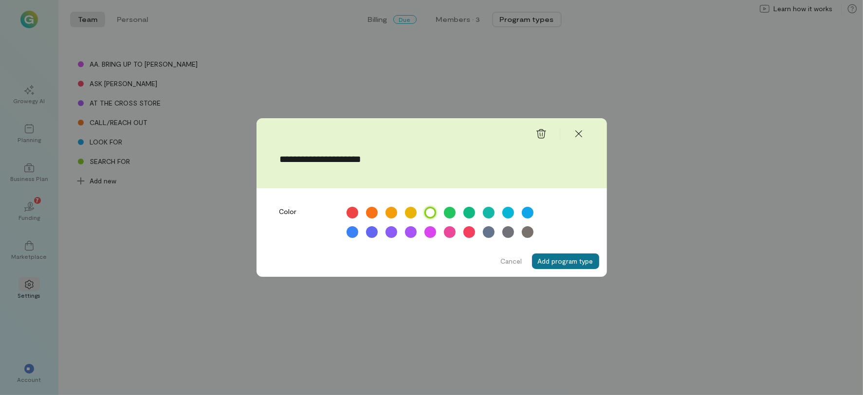
click at [561, 266] on button "Add program type" at bounding box center [565, 262] width 67 height 16
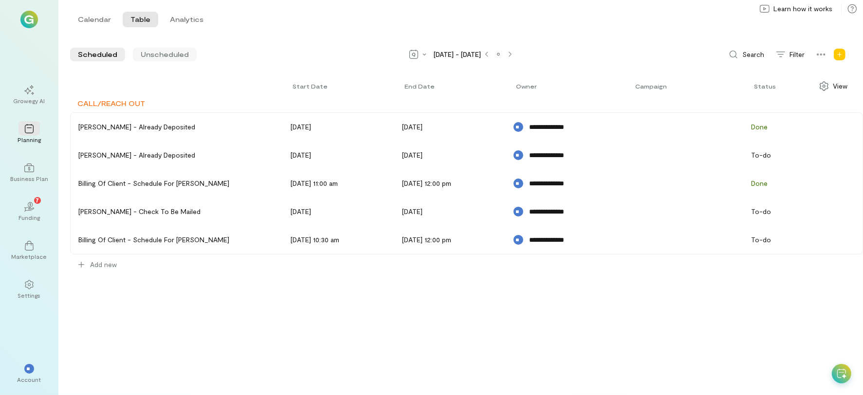
click at [148, 53] on span "Unscheduled" at bounding box center [165, 55] width 48 height 10
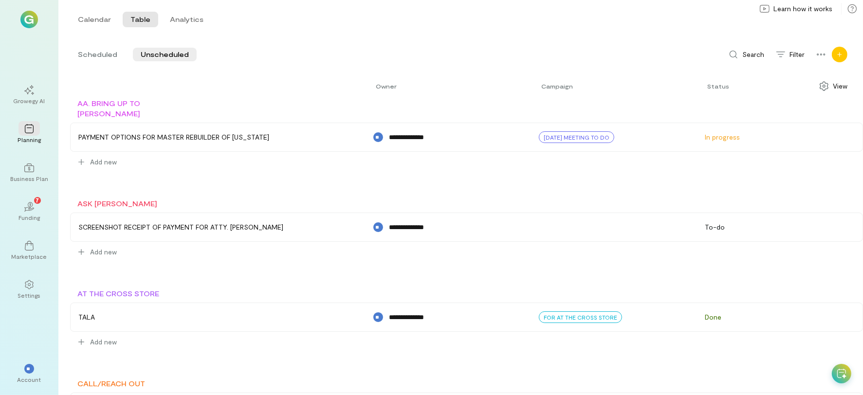
click at [839, 54] on icon "Add new" at bounding box center [840, 55] width 6 height 6
click at [785, 78] on icon at bounding box center [783, 76] width 10 height 10
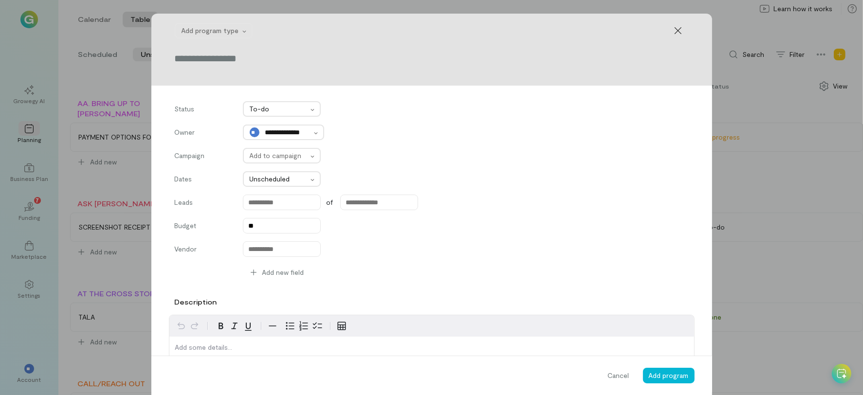
click at [247, 54] on input "text" at bounding box center [432, 59] width 514 height 14
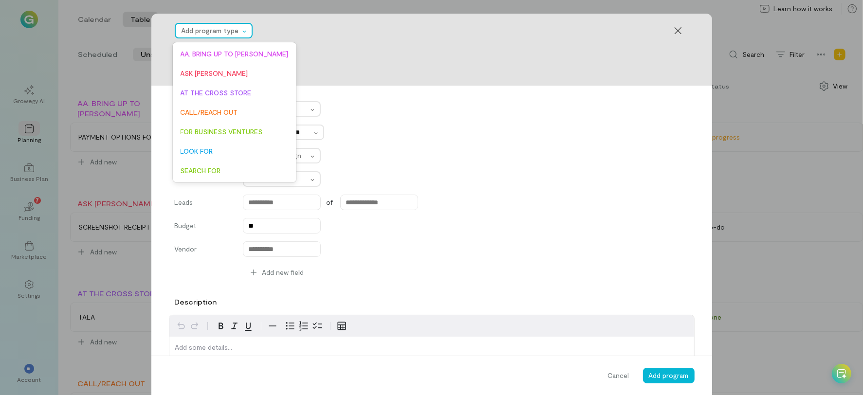
click at [228, 33] on div at bounding box center [211, 31] width 58 height 12
click at [216, 132] on span "FOR BUSINESS VENTURES" at bounding box center [235, 132] width 108 height 10
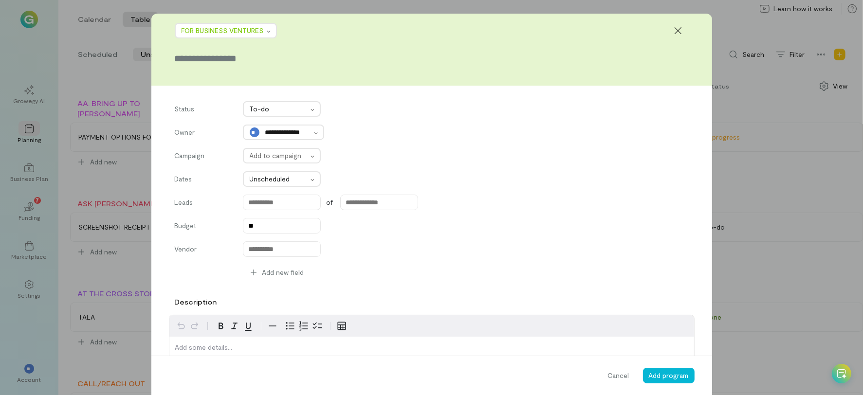
click at [232, 59] on input "text" at bounding box center [432, 59] width 514 height 14
click at [185, 61] on input "**********" at bounding box center [432, 59] width 514 height 14
click at [264, 50] on div "**********" at bounding box center [431, 50] width 561 height 72
click at [265, 58] on input "**********" at bounding box center [432, 59] width 514 height 14
type input "**********"
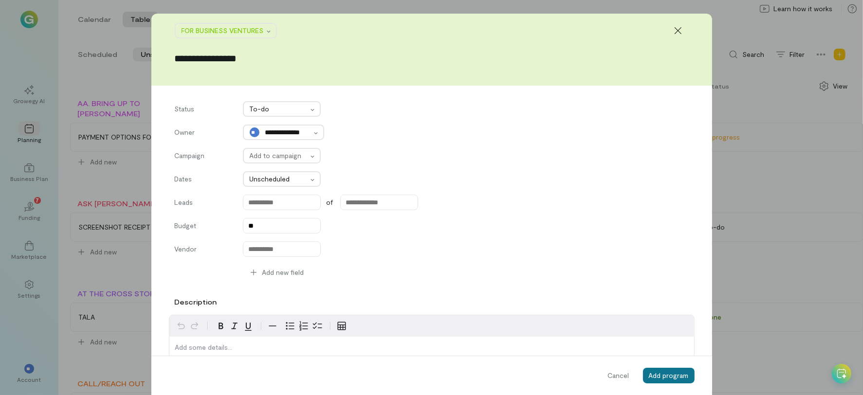
click at [660, 379] on span "Add program" at bounding box center [669, 376] width 40 height 8
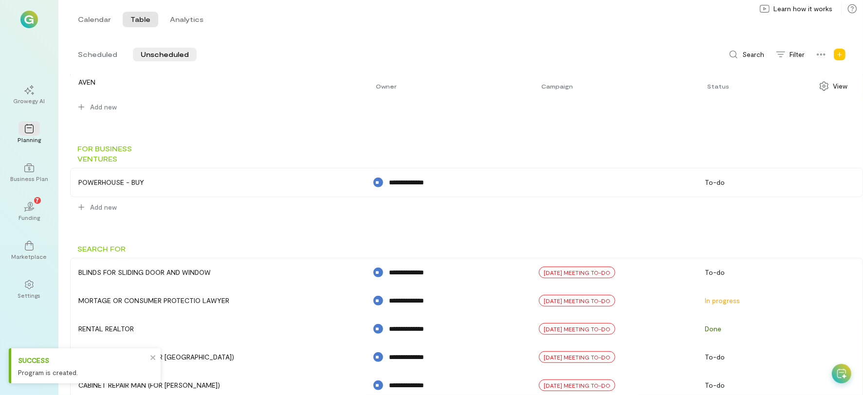
scroll to position [381, 0]
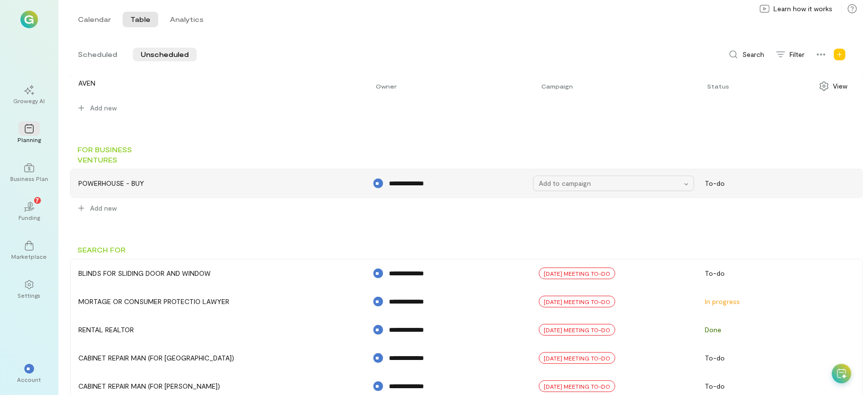
click at [579, 176] on div "Add to campaign" at bounding box center [613, 184] width 161 height 16
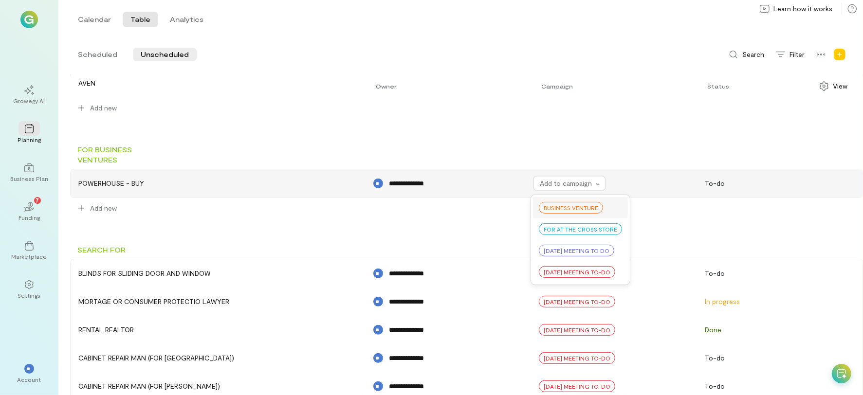
click at [565, 211] on div "BUSINESS VENTURE" at bounding box center [571, 208] width 64 height 12
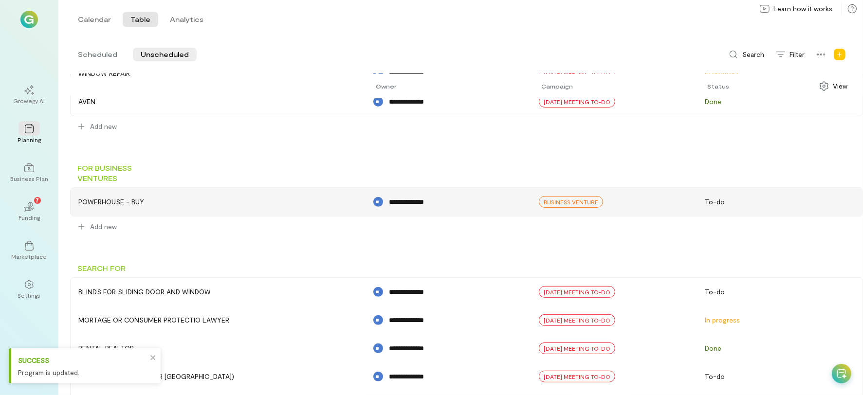
scroll to position [360, 0]
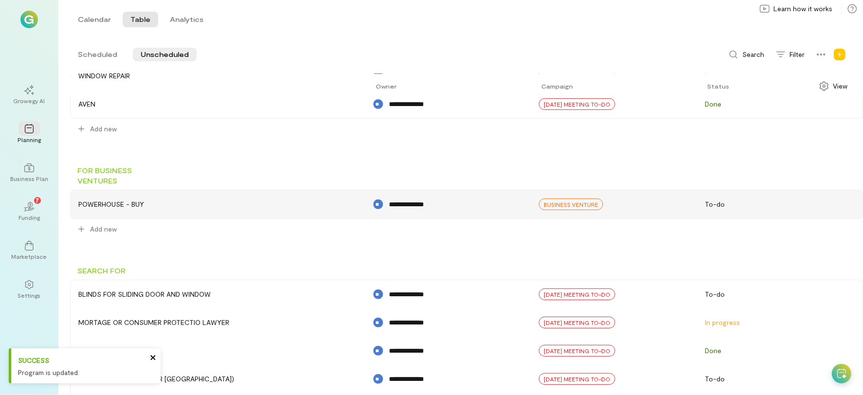
click at [152, 360] on icon "close" at bounding box center [153, 358] width 7 height 8
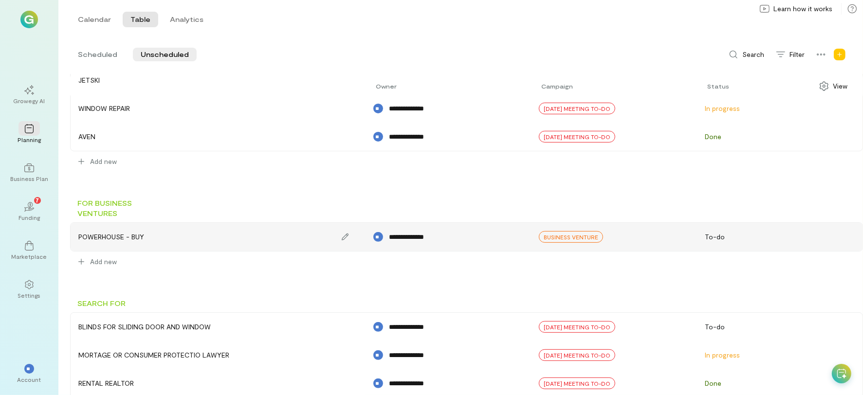
scroll to position [326, 0]
click at [112, 230] on div "POWERHOUSE - BUY" at bounding box center [218, 237] width 289 height 23
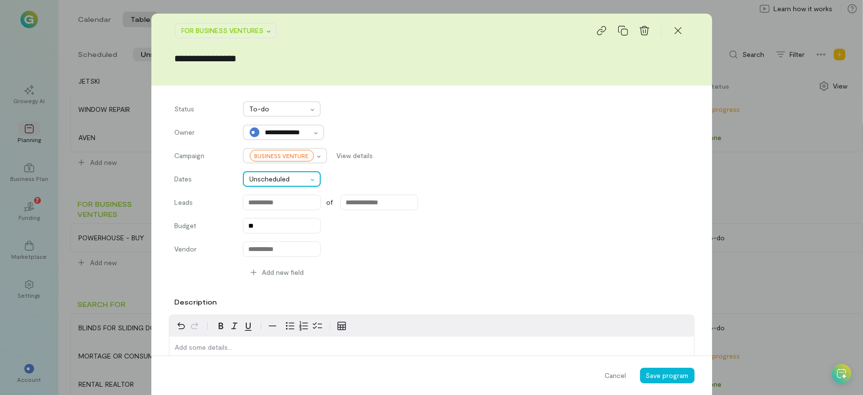
click at [265, 180] on div at bounding box center [279, 179] width 58 height 12
click at [264, 202] on span "Scheduled" at bounding box center [282, 203] width 66 height 10
click at [308, 182] on input "******" at bounding box center [282, 179] width 78 height 16
click at [455, 134] on div "**********" at bounding box center [432, 133] width 514 height 16
click at [657, 376] on span "Save program" at bounding box center [667, 376] width 43 height 8
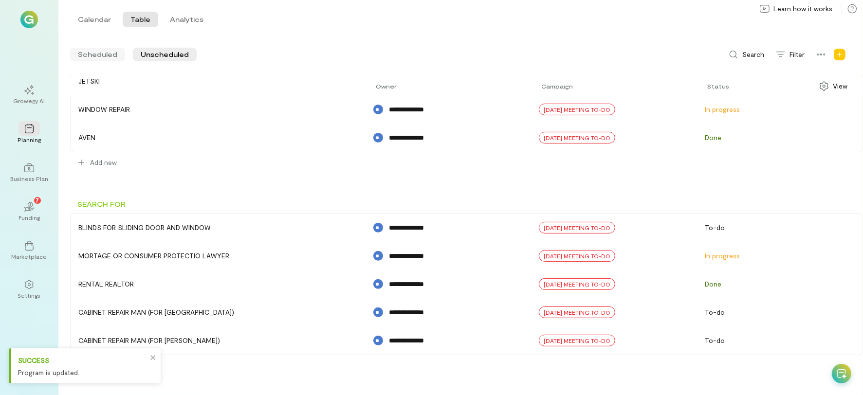
click at [102, 57] on span "Scheduled" at bounding box center [97, 55] width 39 height 10
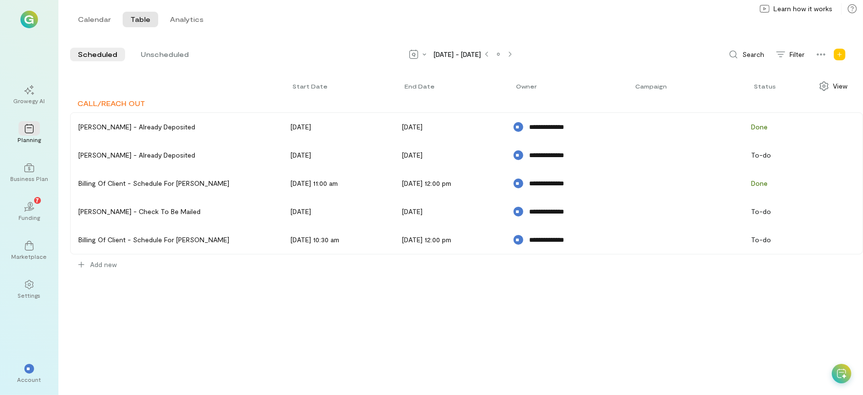
click at [173, 62] on div "Scheduled Unscheduled [DATE] - [DATE] Search Filter Program Campaign View" at bounding box center [466, 55] width 793 height 16
click at [169, 56] on span "Unscheduled" at bounding box center [165, 55] width 48 height 10
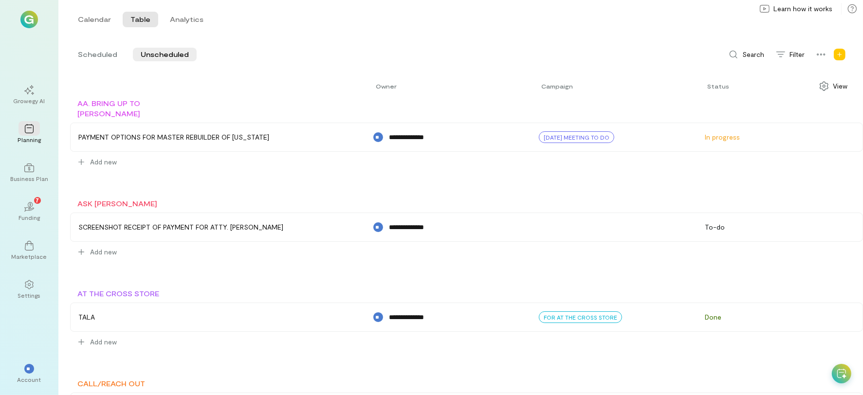
click at [78, 40] on div "**********" at bounding box center [460, 197] width 805 height 395
click at [90, 50] on span "Scheduled" at bounding box center [97, 55] width 39 height 10
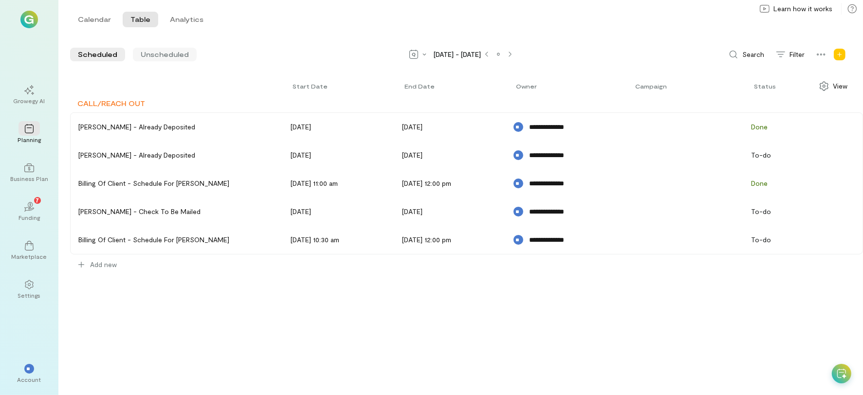
click at [161, 60] on div "Unscheduled" at bounding box center [165, 55] width 64 height 14
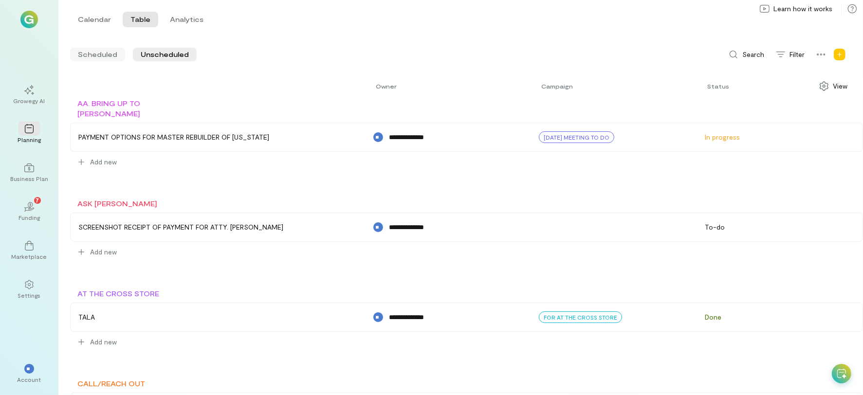
click at [94, 61] on div "Scheduled" at bounding box center [97, 55] width 55 height 14
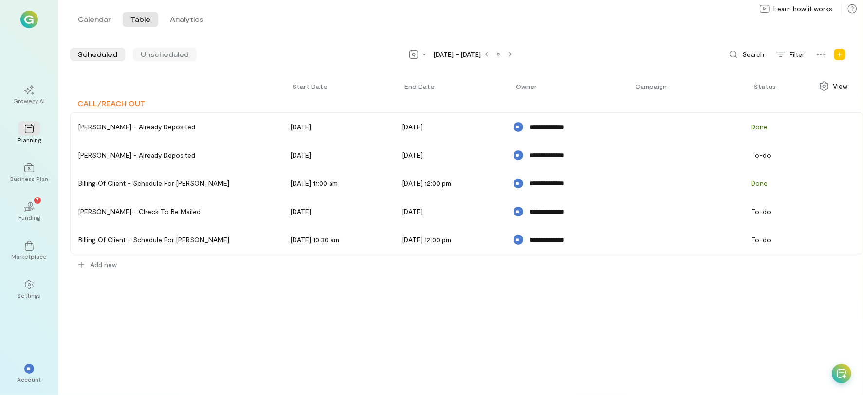
click at [169, 53] on span "Unscheduled" at bounding box center [165, 55] width 48 height 10
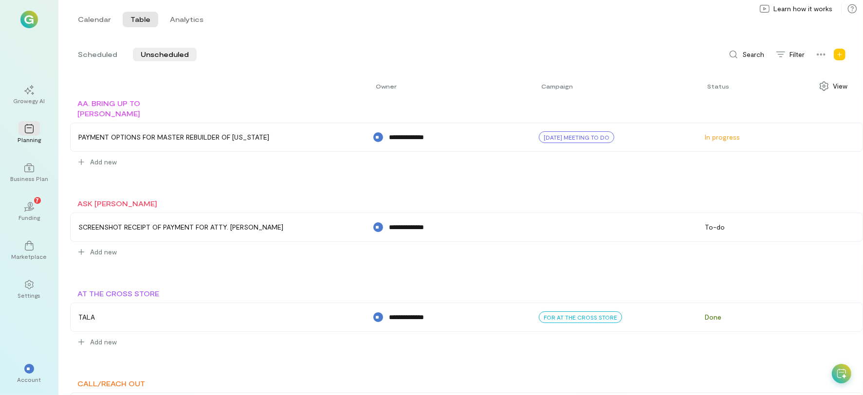
click at [78, 42] on div "**********" at bounding box center [460, 197] width 805 height 395
click at [88, 59] on span "Scheduled" at bounding box center [97, 55] width 39 height 10
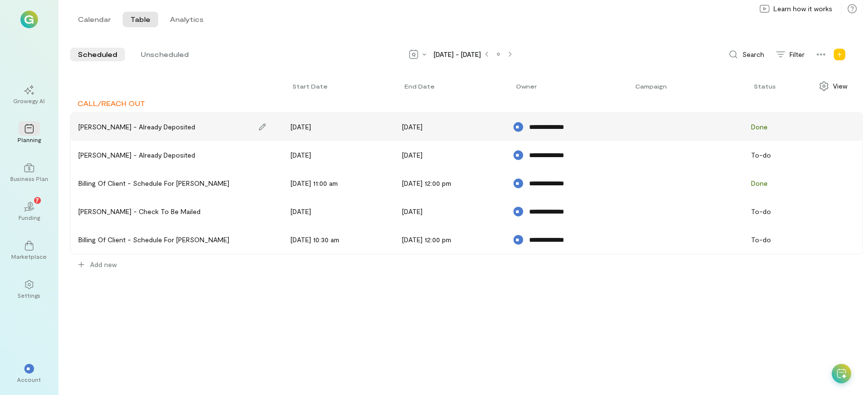
click at [114, 130] on div "[PERSON_NAME] - already deposited" at bounding box center [136, 127] width 117 height 10
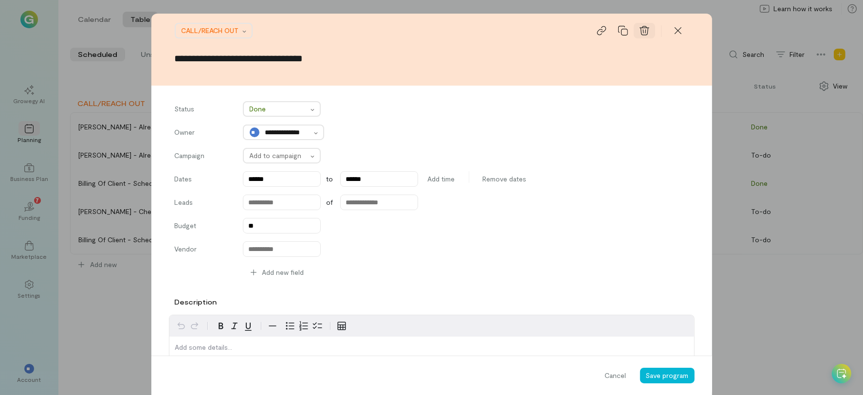
click at [646, 32] on div at bounding box center [644, 31] width 21 height 16
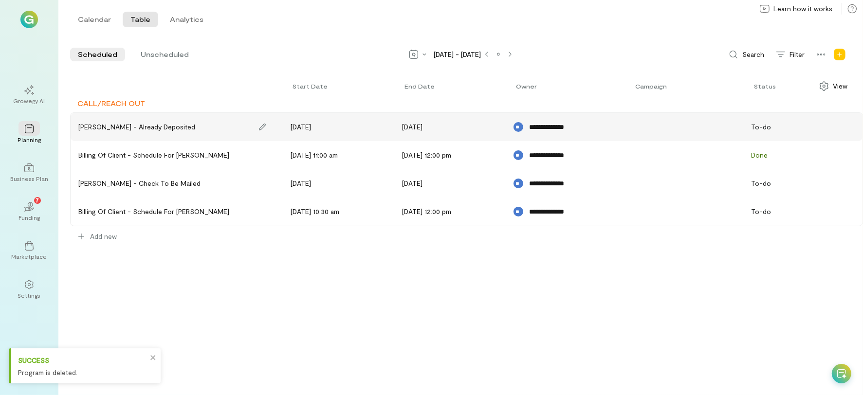
click at [173, 121] on div "[PERSON_NAME] - Already deposited" at bounding box center [177, 126] width 206 height 23
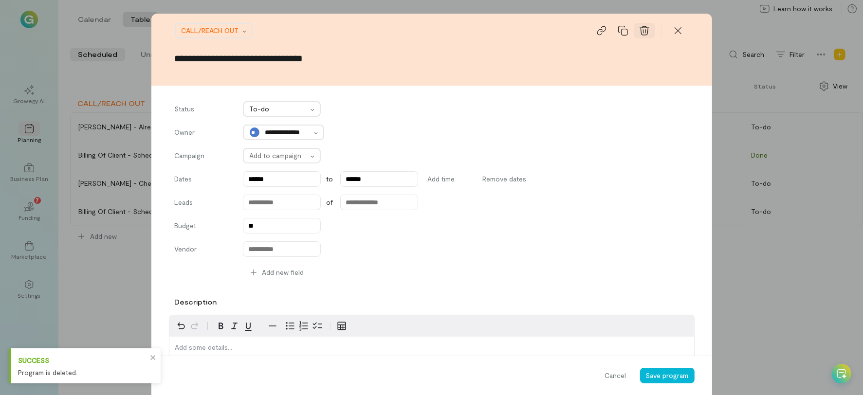
click at [641, 36] on div at bounding box center [644, 31] width 21 height 16
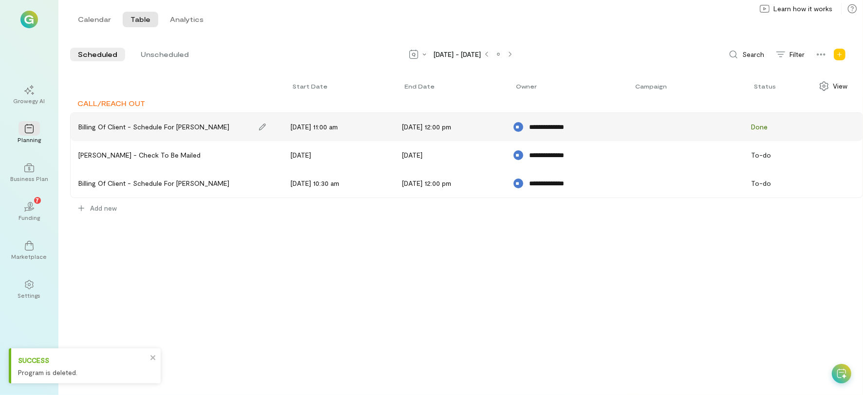
click at [167, 127] on div "Billing of Client - Schedule for [PERSON_NAME]" at bounding box center [153, 127] width 151 height 10
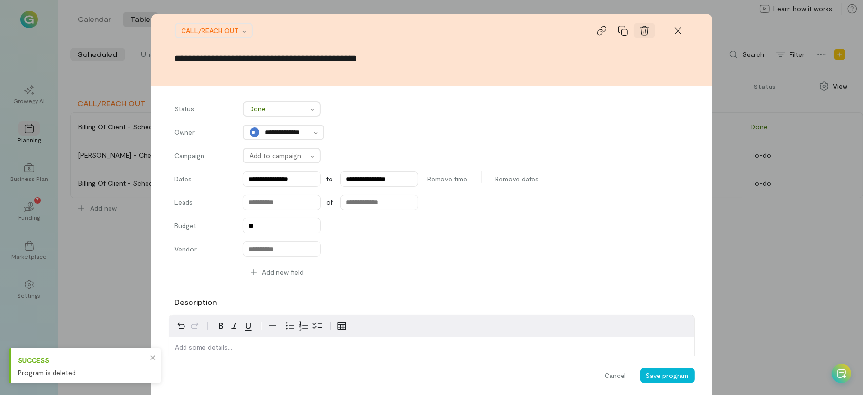
click at [643, 36] on div at bounding box center [644, 31] width 21 height 16
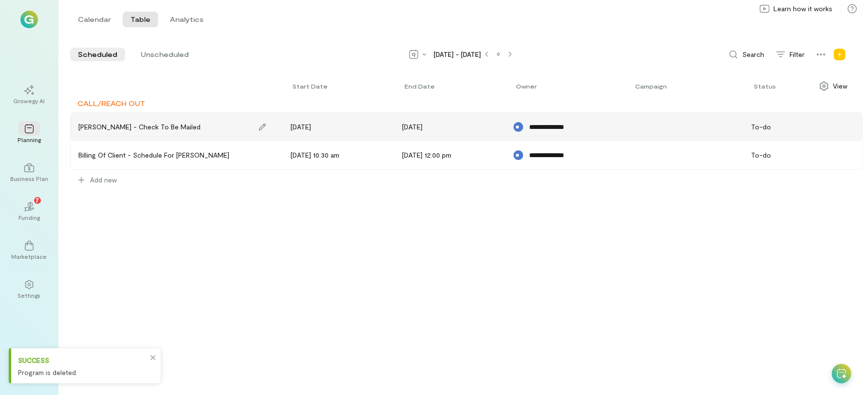
click at [150, 129] on div "[PERSON_NAME] - Check to be mailed" at bounding box center [139, 127] width 122 height 10
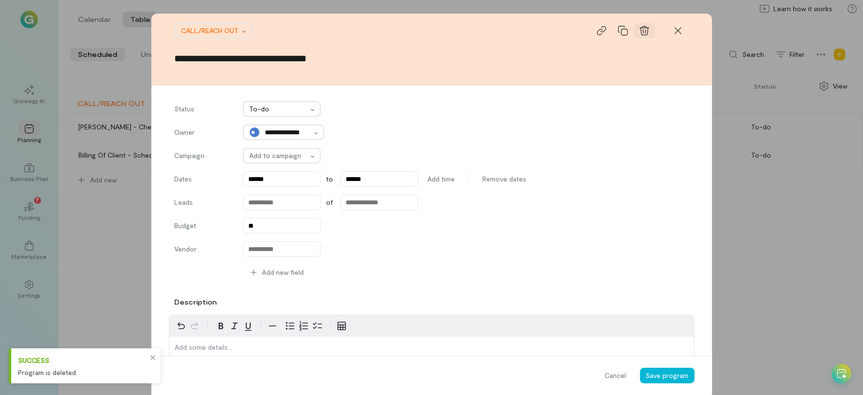
click at [642, 29] on icon at bounding box center [645, 31] width 10 height 10
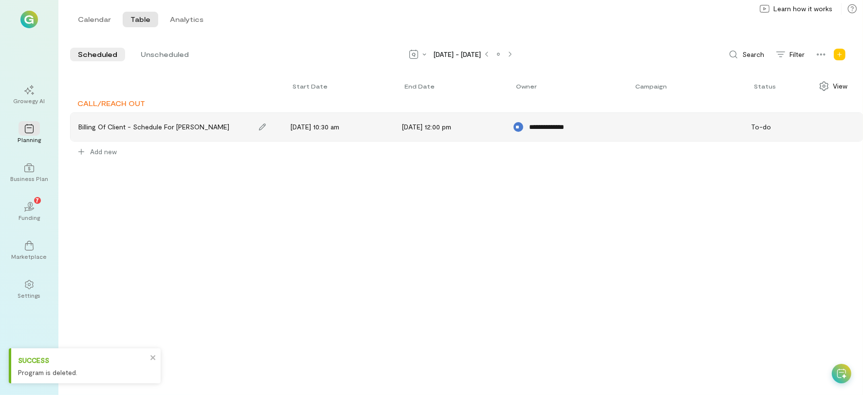
click at [122, 124] on div "Billing of Client - Schedule for [PERSON_NAME]" at bounding box center [153, 127] width 151 height 10
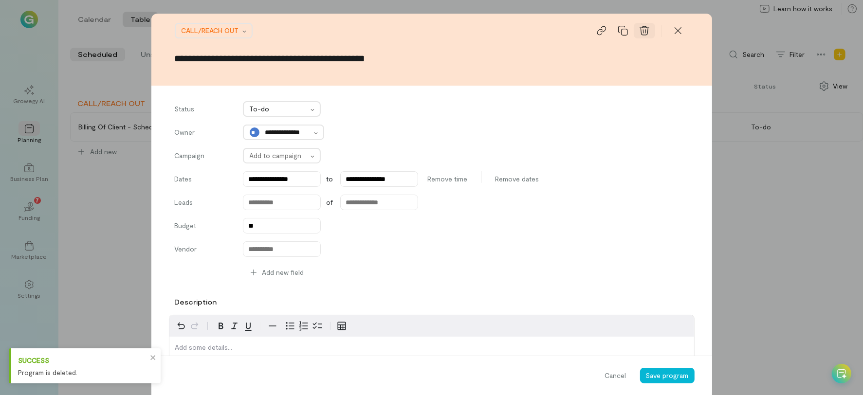
click at [640, 30] on icon at bounding box center [645, 31] width 10 height 10
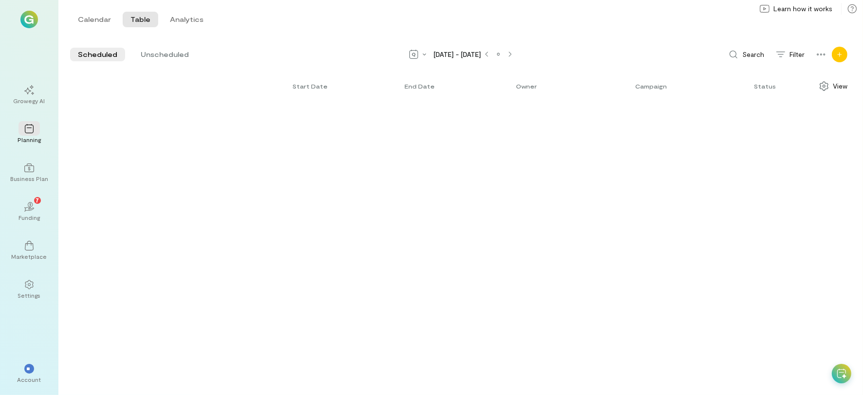
click at [839, 53] on icon "Add new" at bounding box center [840, 55] width 6 height 6
click at [786, 74] on icon at bounding box center [783, 76] width 10 height 10
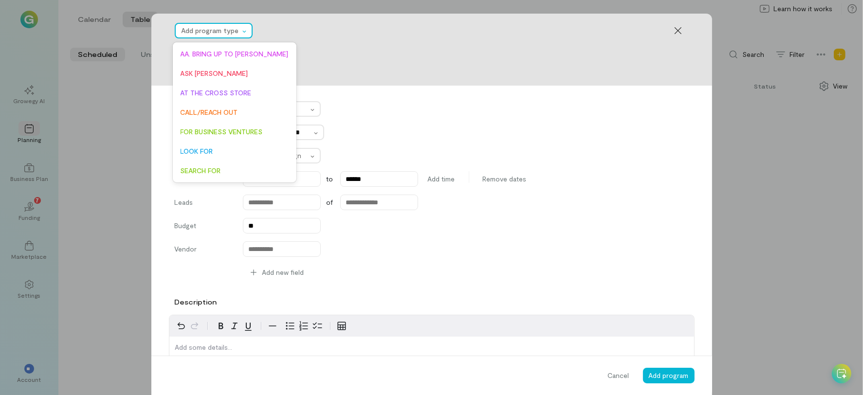
click at [192, 33] on div at bounding box center [211, 31] width 58 height 12
click at [217, 123] on div "FOR BUSINESS VENTURES" at bounding box center [235, 131] width 120 height 19
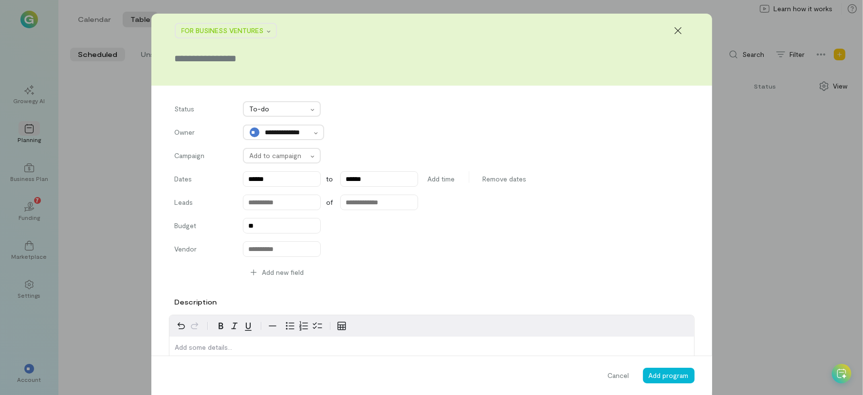
click at [257, 56] on input "text" at bounding box center [432, 59] width 514 height 14
type input "*********"
click at [684, 377] on button "Add program" at bounding box center [669, 376] width 52 height 16
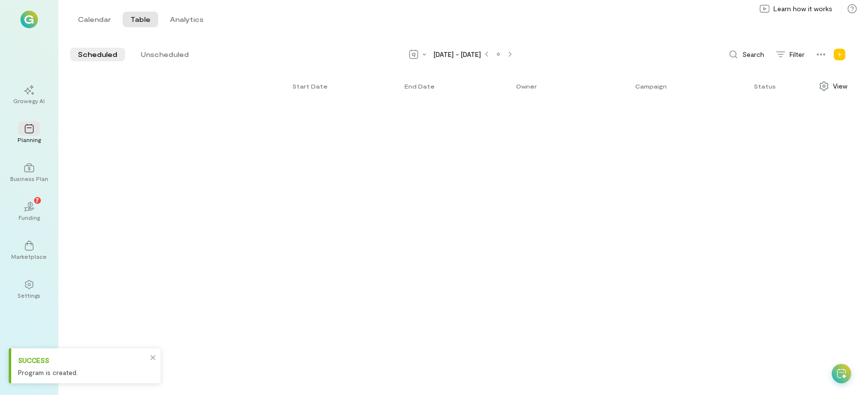
click at [89, 368] on div "Program is created." at bounding box center [82, 373] width 129 height 10
click at [509, 55] on icon at bounding box center [510, 55] width 3 height 6
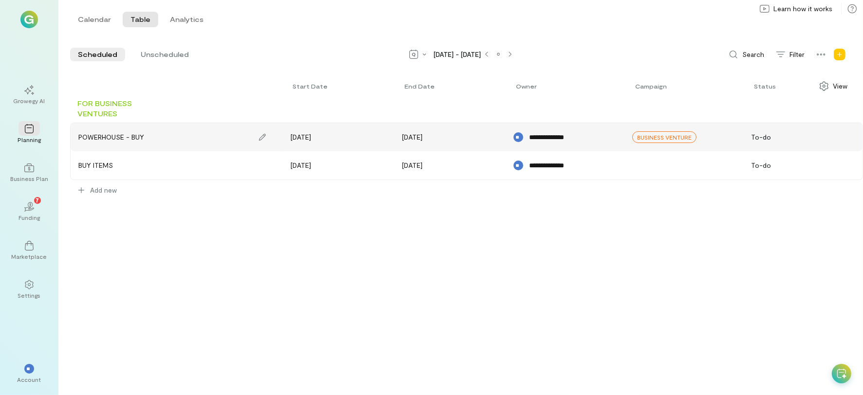
click at [176, 141] on div "POWERHOUSE - BUY" at bounding box center [177, 137] width 206 height 23
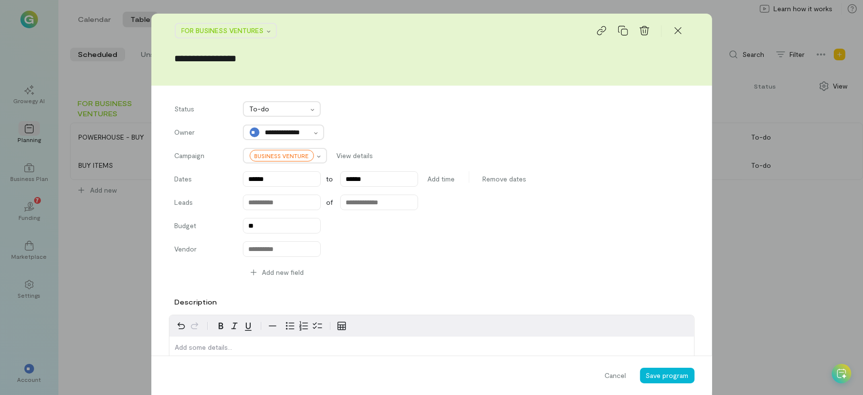
click at [644, 39] on div "FOR BUSINESS VENTURES" at bounding box center [432, 30] width 514 height 19
click at [642, 34] on icon at bounding box center [645, 30] width 10 height 9
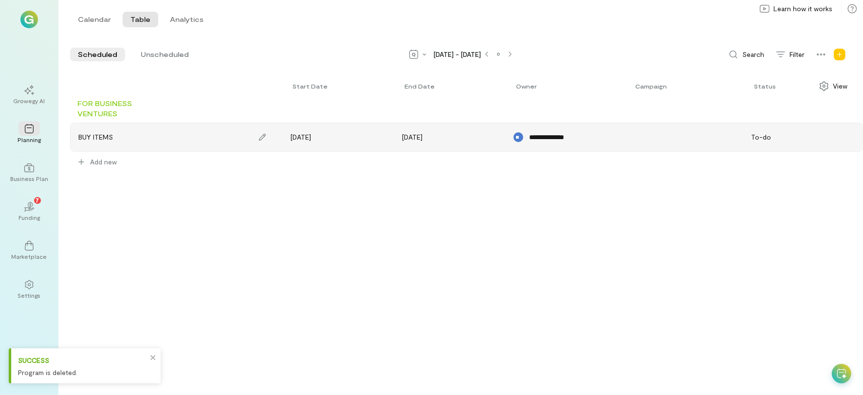
click at [117, 133] on div "BUY ITEMS" at bounding box center [177, 137] width 206 height 23
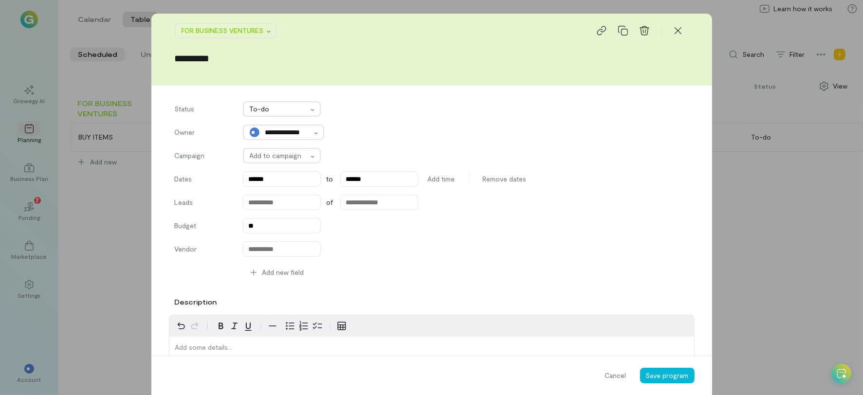
click at [112, 188] on div "**********" at bounding box center [431, 197] width 863 height 395
click at [680, 27] on div at bounding box center [678, 31] width 21 height 16
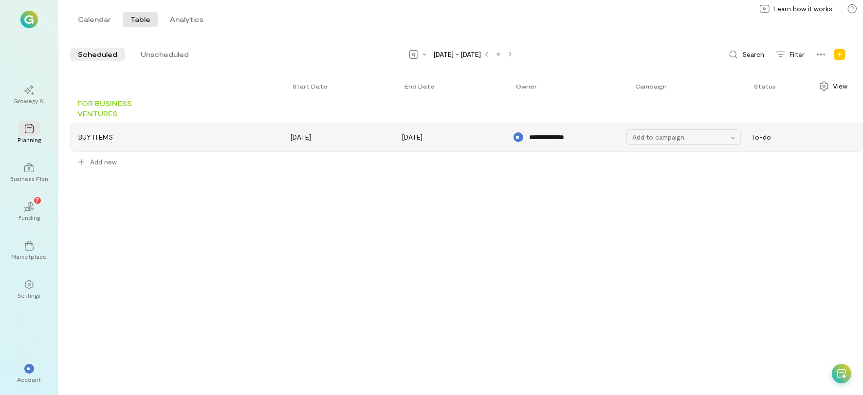
click at [644, 138] on div "Add to campaign" at bounding box center [681, 137] width 96 height 10
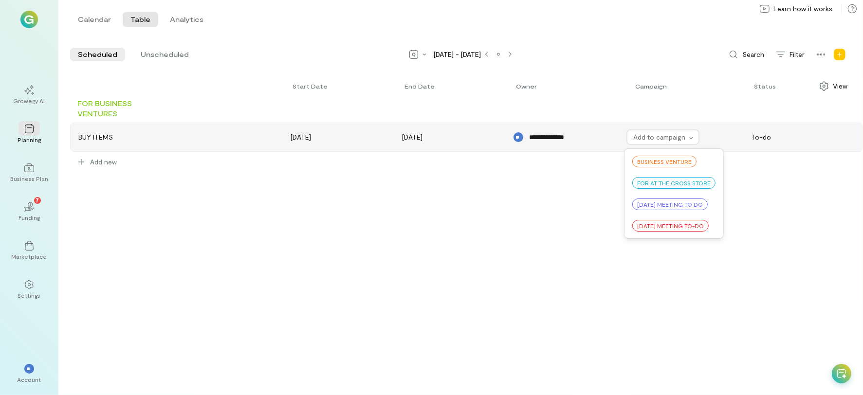
drag, startPoint x: 644, startPoint y: 161, endPoint x: 623, endPoint y: 161, distance: 21.4
click at [644, 161] on span "BUSINESS VENTURE" at bounding box center [664, 162] width 55 height 8
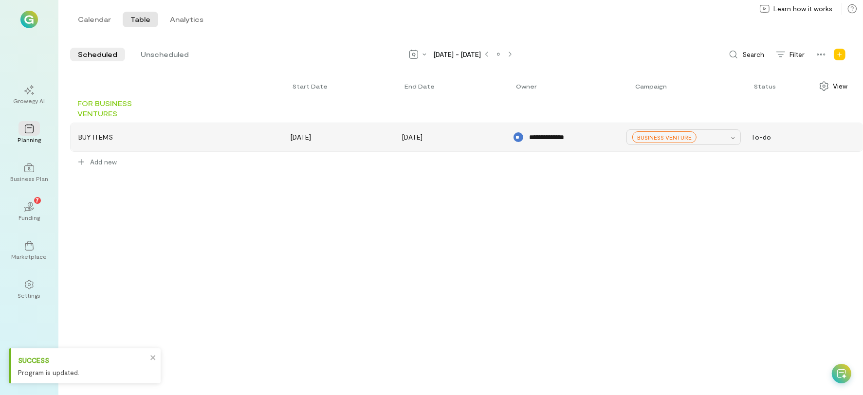
click at [647, 139] on span "BUSINESS VENTURE" at bounding box center [664, 137] width 55 height 8
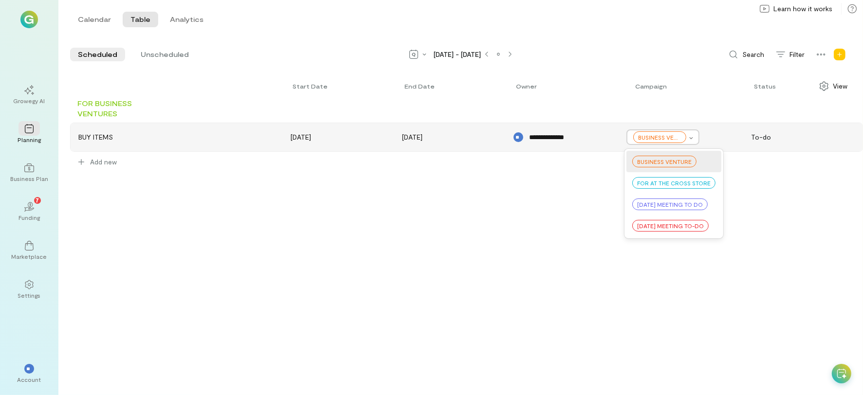
click at [680, 134] on div at bounding box center [660, 137] width 53 height 12
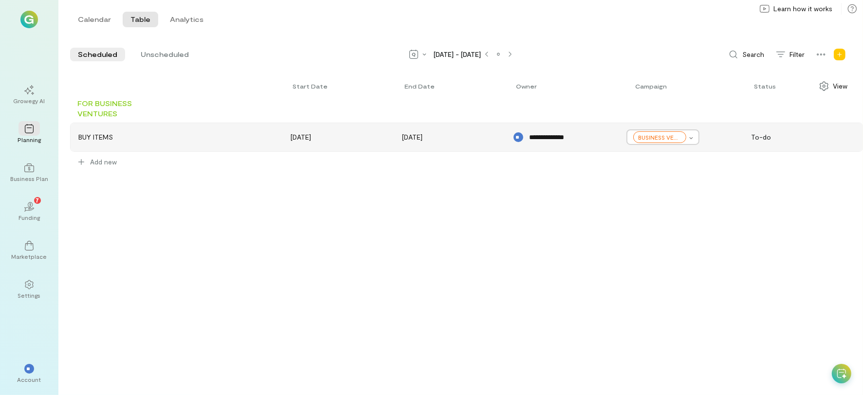
click at [674, 137] on div at bounding box center [660, 137] width 53 height 12
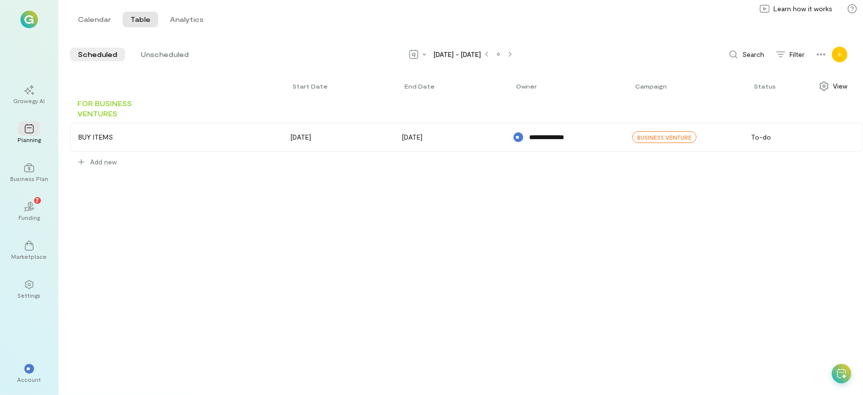
click at [842, 58] on div "Add new" at bounding box center [840, 55] width 16 height 16
click at [811, 100] on div "Campaign" at bounding box center [809, 98] width 30 height 8
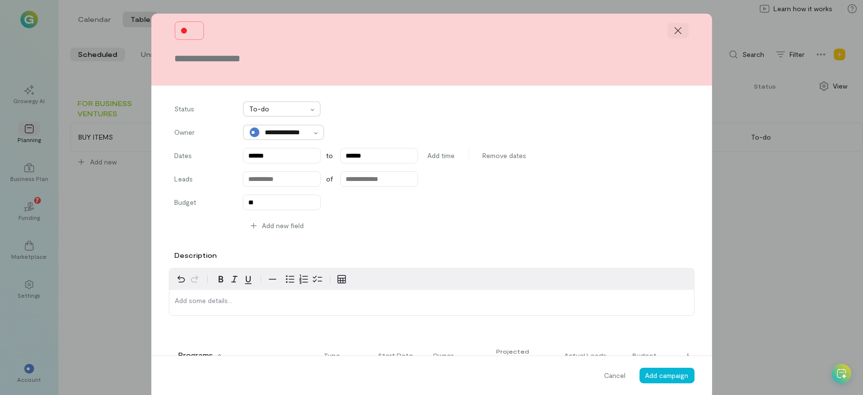
click at [674, 34] on icon at bounding box center [679, 31] width 10 height 10
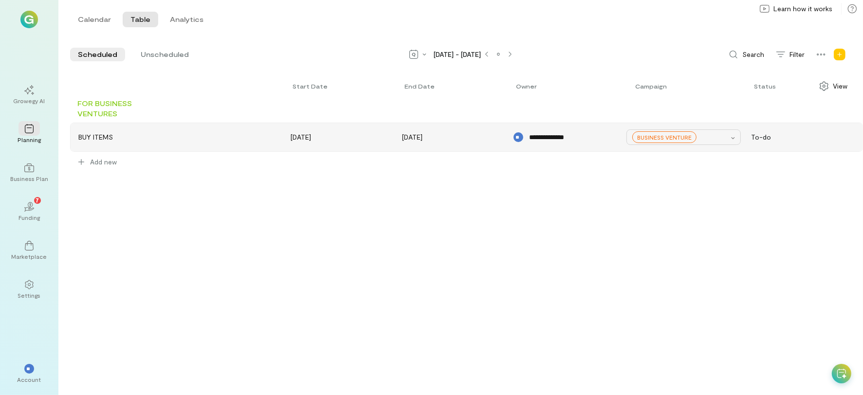
click at [662, 140] on span "BUSINESS VENTURE" at bounding box center [664, 137] width 55 height 8
drag, startPoint x: 662, startPoint y: 140, endPoint x: 696, endPoint y: 166, distance: 42.8
click at [697, 168] on div "Add new" at bounding box center [466, 163] width 793 height 23
click at [662, 139] on span "BUSINESS VENTURE" at bounding box center [664, 137] width 55 height 8
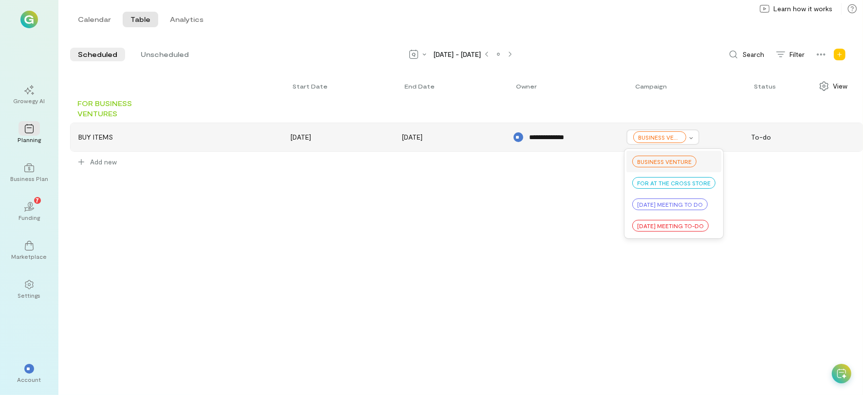
click at [665, 160] on span "BUSINESS VENTURE" at bounding box center [664, 162] width 55 height 8
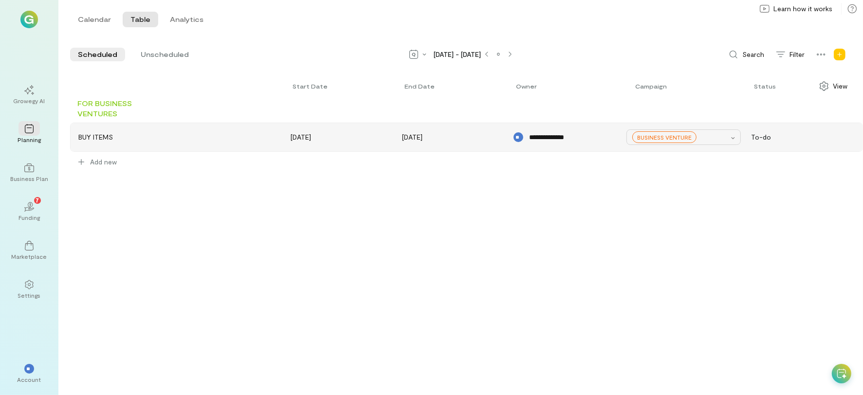
click at [661, 137] on span "BUSINESS VENTURE" at bounding box center [664, 137] width 55 height 8
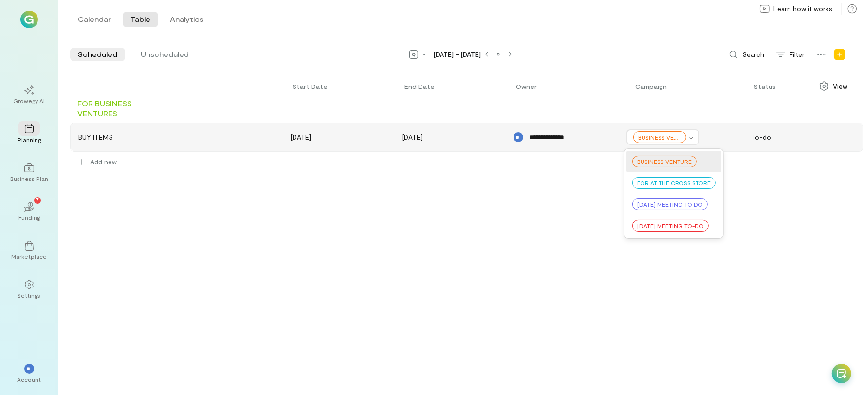
click at [475, 247] on div "**********" at bounding box center [466, 234] width 793 height 321
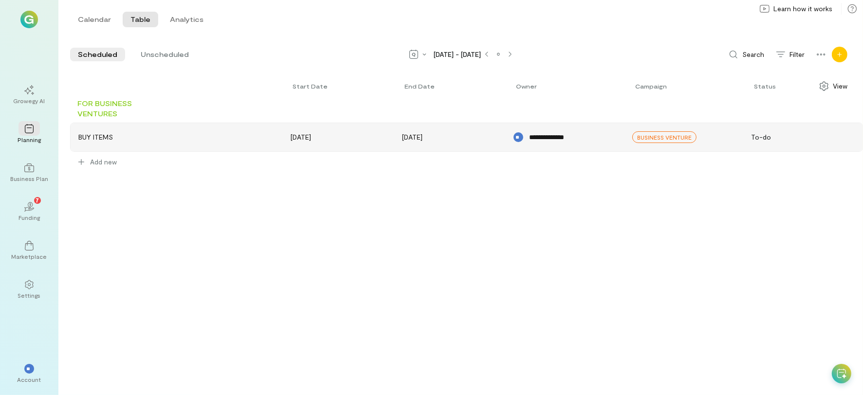
click at [840, 58] on div "Add new" at bounding box center [840, 55] width 16 height 16
click at [818, 56] on icon at bounding box center [822, 55] width 10 height 10
click at [771, 284] on div "**********" at bounding box center [466, 234] width 793 height 321
click at [638, 137] on span "BUSINESS VENTURE" at bounding box center [664, 137] width 55 height 8
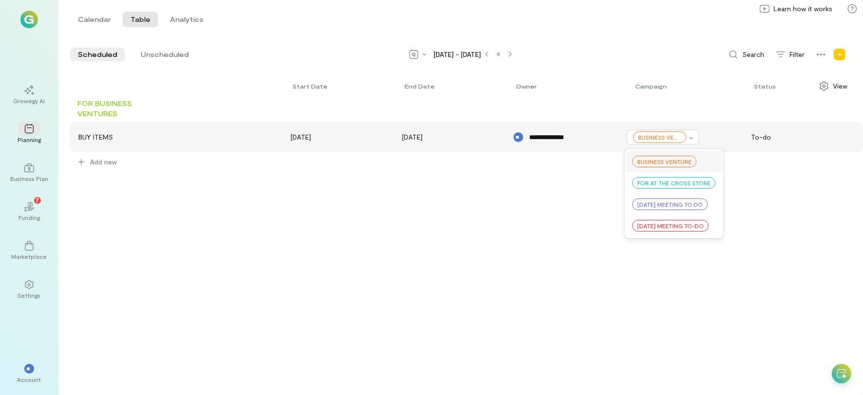
click at [643, 162] on span "BUSINESS VENTURE" at bounding box center [664, 162] width 55 height 8
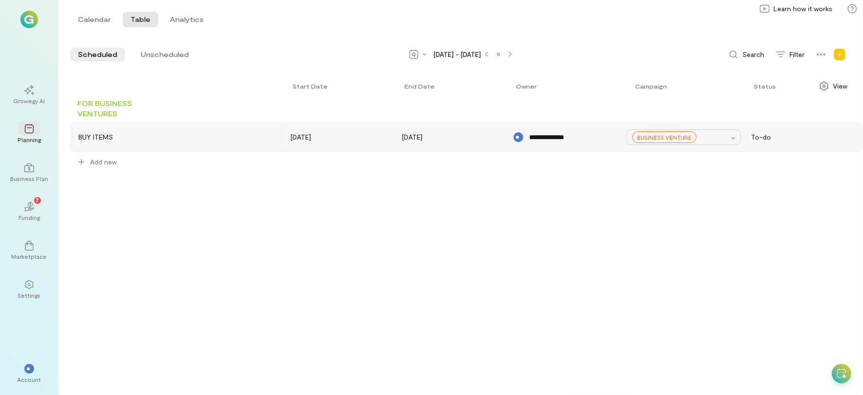
click at [646, 136] on span "BUSINESS VENTURE" at bounding box center [664, 137] width 55 height 8
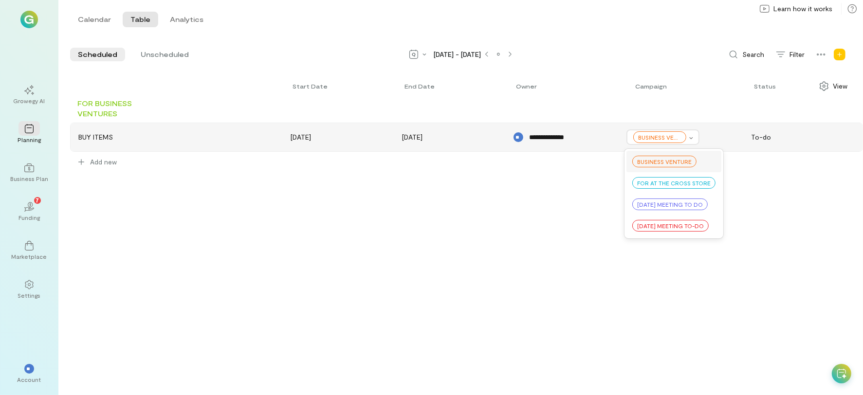
click at [651, 158] on span "BUSINESS VENTURE" at bounding box center [664, 162] width 55 height 8
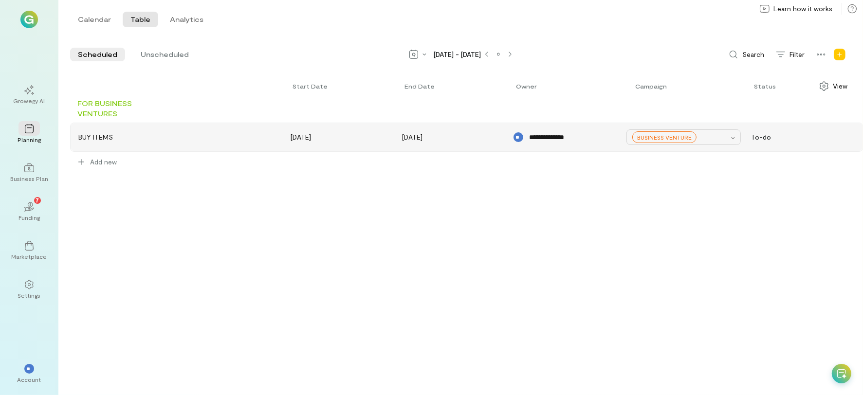
click at [651, 134] on span "BUSINESS VENTURE" at bounding box center [664, 137] width 55 height 8
click at [151, 237] on div "**********" at bounding box center [466, 234] width 793 height 321
click at [743, 56] on span "Search" at bounding box center [754, 55] width 22 height 10
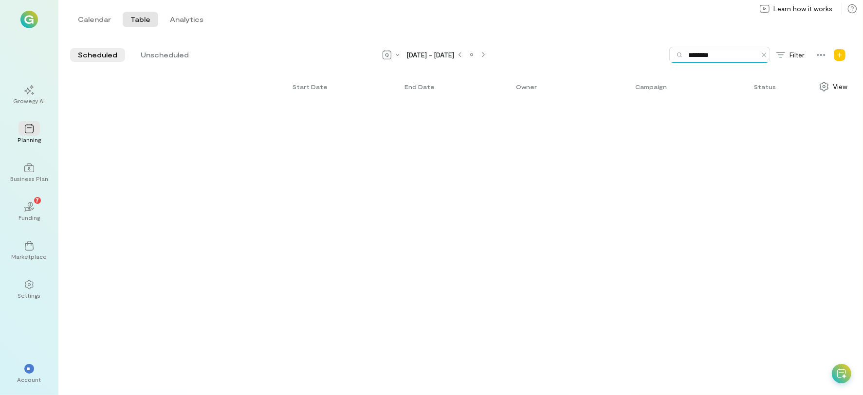
type input "********"
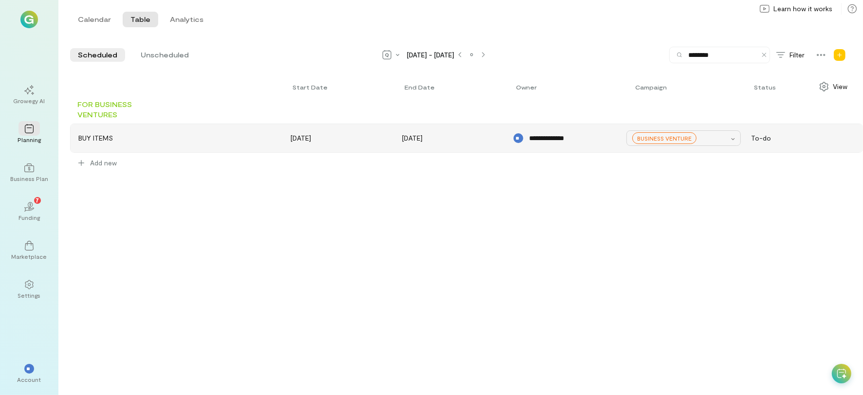
click at [670, 138] on span "BUSINESS VENTURE" at bounding box center [664, 138] width 55 height 8
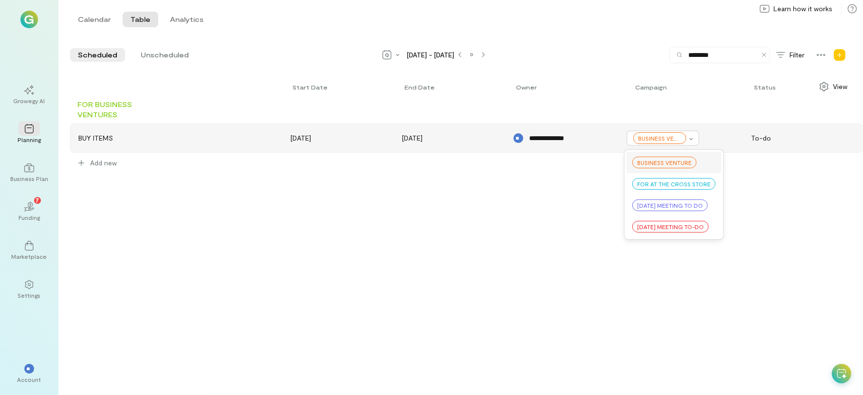
click at [672, 163] on span "BUSINESS VENTURE" at bounding box center [664, 163] width 55 height 8
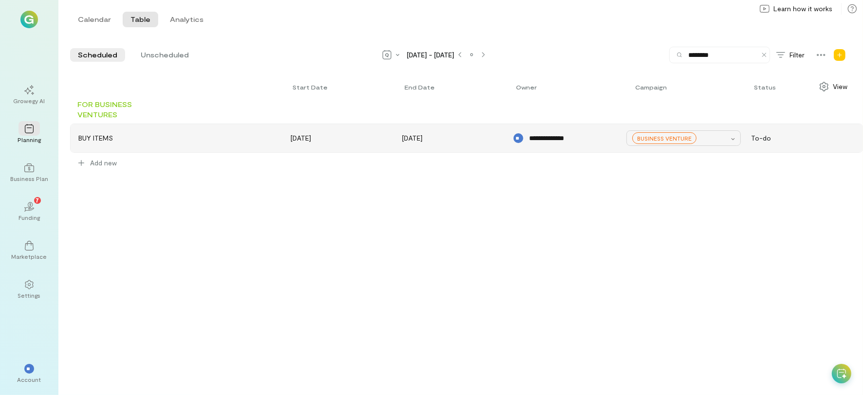
click at [659, 142] on div "BUSINESS VENTURE" at bounding box center [665, 138] width 64 height 12
drag, startPoint x: 658, startPoint y: 159, endPoint x: 709, endPoint y: 177, distance: 53.8
click at [709, 177] on div "**********" at bounding box center [466, 149] width 793 height 100
click at [677, 135] on span "BUSINESS VENTURE" at bounding box center [664, 138] width 55 height 8
click at [767, 55] on icon at bounding box center [765, 55] width 6 height 8
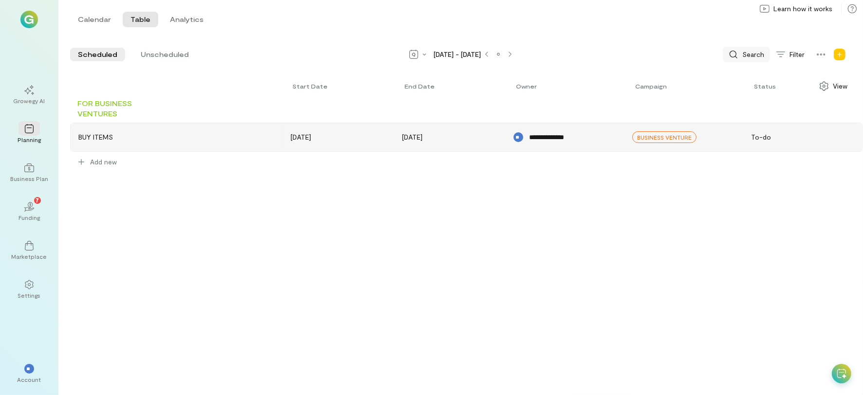
click at [749, 56] on span "Search" at bounding box center [754, 55] width 22 height 10
click at [384, 56] on div "Scheduled Unscheduled [DATE] - [DATE] Search Filter Program Campaign View" at bounding box center [466, 55] width 793 height 16
click at [410, 51] on icon at bounding box center [414, 55] width 10 height 10
click at [437, 92] on span "Month" at bounding box center [450, 89] width 44 height 10
click at [170, 21] on button "Analytics" at bounding box center [186, 20] width 49 height 16
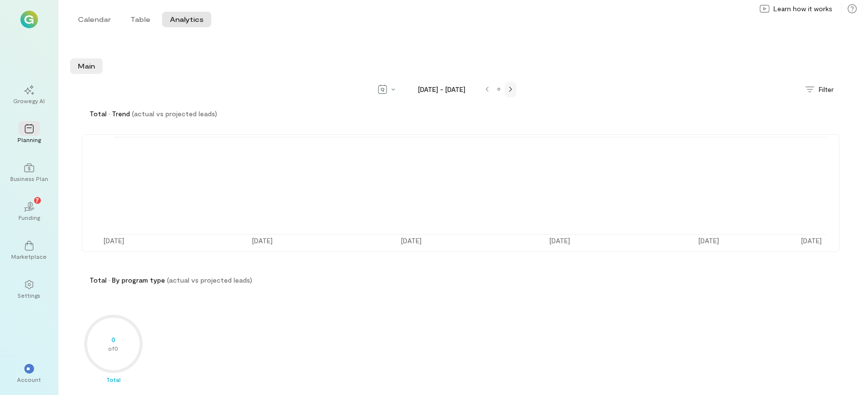
click at [508, 88] on div at bounding box center [511, 90] width 8 height 8
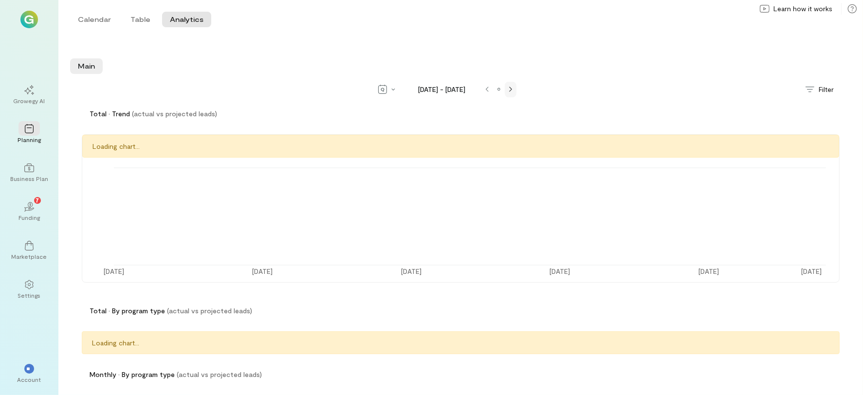
click at [508, 88] on div at bounding box center [511, 90] width 8 height 8
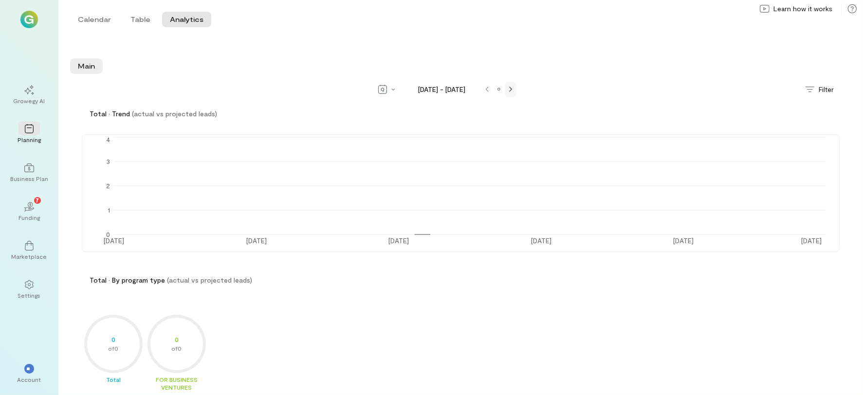
click at [508, 88] on div at bounding box center [511, 90] width 8 height 8
click at [486, 91] on icon at bounding box center [487, 90] width 3 height 6
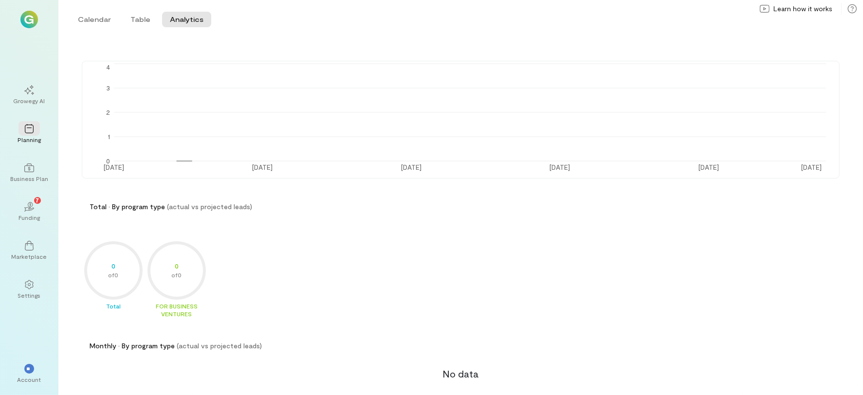
scroll to position [71, 0]
click at [179, 273] on icon "0 of 0" at bounding box center [176, 273] width 63 height 63
click at [175, 315] on div "FOR BUSINESS VENTURES" at bounding box center [176, 313] width 63 height 16
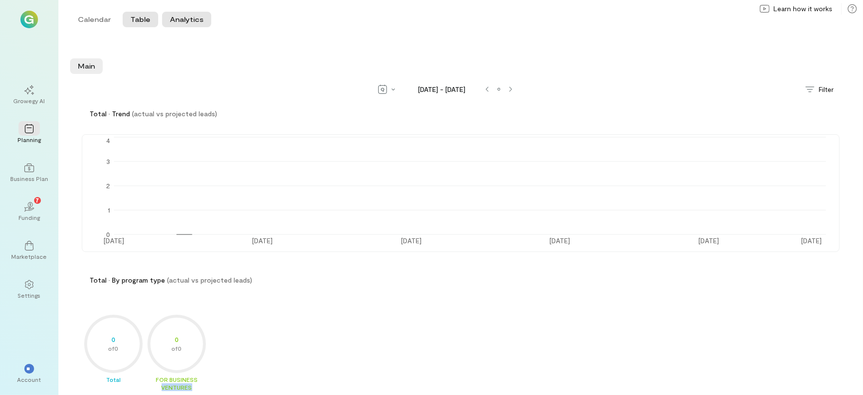
click at [136, 21] on button "Table" at bounding box center [141, 20] width 36 height 16
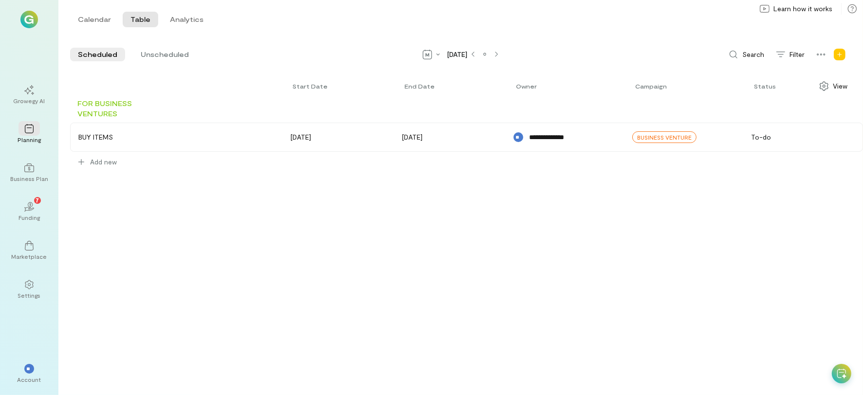
click at [107, 115] on span "FOR BUSINESS VENTURES" at bounding box center [104, 108] width 55 height 19
click at [105, 111] on span "FOR BUSINESS VENTURES" at bounding box center [104, 108] width 55 height 19
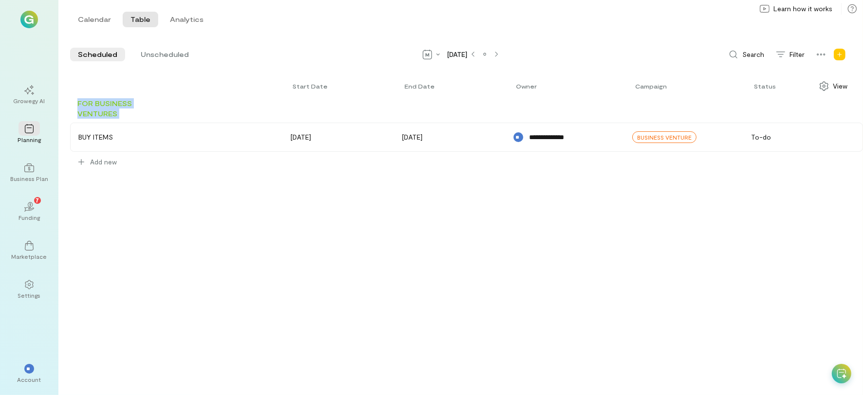
click at [105, 111] on span "FOR BUSINESS VENTURES" at bounding box center [104, 108] width 55 height 19
click at [28, 290] on icon at bounding box center [29, 285] width 10 height 10
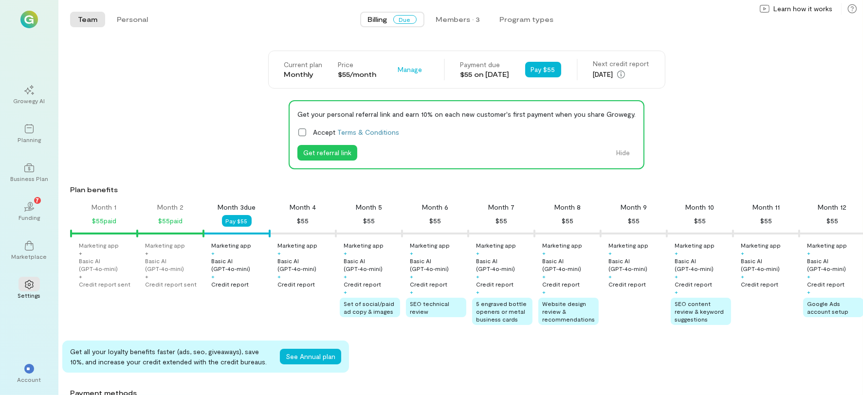
scroll to position [0, 33]
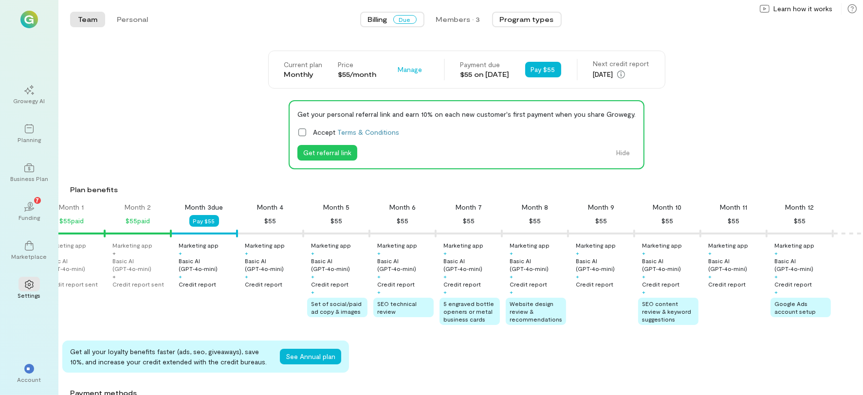
click at [529, 15] on button "Program types" at bounding box center [527, 20] width 70 height 16
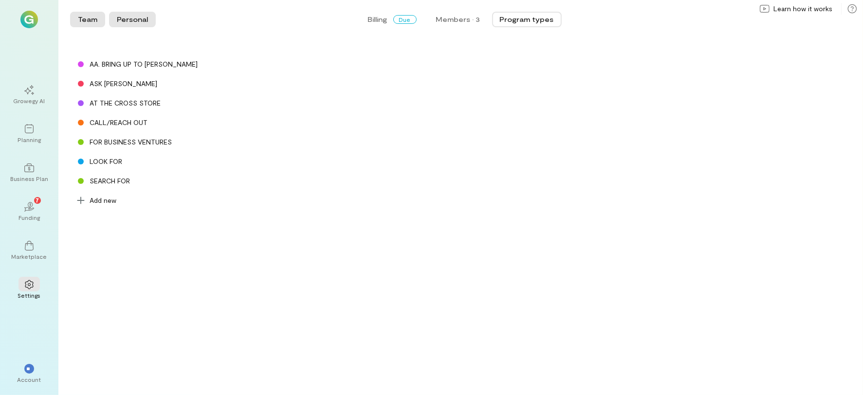
click at [127, 18] on button "Personal" at bounding box center [132, 20] width 47 height 16
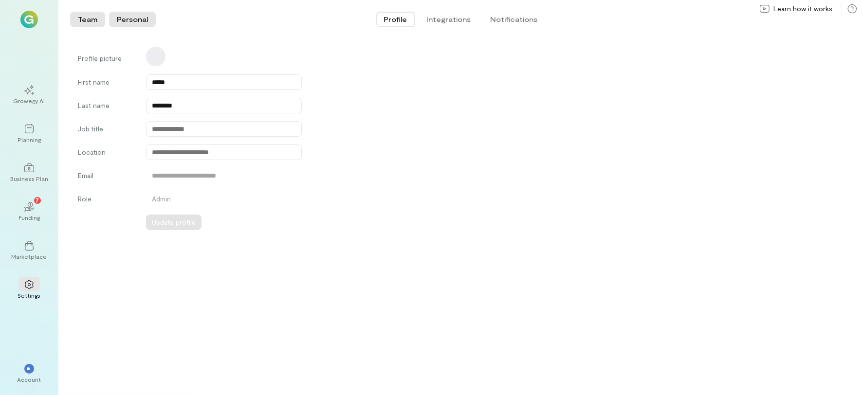
click at [95, 23] on button "Team" at bounding box center [87, 20] width 35 height 16
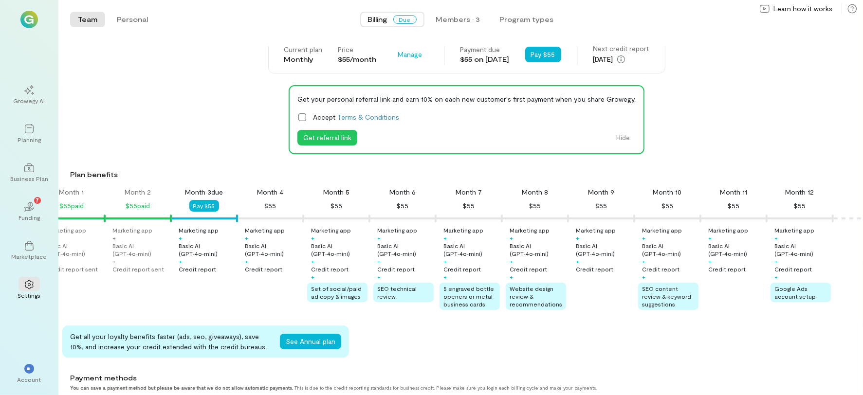
scroll to position [0, 0]
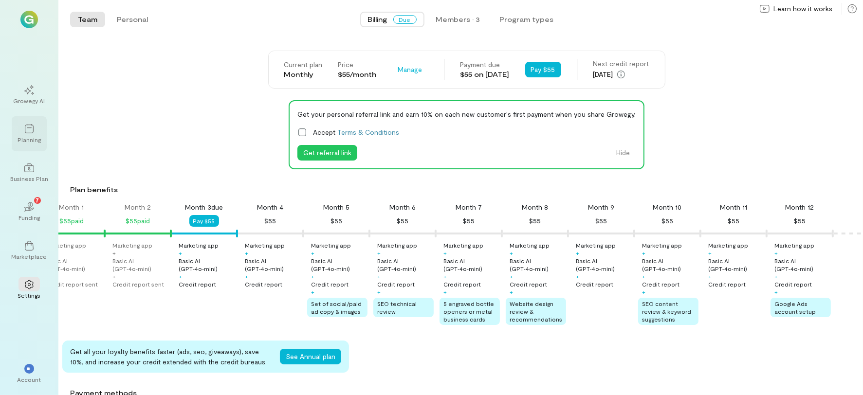
click at [37, 140] on div "Planning" at bounding box center [29, 140] width 23 height 8
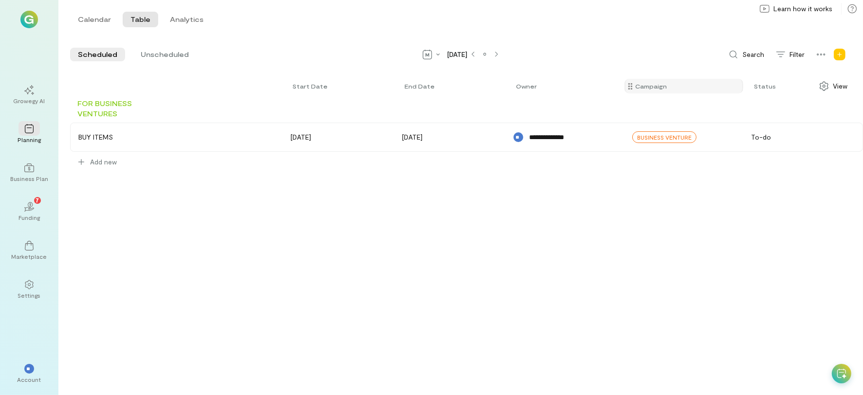
click at [655, 83] on span "Campaign" at bounding box center [652, 86] width 32 height 8
click at [668, 87] on div "Campaign" at bounding box center [656, 86] width 40 height 8
click at [840, 56] on icon "Add new" at bounding box center [840, 55] width 6 height 6
click at [811, 98] on div "Campaign" at bounding box center [809, 98] width 30 height 8
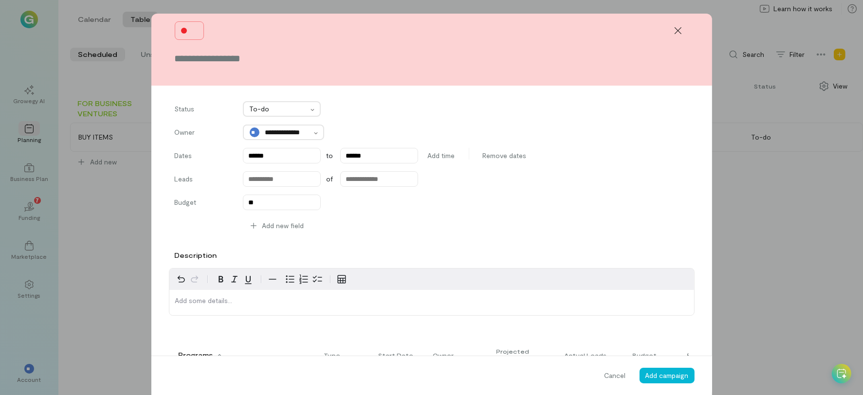
click at [215, 59] on input "text" at bounding box center [432, 59] width 514 height 14
click at [190, 61] on input "text" at bounding box center [432, 59] width 514 height 14
type input "**********"
click at [658, 378] on span "Add campaign" at bounding box center [667, 376] width 43 height 8
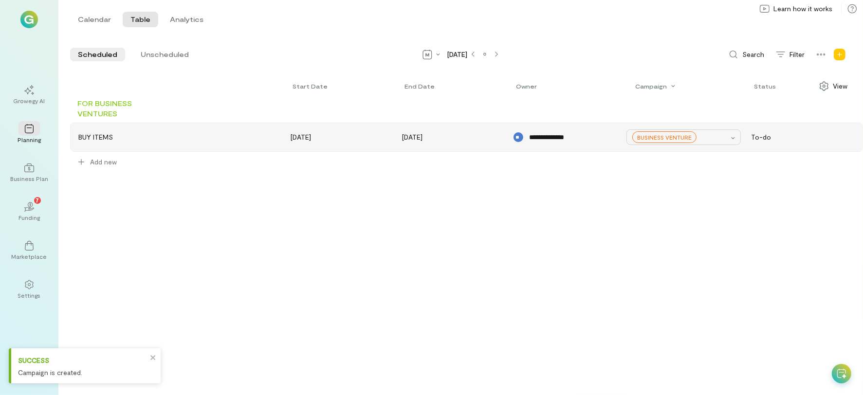
click at [666, 139] on span "BUSINESS VENTURE" at bounding box center [664, 137] width 55 height 8
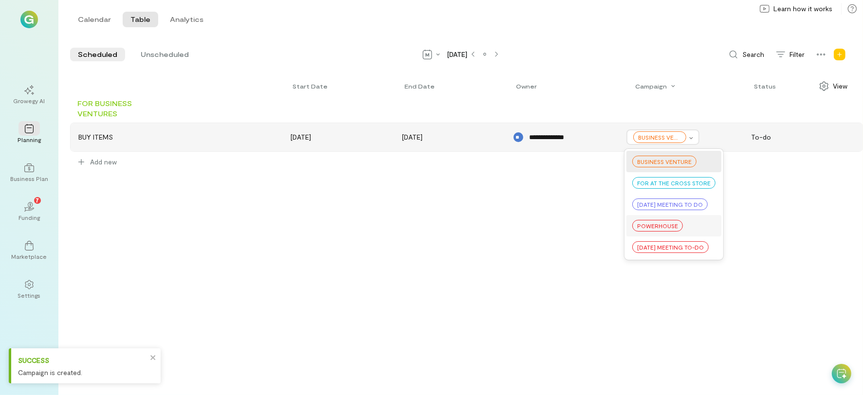
click at [662, 225] on span "POWERHOUSE" at bounding box center [657, 226] width 41 height 8
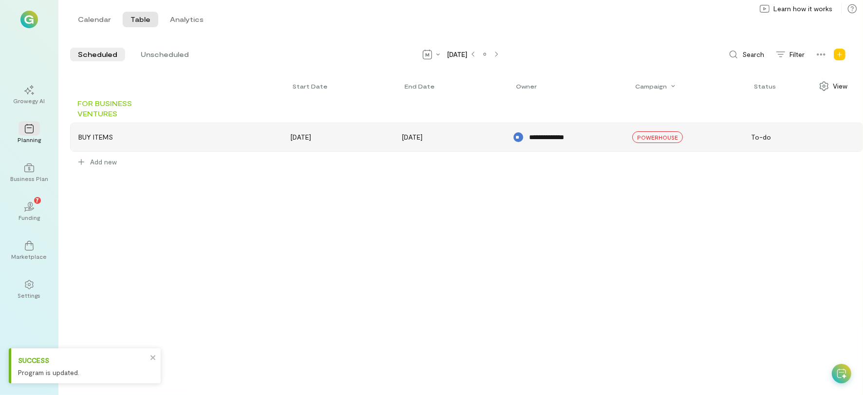
click at [849, 60] on div "Search Filter Program Campaign View" at bounding box center [793, 55] width 140 height 16
click at [846, 55] on div "Add new" at bounding box center [840, 55] width 16 height 16
click at [818, 99] on div "Campaign" at bounding box center [809, 98] width 30 height 8
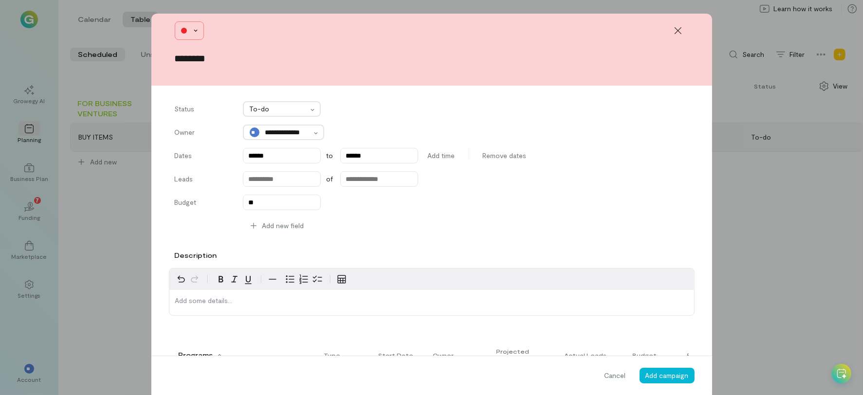
type input "********"
click at [175, 28] on div at bounding box center [189, 30] width 29 height 19
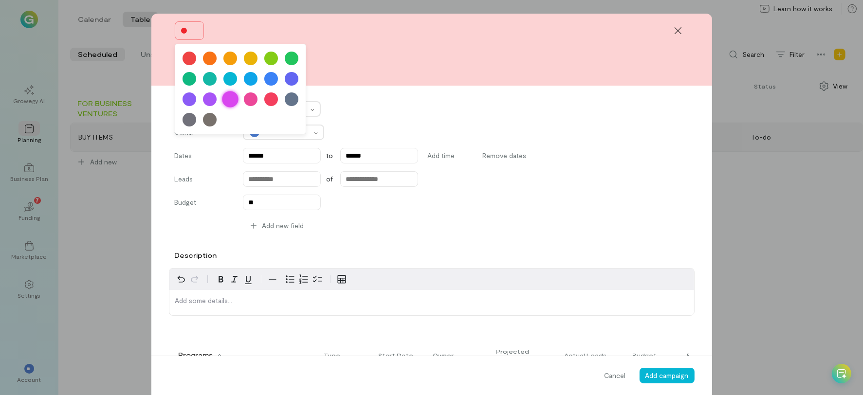
click at [223, 103] on div at bounding box center [230, 99] width 17 height 17
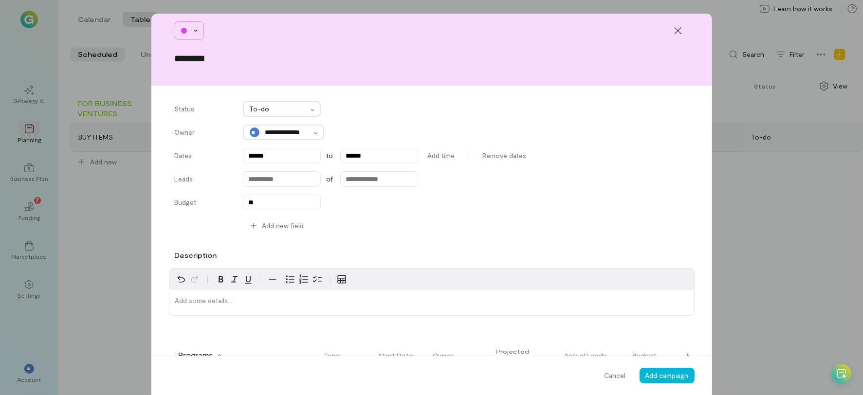
click at [181, 23] on div at bounding box center [189, 30] width 29 height 19
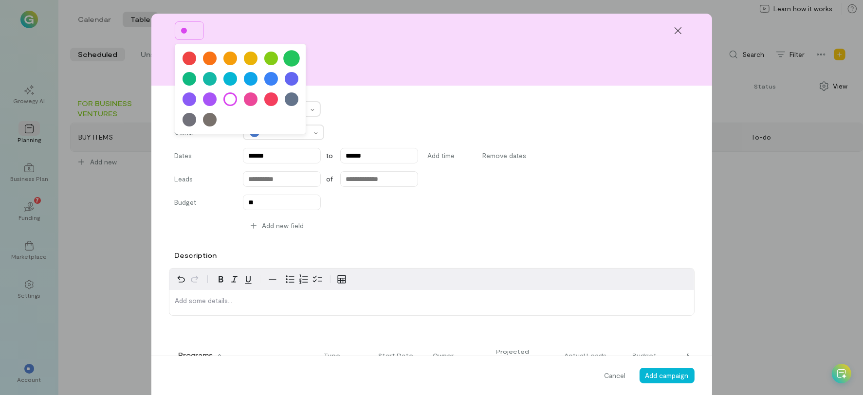
click at [290, 53] on div at bounding box center [291, 58] width 17 height 17
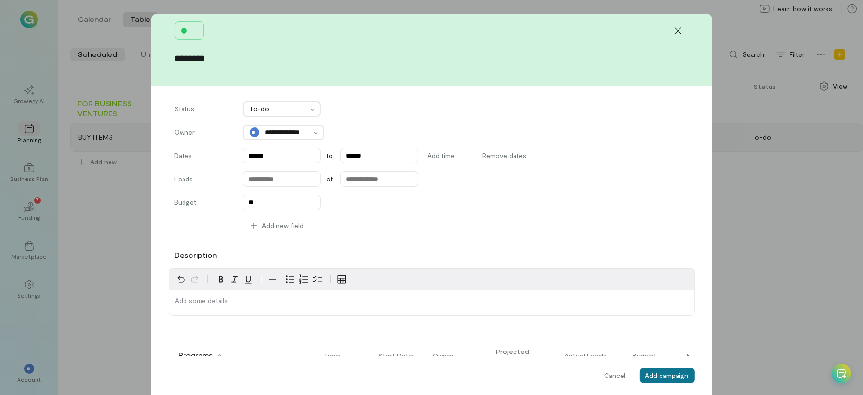
click at [664, 381] on button "Add campaign" at bounding box center [667, 376] width 55 height 16
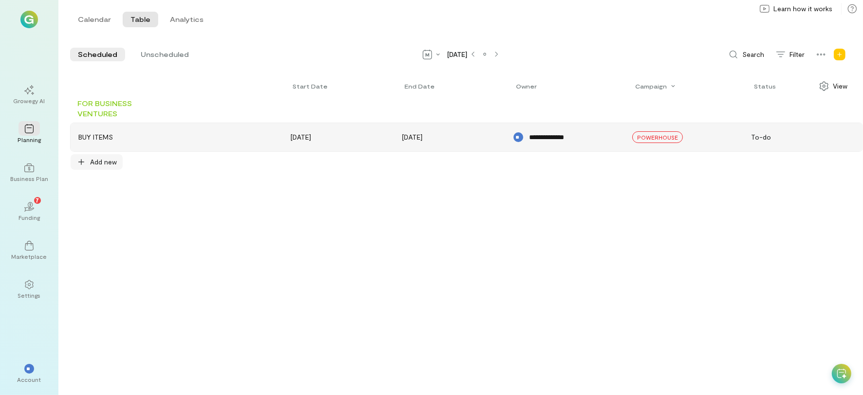
click at [105, 155] on div "Add new" at bounding box center [97, 162] width 52 height 16
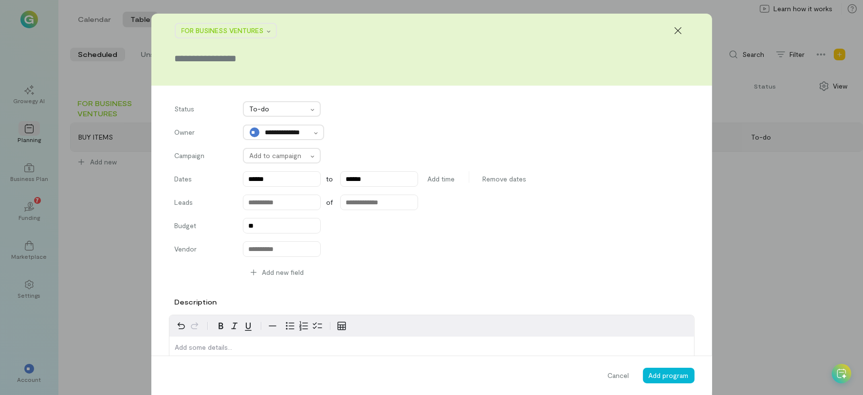
click at [210, 57] on input "text" at bounding box center [432, 59] width 514 height 14
type input "*********"
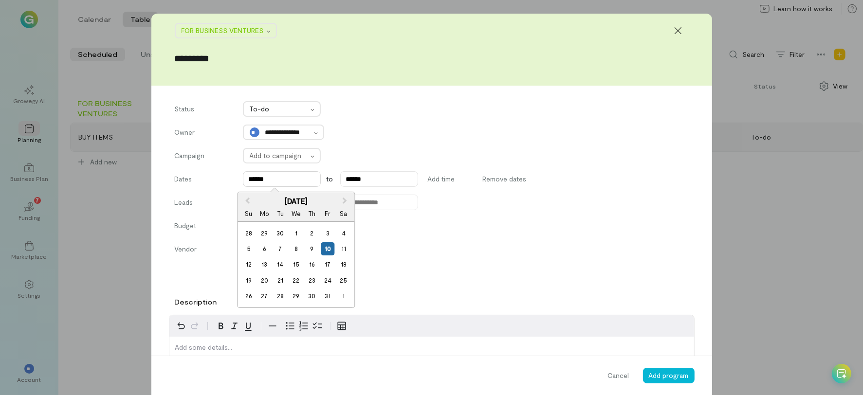
click at [265, 181] on input "******" at bounding box center [282, 179] width 78 height 16
click at [283, 298] on div "28" at bounding box center [280, 296] width 13 height 13
type input "******"
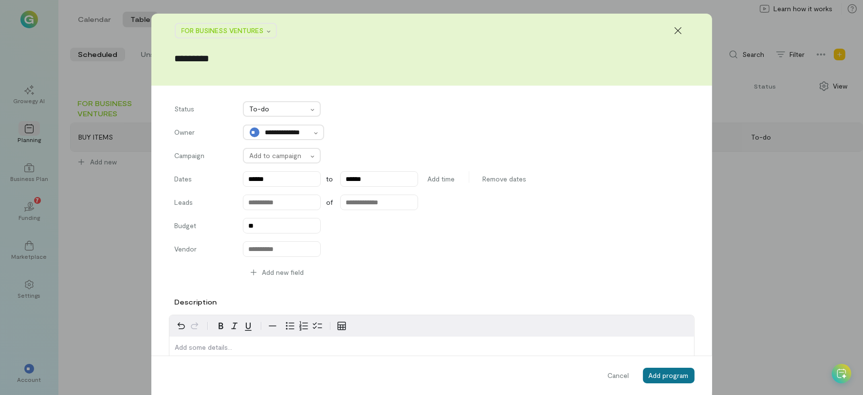
click at [658, 377] on span "Add program" at bounding box center [669, 376] width 40 height 8
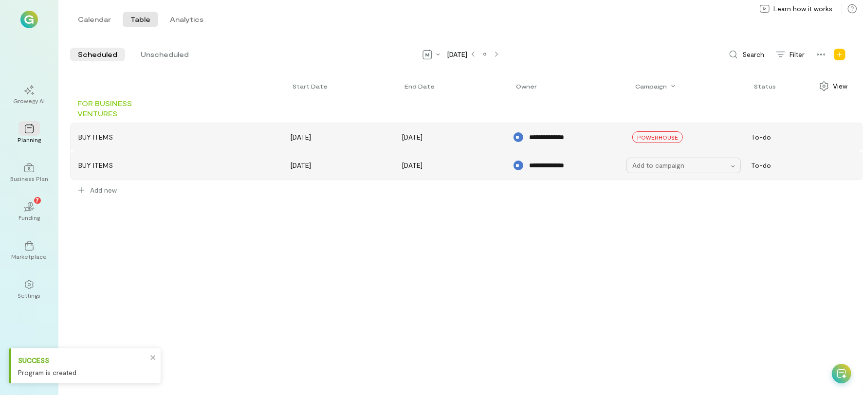
click at [657, 161] on div "Add to campaign" at bounding box center [681, 166] width 96 height 10
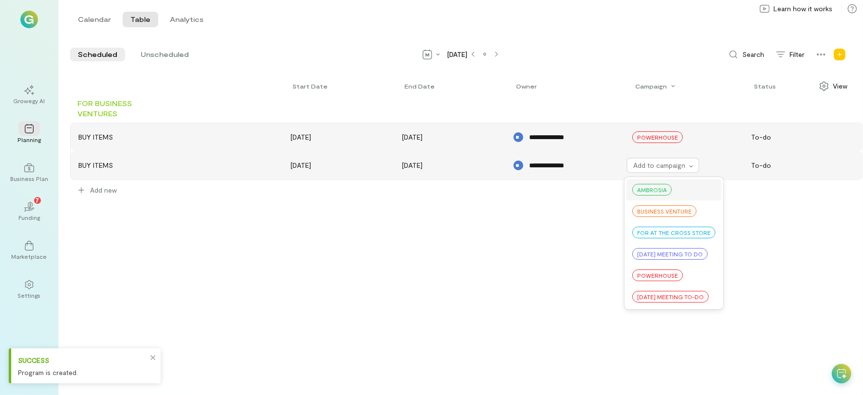
click at [655, 190] on span "AMBROSIA" at bounding box center [652, 190] width 30 height 8
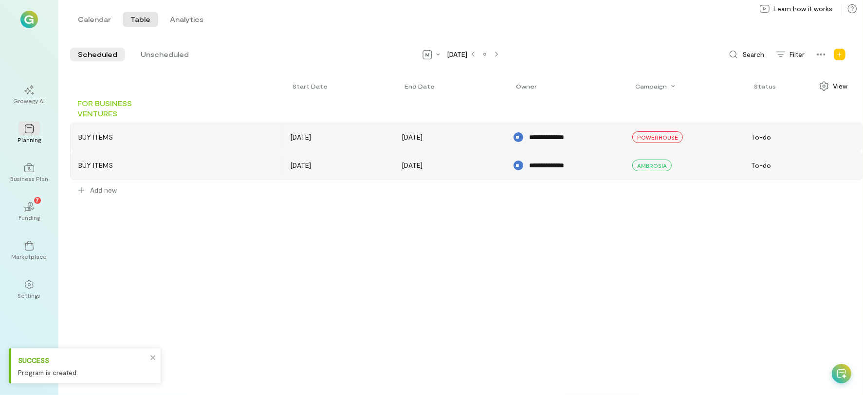
click at [296, 306] on div "**********" at bounding box center [466, 234] width 793 height 321
click at [379, 138] on div "[DATE]" at bounding box center [335, 137] width 89 height 10
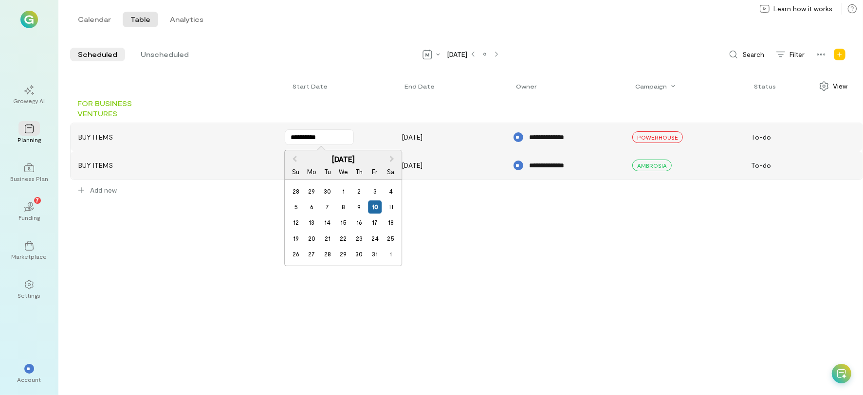
click at [677, 363] on div "**********" at bounding box center [466, 234] width 793 height 321
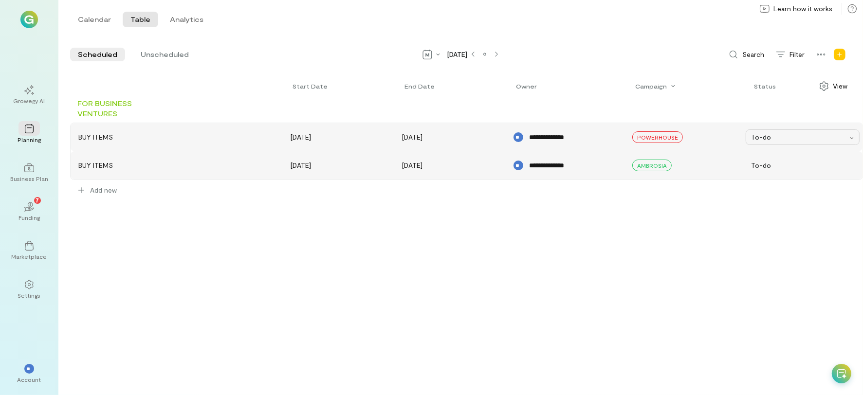
click at [784, 143] on div "To-do" at bounding box center [803, 138] width 114 height 16
click at [615, 265] on div "**********" at bounding box center [466, 234] width 793 height 321
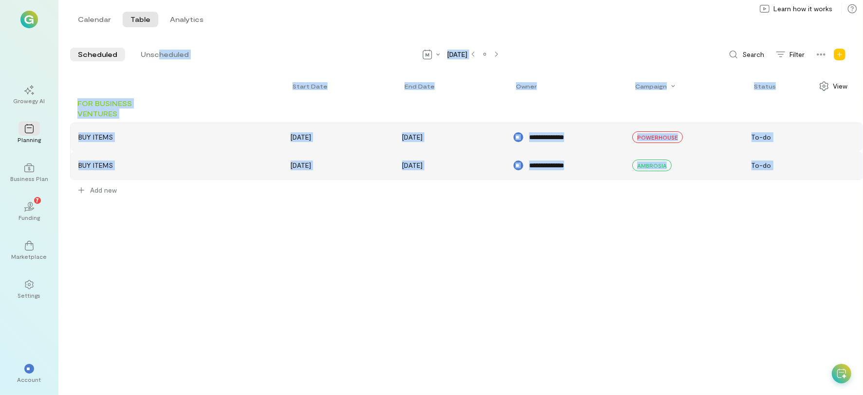
drag, startPoint x: 155, startPoint y: 52, endPoint x: 183, endPoint y: 273, distance: 222.3
click at [183, 273] on div "**********" at bounding box center [460, 221] width 805 height 349
click at [187, 266] on div "**********" at bounding box center [466, 234] width 793 height 321
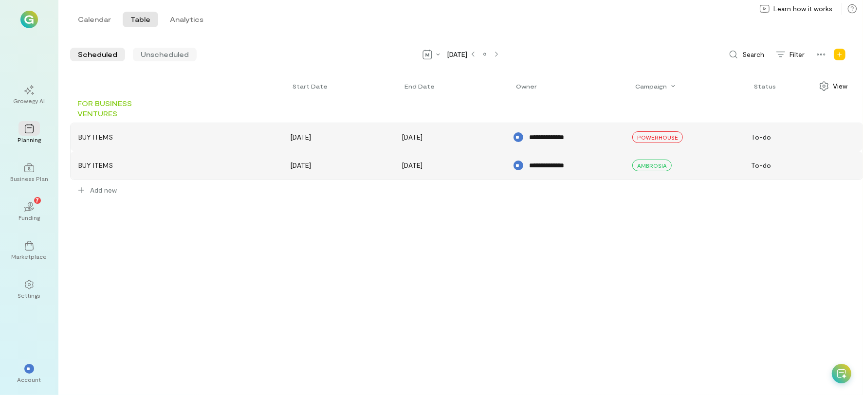
click at [153, 55] on span "Unscheduled" at bounding box center [165, 55] width 48 height 10
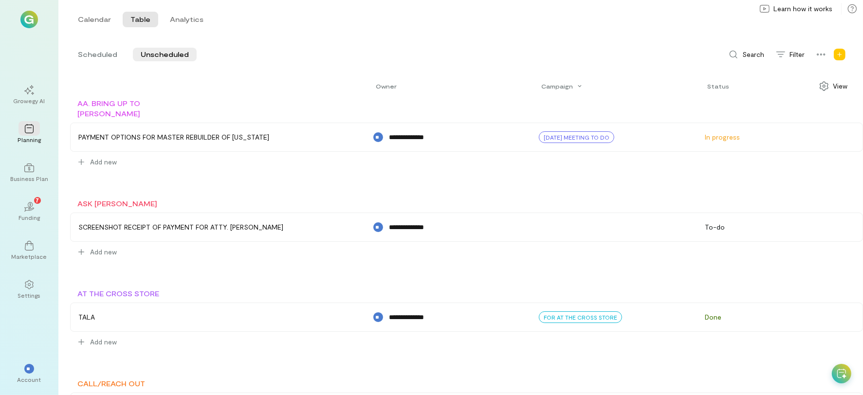
click at [13, 327] on div "Growegy AI Planning Business Plan 02 7 Funding Marketplace Settings ** Account" at bounding box center [29, 197] width 58 height 395
